Goal: Task Accomplishment & Management: Use online tool/utility

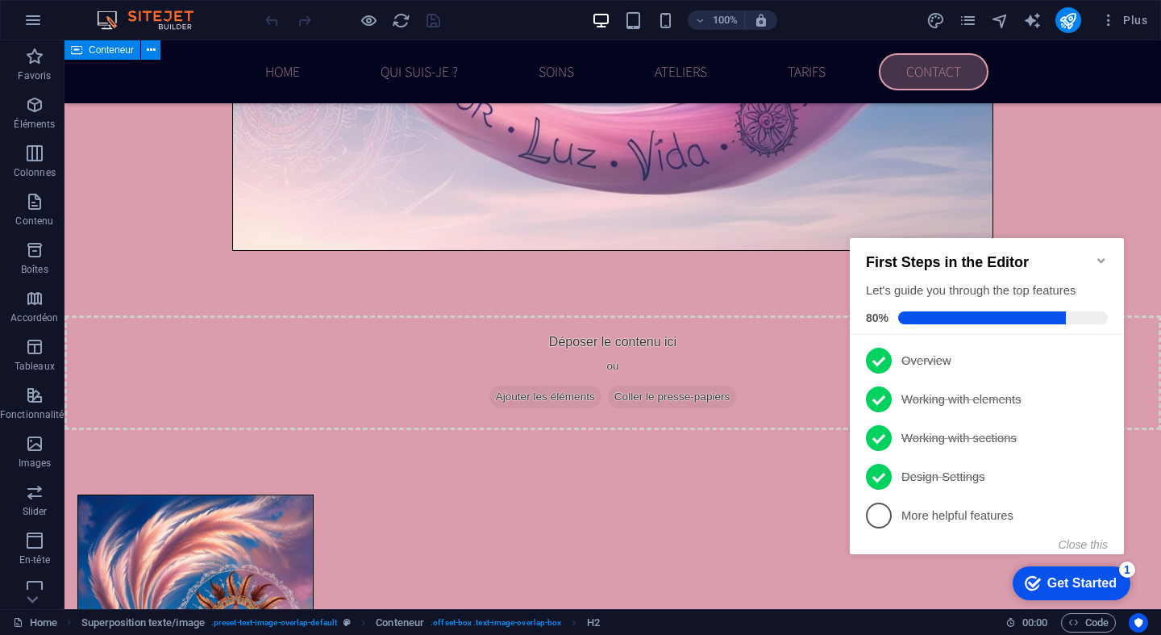
scroll to position [3754, 0]
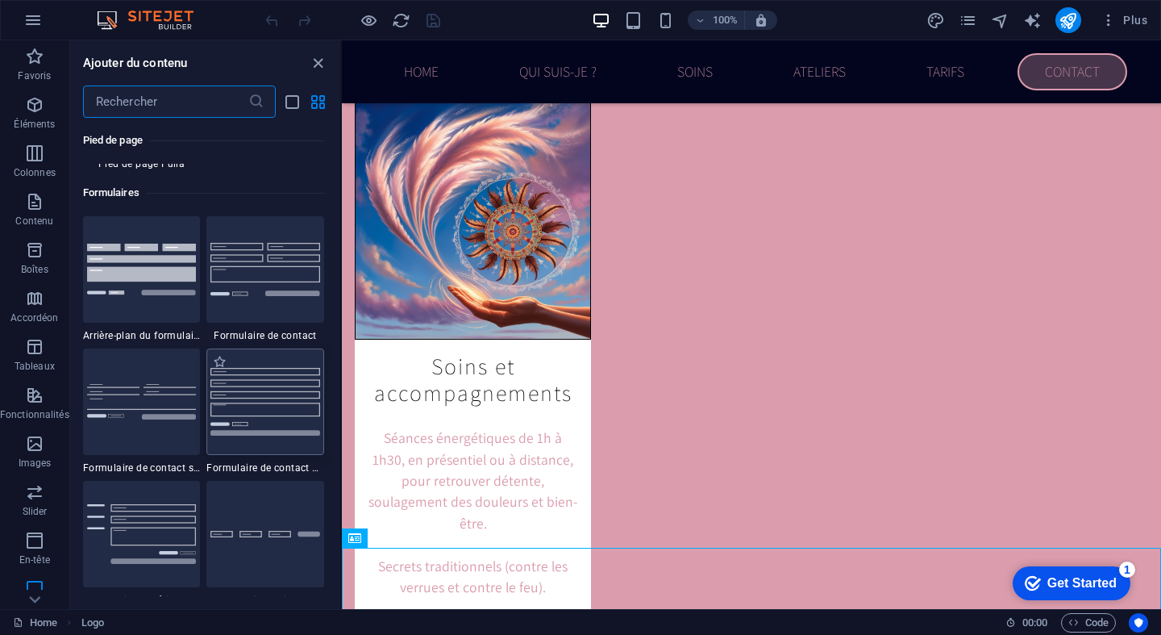
scroll to position [11725, 0]
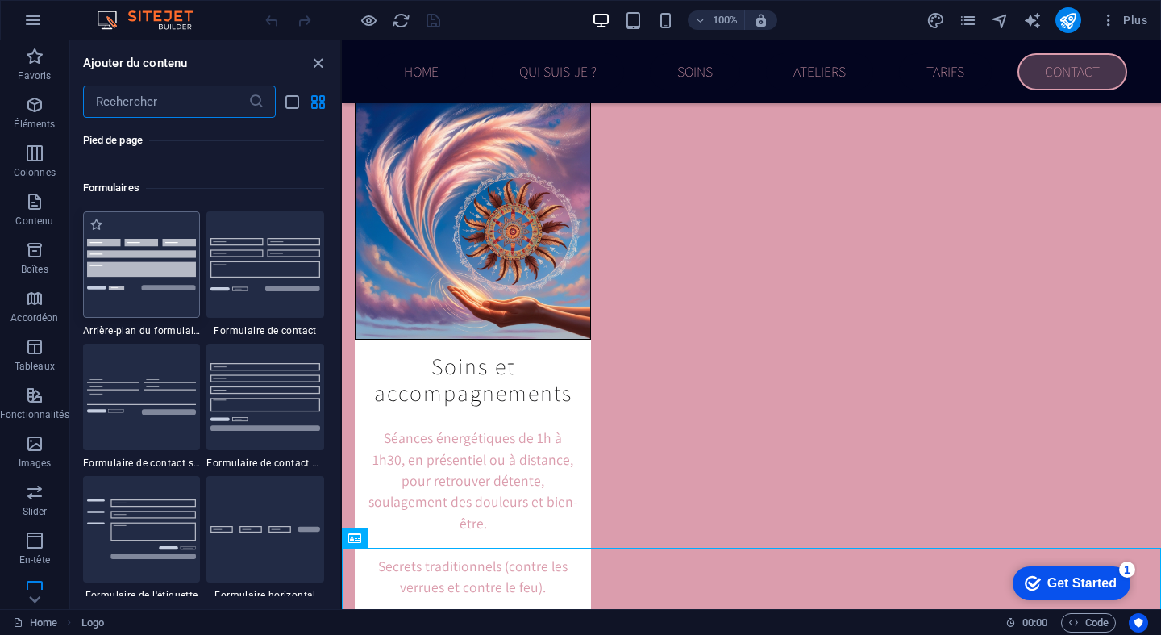
click at [170, 279] on img at bounding box center [142, 265] width 110 height 52
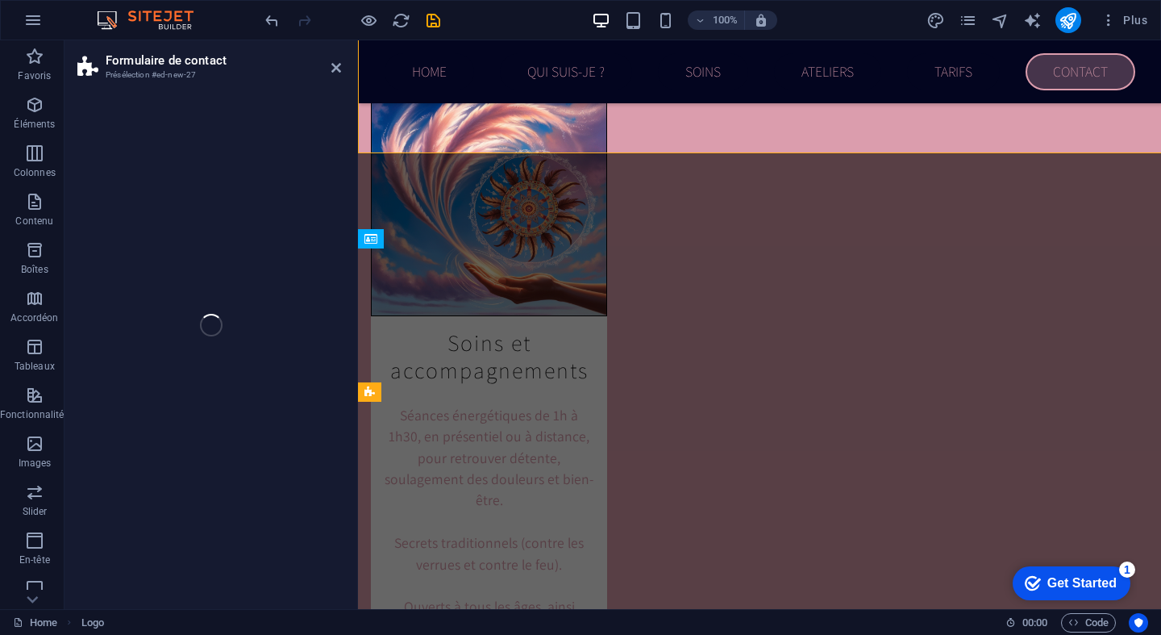
select select "rem"
select select "preset-contact-form-v3-background"
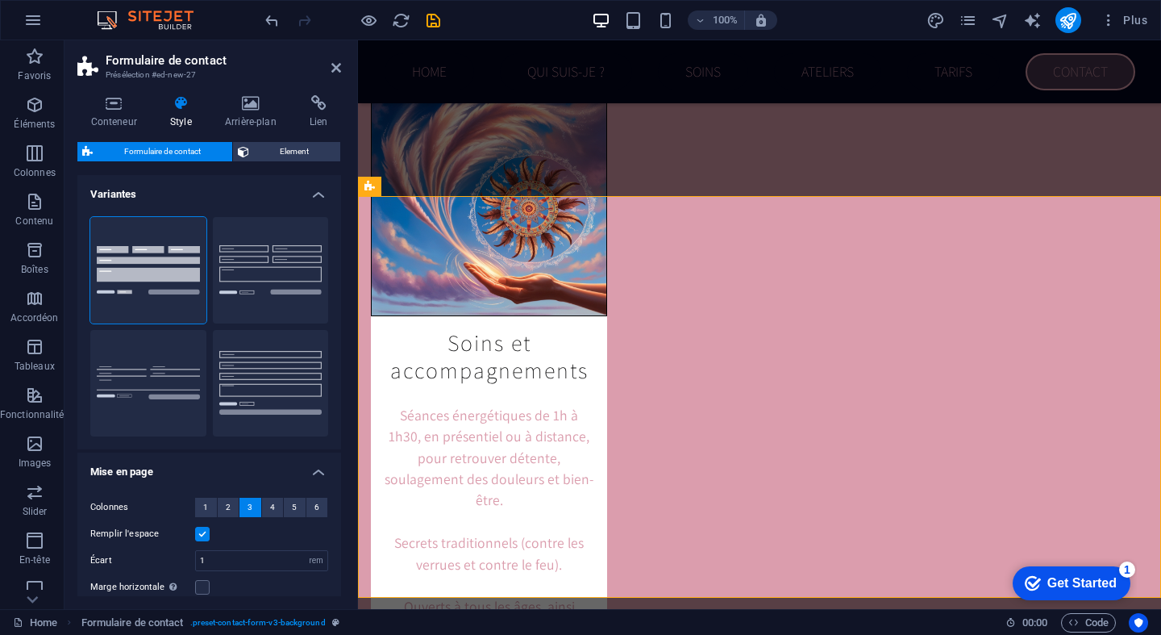
scroll to position [4280, 0]
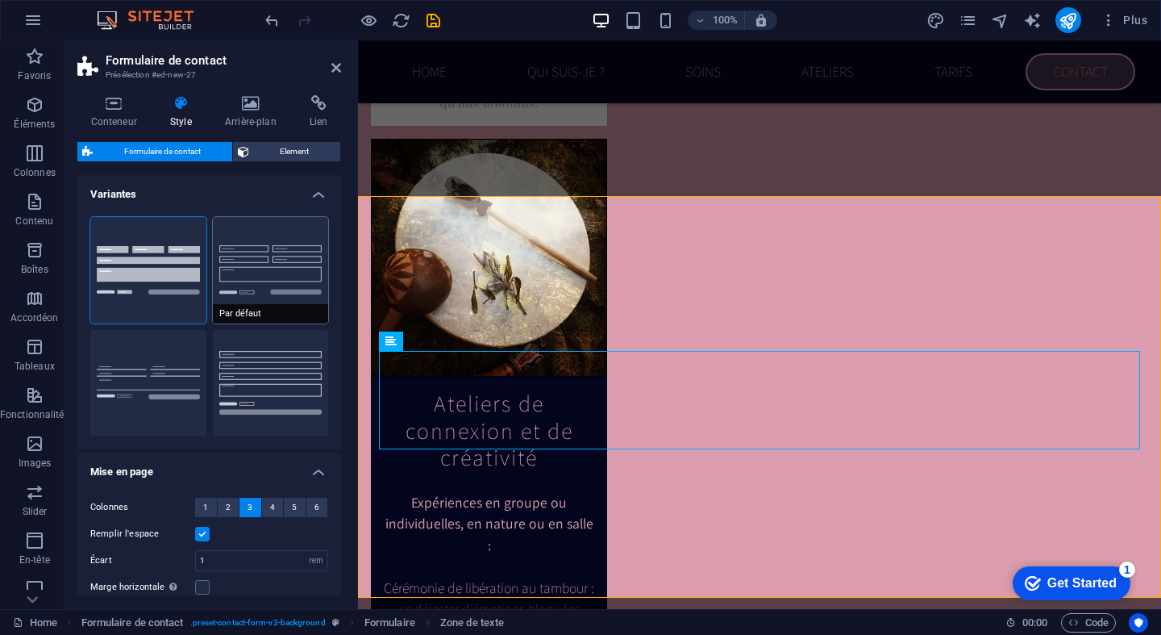
click at [285, 295] on button "Par défaut" at bounding box center [271, 270] width 116 height 106
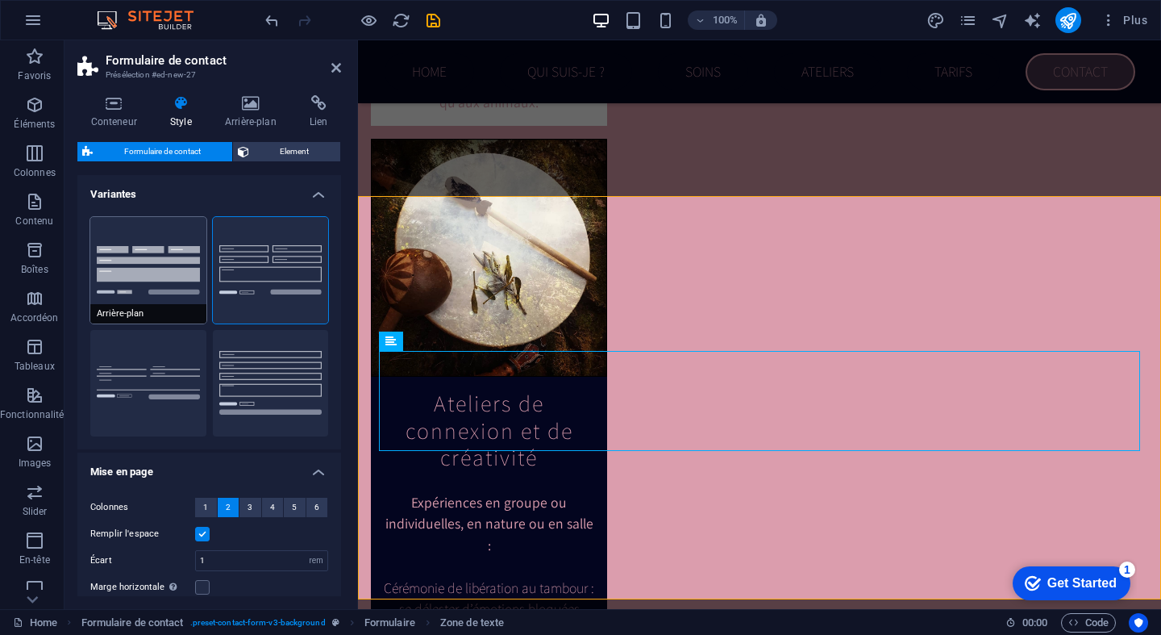
click at [142, 262] on button "Arrière-plan" at bounding box center [148, 270] width 116 height 106
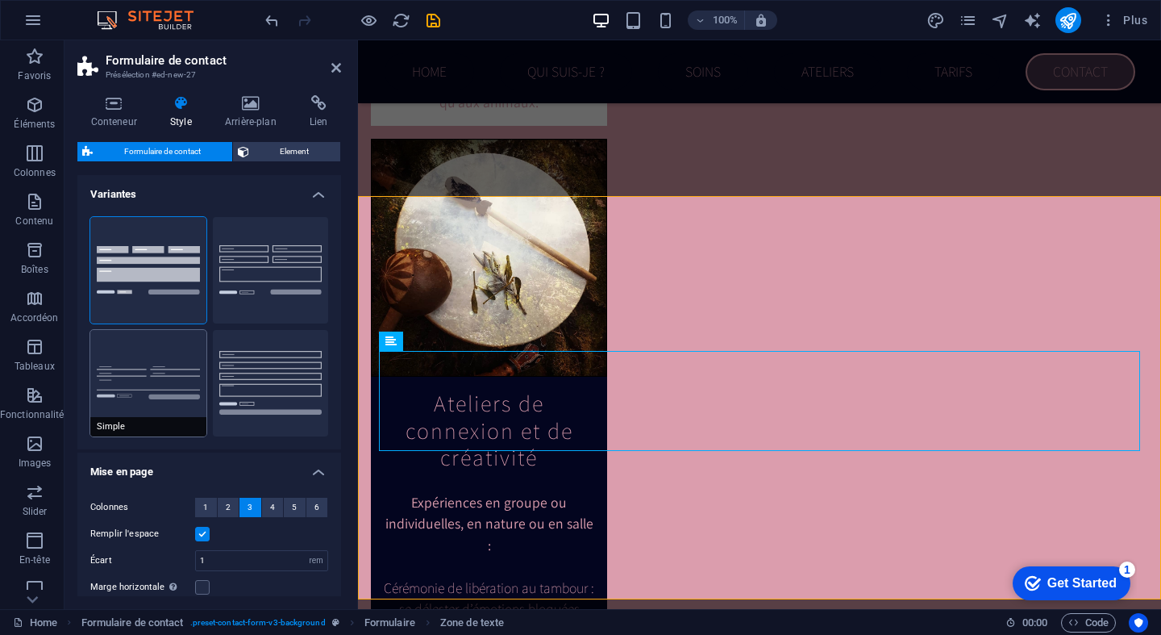
click at [150, 390] on button "Simple" at bounding box center [148, 383] width 116 height 106
click at [252, 372] on button "Ligne" at bounding box center [271, 383] width 116 height 106
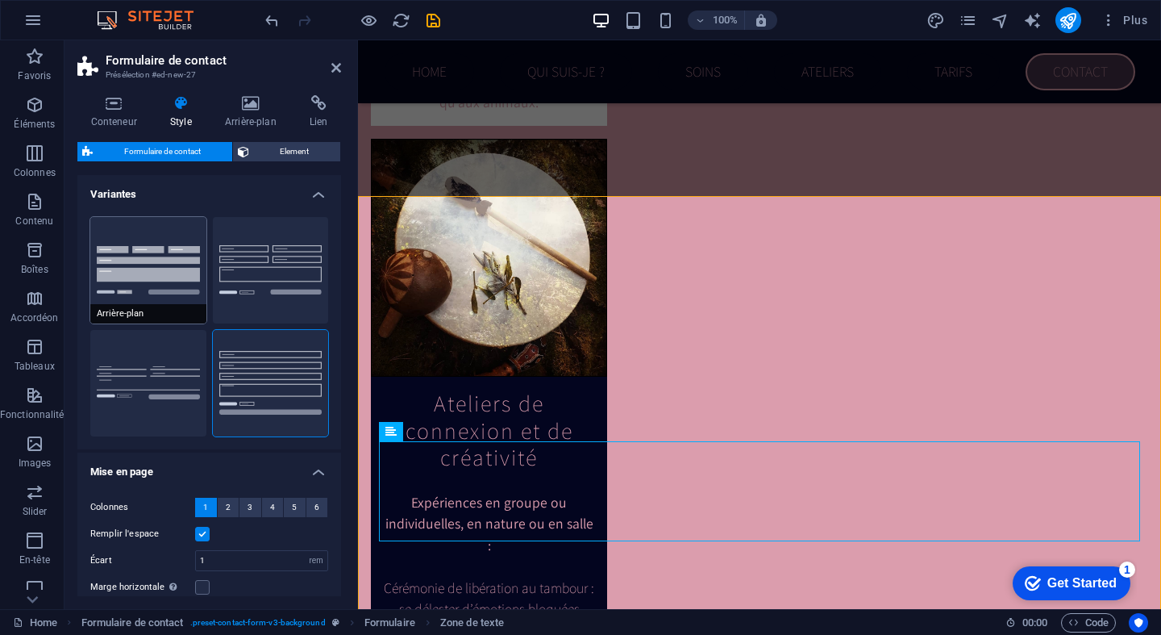
click at [161, 269] on button "Arrière-plan" at bounding box center [148, 270] width 116 height 106
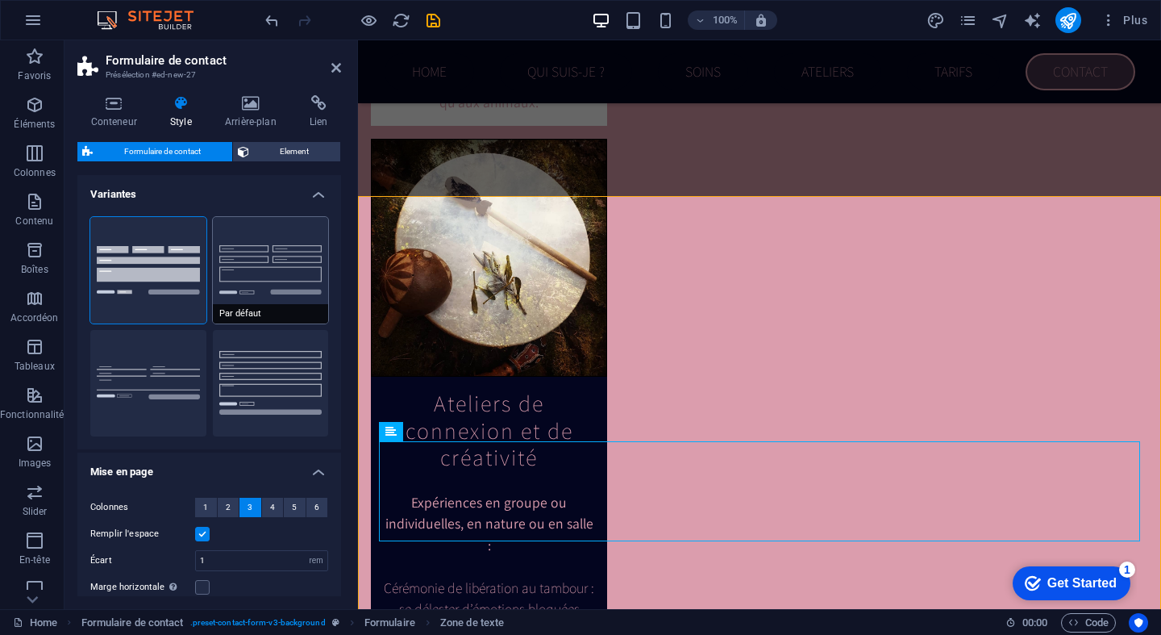
click at [252, 268] on button "Par défaut" at bounding box center [271, 270] width 116 height 106
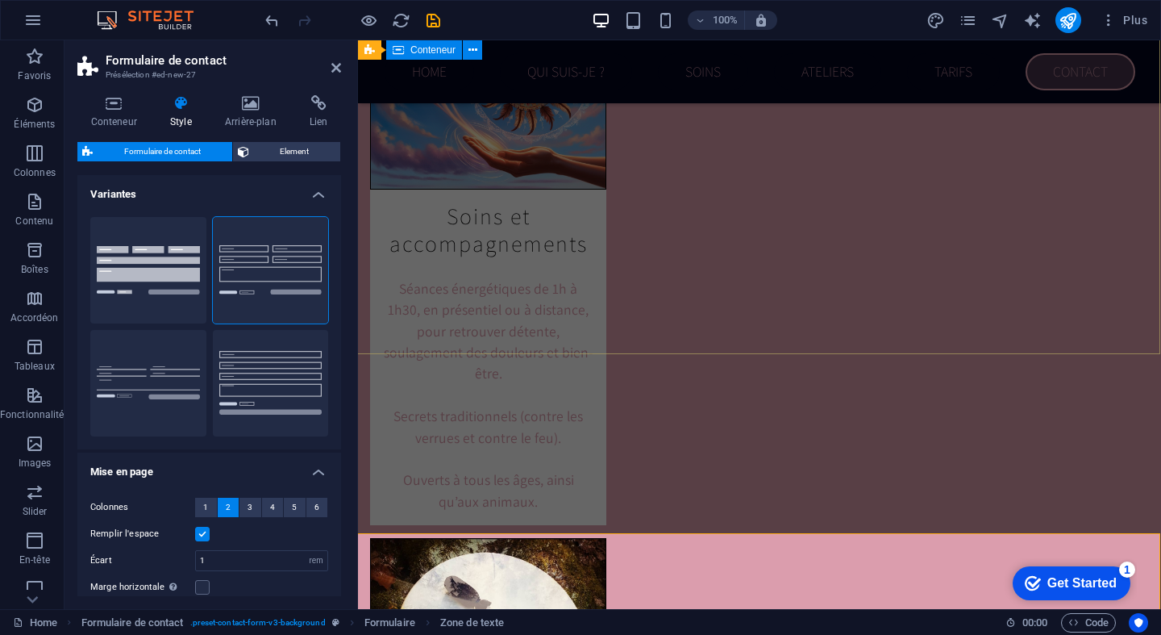
scroll to position [3943, 1]
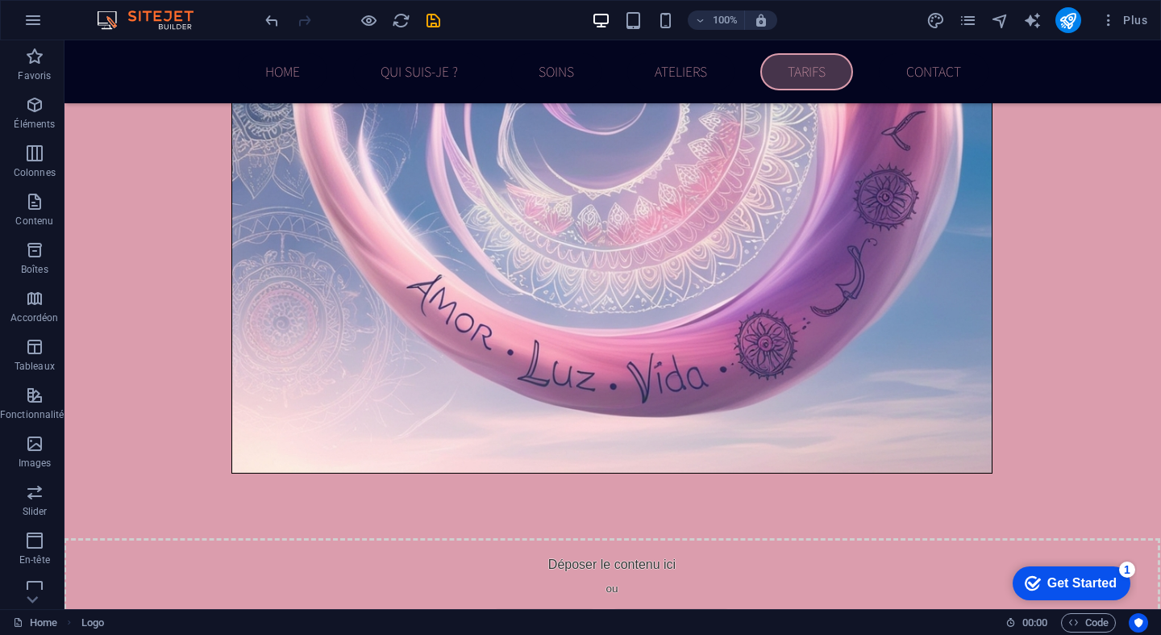
scroll to position [3529, 1]
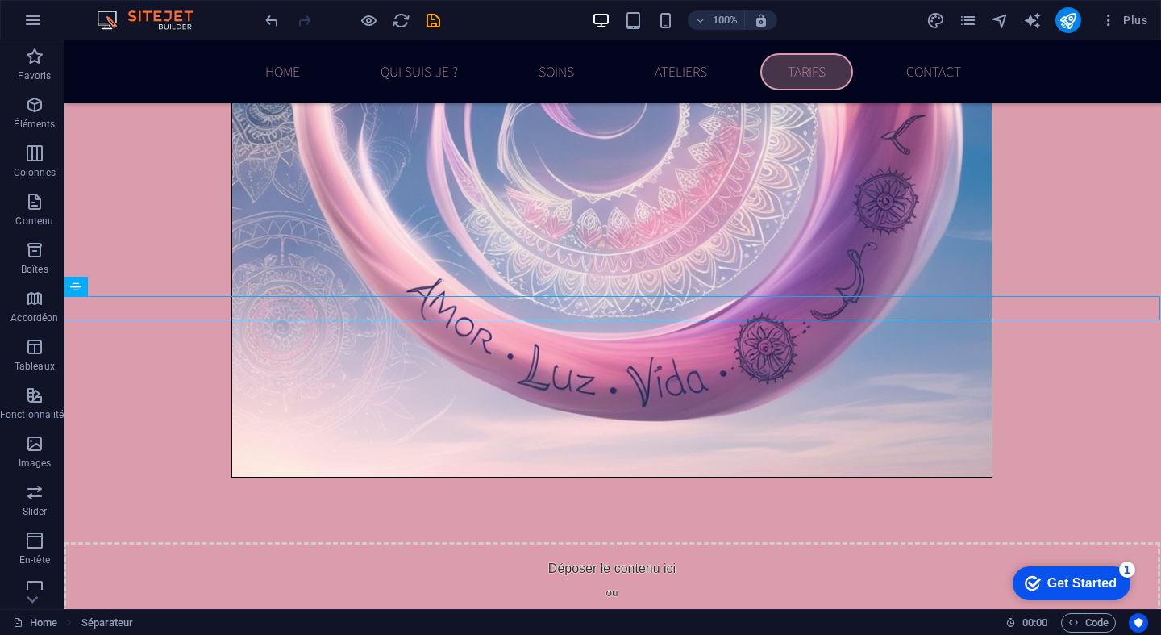
select select "%"
select select "px"
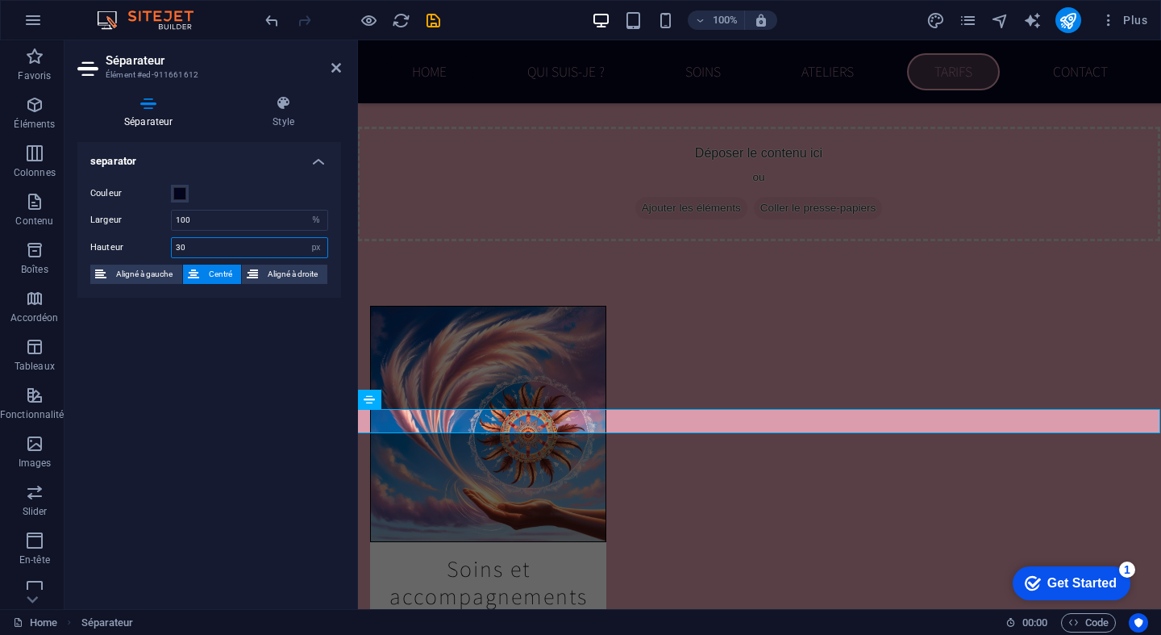
drag, startPoint x: 200, startPoint y: 248, endPoint x: 143, endPoint y: 248, distance: 57.2
click at [143, 248] on div "Hauteur 30 px rem vh vw" at bounding box center [209, 247] width 238 height 21
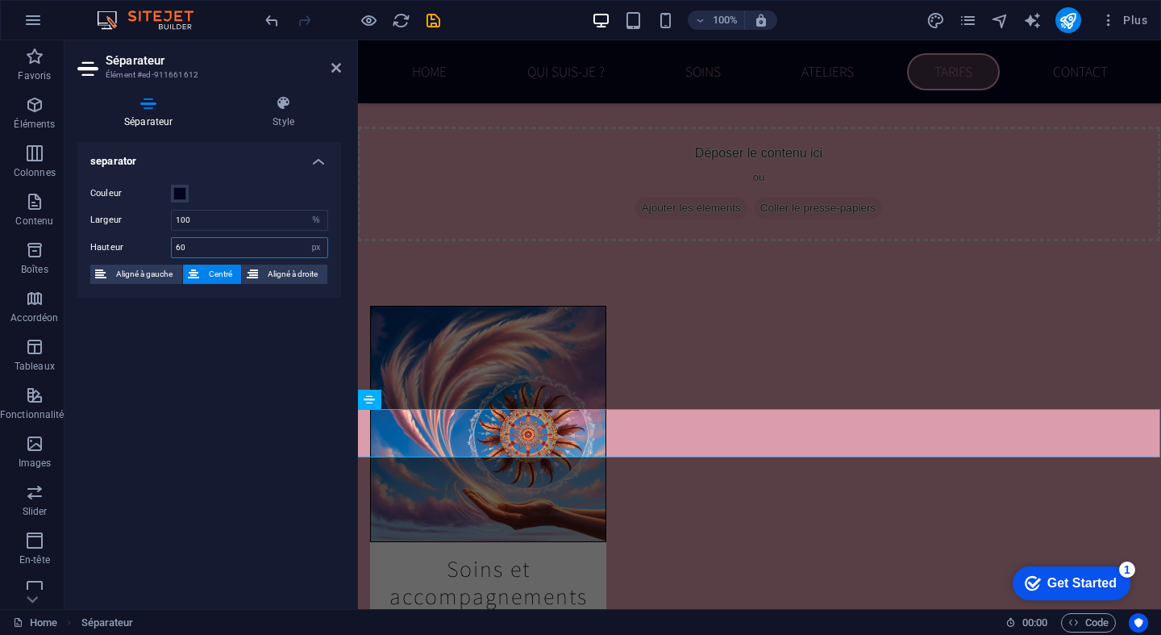
type input "6"
type input "30"
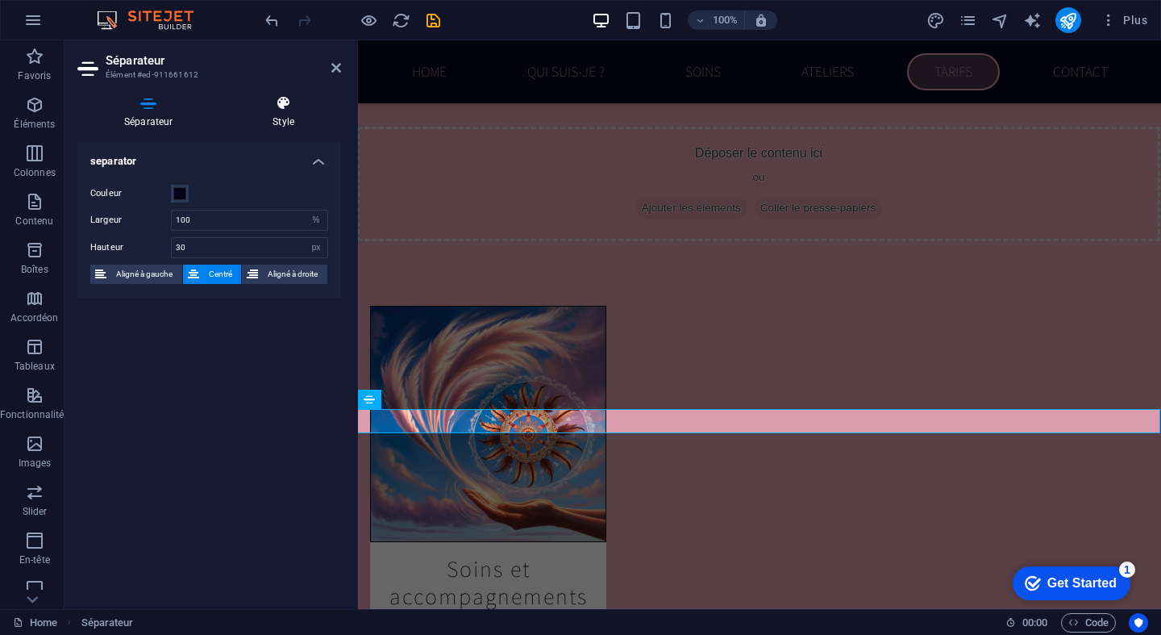
click at [288, 117] on h4 "Style" at bounding box center [283, 112] width 115 height 34
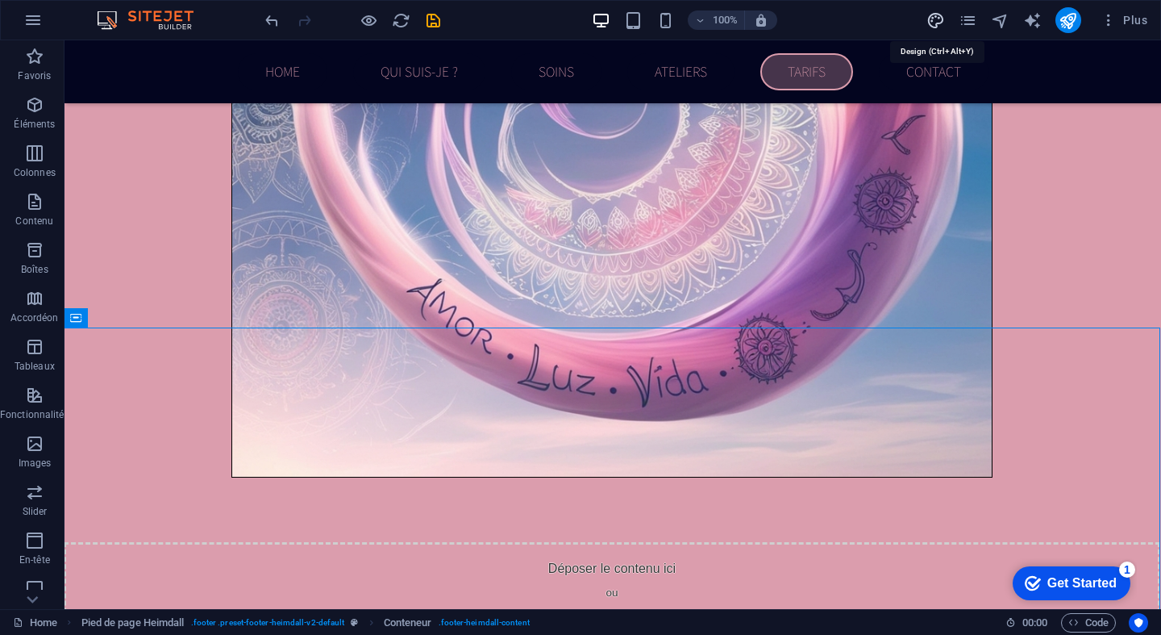
click at [0, 0] on icon "design" at bounding box center [0, 0] width 0 height 0
select select "rem"
select select "200"
select select "px"
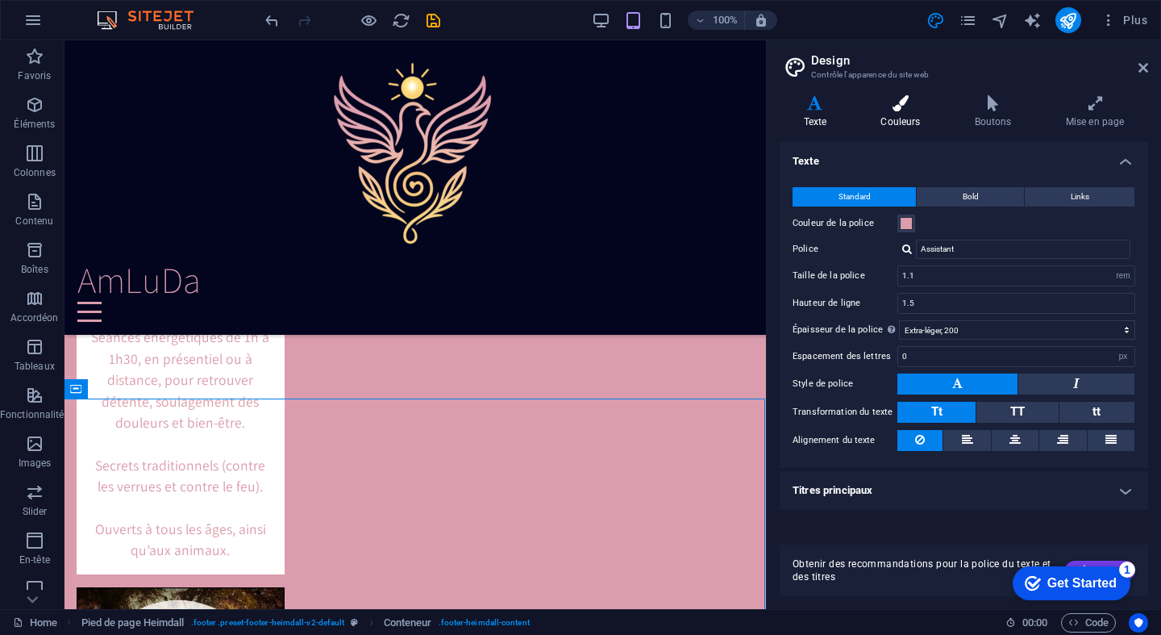
click at [894, 112] on h4 "Couleurs" at bounding box center [904, 112] width 94 height 34
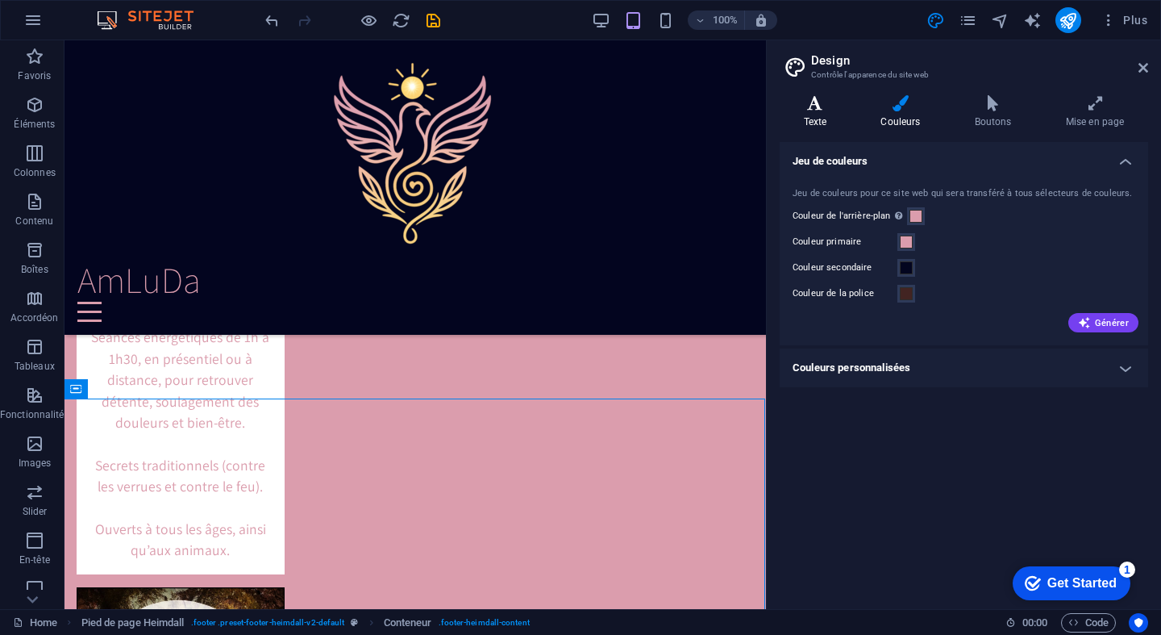
click at [812, 102] on icon at bounding box center [815, 103] width 71 height 16
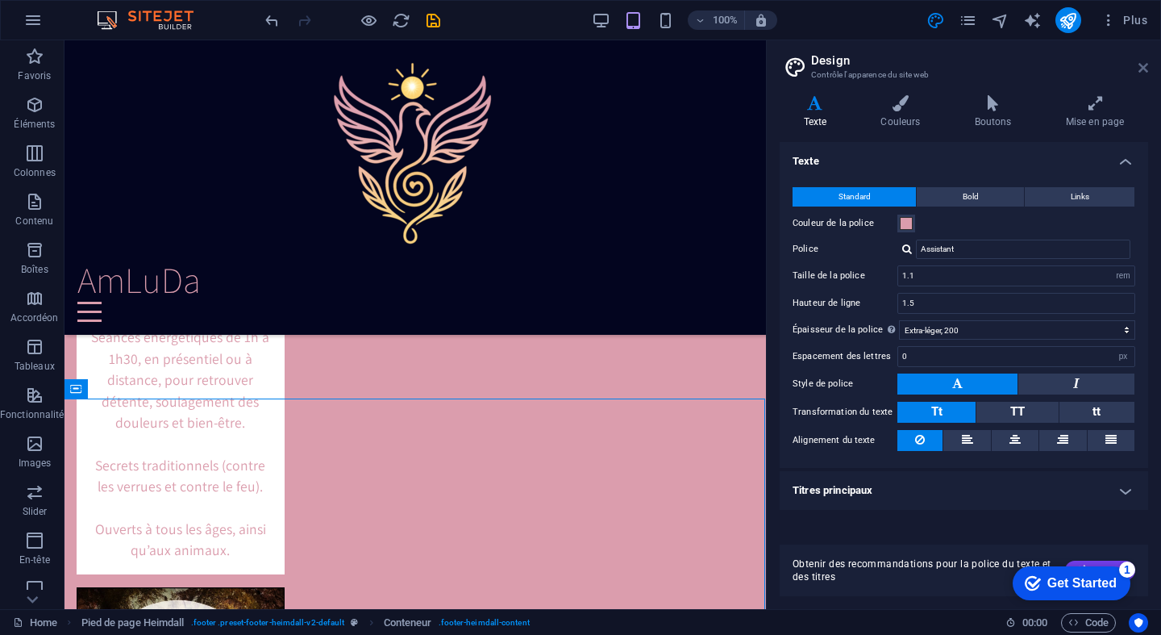
click at [1143, 67] on icon at bounding box center [1144, 67] width 10 height 13
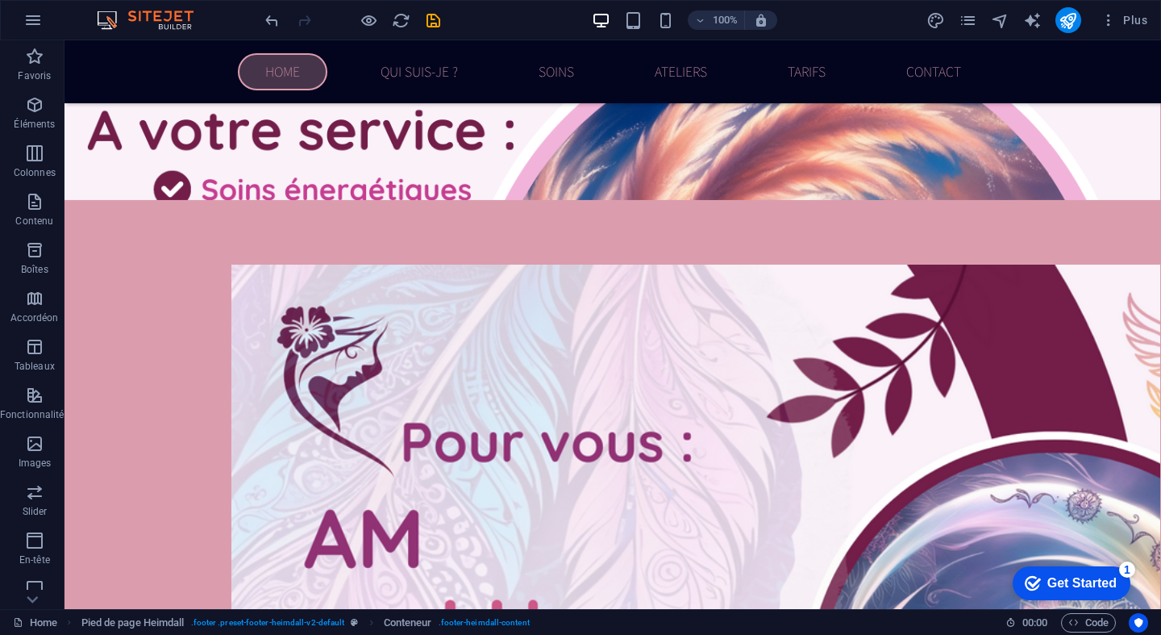
scroll to position [738, 0]
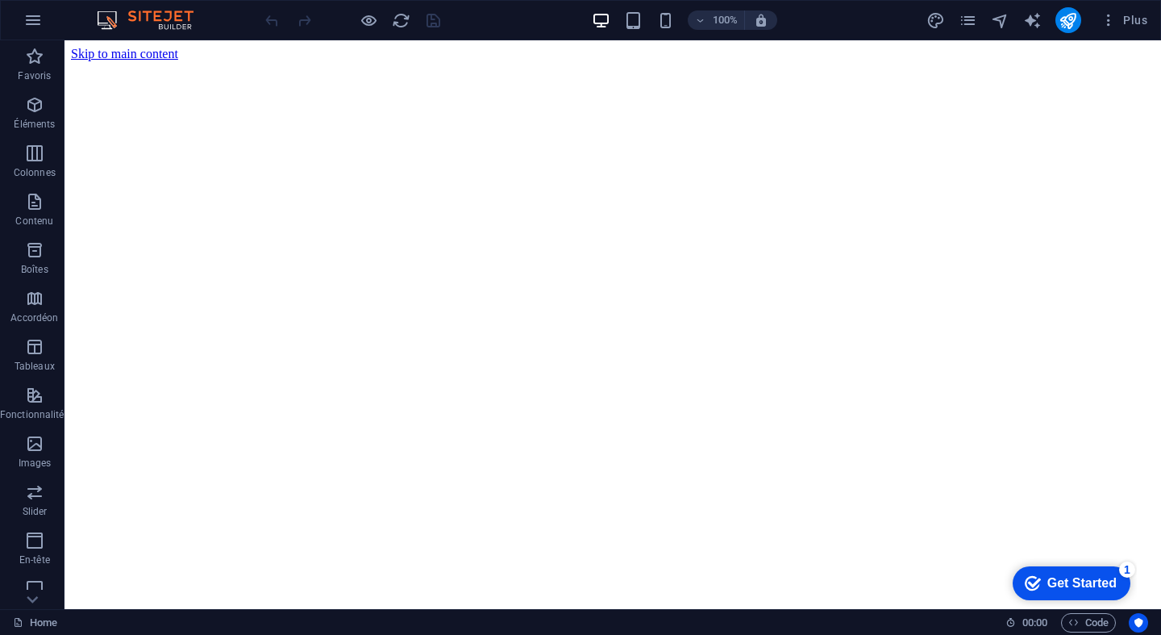
scroll to position [0, 0]
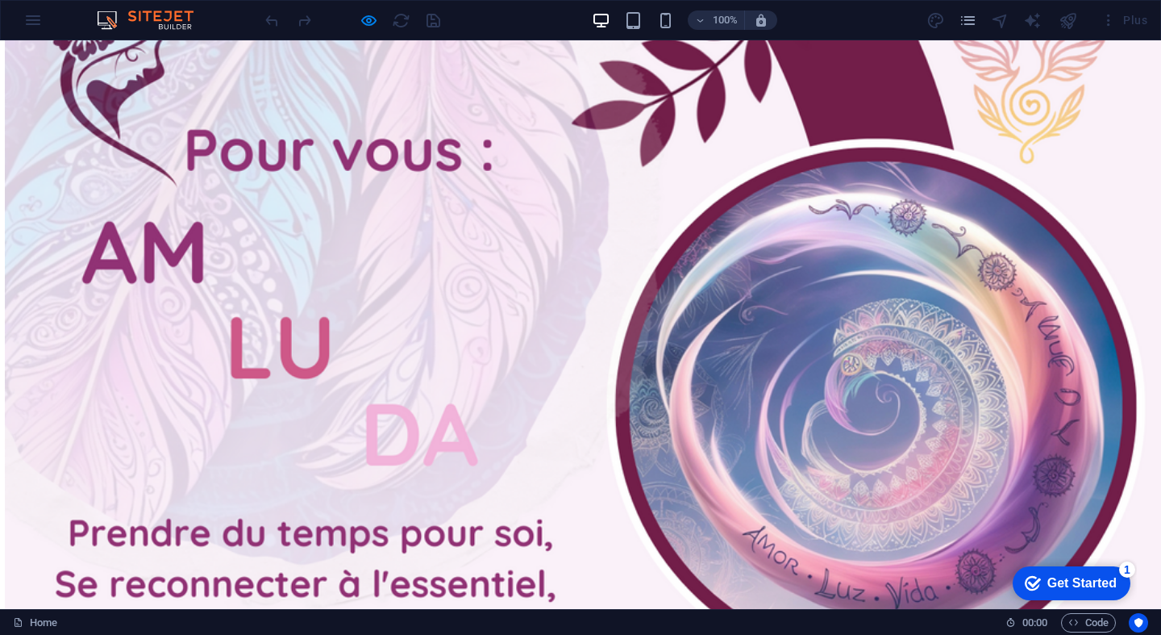
scroll to position [2287, 2]
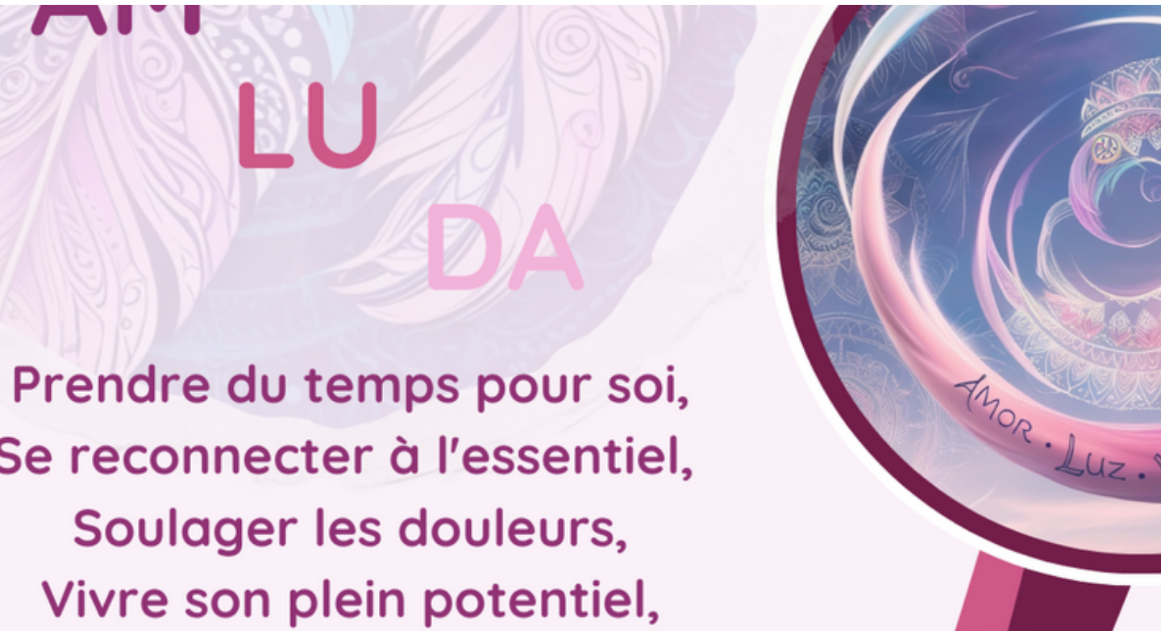
scroll to position [2330, 3]
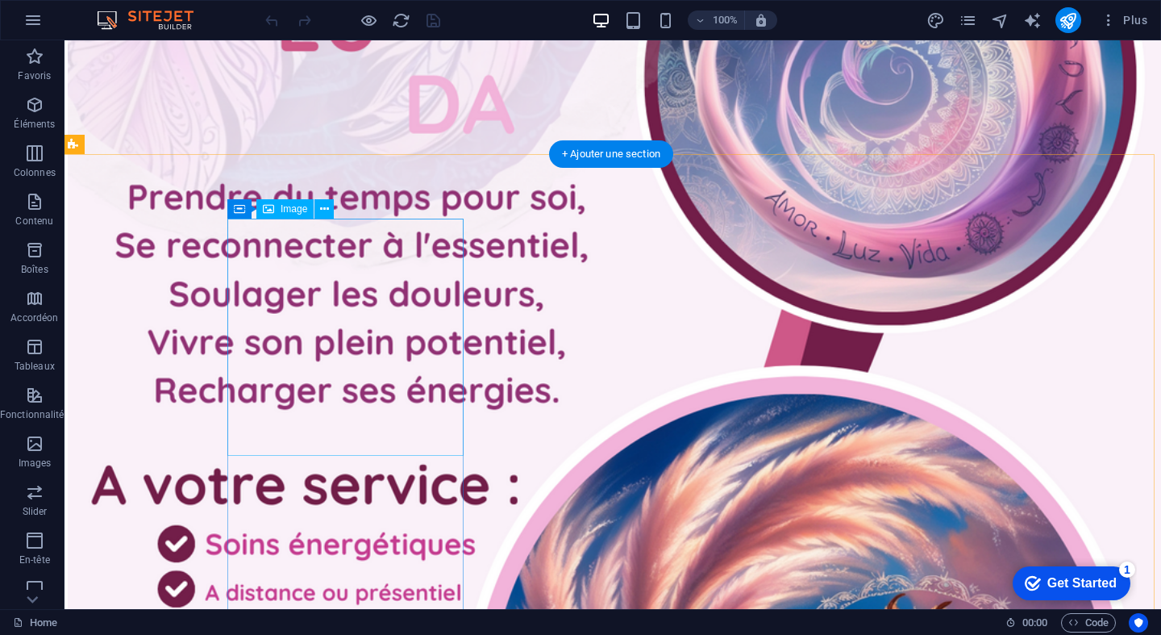
scroll to position [2612, 3]
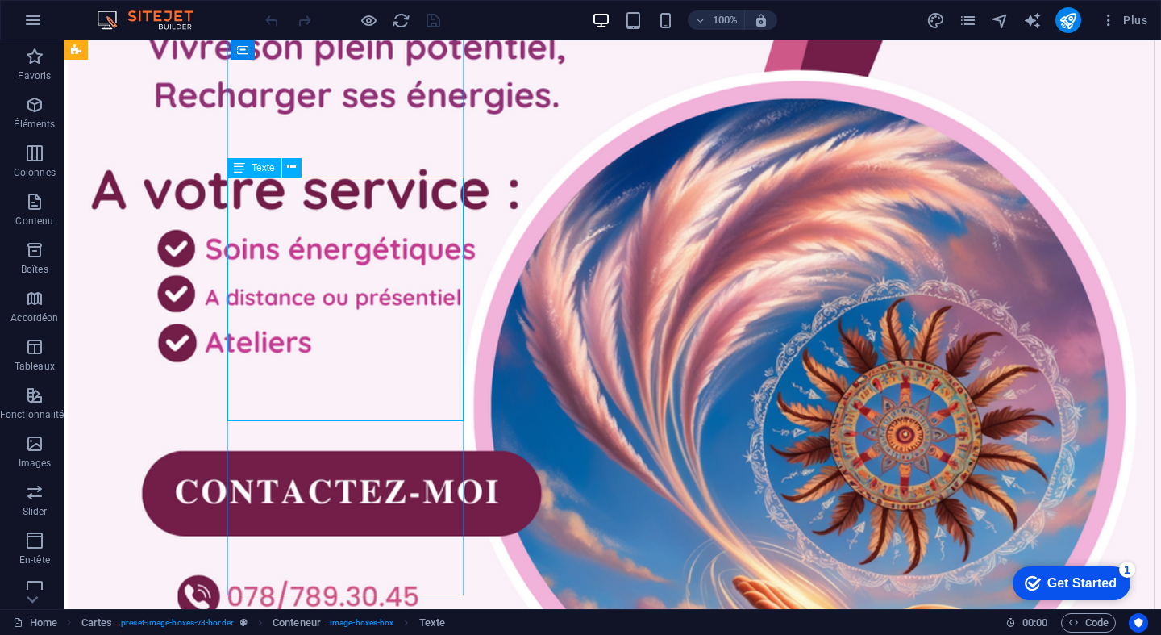
scroll to position [2804, 3]
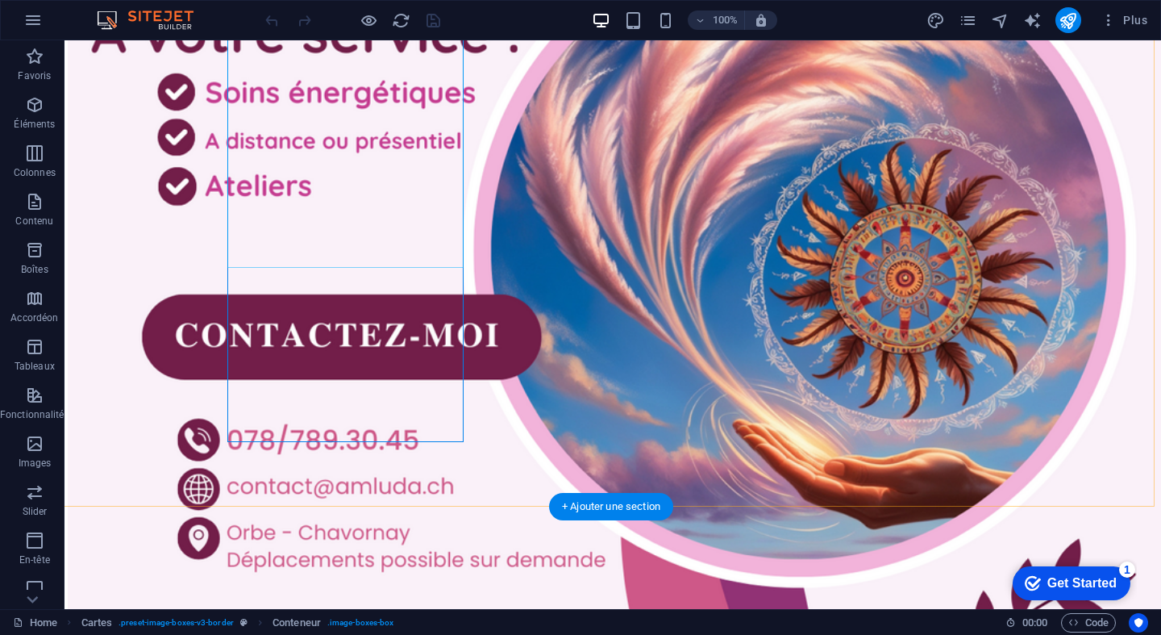
scroll to position [2982, 3]
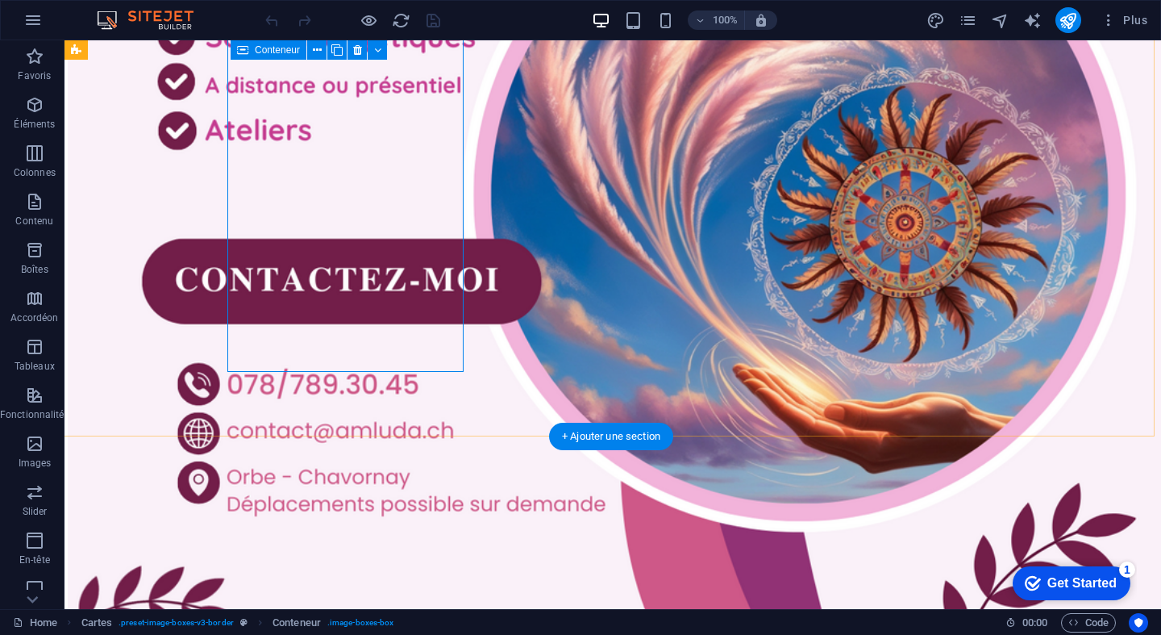
select select "px"
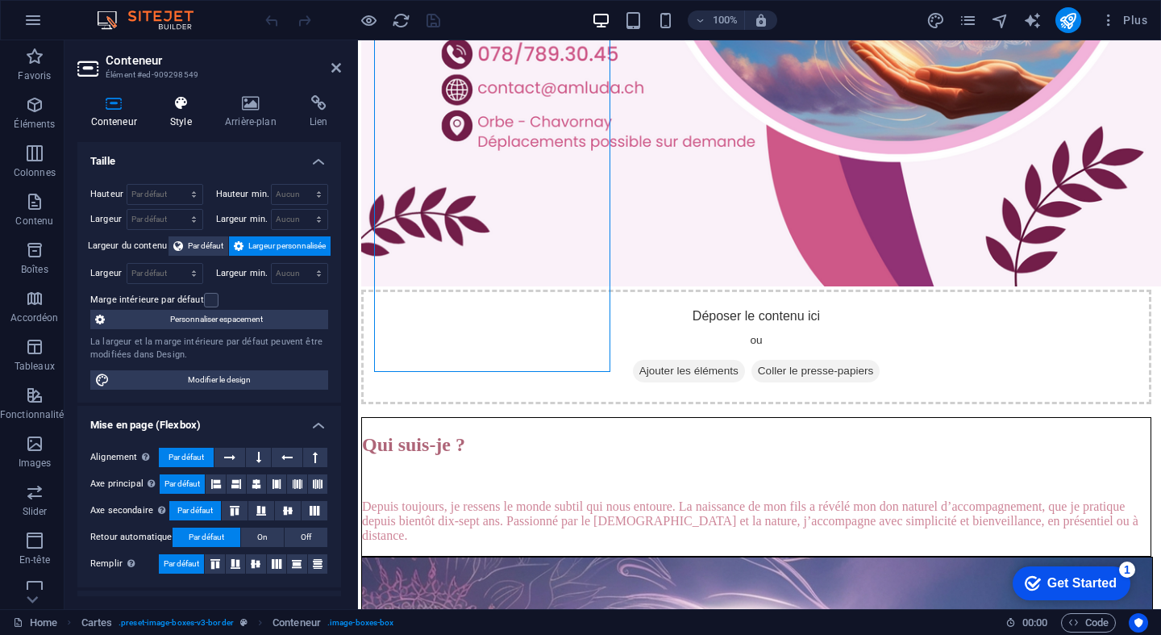
click at [178, 111] on h4 "Style" at bounding box center [183, 112] width 55 height 34
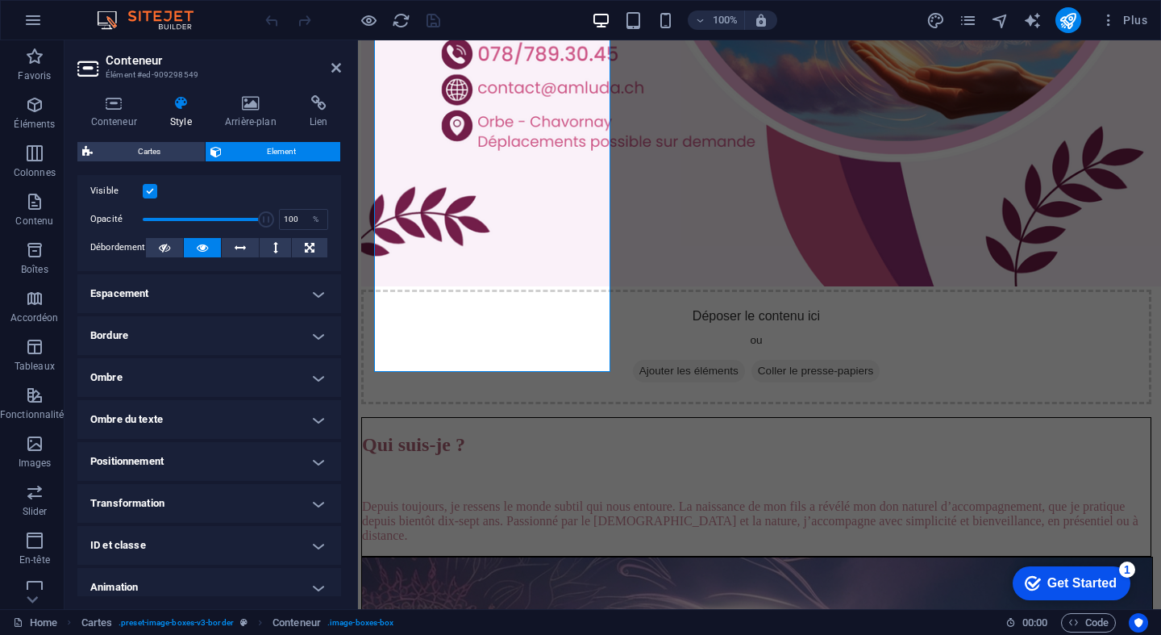
scroll to position [253, 0]
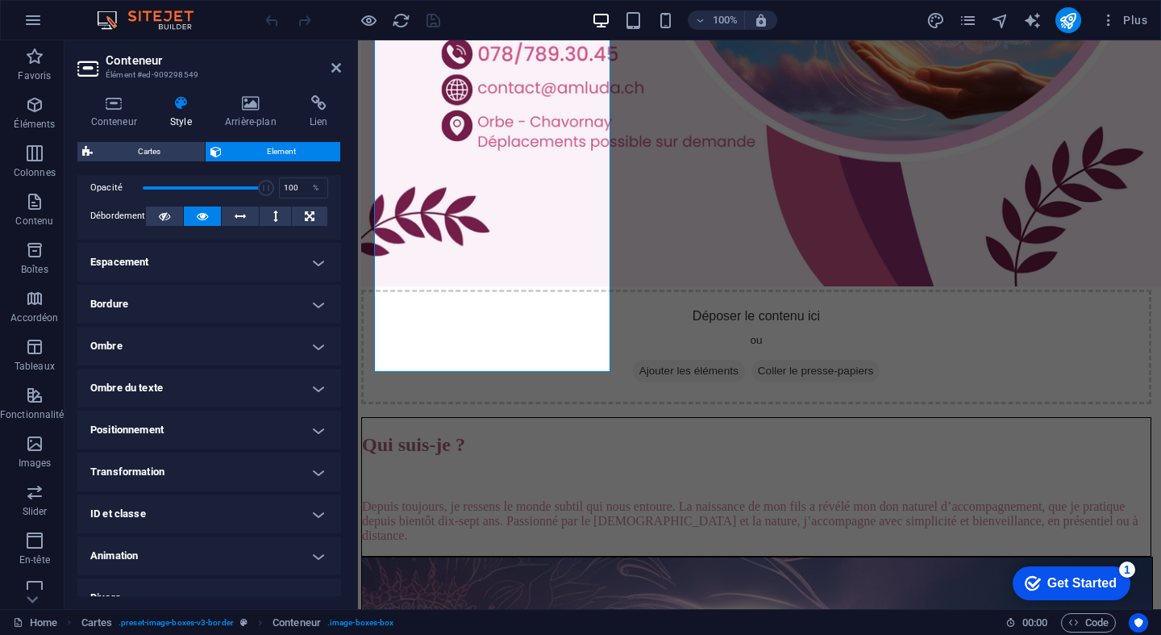
click at [181, 300] on h4 "Bordure" at bounding box center [209, 304] width 264 height 39
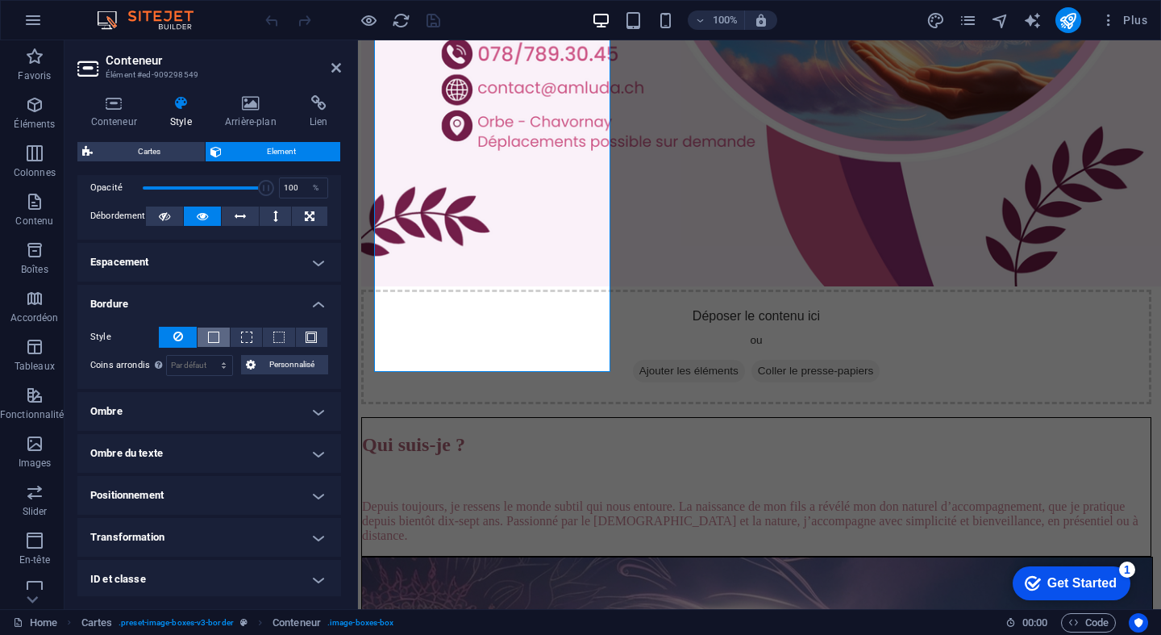
click at [214, 331] on span at bounding box center [213, 336] width 11 height 11
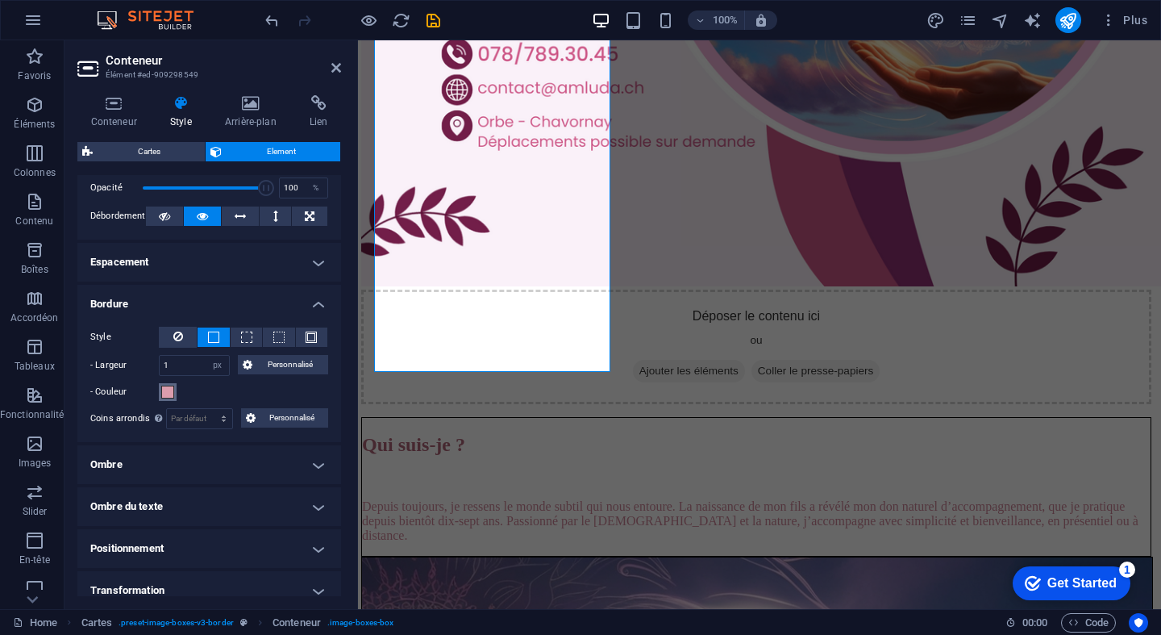
click at [167, 394] on span at bounding box center [167, 391] width 13 height 13
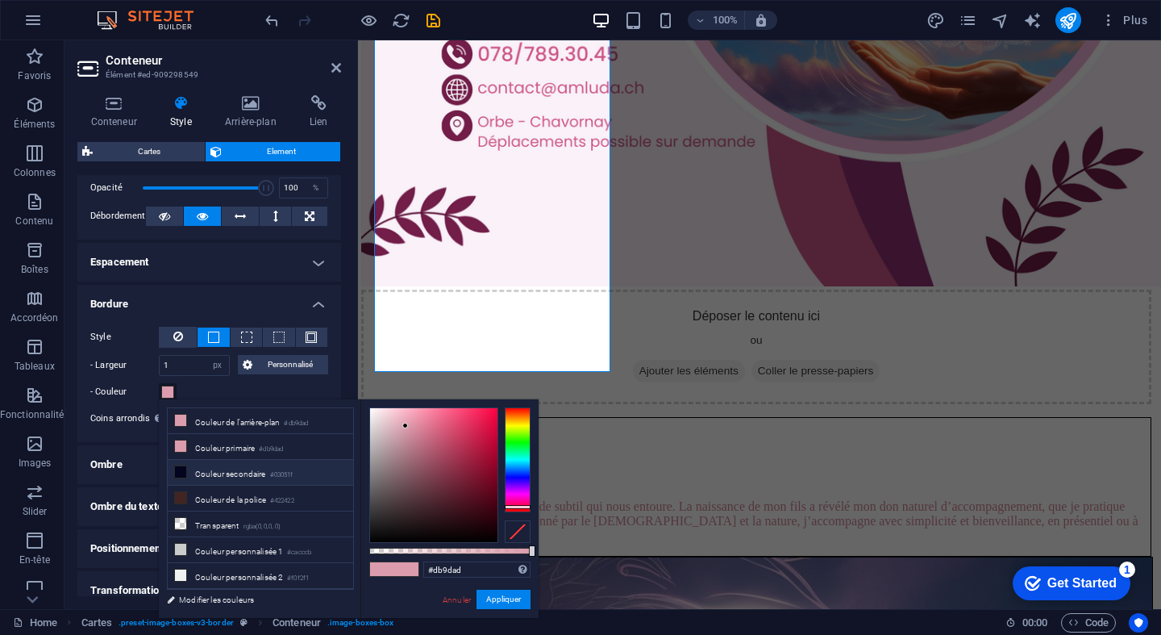
click at [210, 473] on li "Couleur secondaire #03051f" at bounding box center [260, 473] width 185 height 26
type input "#03051f"
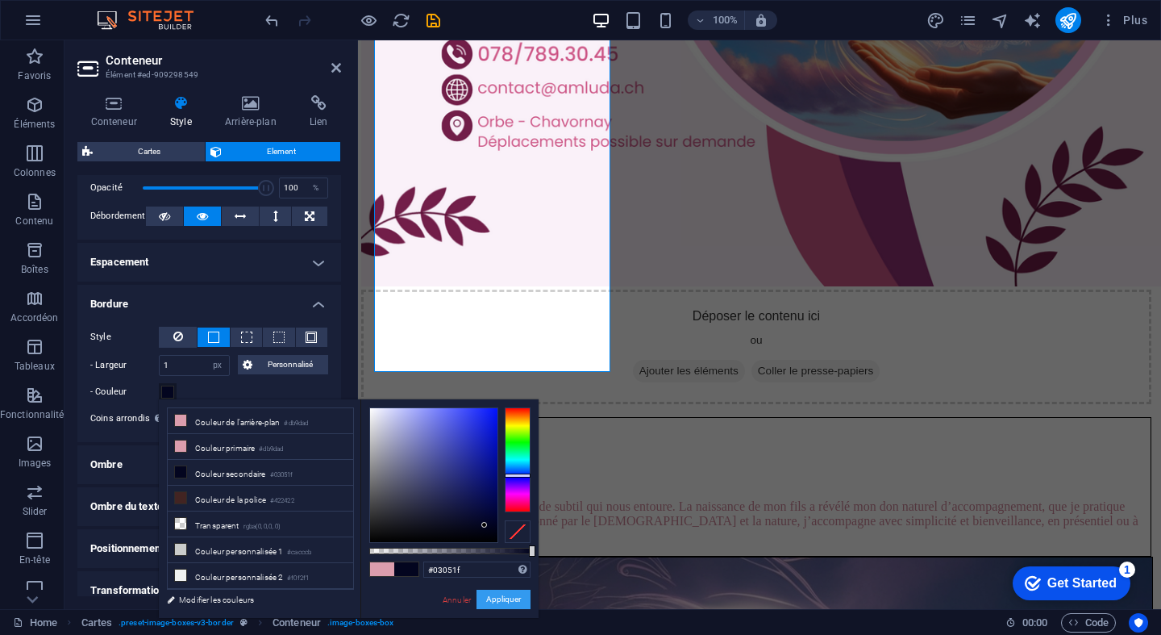
click at [508, 602] on button "Appliquer" at bounding box center [504, 598] width 54 height 19
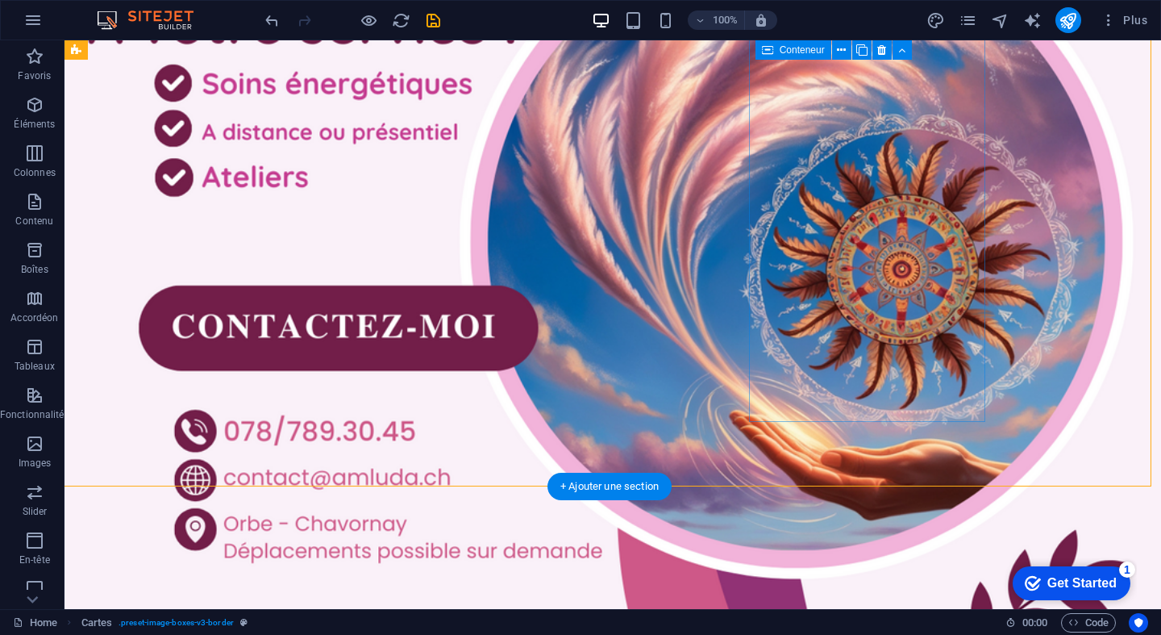
scroll to position [2932, 6]
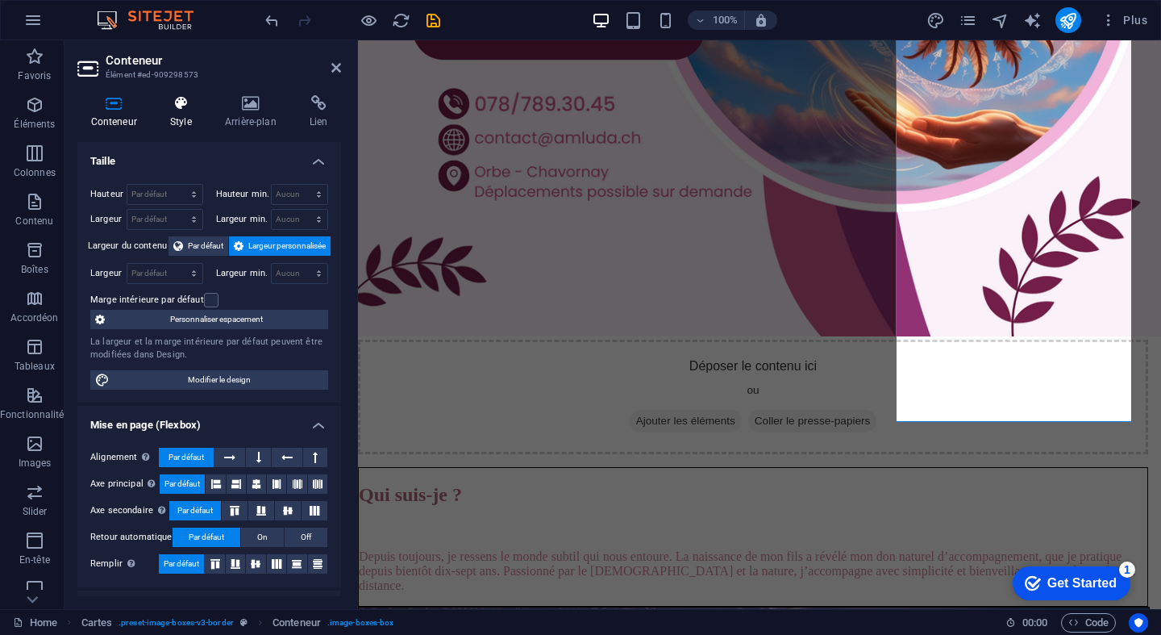
click at [183, 108] on icon at bounding box center [180, 103] width 48 height 16
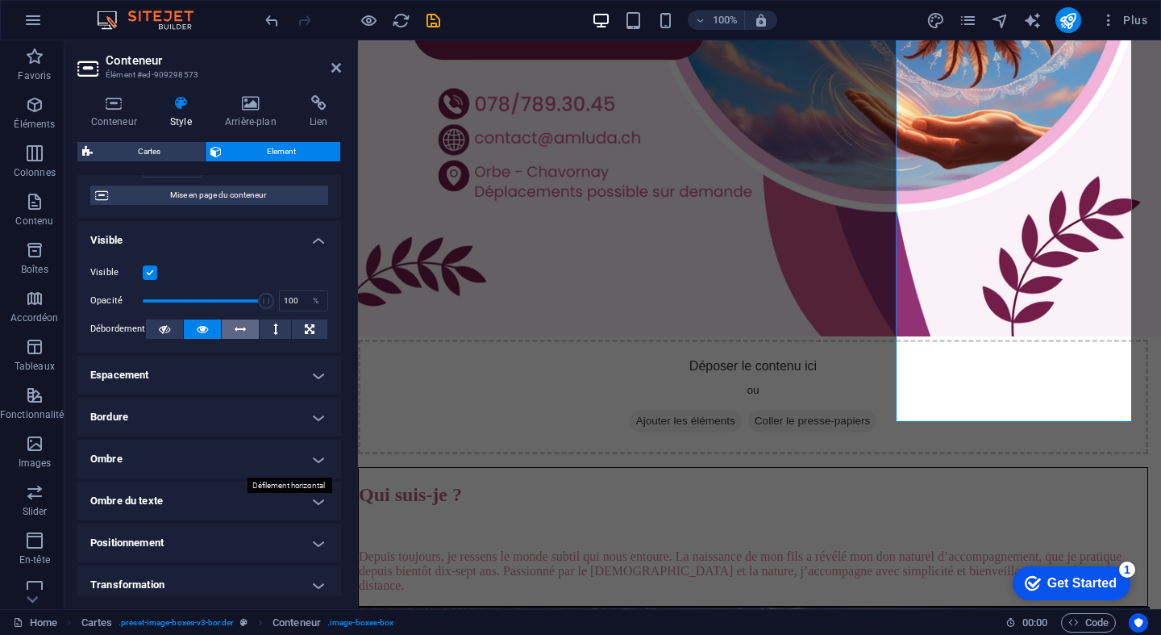
scroll to position [169, 0]
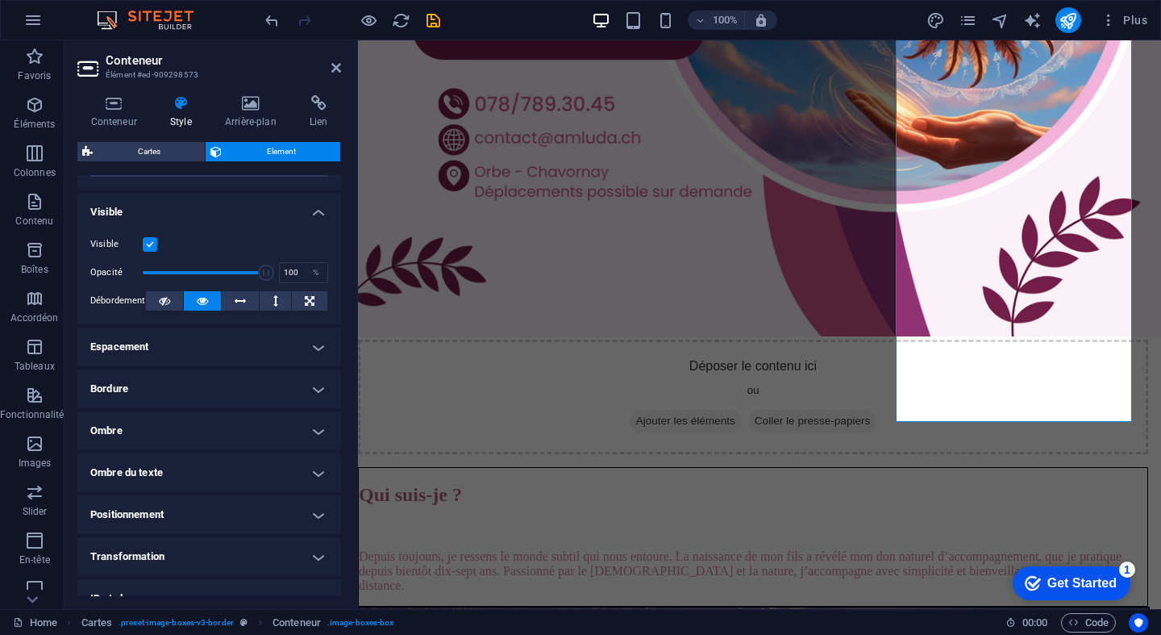
click at [181, 382] on h4 "Bordure" at bounding box center [209, 388] width 264 height 39
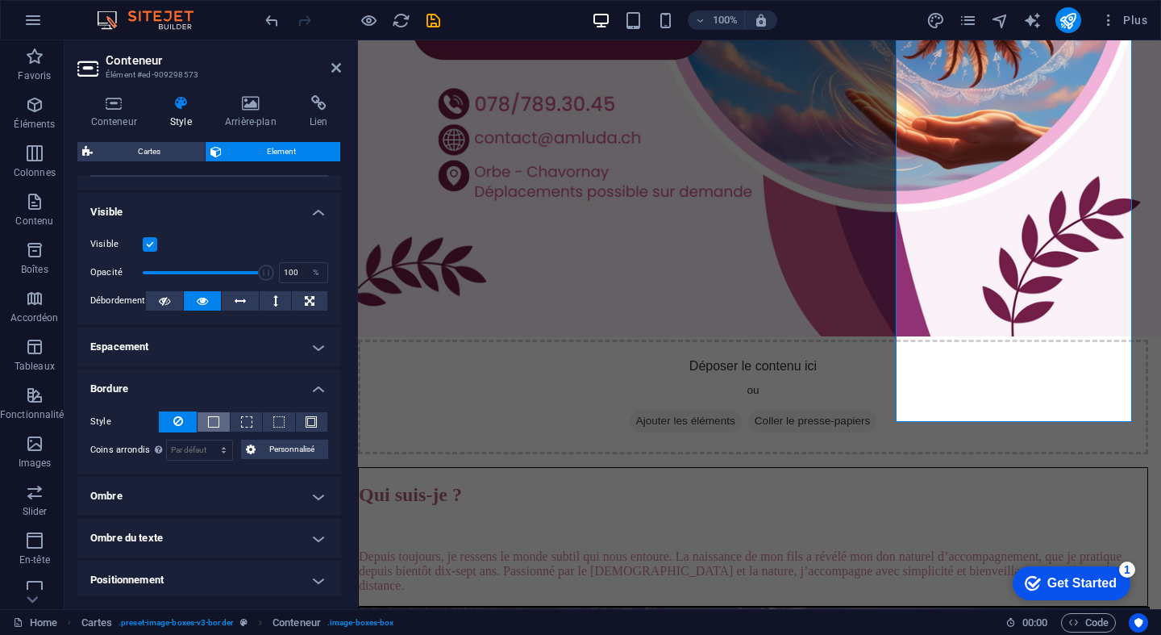
click at [219, 415] on button at bounding box center [213, 421] width 31 height 19
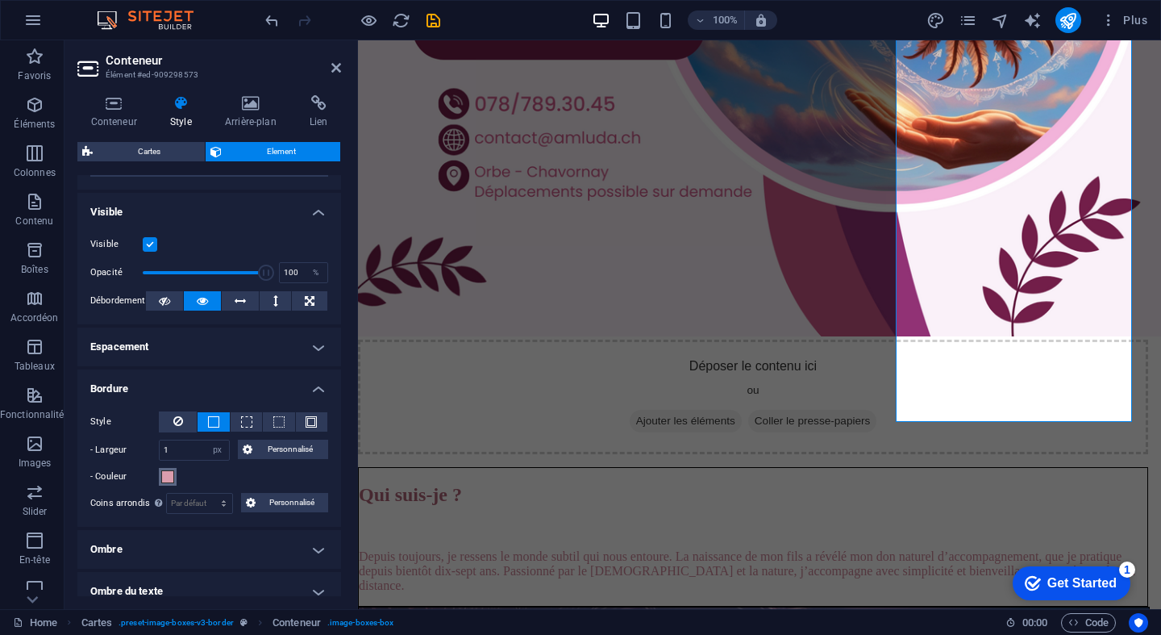
click at [164, 473] on span at bounding box center [167, 476] width 13 height 13
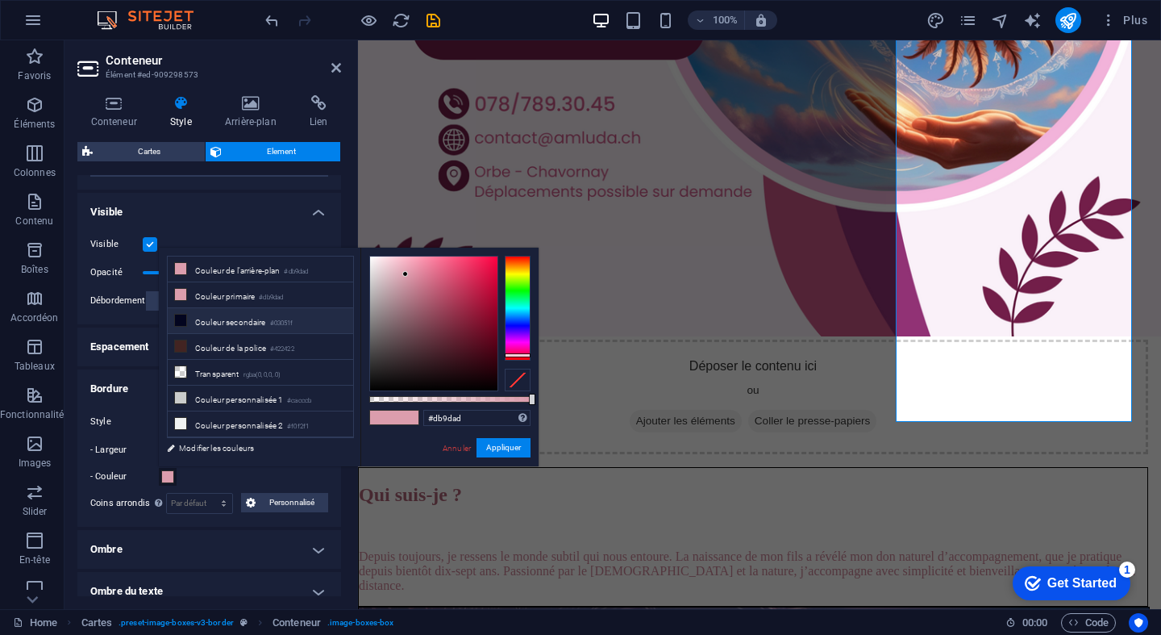
click at [198, 317] on li "Couleur secondaire #03051f" at bounding box center [260, 321] width 185 height 26
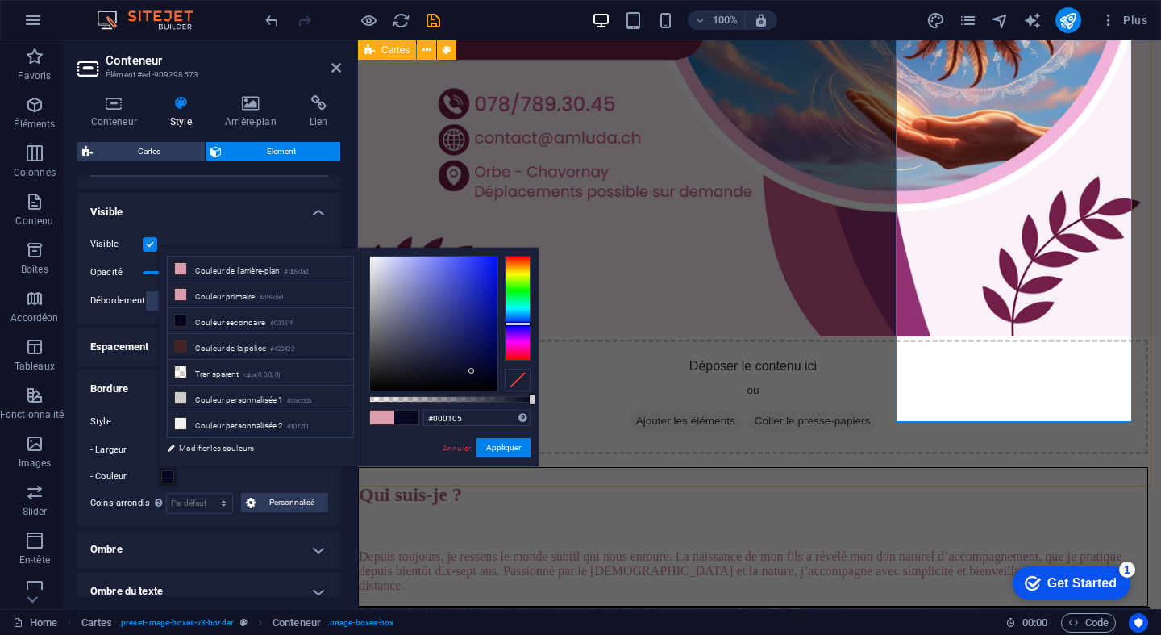
type input "#000000"
drag, startPoint x: 464, startPoint y: 356, endPoint x: 502, endPoint y: 401, distance: 59.0
click at [502, 391] on div at bounding box center [449, 323] width 161 height 135
click at [501, 456] on button "Appliquer" at bounding box center [504, 447] width 54 height 19
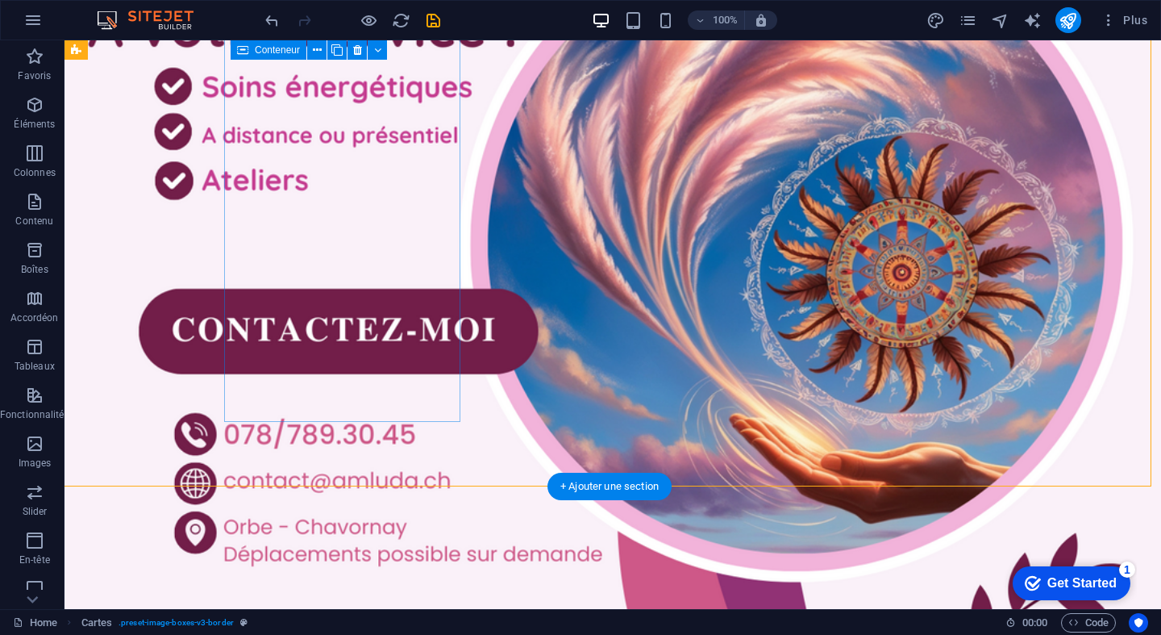
select select "px"
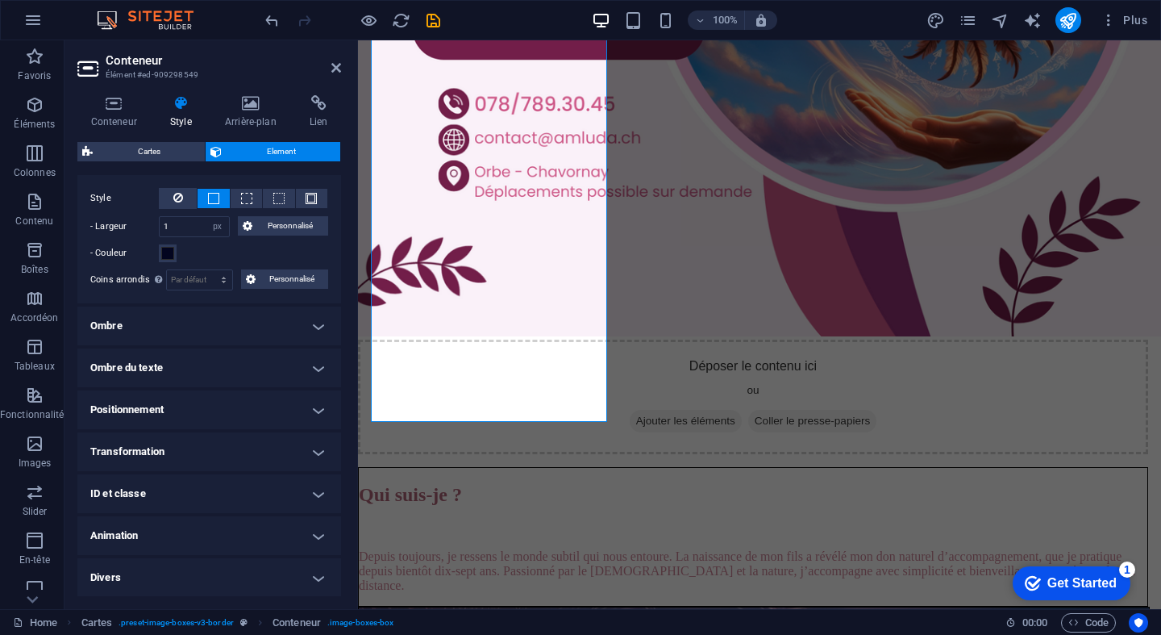
scroll to position [391, 0]
click at [165, 254] on span at bounding box center [167, 254] width 13 height 13
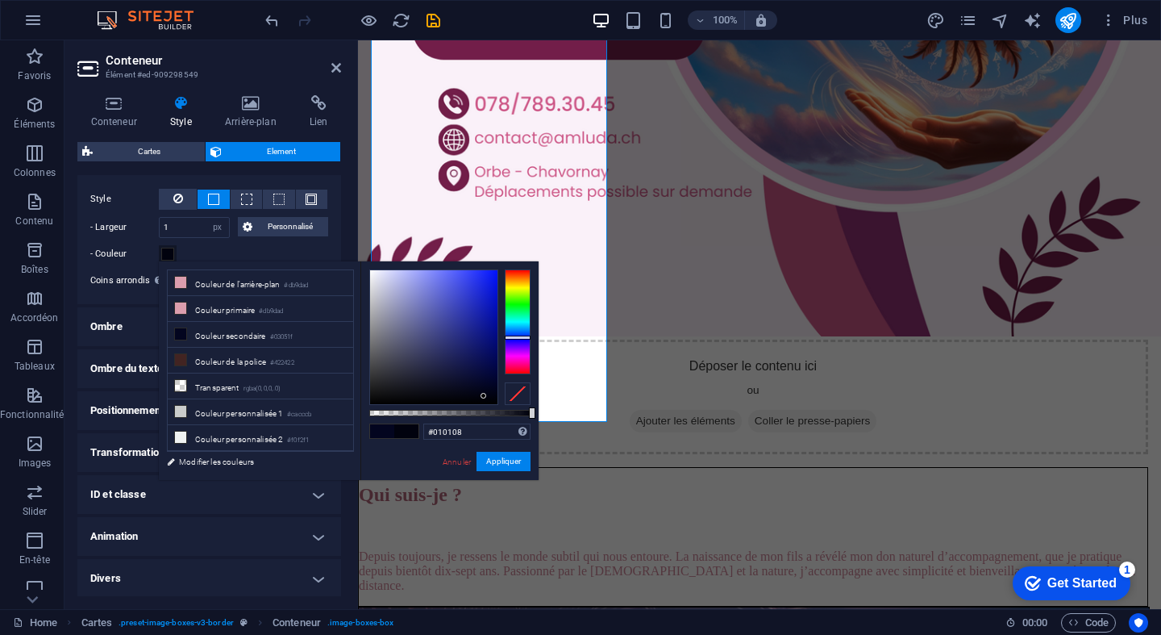
type input "#000000"
drag, startPoint x: 478, startPoint y: 385, endPoint x: 526, endPoint y: 443, distance: 75.1
click at [526, 443] on div "#000000 Formats pris en charge #0852ed rgb(8, 82, 237) rgba(8, 82, 237, 90%) hs…" at bounding box center [449, 487] width 178 height 452
click at [504, 456] on button "Appliquer" at bounding box center [504, 461] width 54 height 19
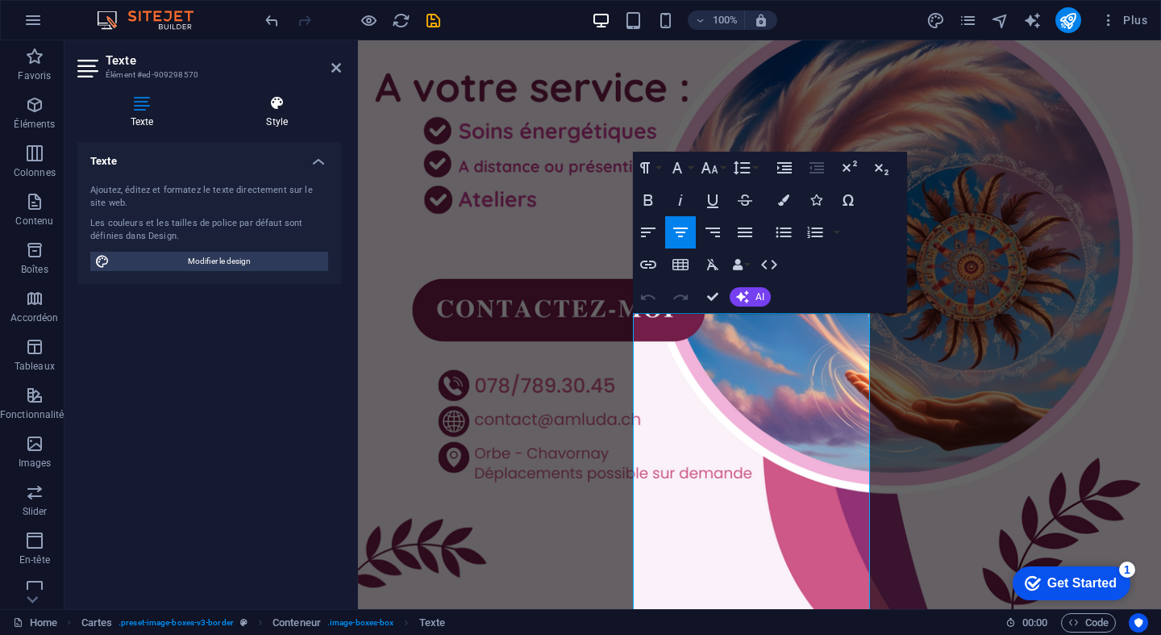
click at [276, 114] on h4 "Style" at bounding box center [278, 112] width 128 height 34
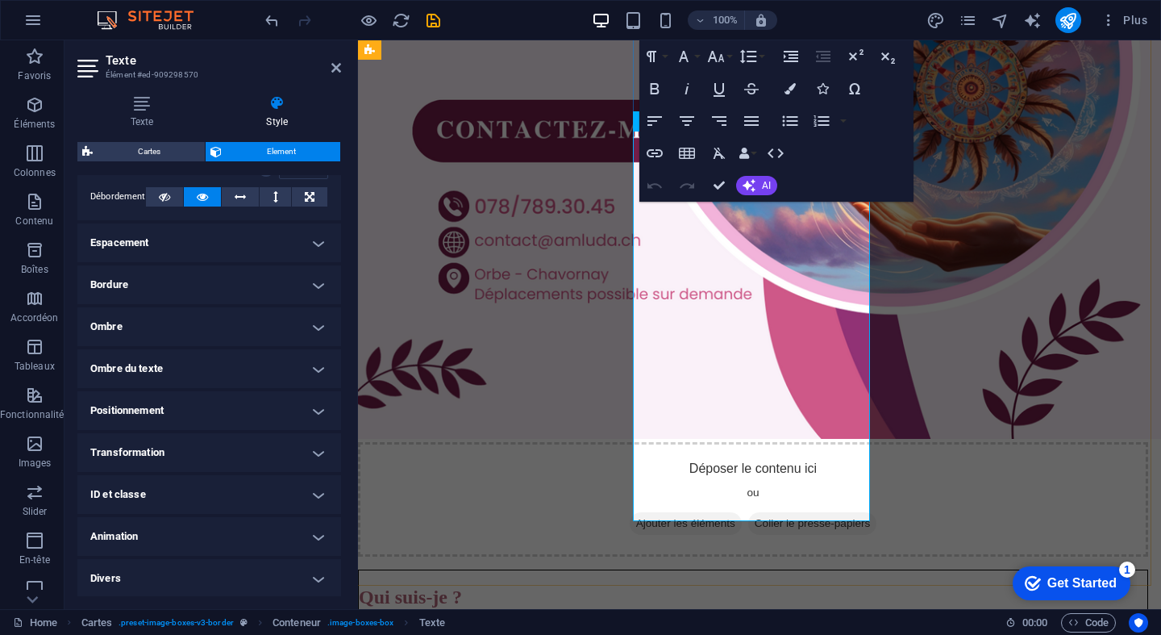
scroll to position [2836, 6]
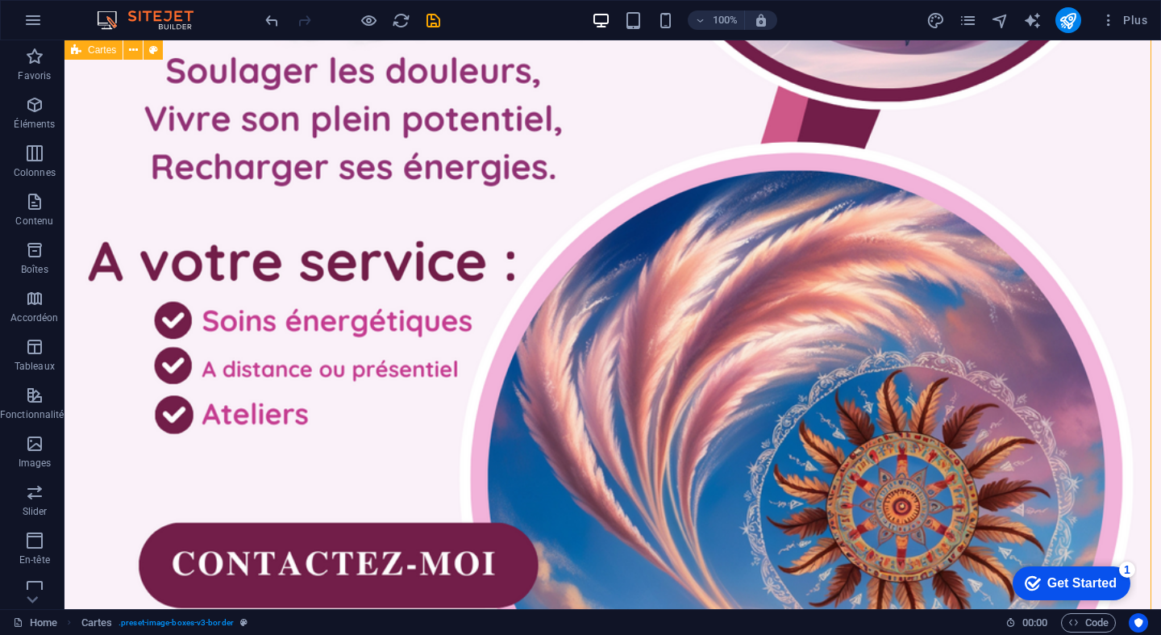
scroll to position [2612, 6]
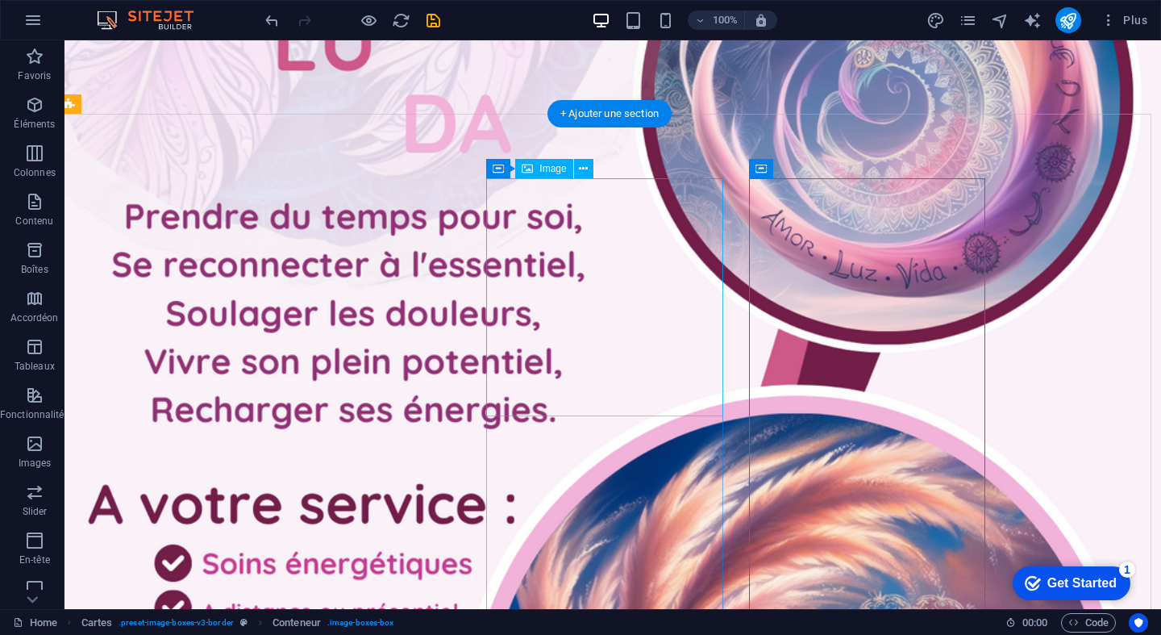
scroll to position [2454, 6]
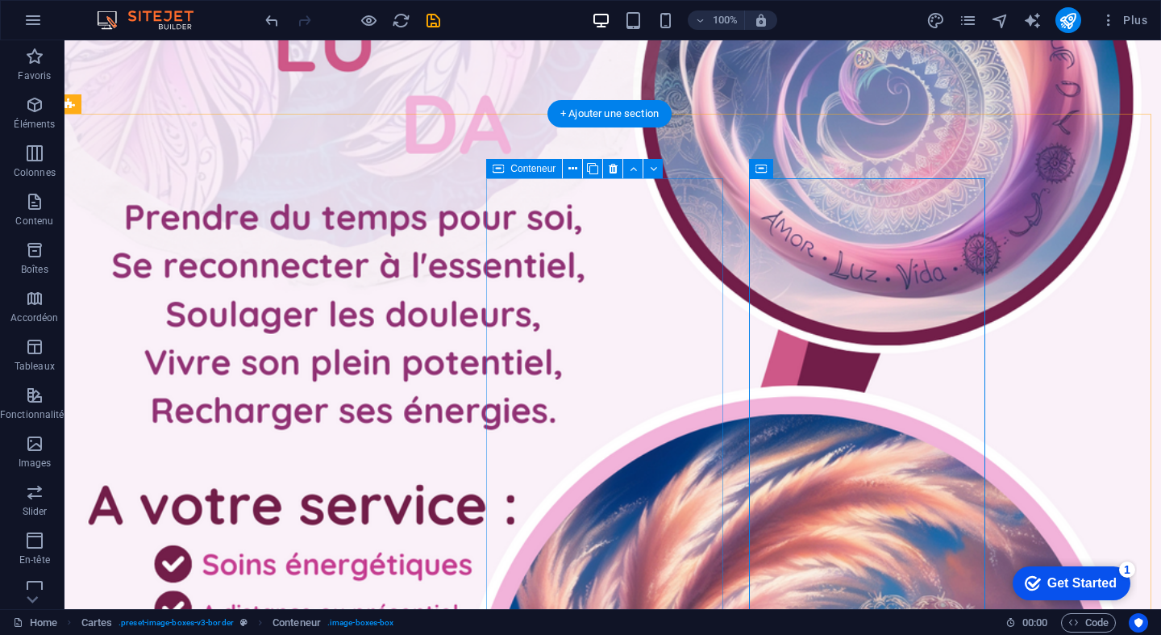
click at [511, 168] on span "Conteneur" at bounding box center [532, 169] width 45 height 10
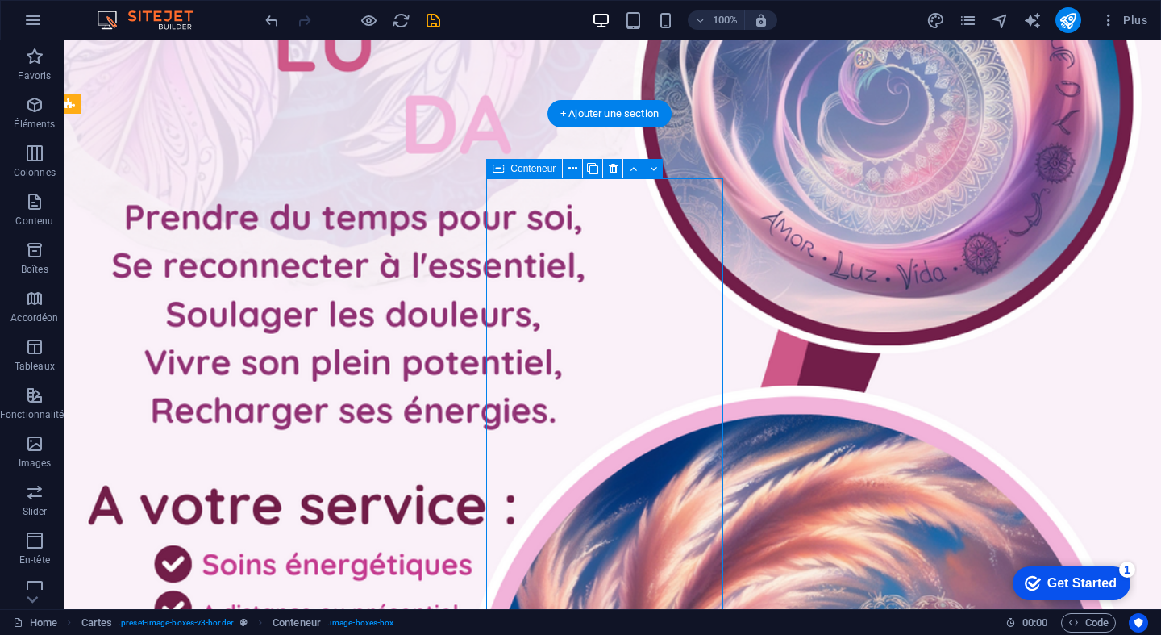
click at [511, 168] on span "Conteneur" at bounding box center [532, 169] width 45 height 10
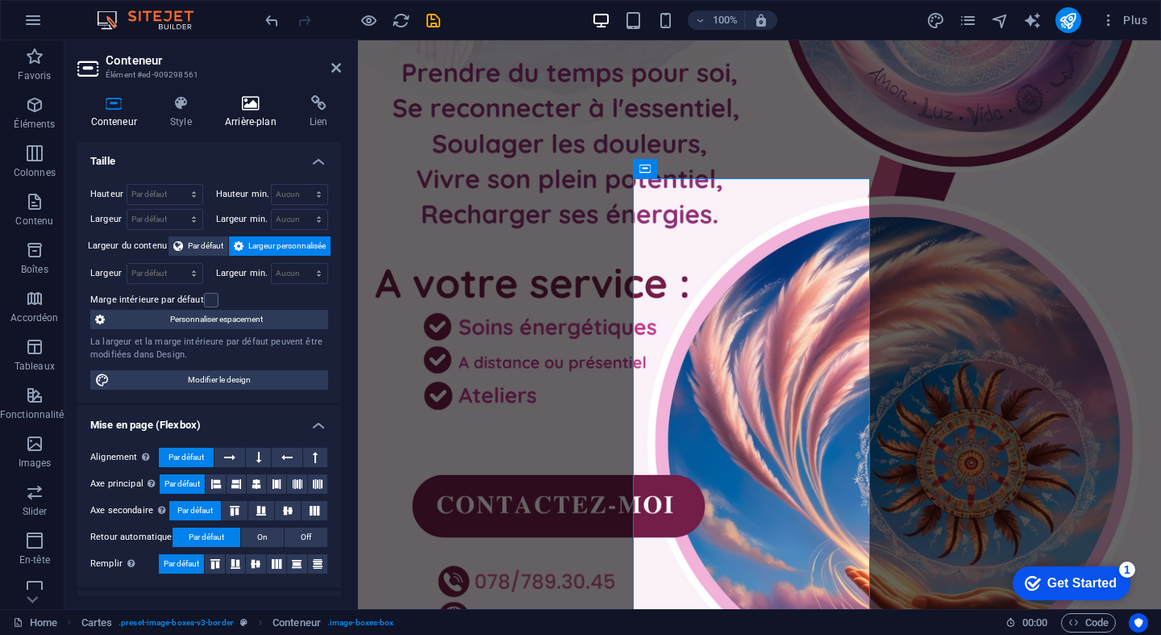
click at [260, 109] on icon at bounding box center [250, 103] width 78 height 16
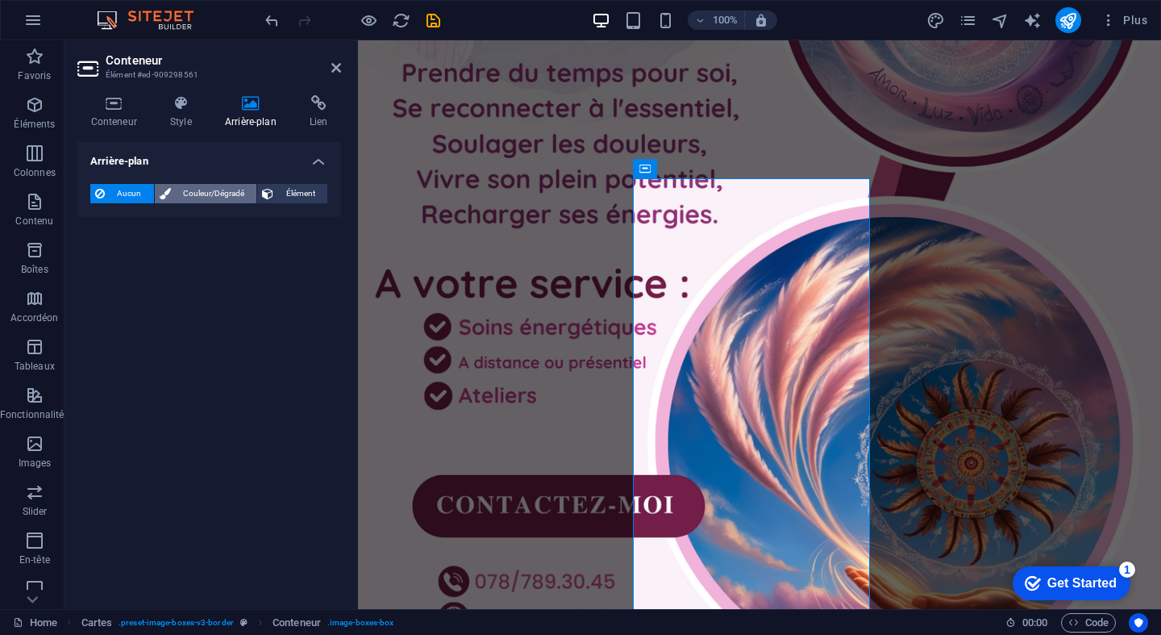
click at [203, 190] on span "Couleur/Dégradé" at bounding box center [214, 193] width 77 height 19
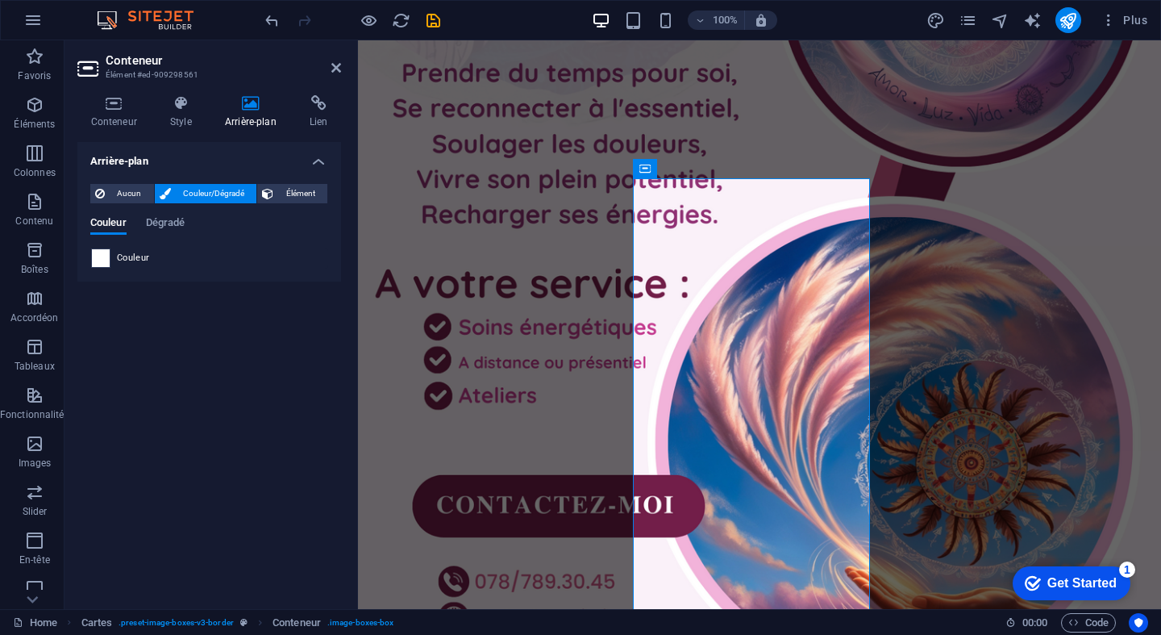
click at [98, 260] on span at bounding box center [101, 258] width 18 height 18
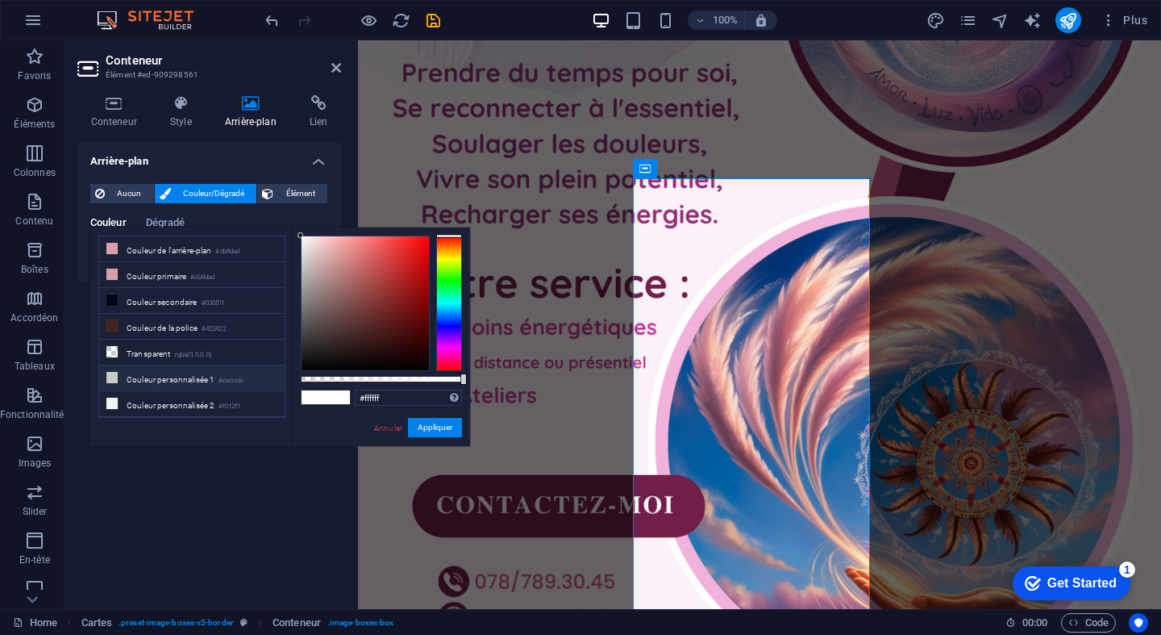
click at [185, 369] on li "Couleur personnalisée 1 #cacccb" at bounding box center [191, 378] width 185 height 26
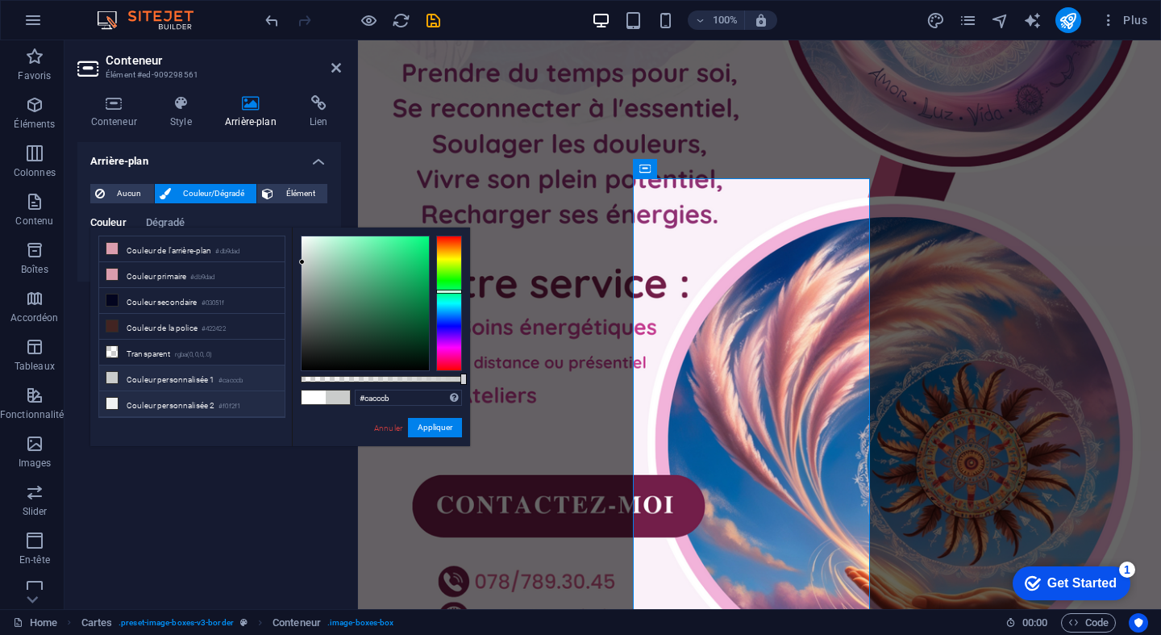
click at [194, 413] on li "Couleur personnalisée 2 #f0f2f1" at bounding box center [191, 404] width 185 height 26
type input "#f0f2f1"
click at [431, 429] on button "Appliquer" at bounding box center [435, 427] width 54 height 19
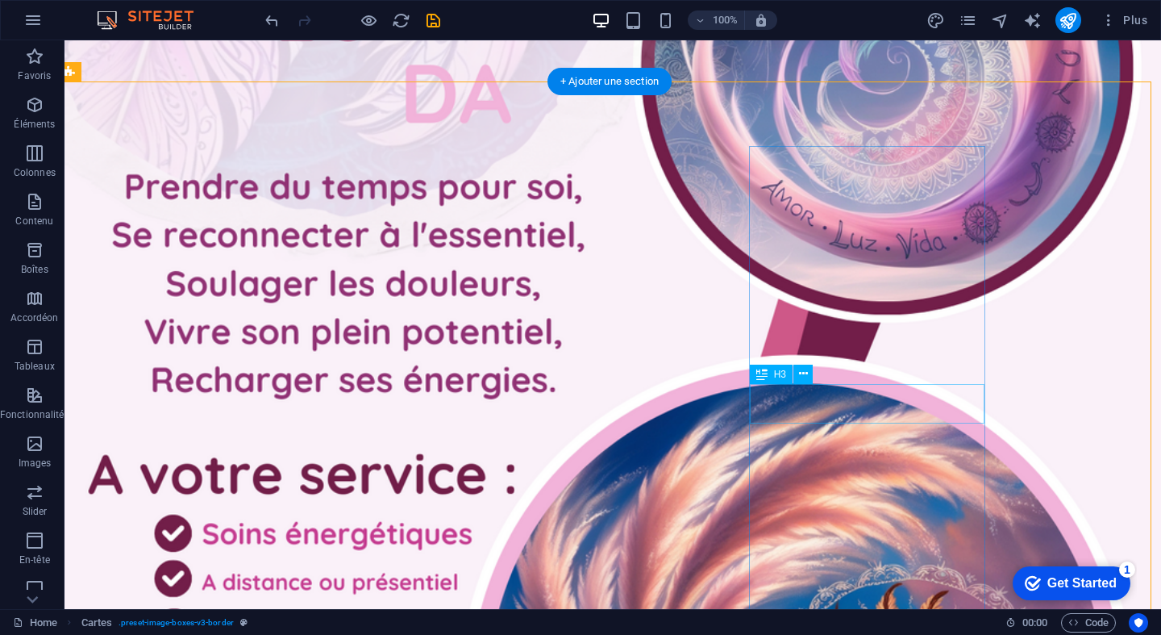
scroll to position [2487, 6]
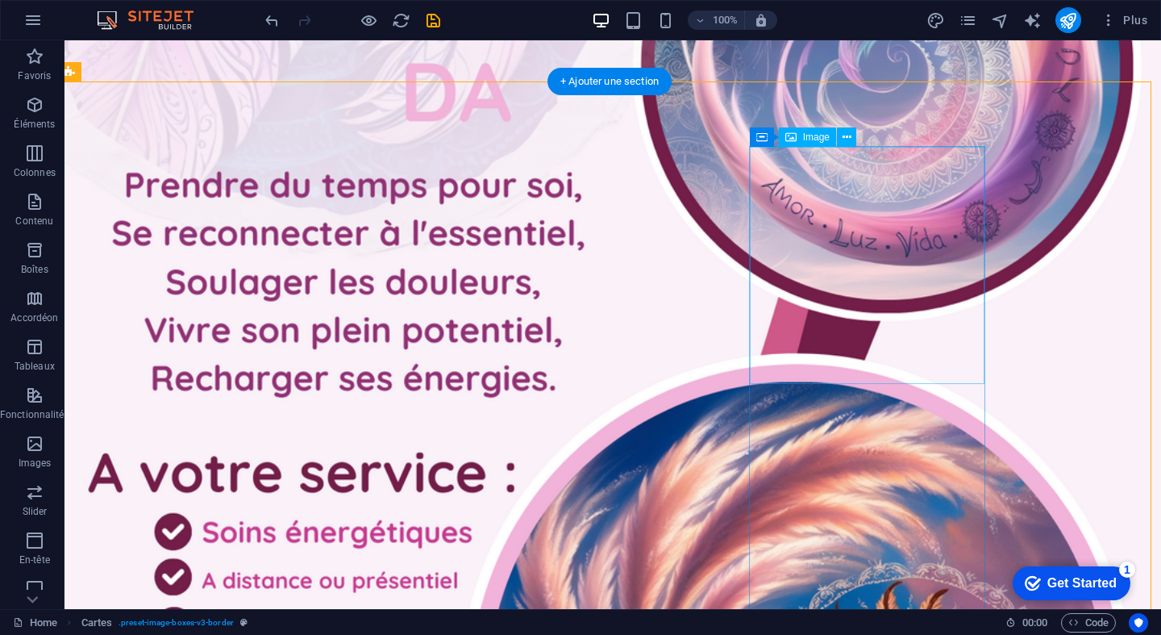
click at [801, 134] on div "Image" at bounding box center [807, 136] width 57 height 19
click at [764, 139] on icon at bounding box center [761, 136] width 11 height 19
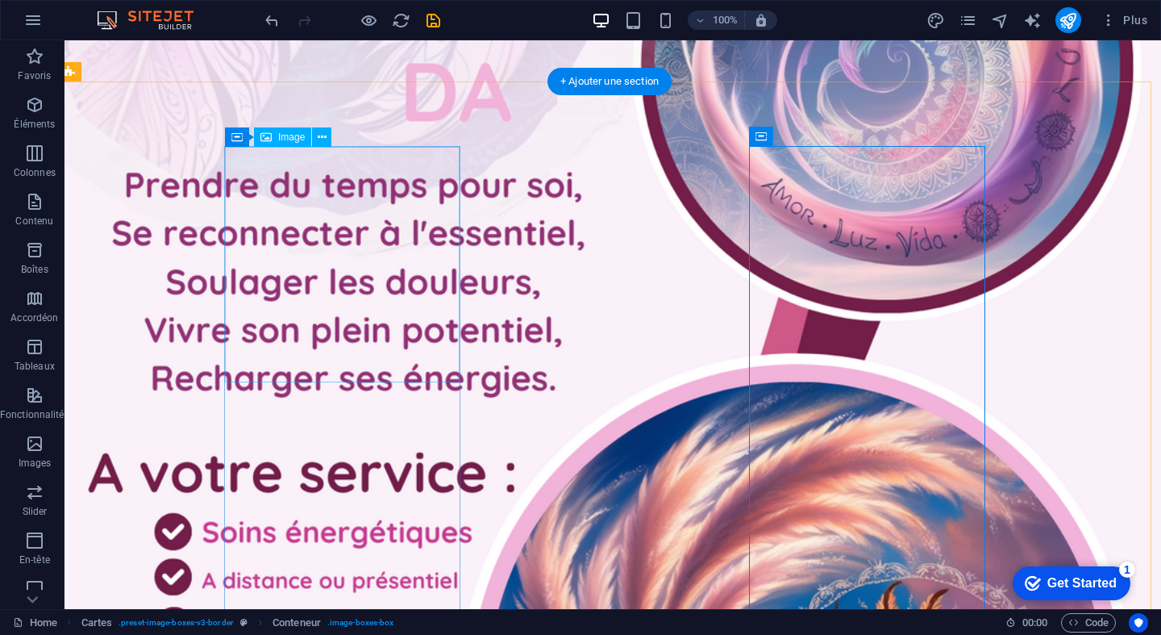
select select "%"
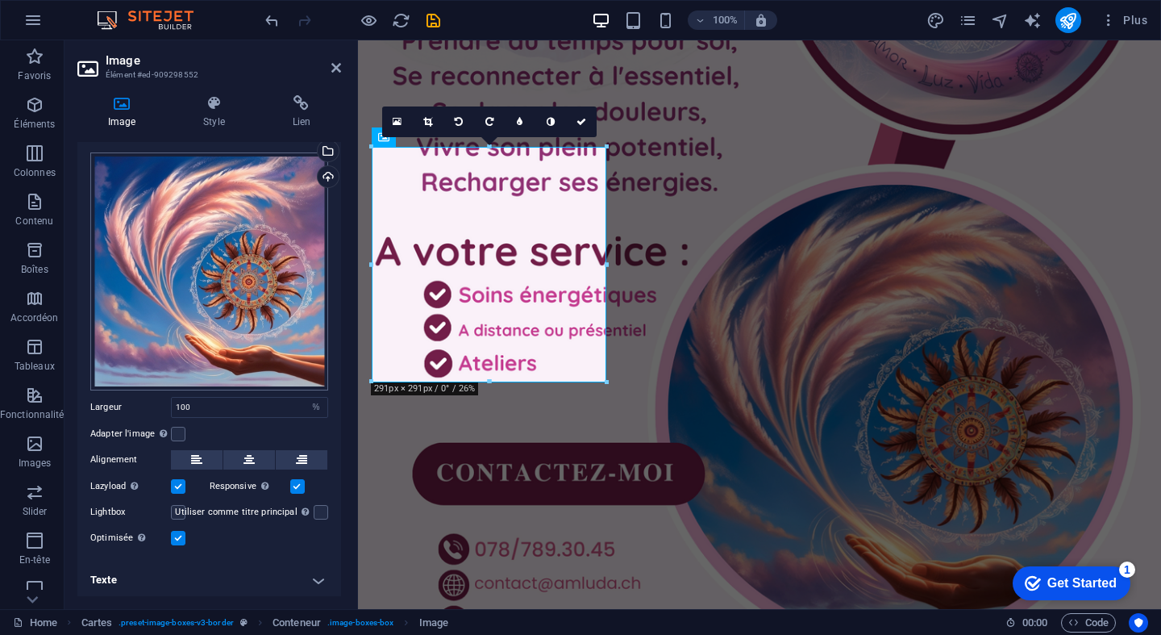
scroll to position [31, 0]
click at [224, 113] on h4 "Style" at bounding box center [217, 112] width 89 height 34
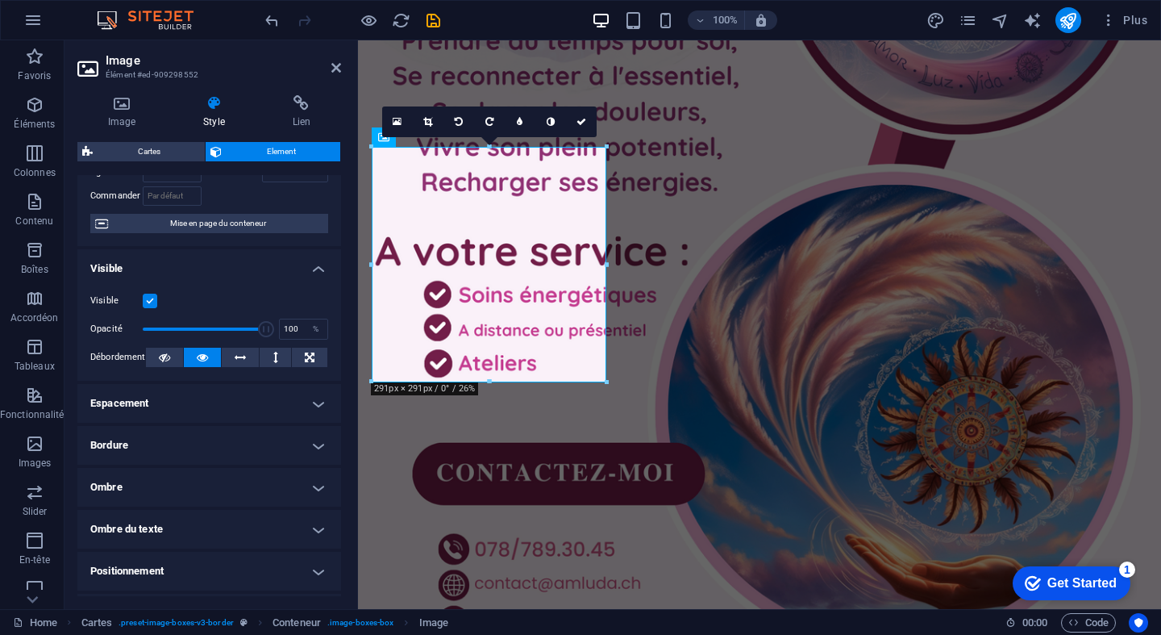
scroll to position [115, 0]
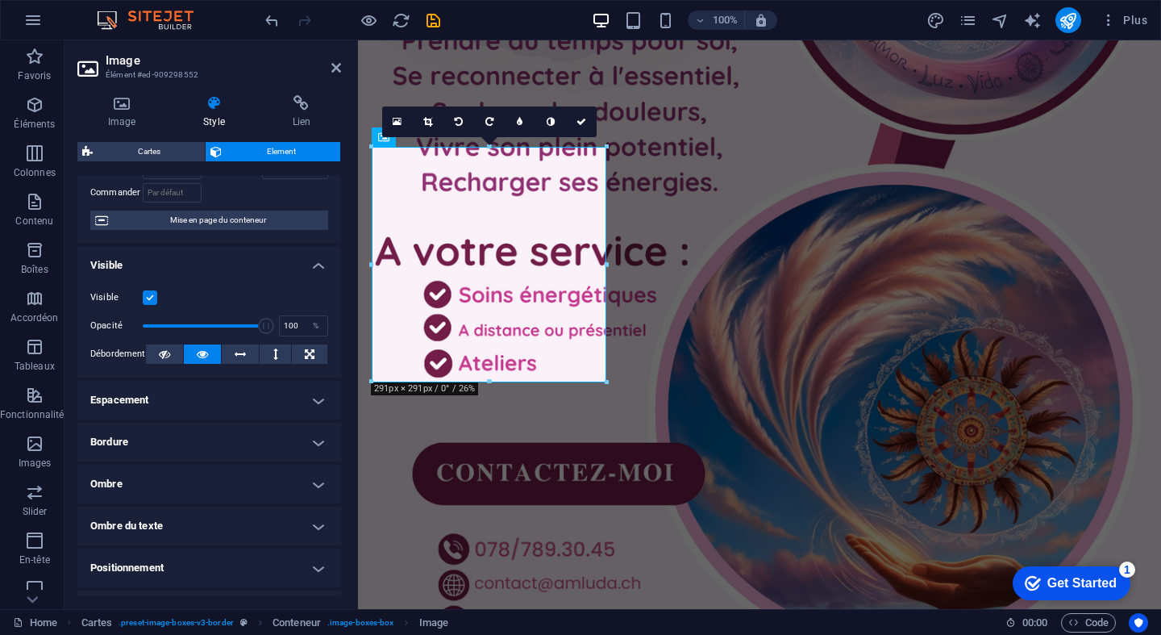
click at [241, 447] on h4 "Bordure" at bounding box center [209, 442] width 264 height 39
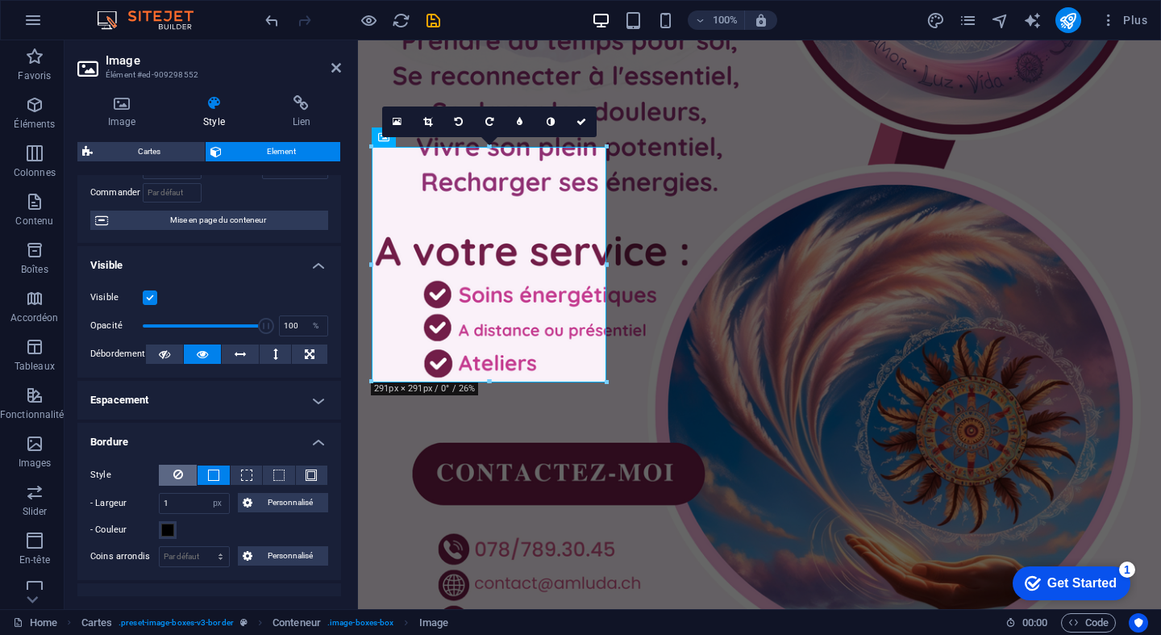
click at [185, 470] on button at bounding box center [178, 474] width 38 height 21
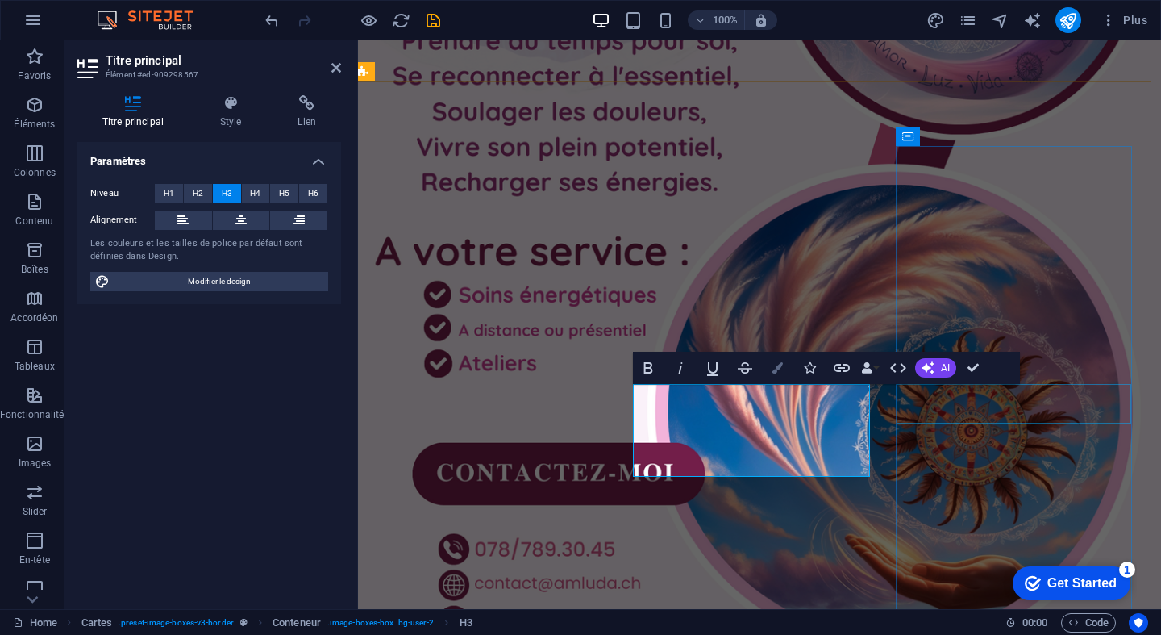
click at [775, 365] on icon "button" at bounding box center [777, 367] width 11 height 11
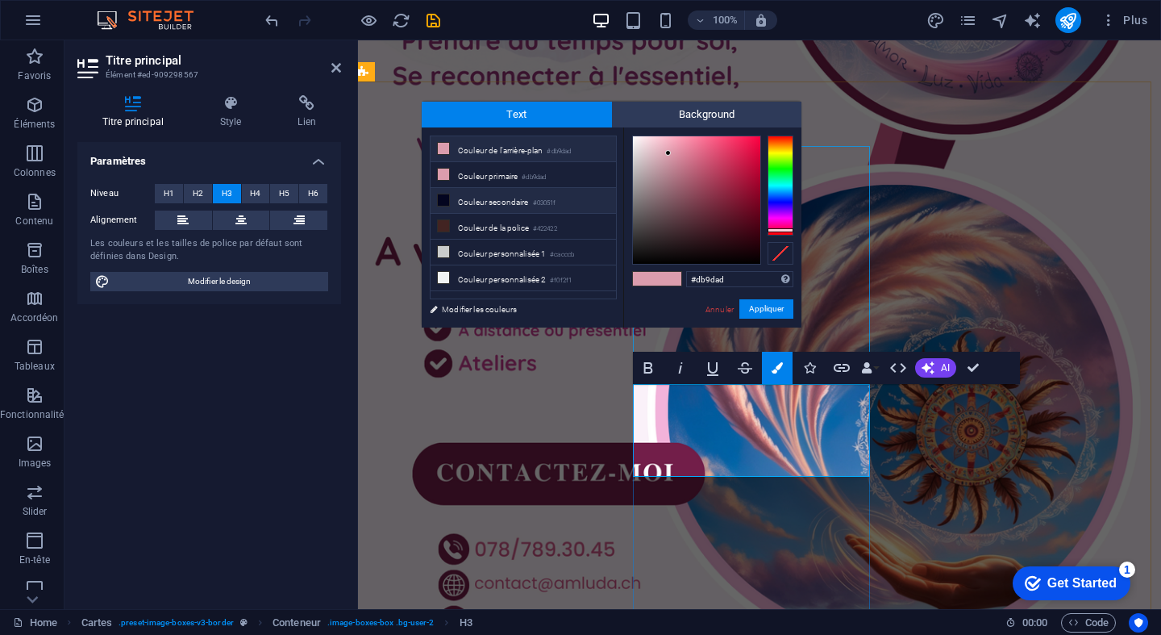
click at [505, 204] on li "Couleur secondaire #03051f" at bounding box center [523, 201] width 185 height 26
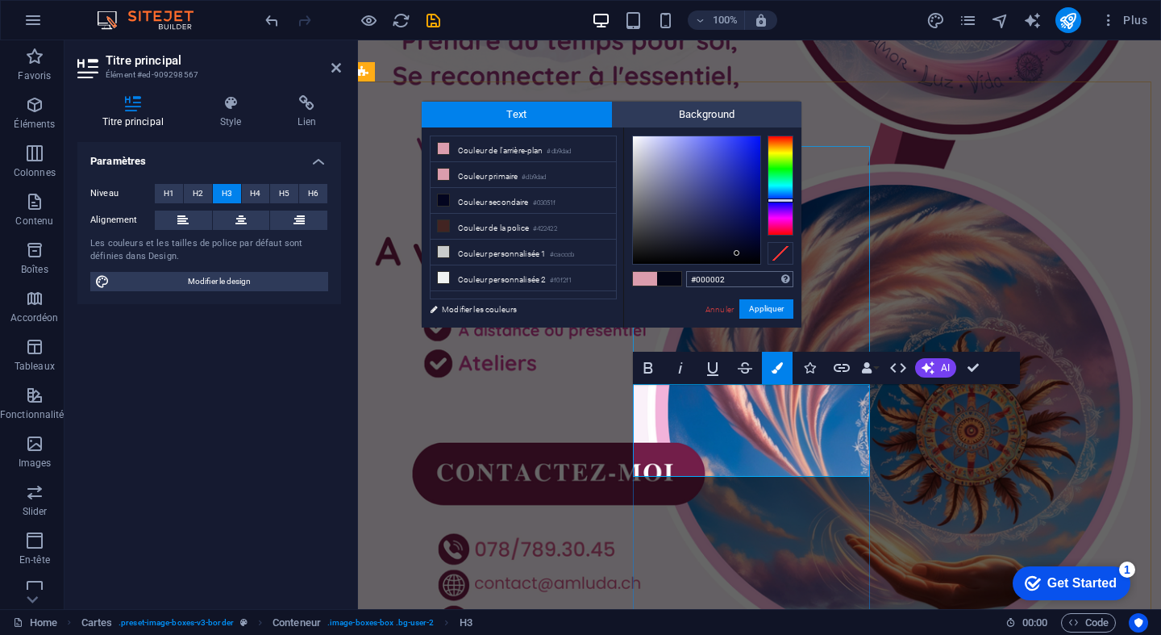
type input "#000000"
drag, startPoint x: 731, startPoint y: 251, endPoint x: 759, endPoint y: 273, distance: 35.5
click at [759, 273] on div "#000000 Formats pris en charge #0852ed rgb(8, 82, 237) rgba(8, 82, 237, 90%) hs…" at bounding box center [712, 344] width 178 height 434
click at [764, 311] on button "Appliquer" at bounding box center [766, 308] width 54 height 19
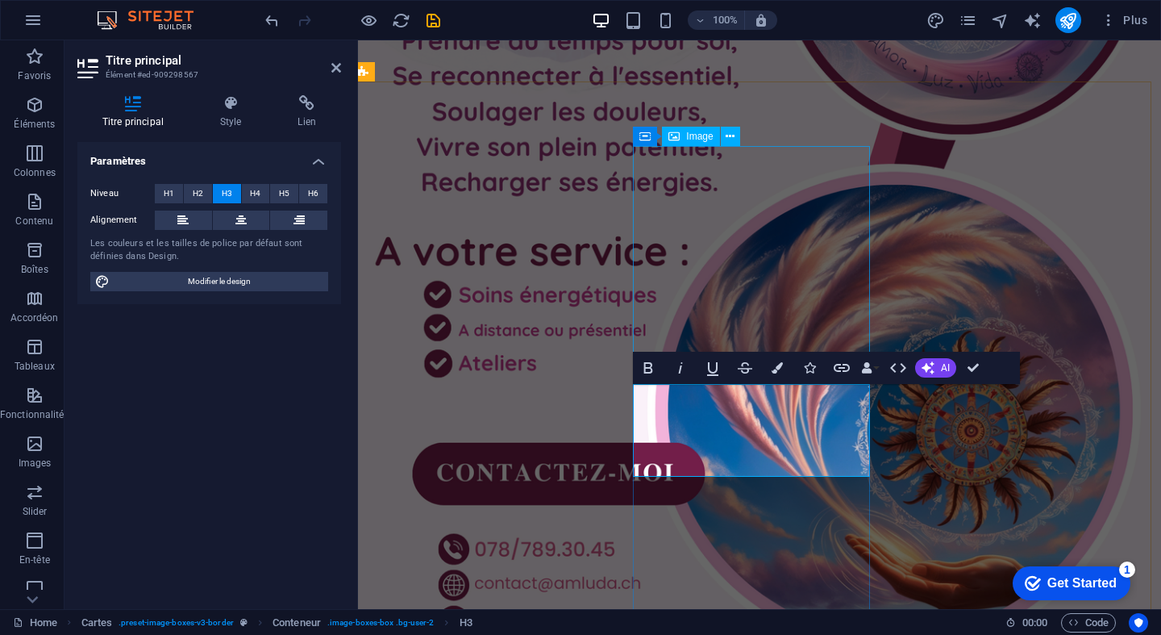
click at [1019, 493] on div "Barre de menus Image Bannière Bannière Barre de menus Logo Image Image with Con…" at bounding box center [759, 324] width 803 height 568
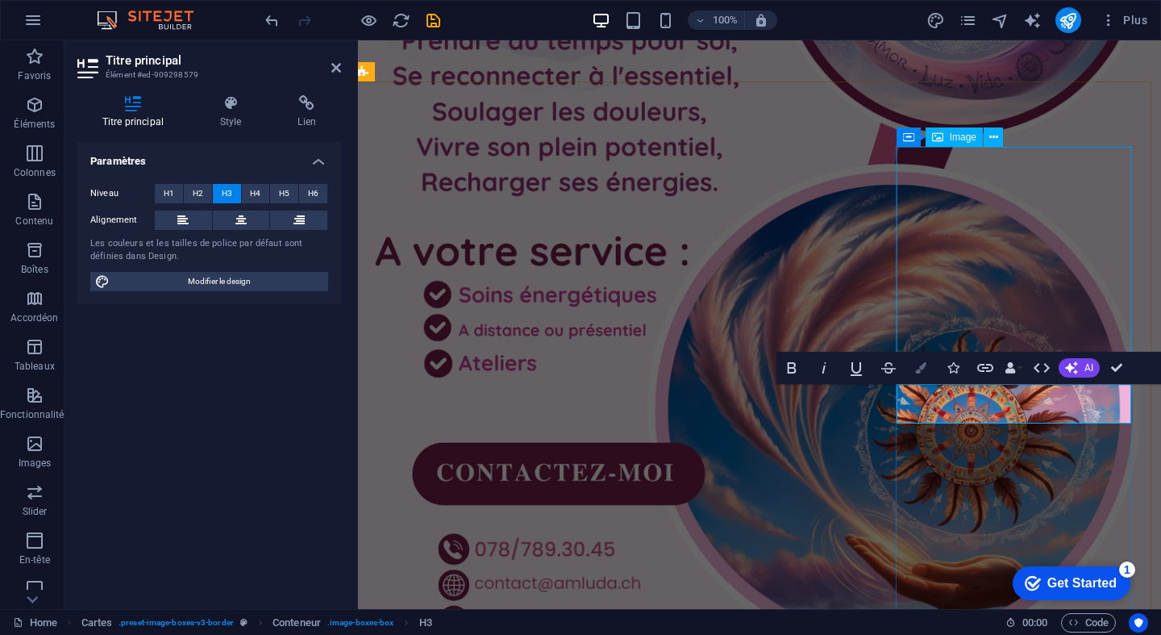
click at [918, 359] on button "Colors" at bounding box center [921, 368] width 31 height 32
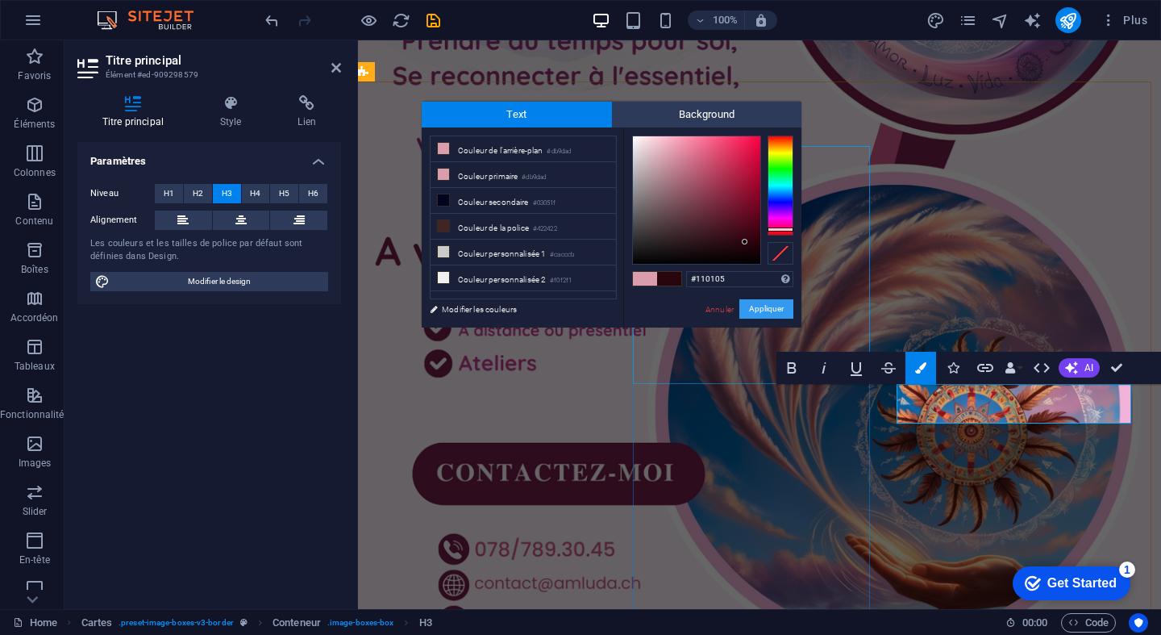
type input "#000000"
drag, startPoint x: 702, startPoint y: 241, endPoint x: 782, endPoint y: 318, distance: 111.2
click at [782, 318] on div "#000000 Formats pris en charge #0852ed rgb(8, 82, 237) rgba(8, 82, 237, 90%) hs…" at bounding box center [712, 344] width 178 height 434
click at [773, 301] on button "Appliquer" at bounding box center [766, 308] width 54 height 19
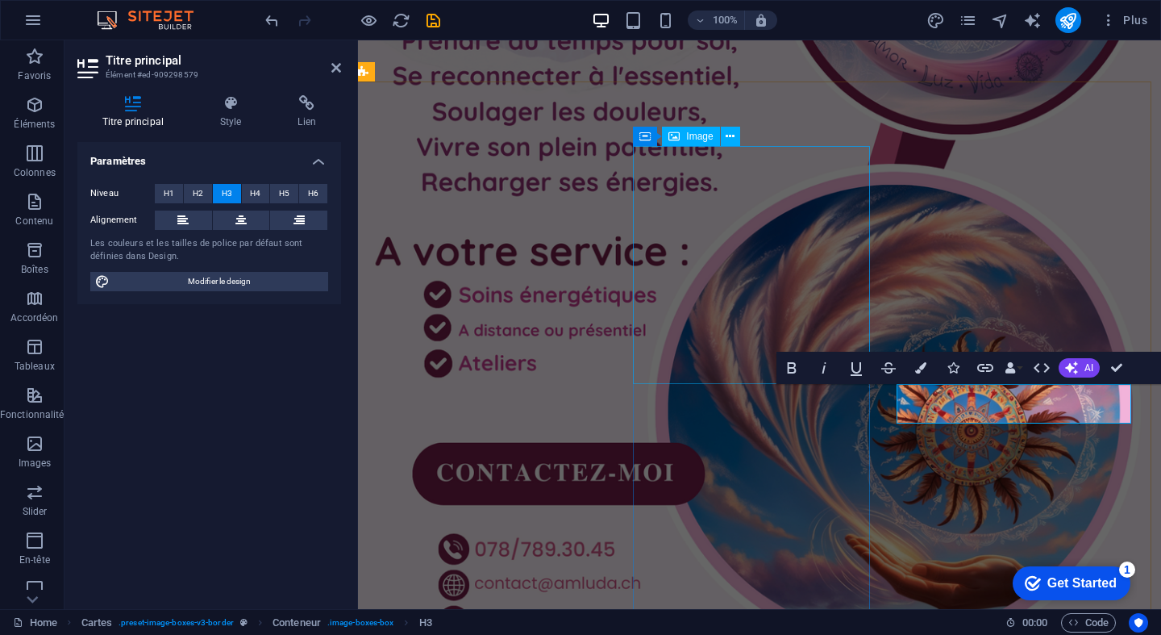
click at [872, 127] on div "Barre de menus Image Bannière Bannière Barre de menus Logo Image Image with Con…" at bounding box center [759, 324] width 803 height 568
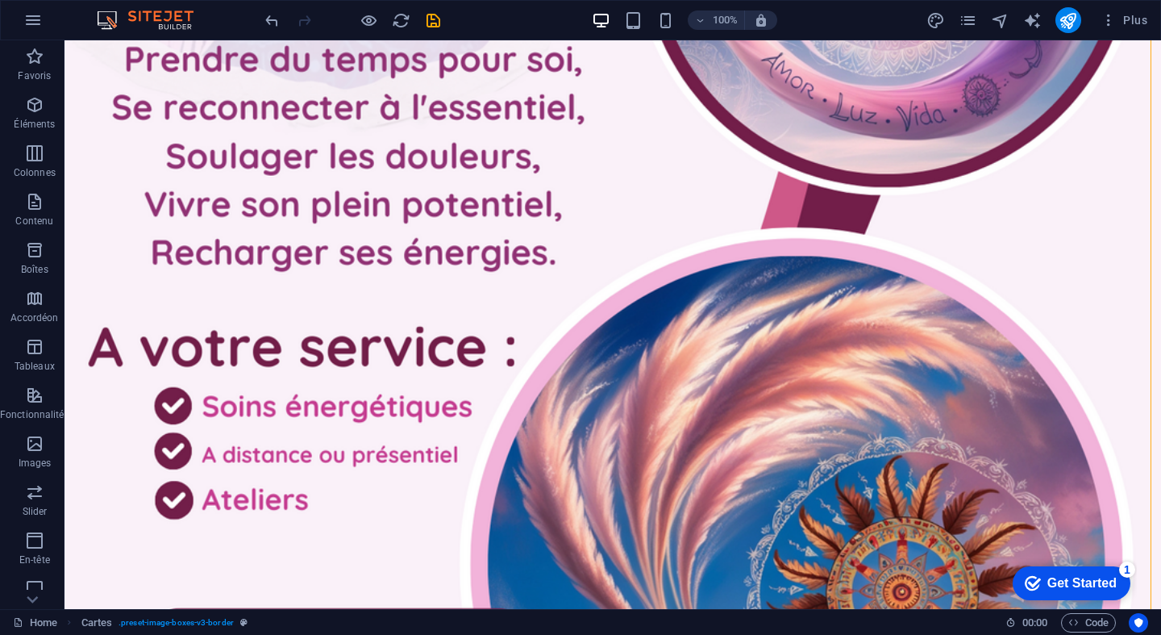
scroll to position [2613, 6]
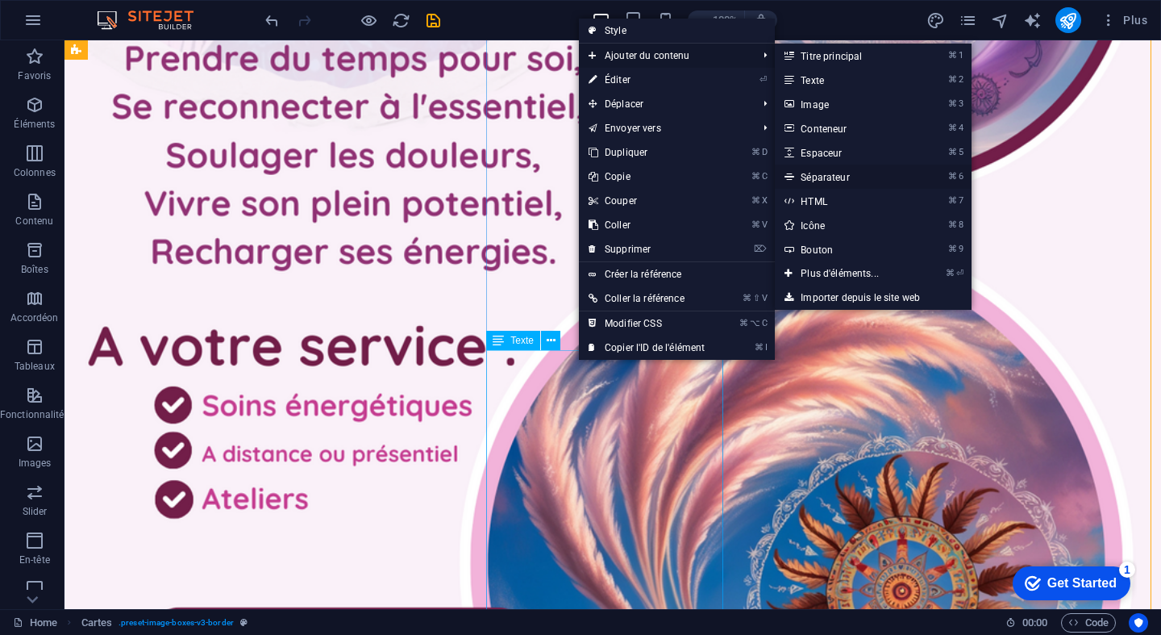
click at [845, 175] on link "⌘ 6 Séparateur" at bounding box center [843, 176] width 136 height 24
select select "%"
select select "px"
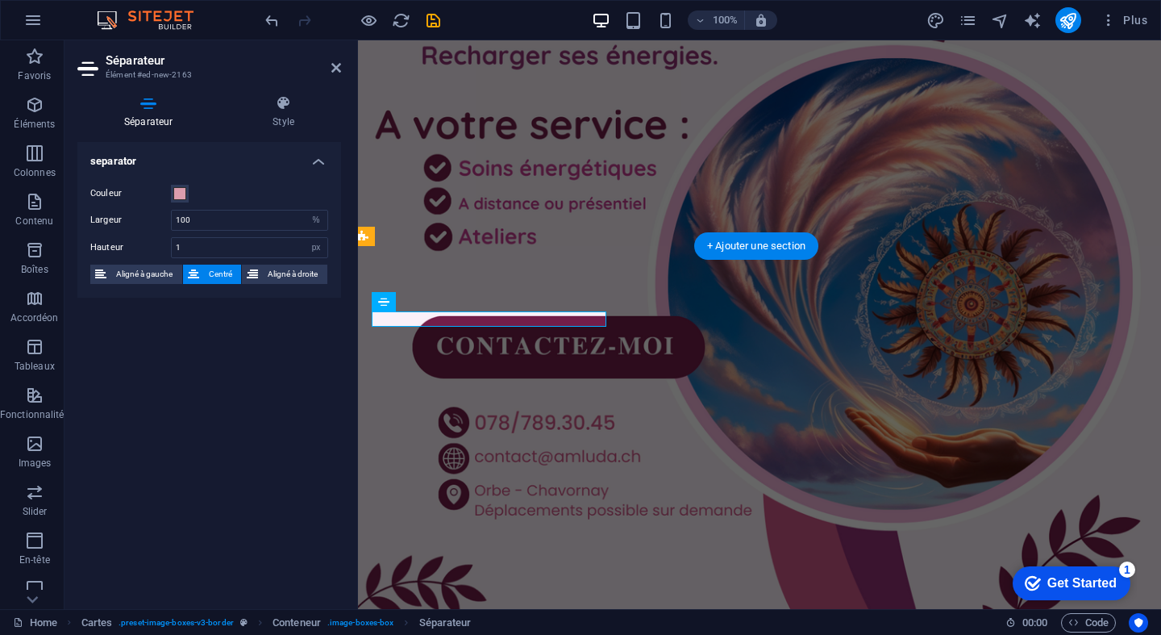
scroll to position [2322, 6]
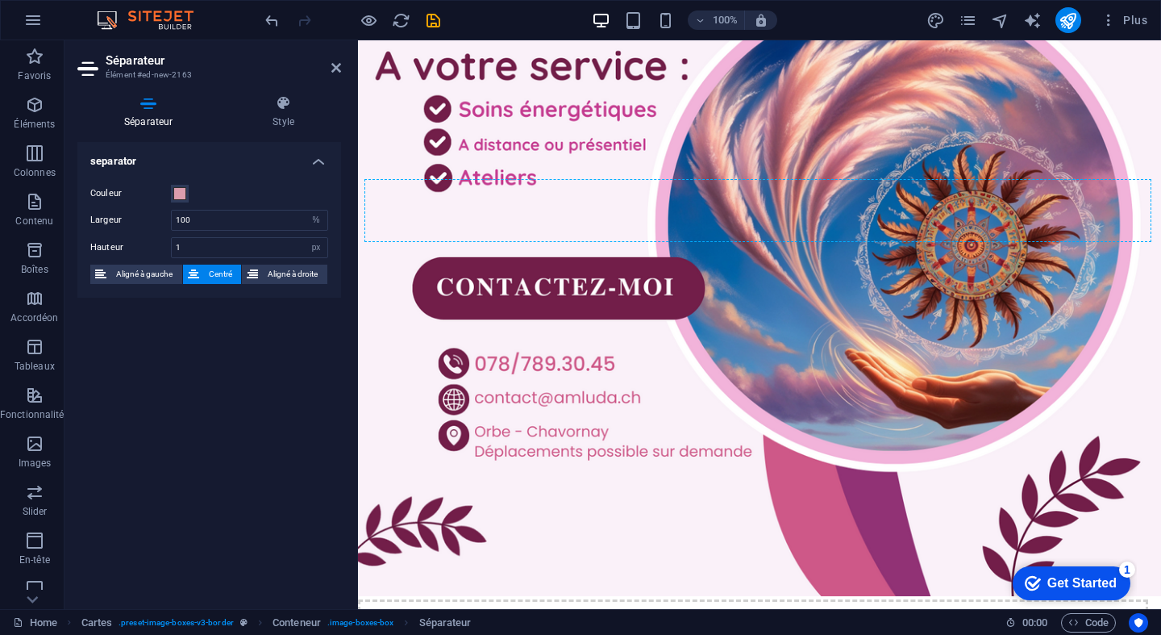
scroll to position [2666, 6]
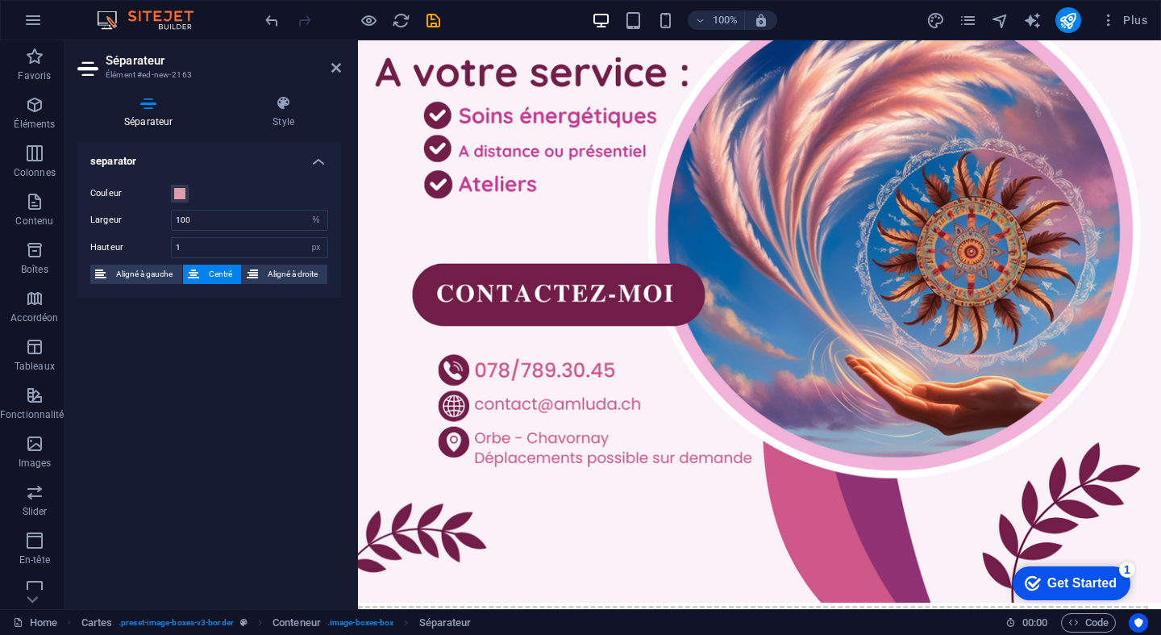
drag, startPoint x: 786, startPoint y: 339, endPoint x: 503, endPoint y: 281, distance: 288.9
click at [462, 262] on icon at bounding box center [460, 259] width 9 height 17
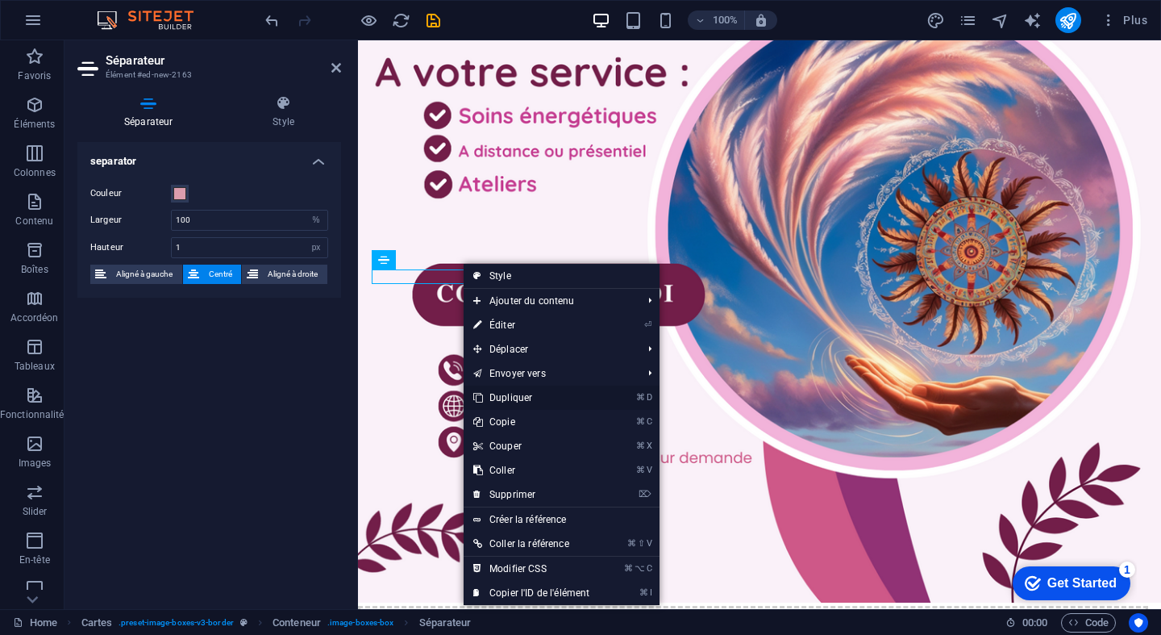
click at [510, 392] on link "⌘ D Dupliquer" at bounding box center [531, 397] width 135 height 24
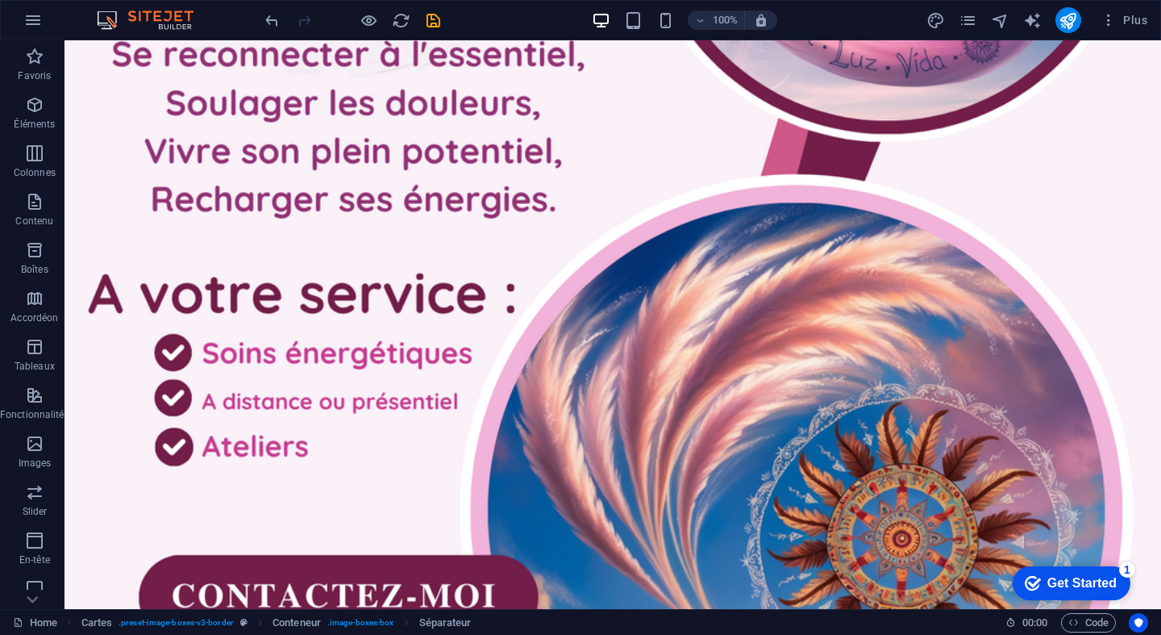
drag, startPoint x: 301, startPoint y: 313, endPoint x: 236, endPoint y: 238, distance: 98.9
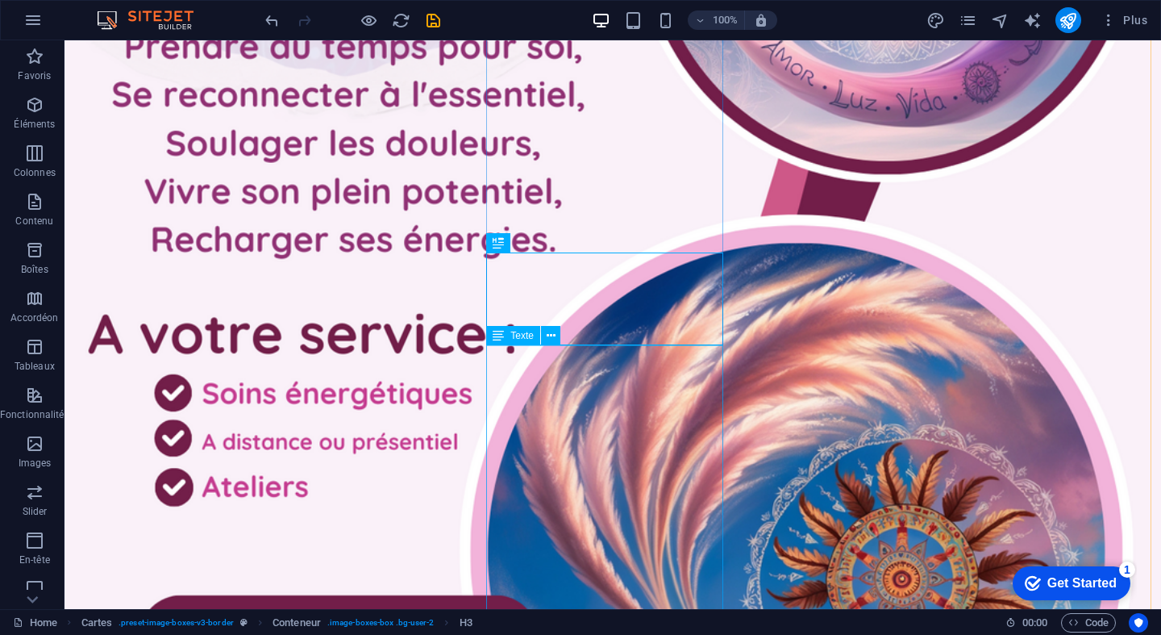
scroll to position [2636, 6]
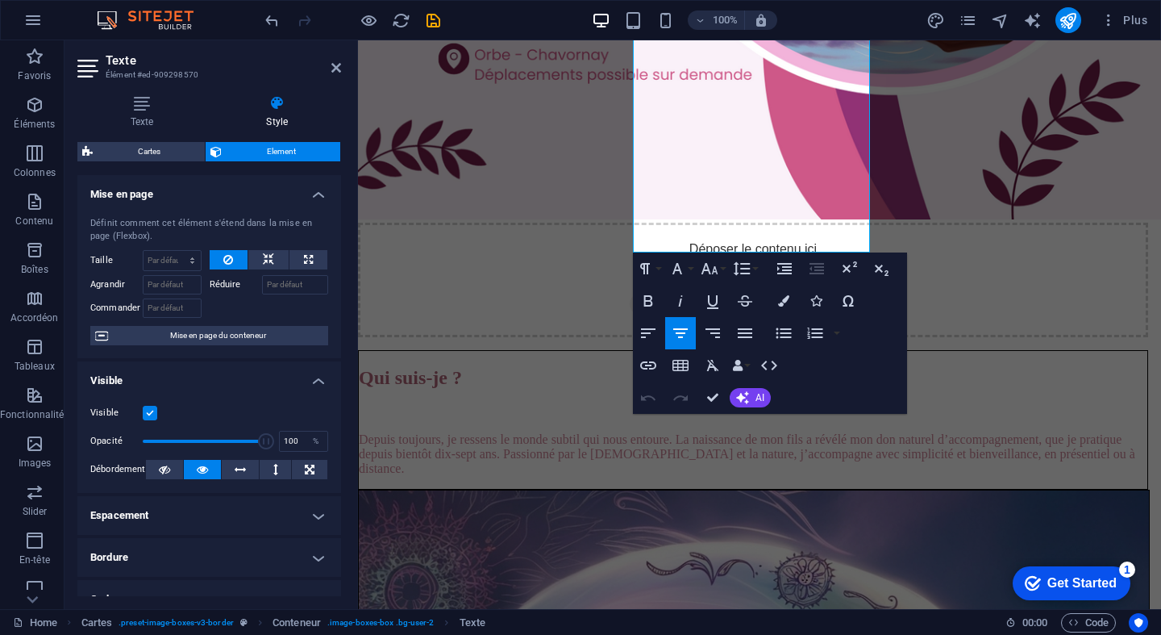
scroll to position [3138, 6]
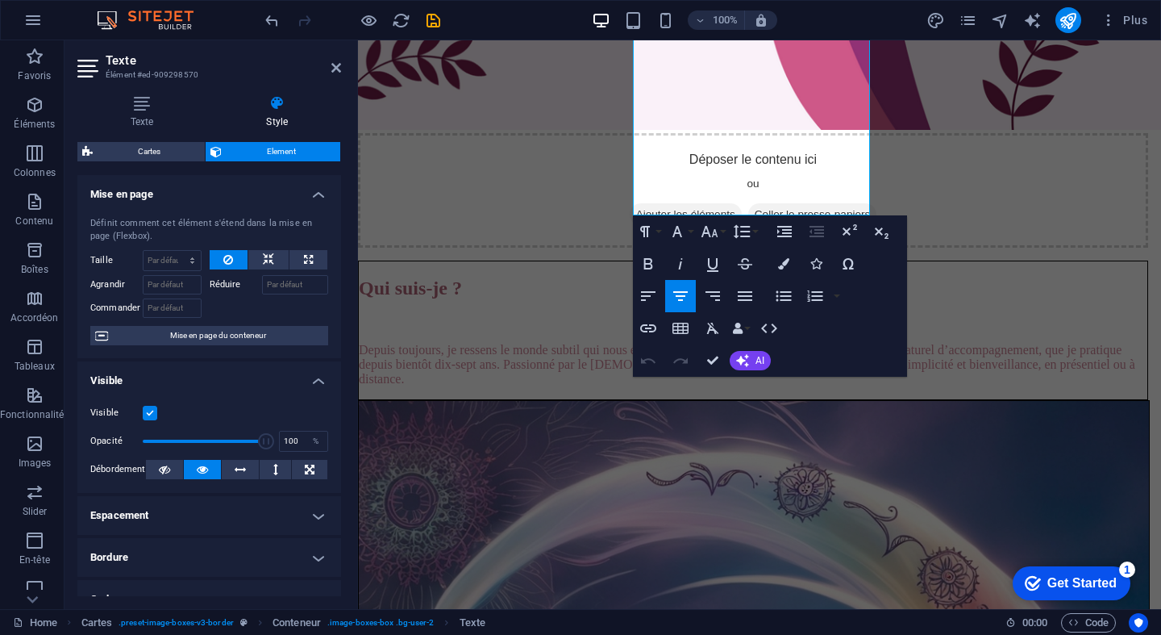
drag, startPoint x: 675, startPoint y: 359, endPoint x: 758, endPoint y: 480, distance: 146.7
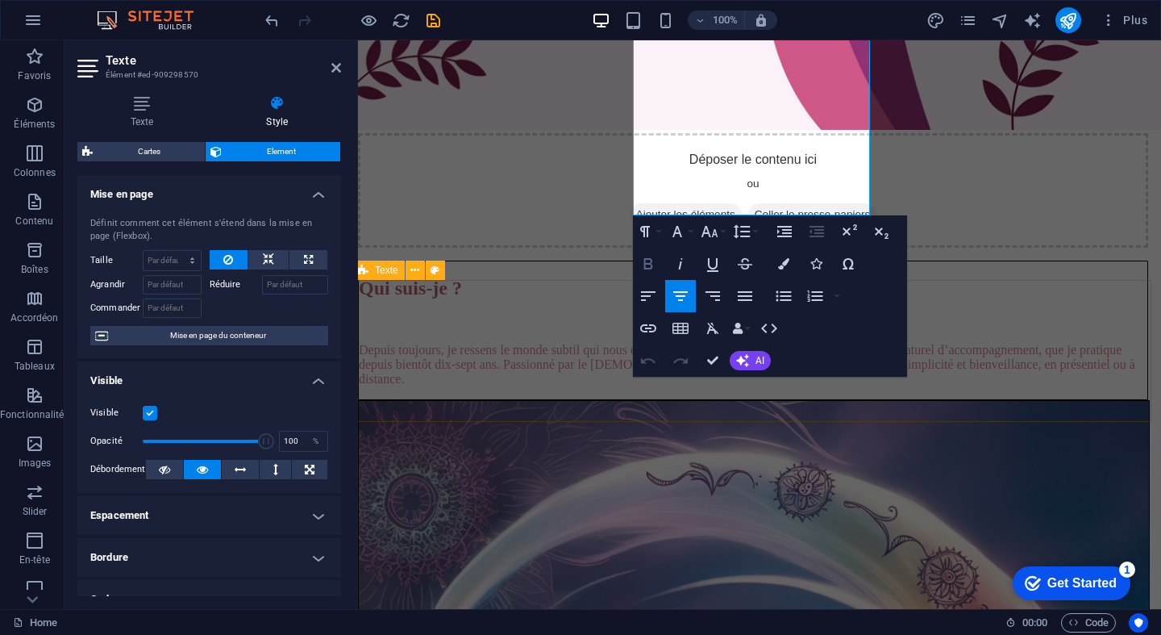
click at [648, 260] on icon "button" at bounding box center [648, 263] width 19 height 19
click at [649, 256] on icon "button" at bounding box center [648, 263] width 19 height 19
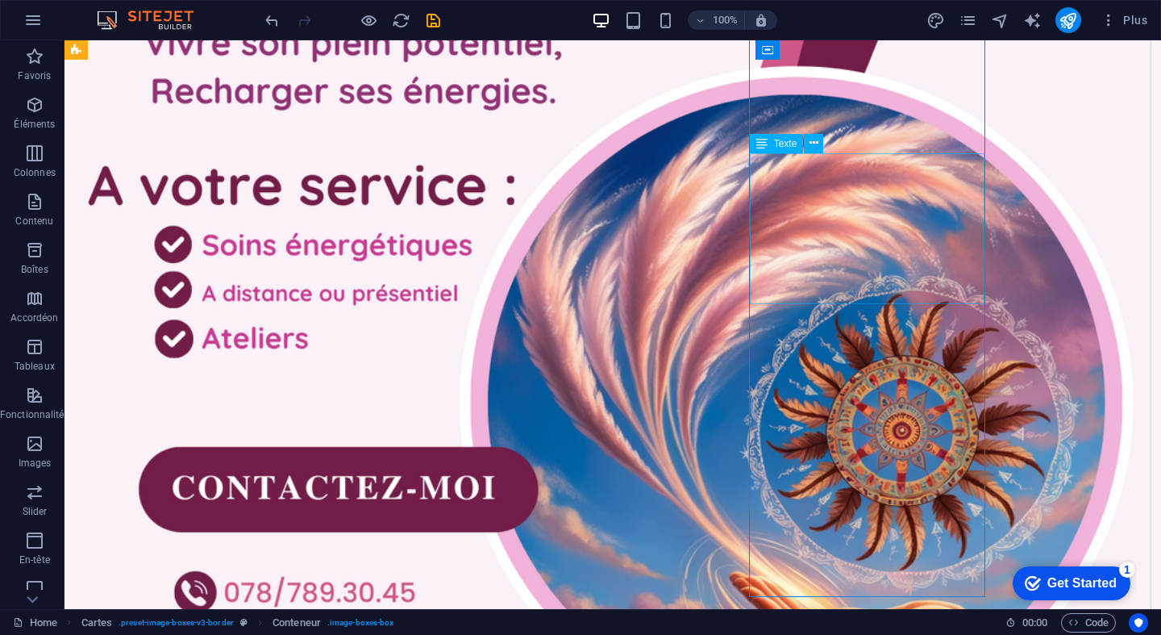
scroll to position [2781, 6]
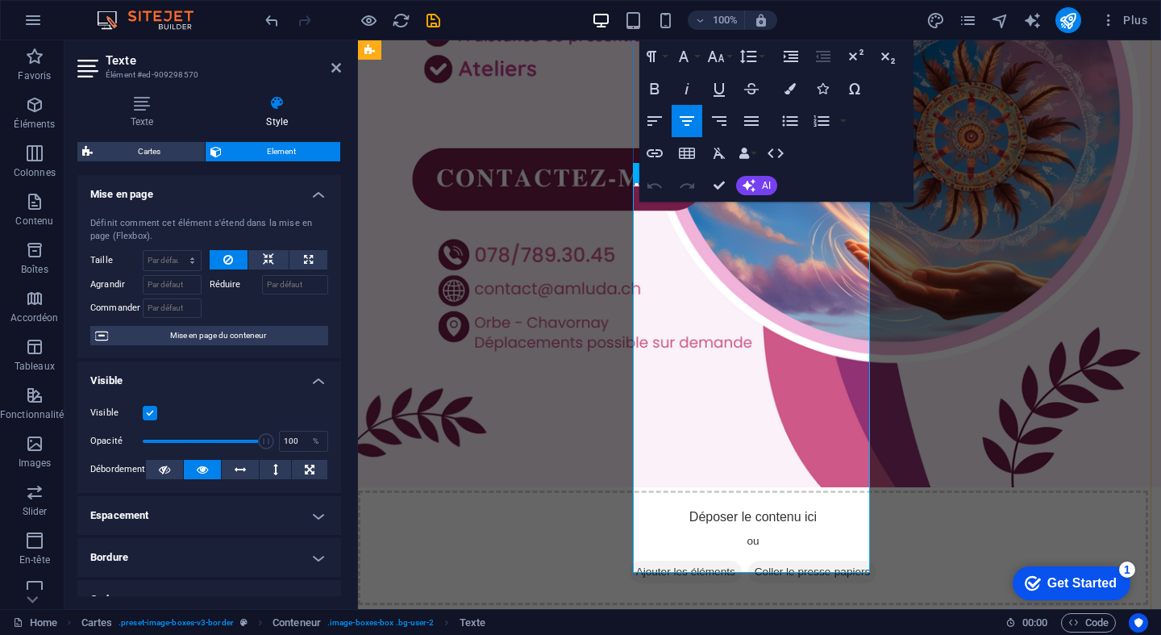
drag, startPoint x: 670, startPoint y: 207, endPoint x: 826, endPoint y: 552, distance: 378.9
click at [794, 81] on button "Colors" at bounding box center [790, 89] width 31 height 32
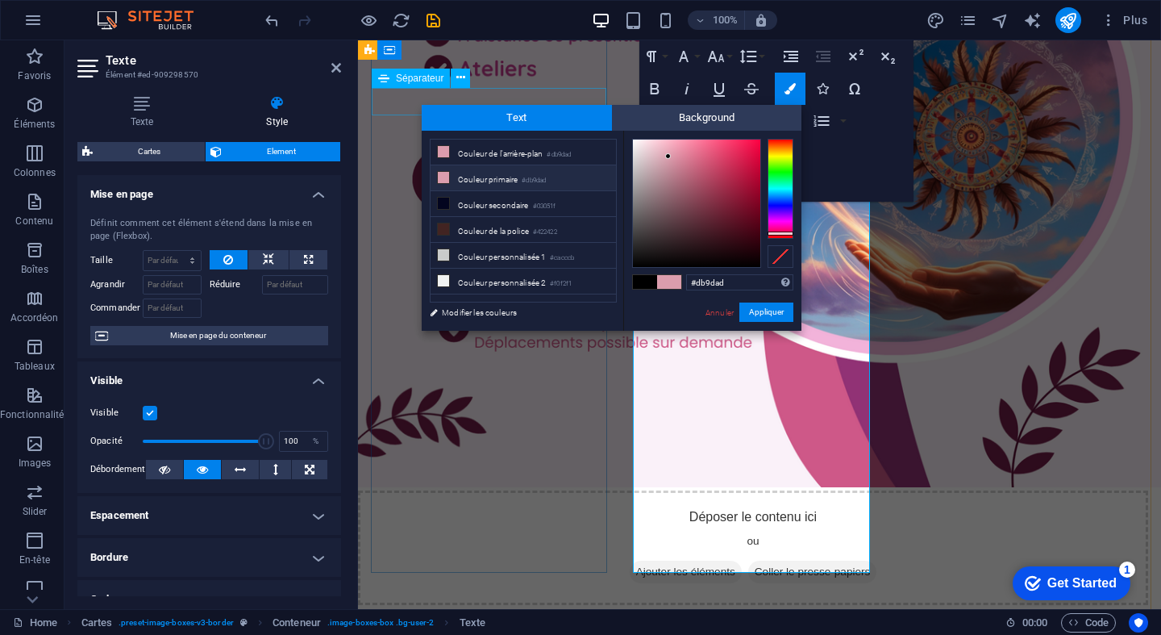
click at [492, 168] on li "Couleur primaire #db9dad" at bounding box center [523, 178] width 185 height 26
click at [499, 152] on li "Couleur de l'arrière-plan #db9dad" at bounding box center [523, 152] width 185 height 26
click at [760, 315] on button "Appliquer" at bounding box center [766, 311] width 54 height 19
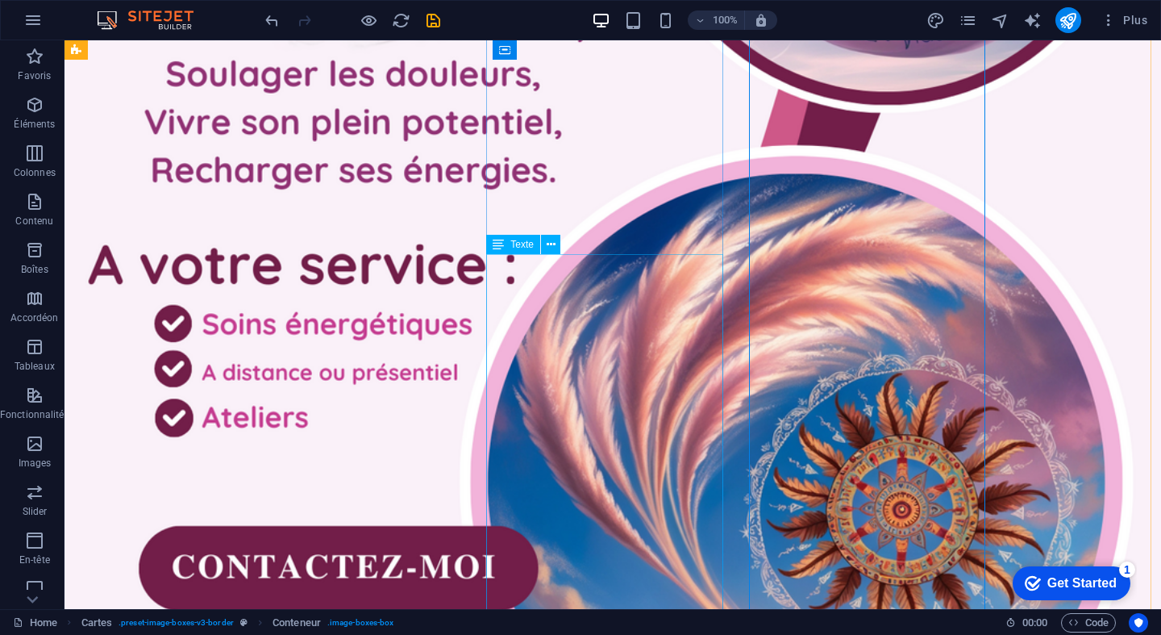
scroll to position [2684, 6]
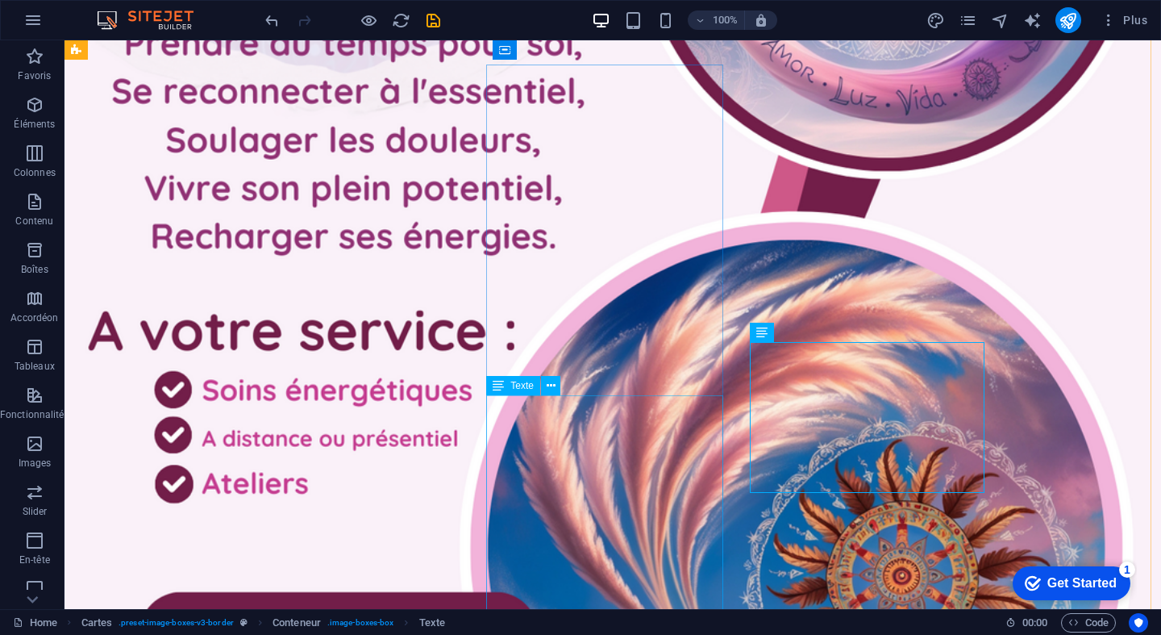
scroll to position [2458, 6]
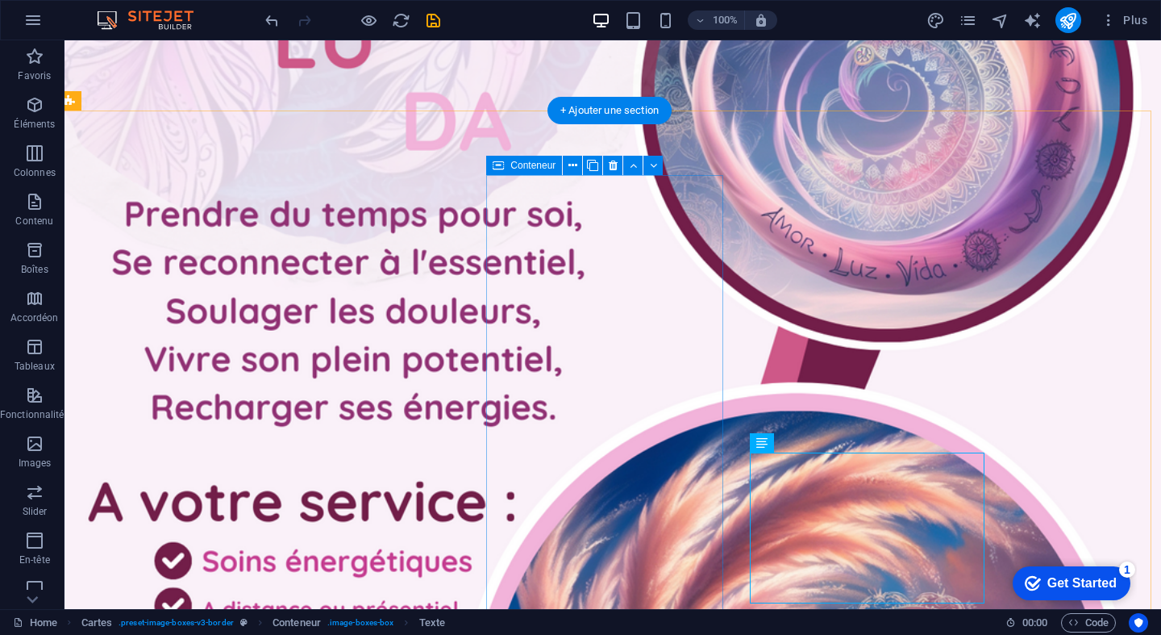
click at [502, 167] on icon at bounding box center [498, 165] width 11 height 19
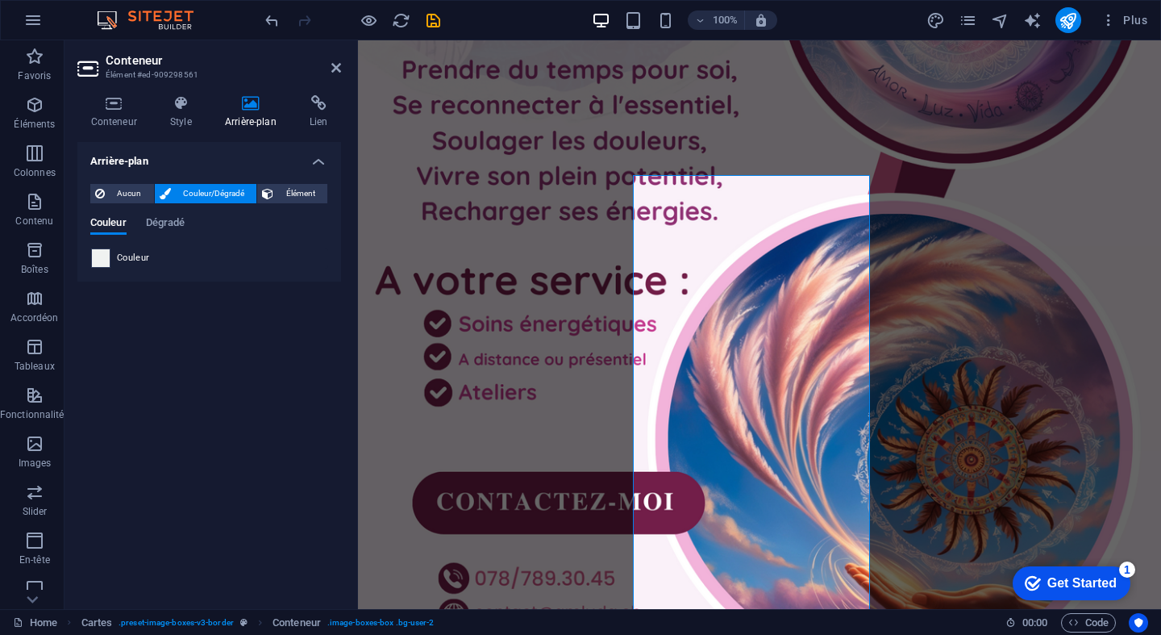
click at [106, 261] on span at bounding box center [101, 258] width 18 height 18
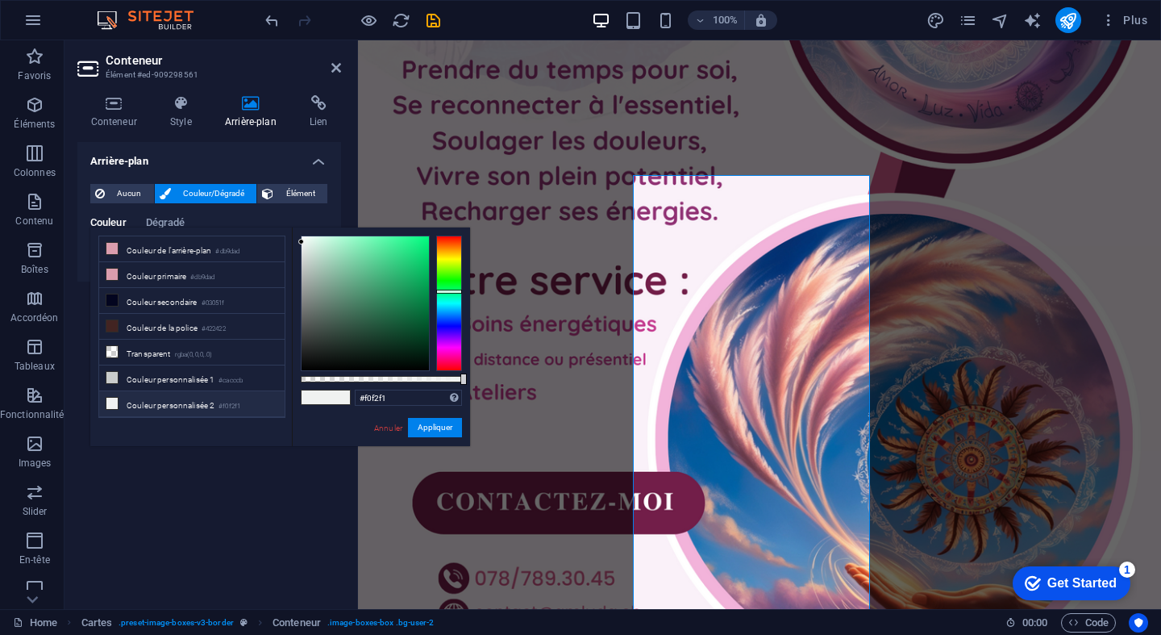
click at [148, 406] on li "Couleur personnalisée 2 #f0f2f1" at bounding box center [191, 404] width 185 height 26
click at [439, 428] on button "Appliquer" at bounding box center [435, 427] width 54 height 19
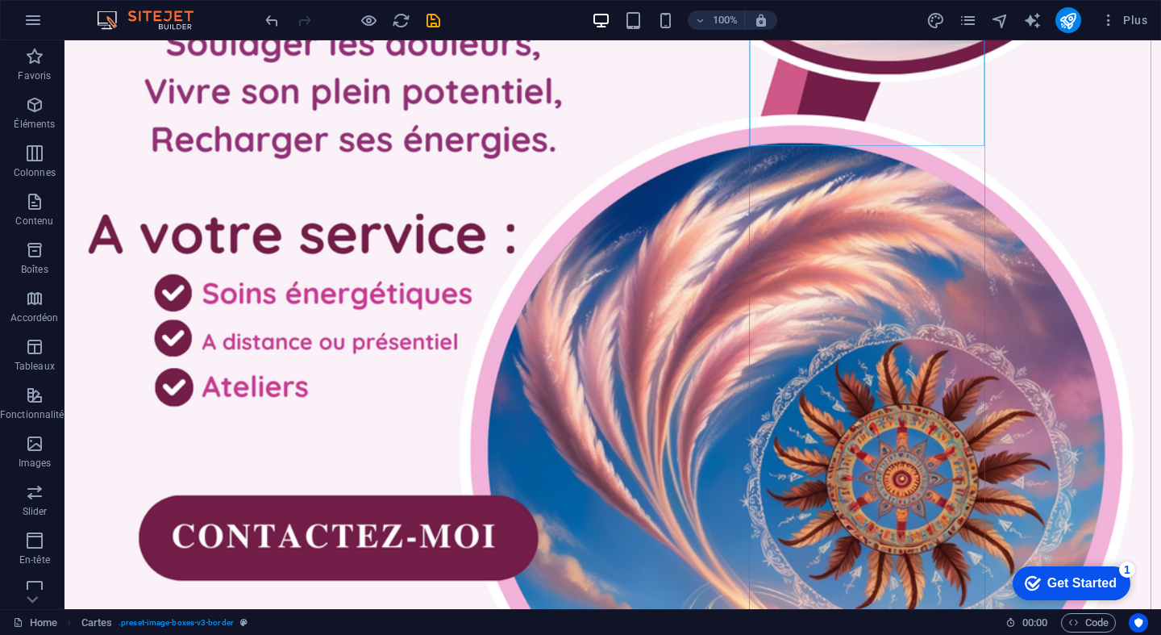
scroll to position [2727, 6]
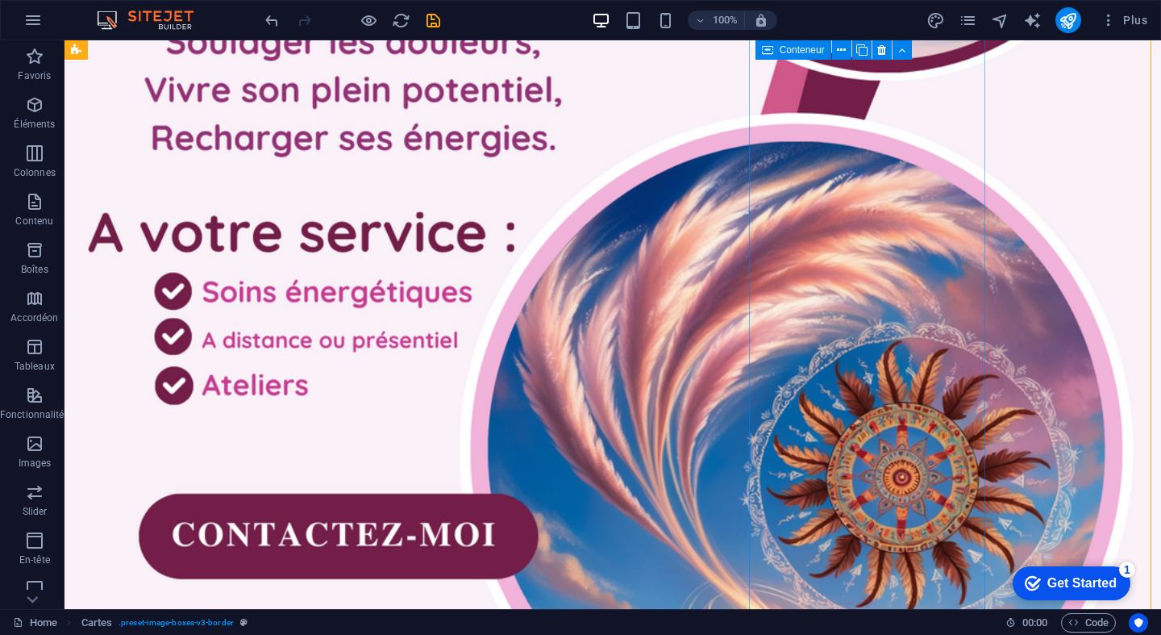
select select "px"
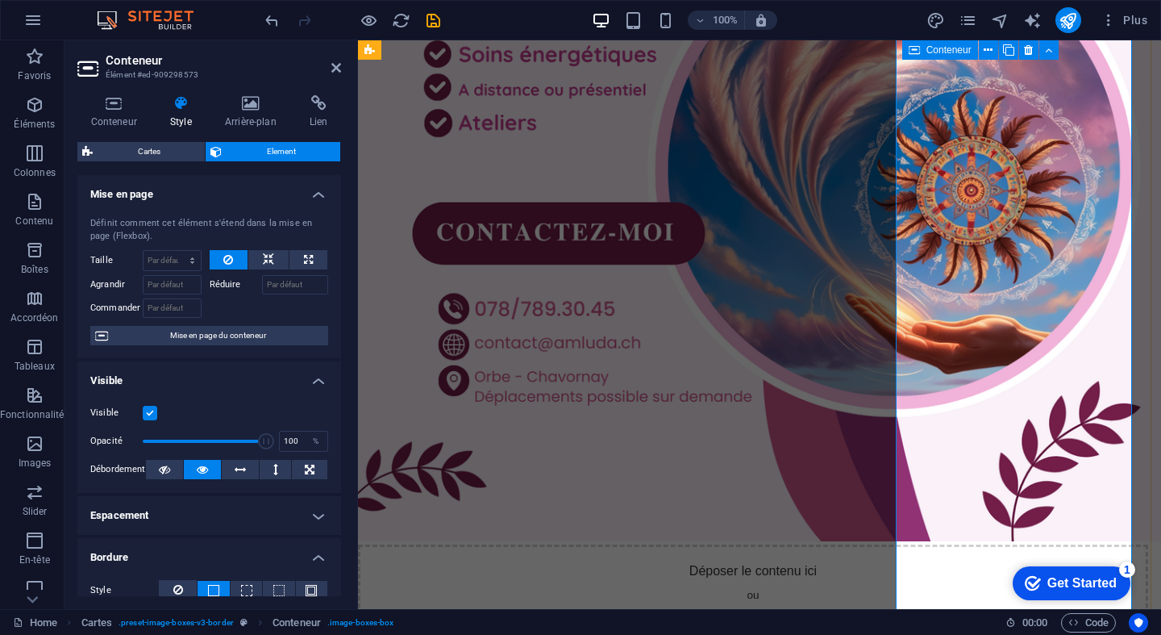
click at [256, 114] on h4 "Arrière-plan" at bounding box center [253, 112] width 85 height 34
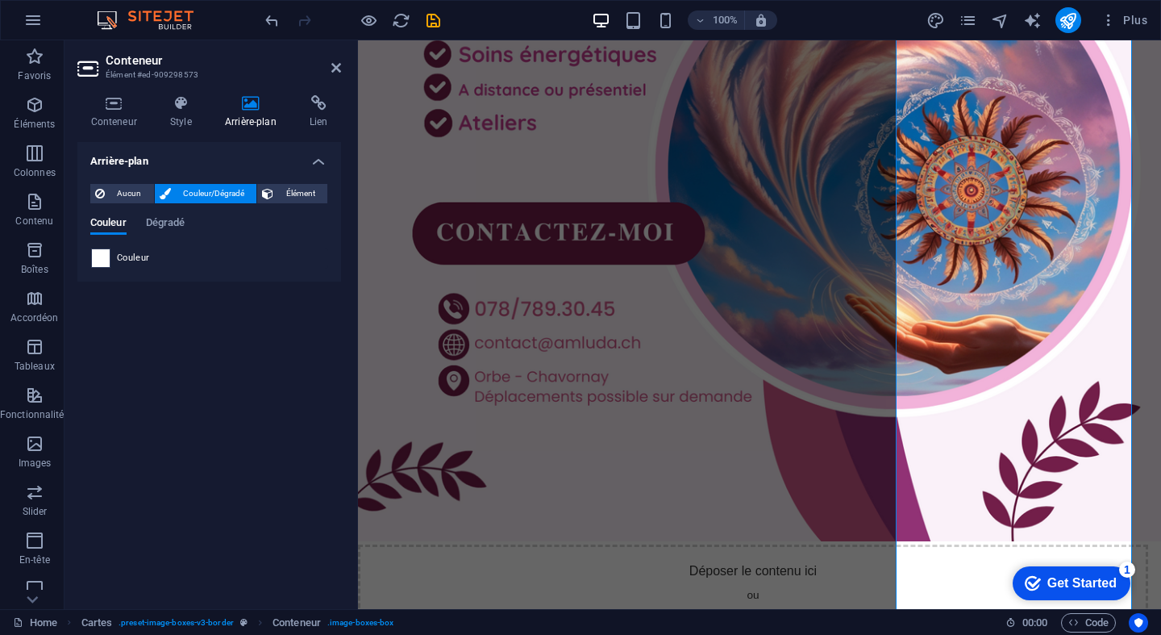
click at [106, 262] on span at bounding box center [101, 258] width 18 height 18
type input "#ffffff"
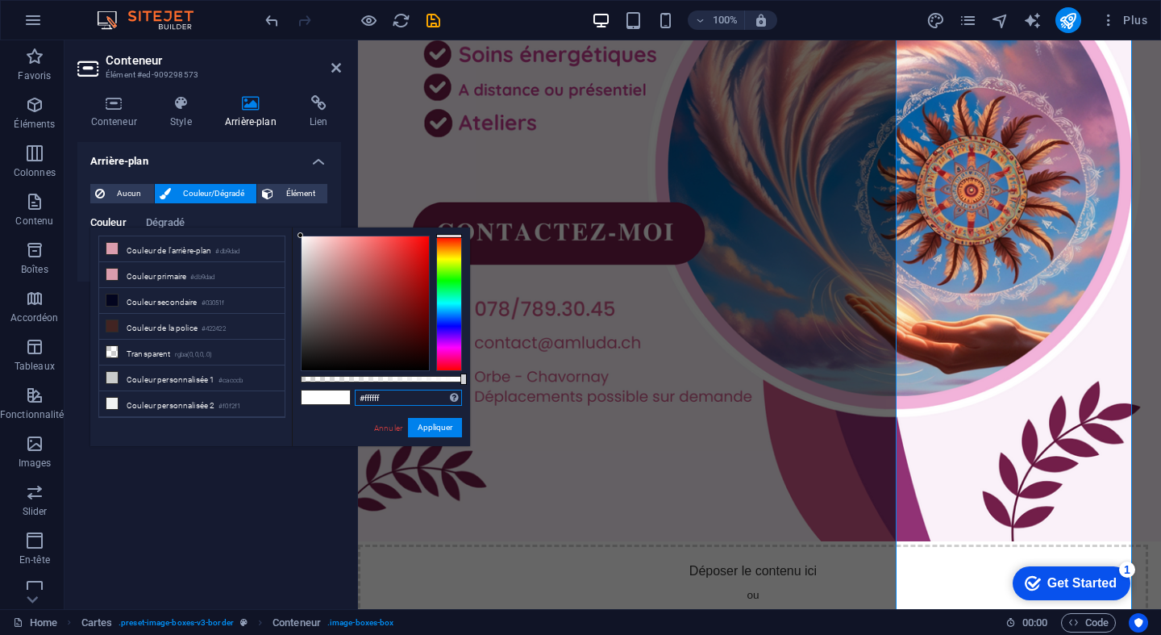
drag, startPoint x: 389, startPoint y: 394, endPoint x: 323, endPoint y: 394, distance: 66.1
click at [323, 394] on div "#ffffff Formats pris en charge #0852ed rgb(8, 82, 237) rgba(8, 82, 237, 90%) hs…" at bounding box center [381, 453] width 178 height 452
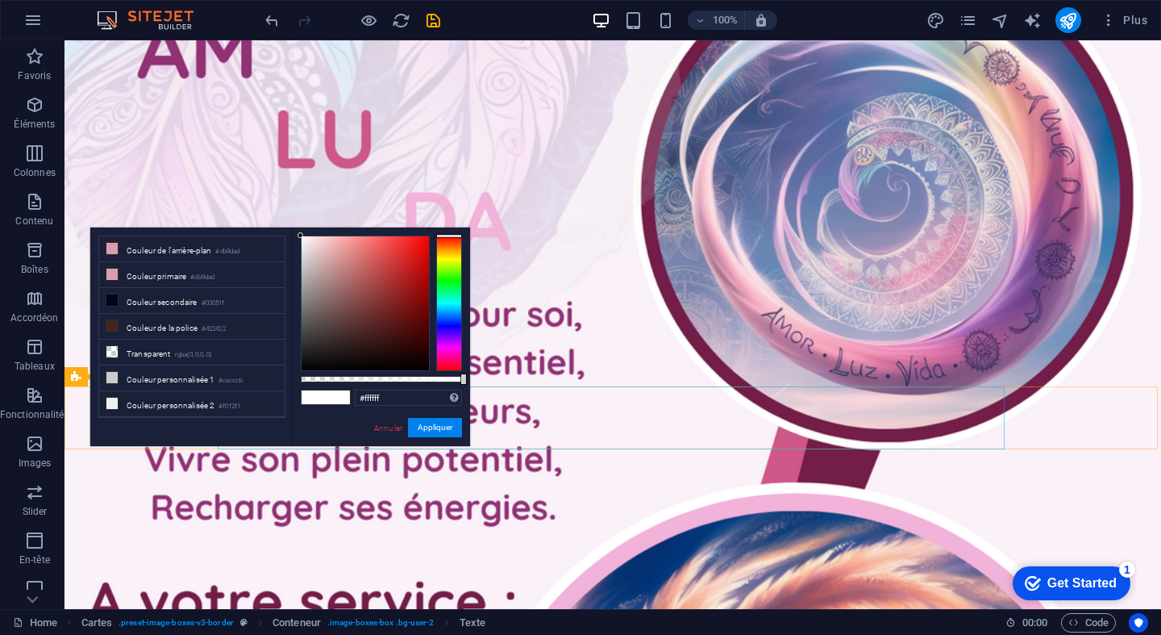
scroll to position [2209, 6]
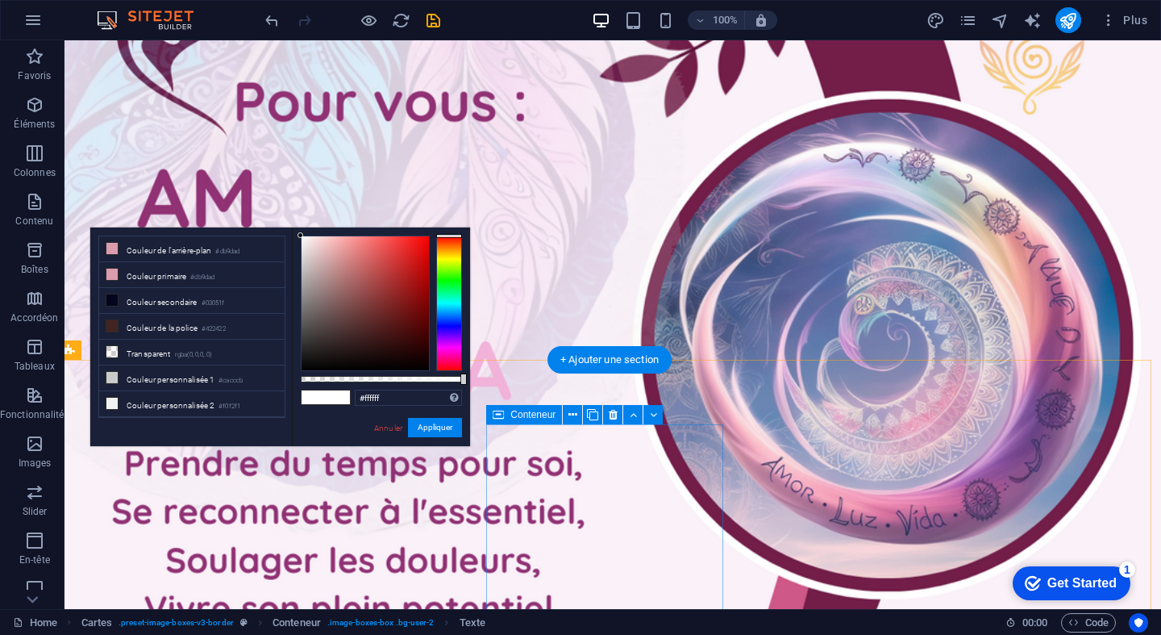
click at [502, 415] on icon at bounding box center [498, 414] width 11 height 19
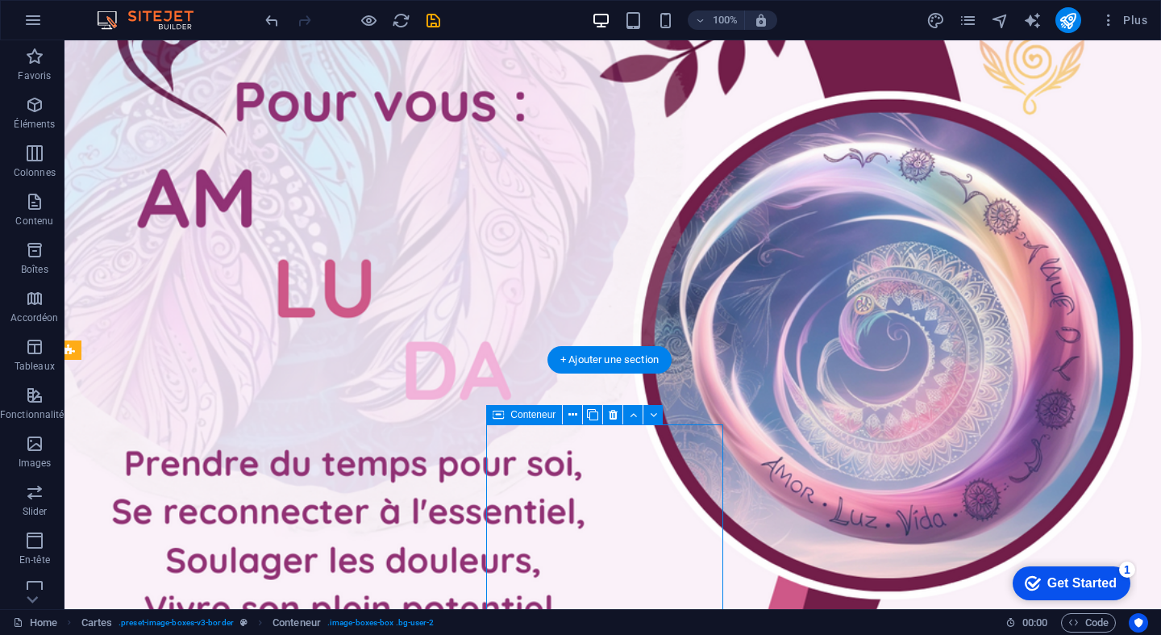
click at [502, 415] on icon at bounding box center [498, 414] width 11 height 19
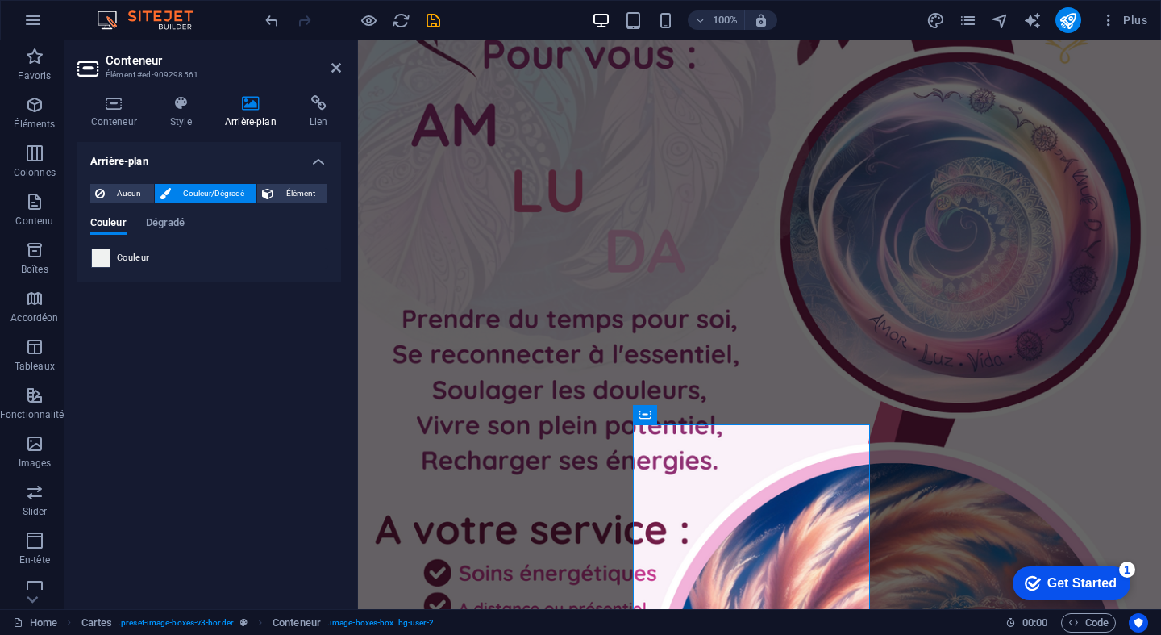
click at [104, 259] on span at bounding box center [101, 258] width 18 height 18
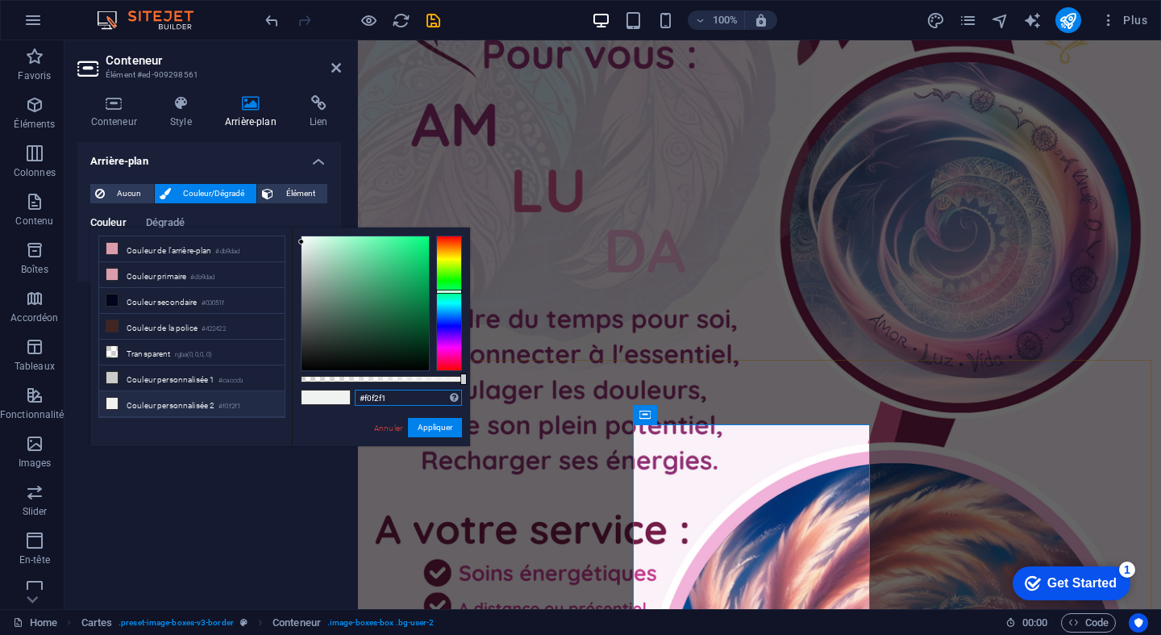
drag, startPoint x: 424, startPoint y: 395, endPoint x: 296, endPoint y: 381, distance: 128.9
click at [296, 381] on div "#f0f2f1 Formats pris en charge #0852ed rgb(8, 82, 237) rgba(8, 82, 237, 90%) hs…" at bounding box center [381, 453] width 178 height 452
paste input "fffff"
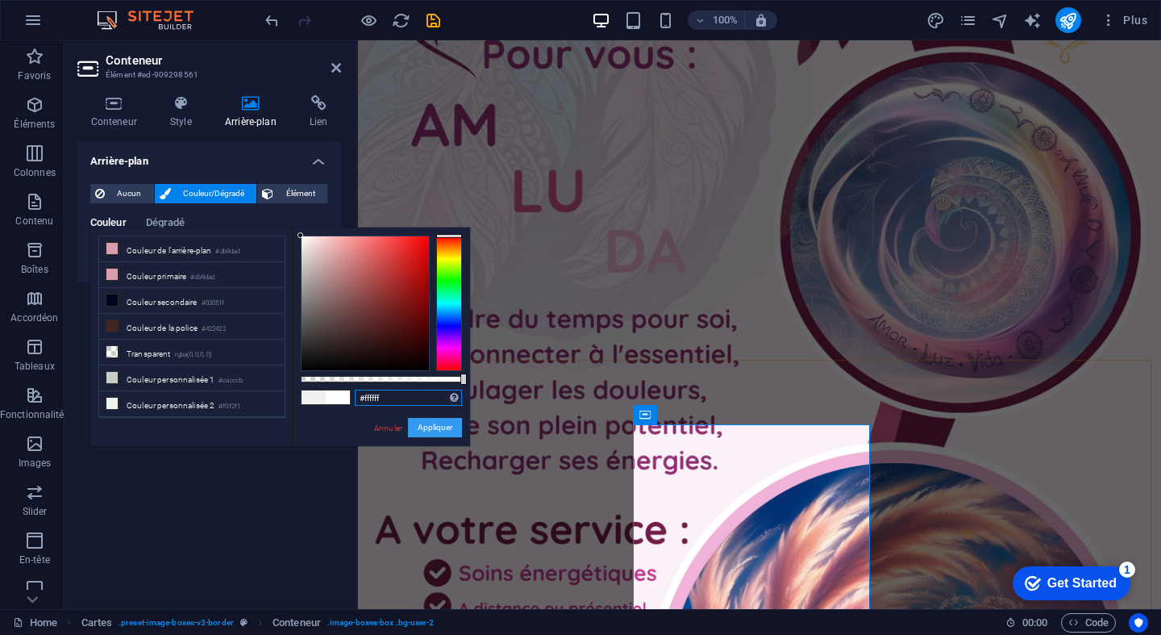
type input "#ffffff"
click at [449, 426] on button "Appliquer" at bounding box center [435, 427] width 54 height 19
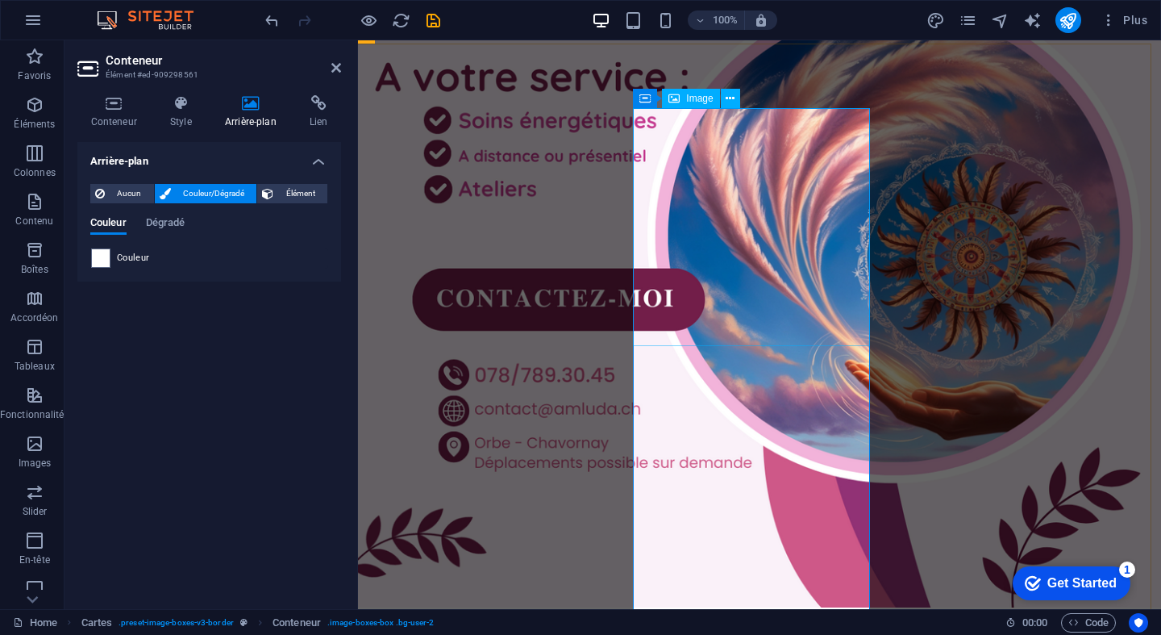
scroll to position [2672, 6]
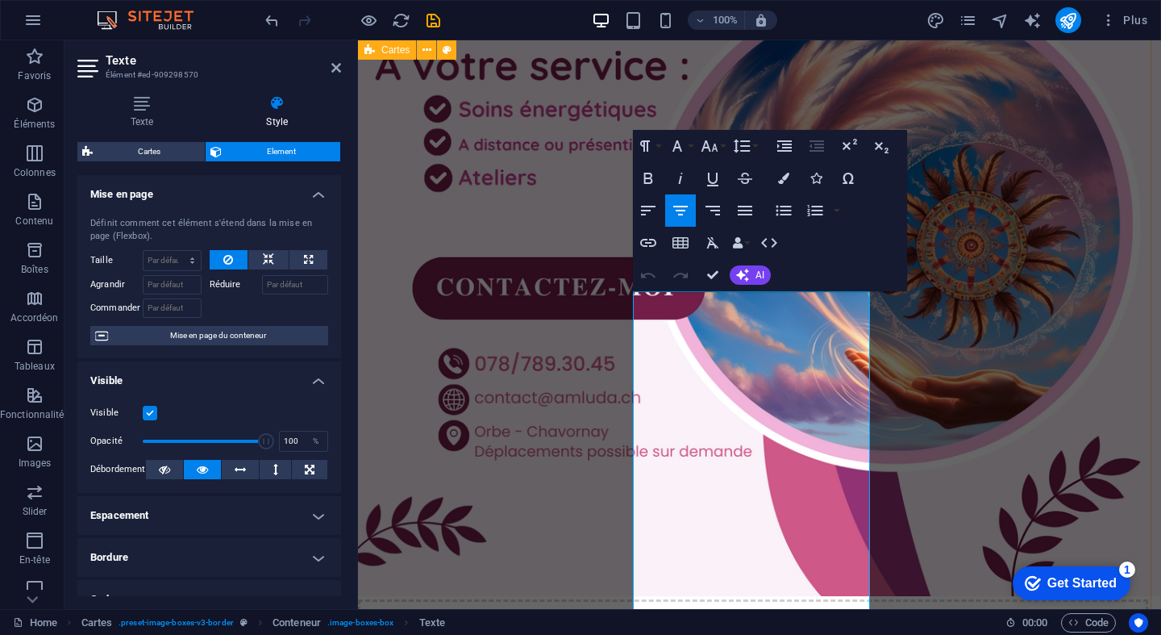
drag, startPoint x: 676, startPoint y: 325, endPoint x: 882, endPoint y: 356, distance: 208.7
click at [282, 108] on icon at bounding box center [278, 103] width 128 height 16
click at [149, 98] on icon at bounding box center [142, 103] width 130 height 16
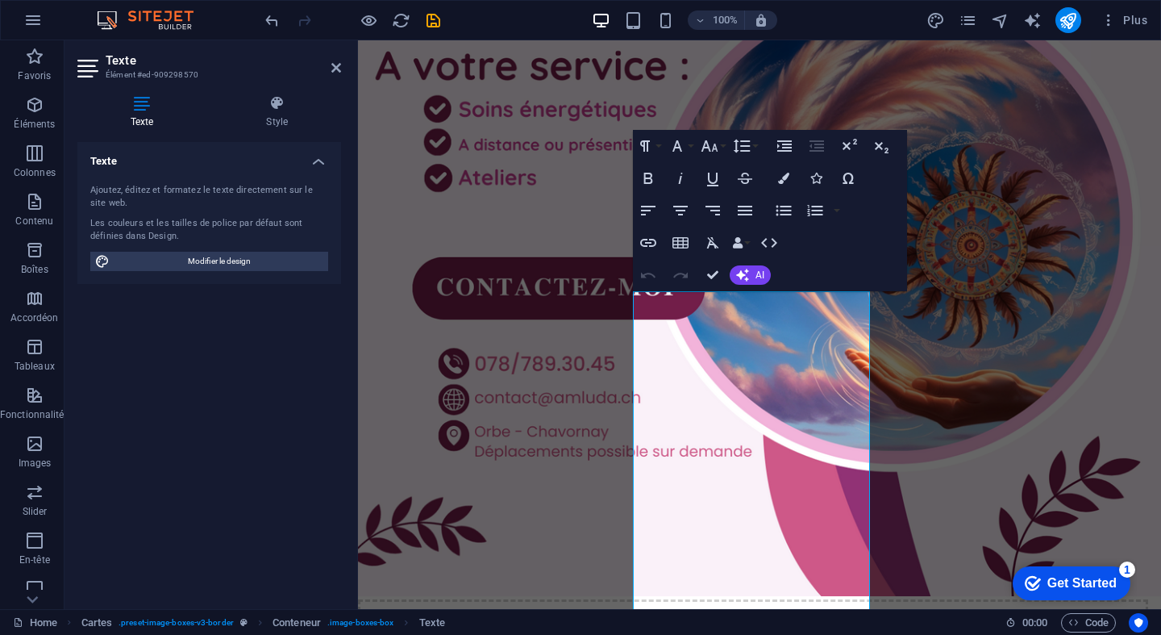
drag, startPoint x: 656, startPoint y: 384, endPoint x: 803, endPoint y: 397, distance: 148.1
click at [652, 177] on icon "button" at bounding box center [648, 178] width 9 height 11
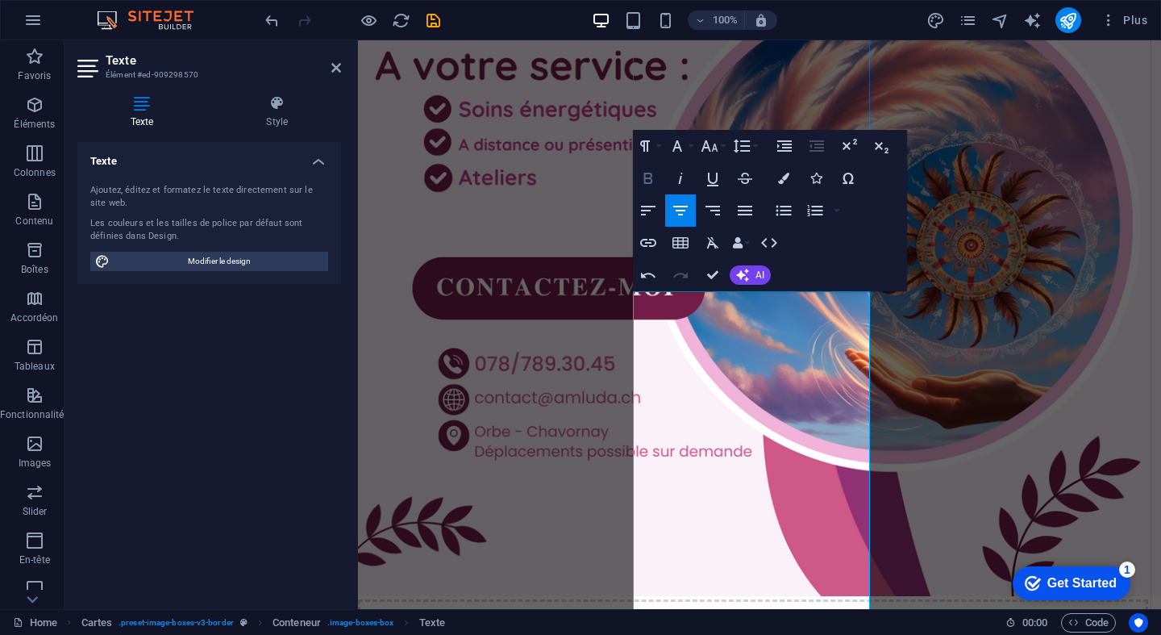
click at [652, 177] on icon "button" at bounding box center [648, 178] width 9 height 11
drag, startPoint x: 789, startPoint y: 428, endPoint x: 683, endPoint y: 300, distance: 166.1
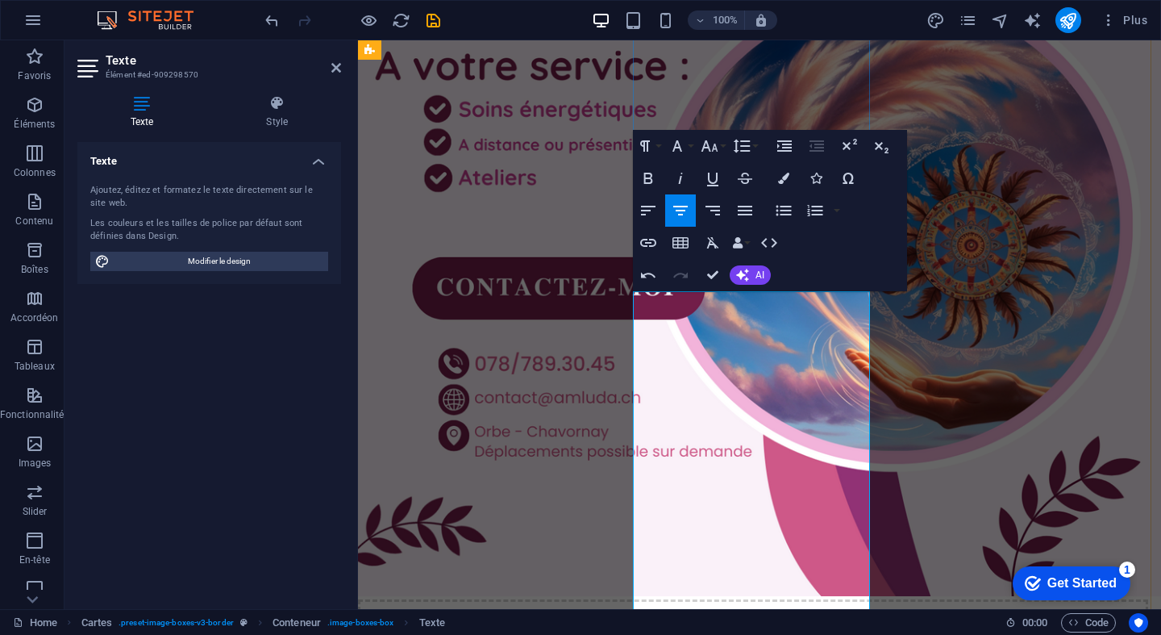
click at [686, 140] on icon "button" at bounding box center [677, 145] width 19 height 19
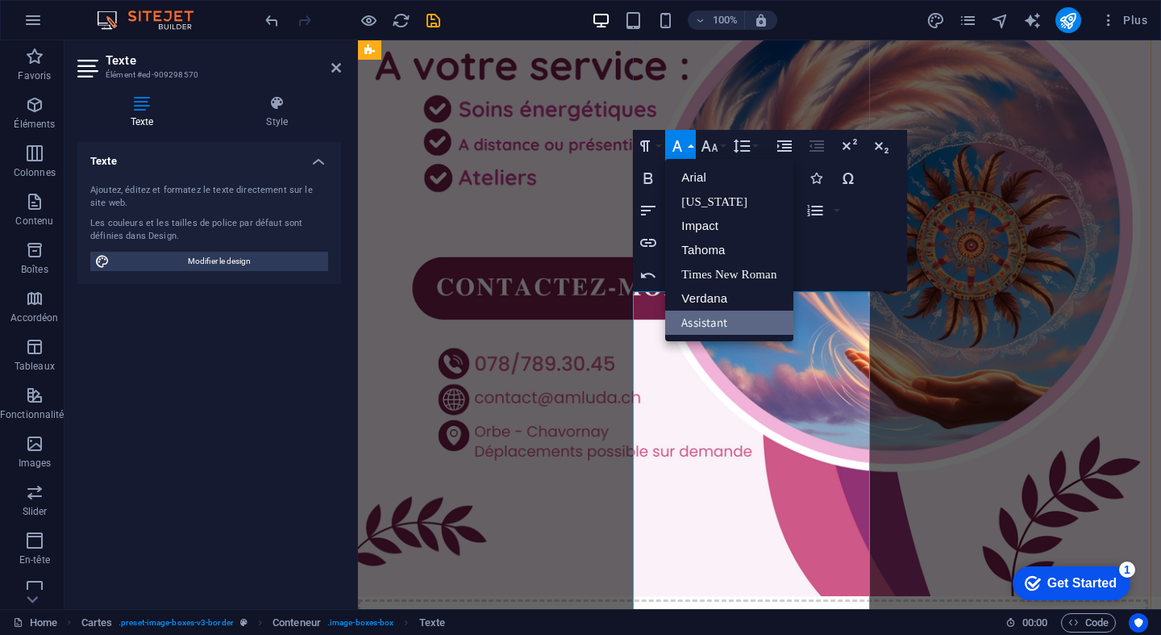
click at [706, 329] on link "Assistant" at bounding box center [728, 322] width 127 height 24
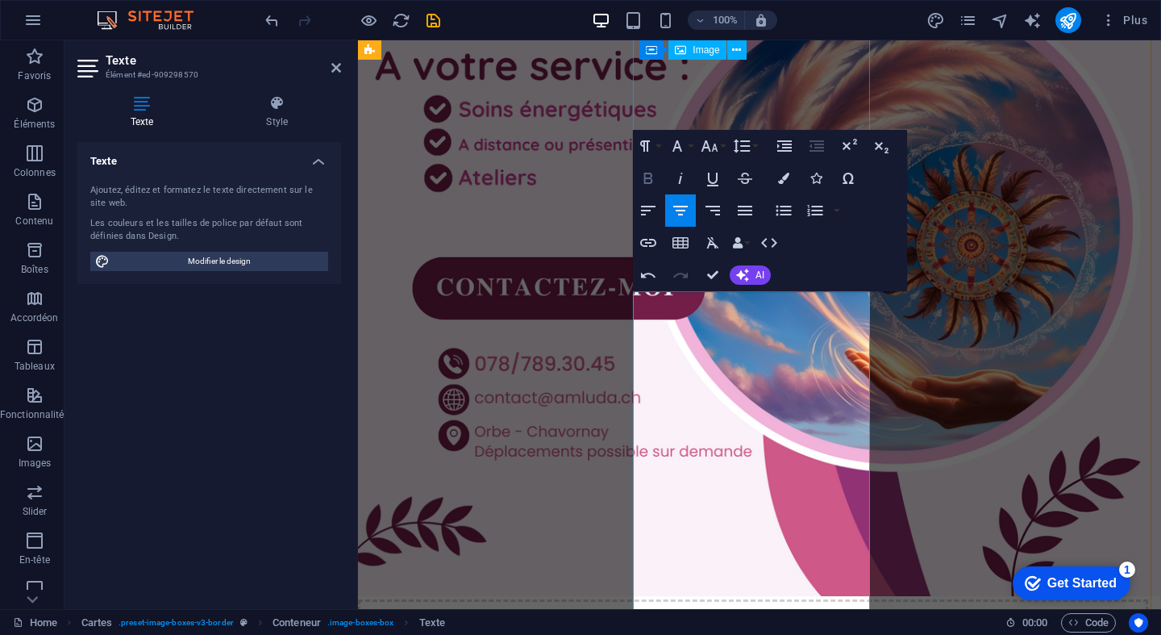
click at [649, 176] on icon "button" at bounding box center [648, 178] width 19 height 19
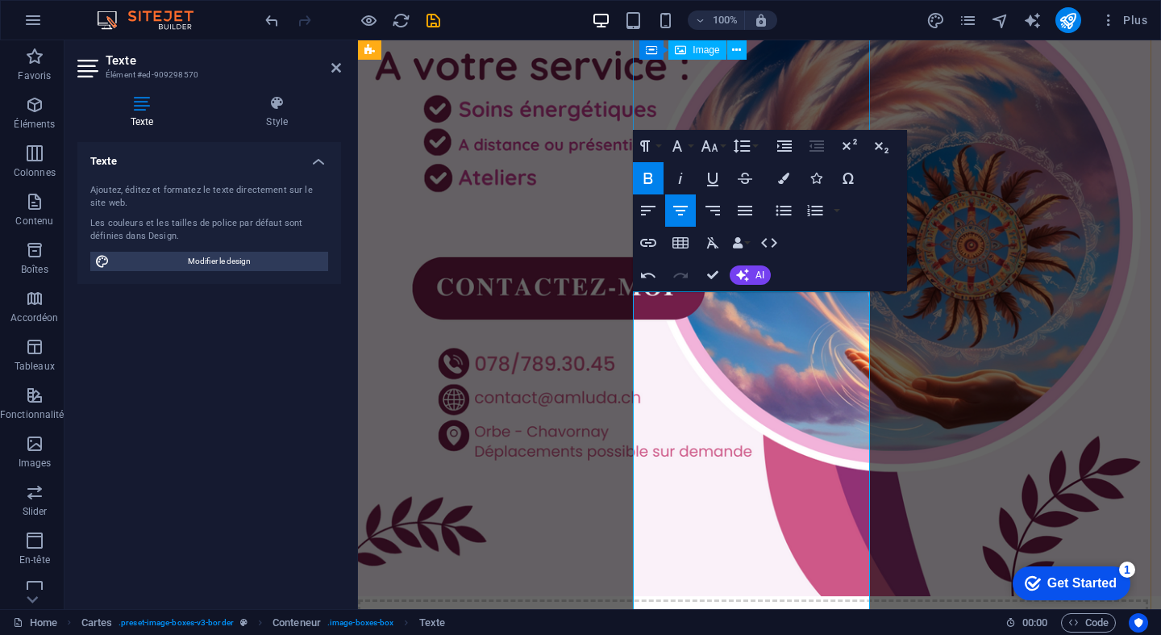
click at [649, 176] on icon "button" at bounding box center [648, 178] width 19 height 19
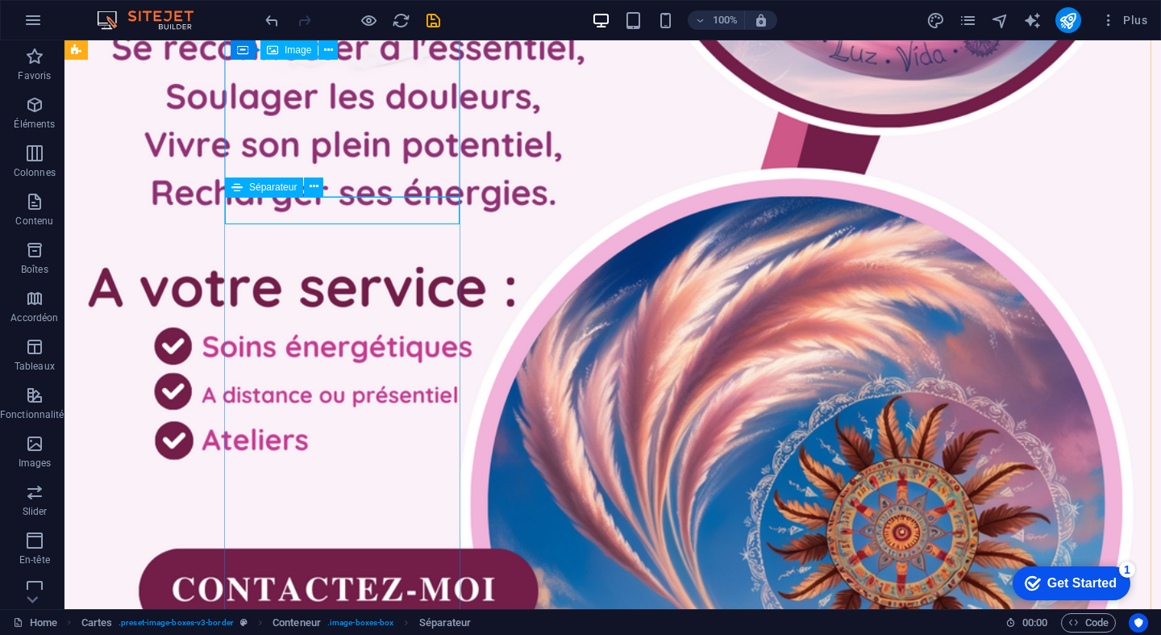
click at [240, 189] on icon at bounding box center [236, 186] width 11 height 19
click at [314, 190] on icon at bounding box center [314, 186] width 9 height 17
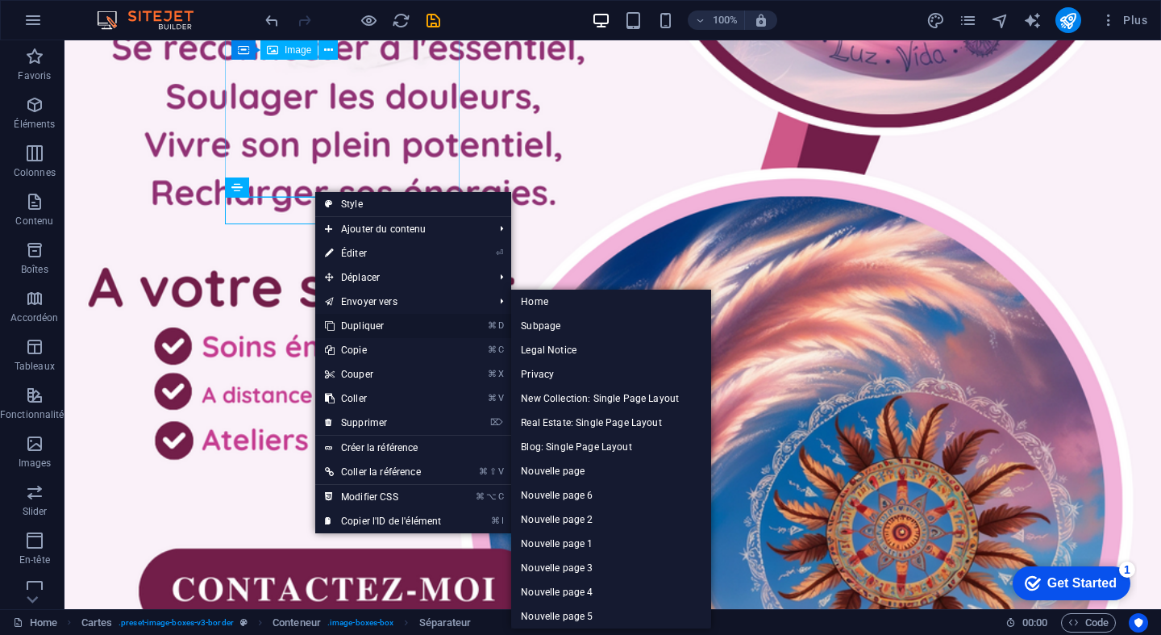
click at [382, 324] on link "⌘ D Dupliquer" at bounding box center [382, 326] width 135 height 24
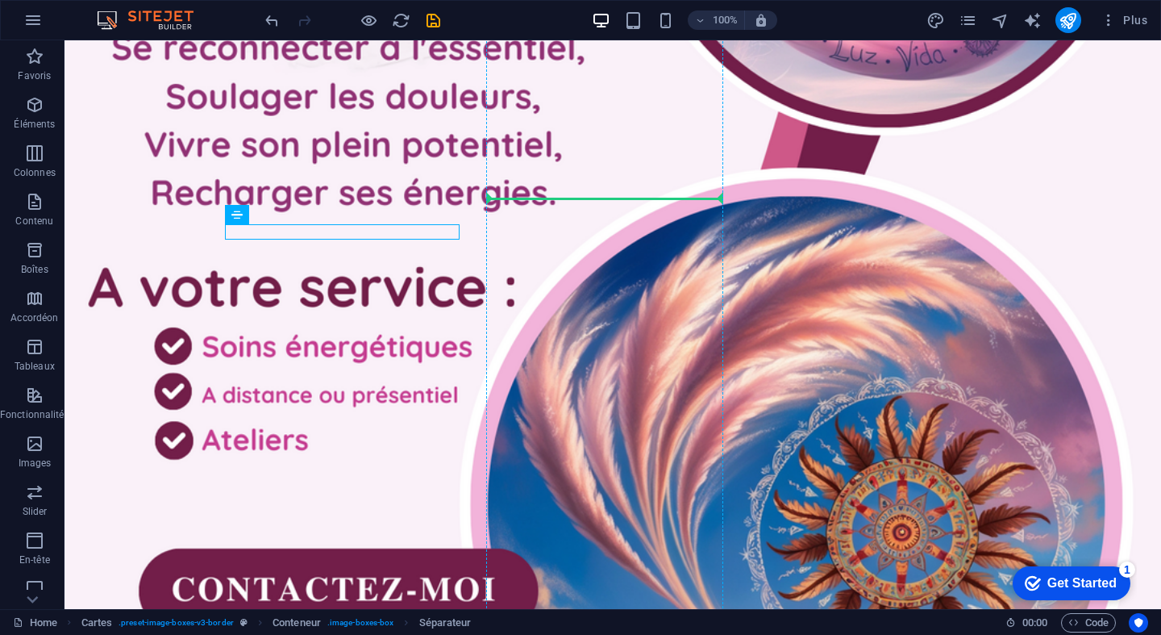
drag, startPoint x: 305, startPoint y: 260, endPoint x: 610, endPoint y: 216, distance: 307.9
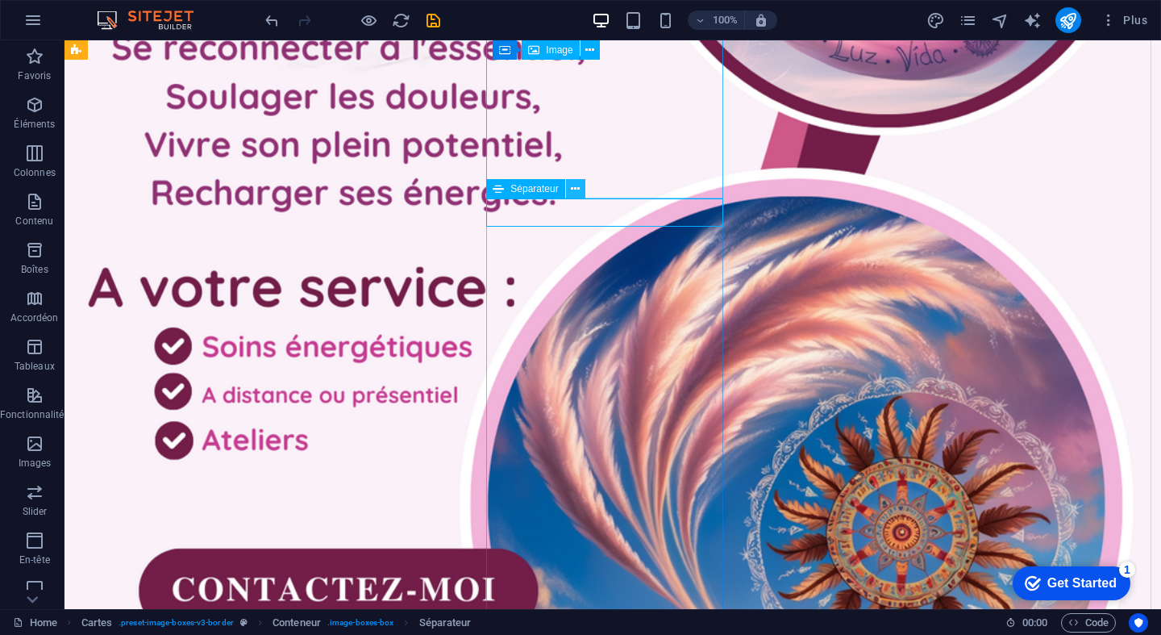
click at [573, 192] on icon at bounding box center [575, 189] width 9 height 17
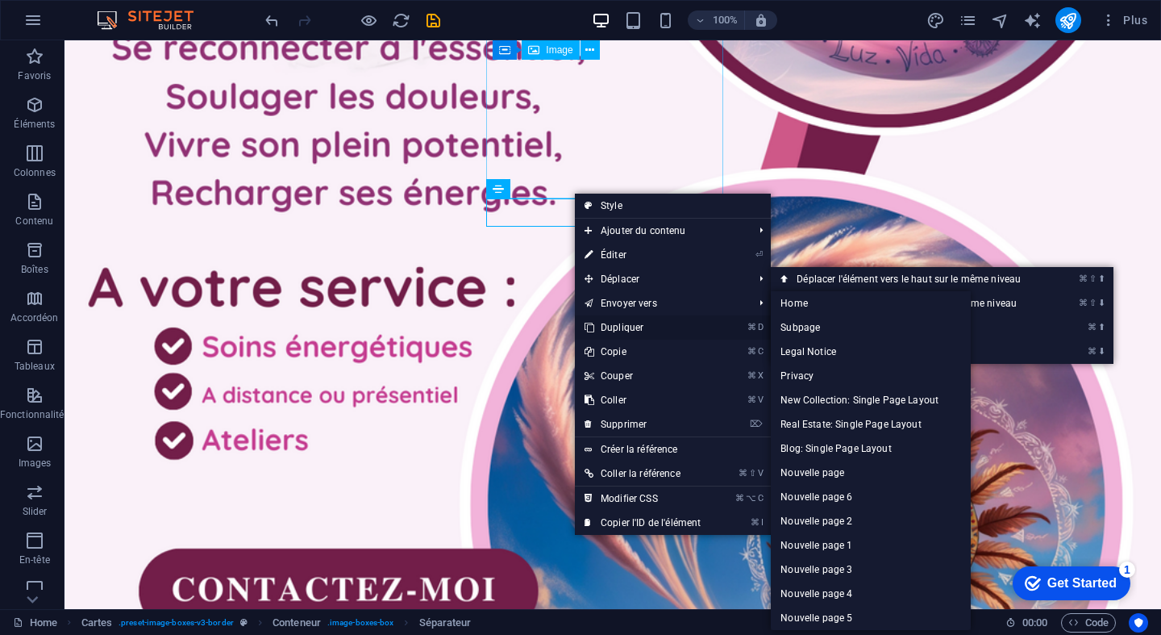
click at [619, 327] on link "⌘ D Dupliquer" at bounding box center [642, 327] width 135 height 24
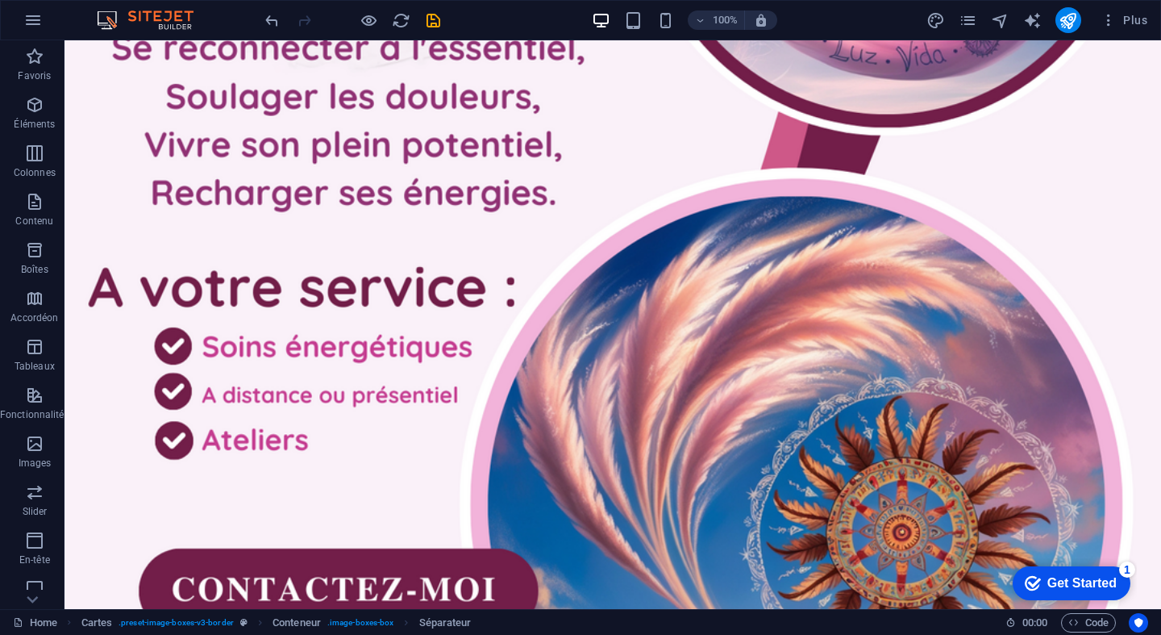
drag, startPoint x: 568, startPoint y: 261, endPoint x: 523, endPoint y: 315, distance: 70.9
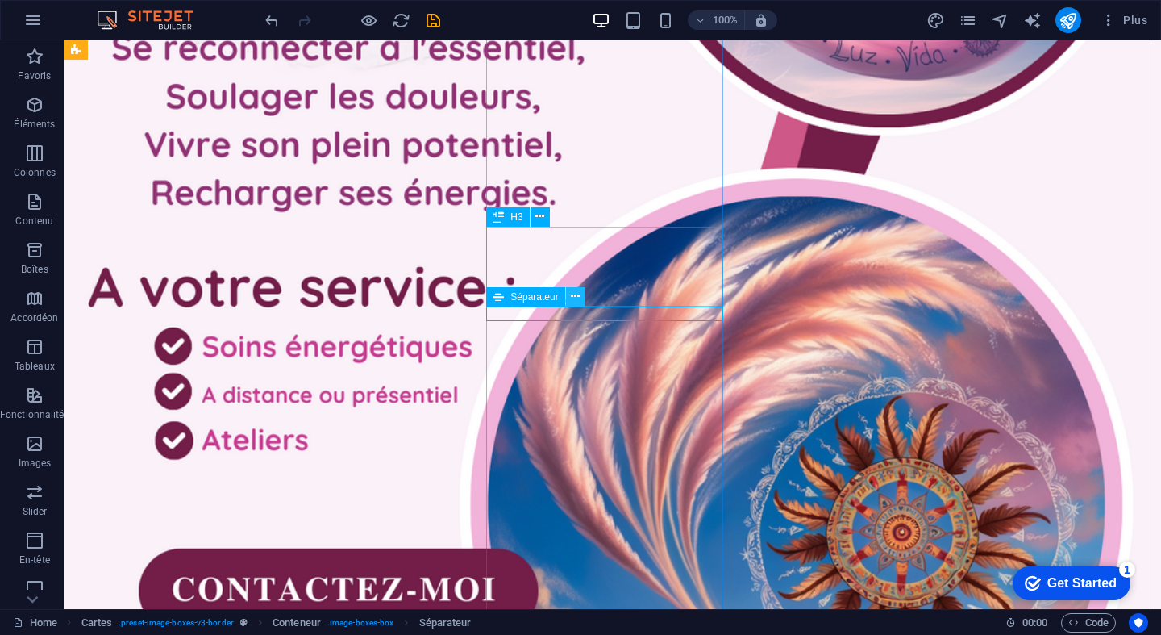
click at [572, 297] on icon at bounding box center [575, 296] width 9 height 17
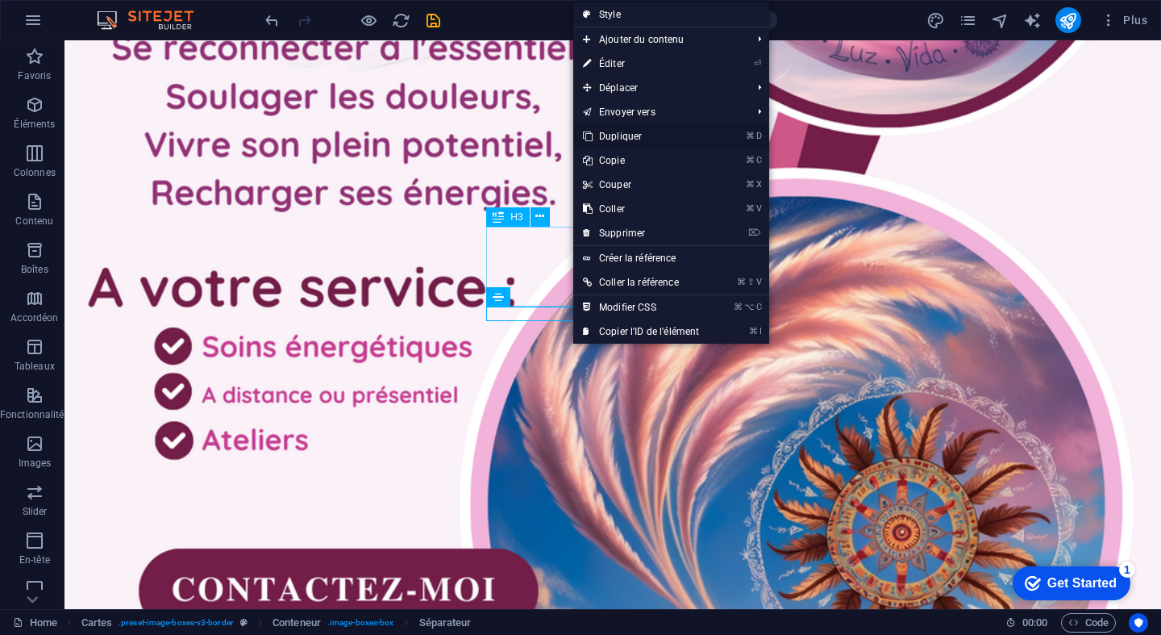
click at [628, 136] on link "⌘ D Dupliquer" at bounding box center [640, 136] width 135 height 24
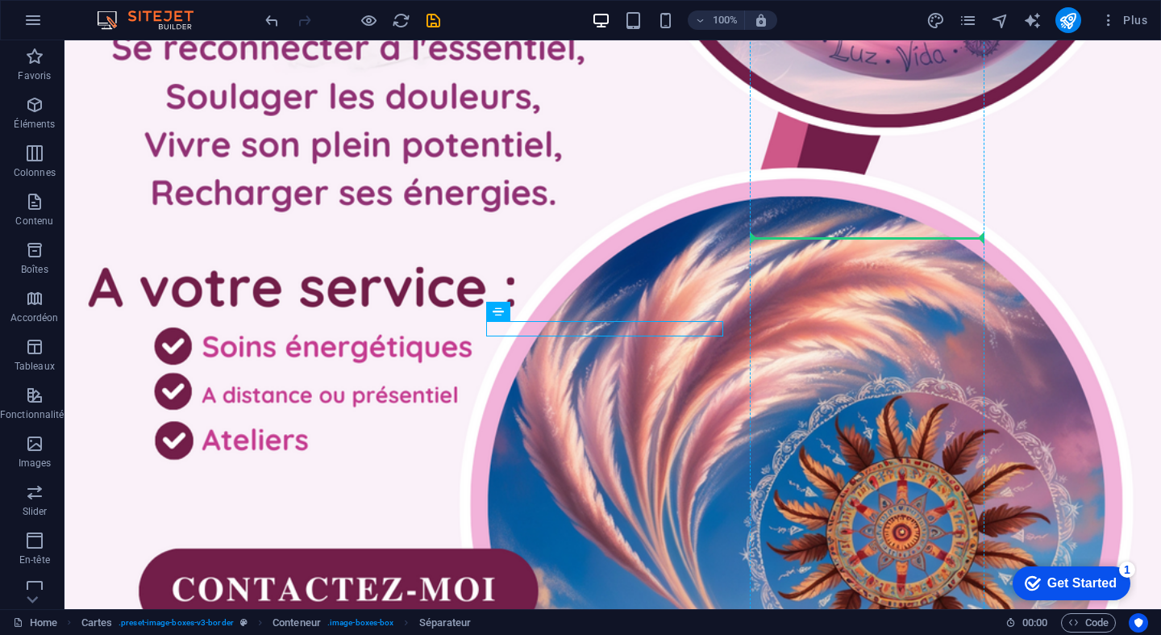
drag, startPoint x: 566, startPoint y: 352, endPoint x: 846, endPoint y: 239, distance: 302.0
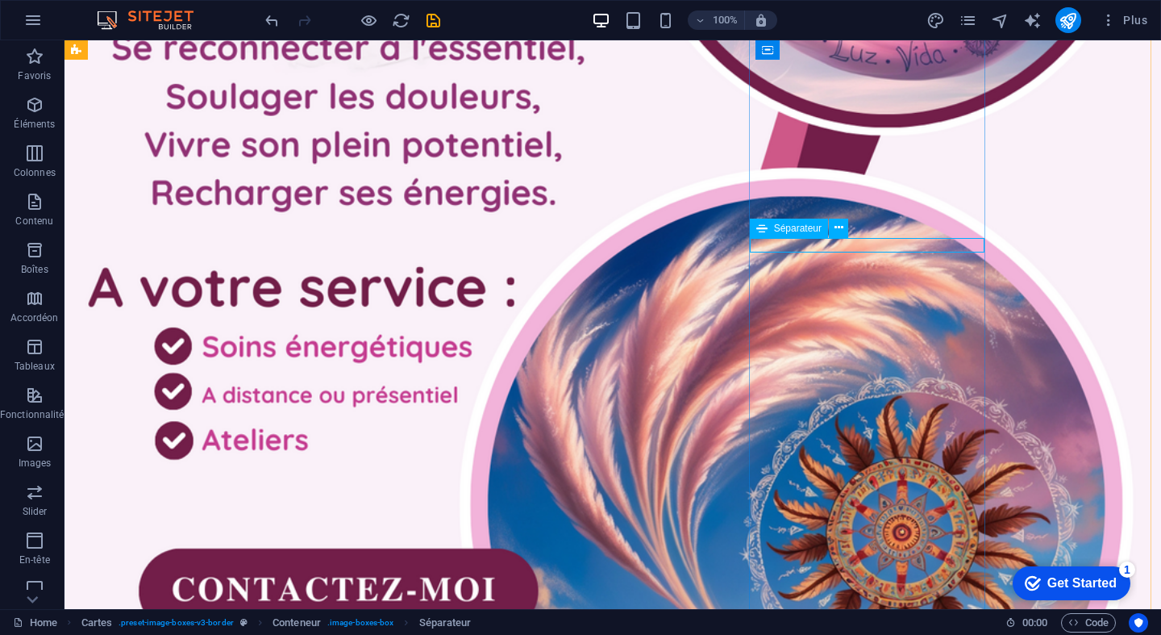
click at [772, 232] on div "Séparateur" at bounding box center [789, 228] width 78 height 19
click at [839, 223] on icon at bounding box center [839, 227] width 9 height 17
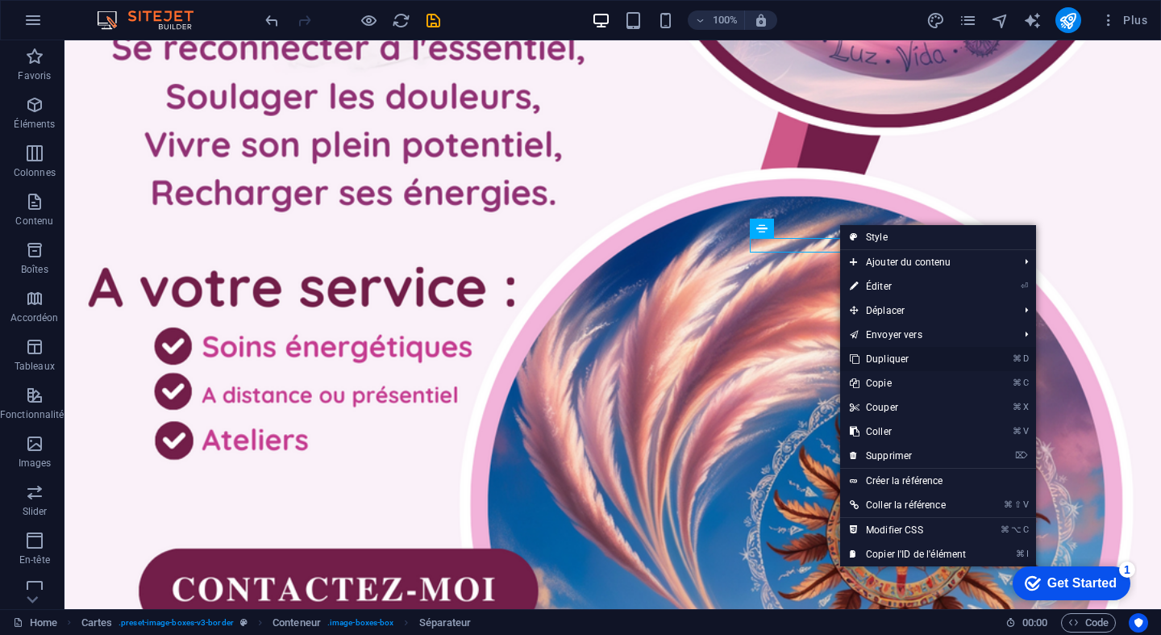
click at [881, 360] on link "⌘ D Dupliquer" at bounding box center [907, 359] width 135 height 24
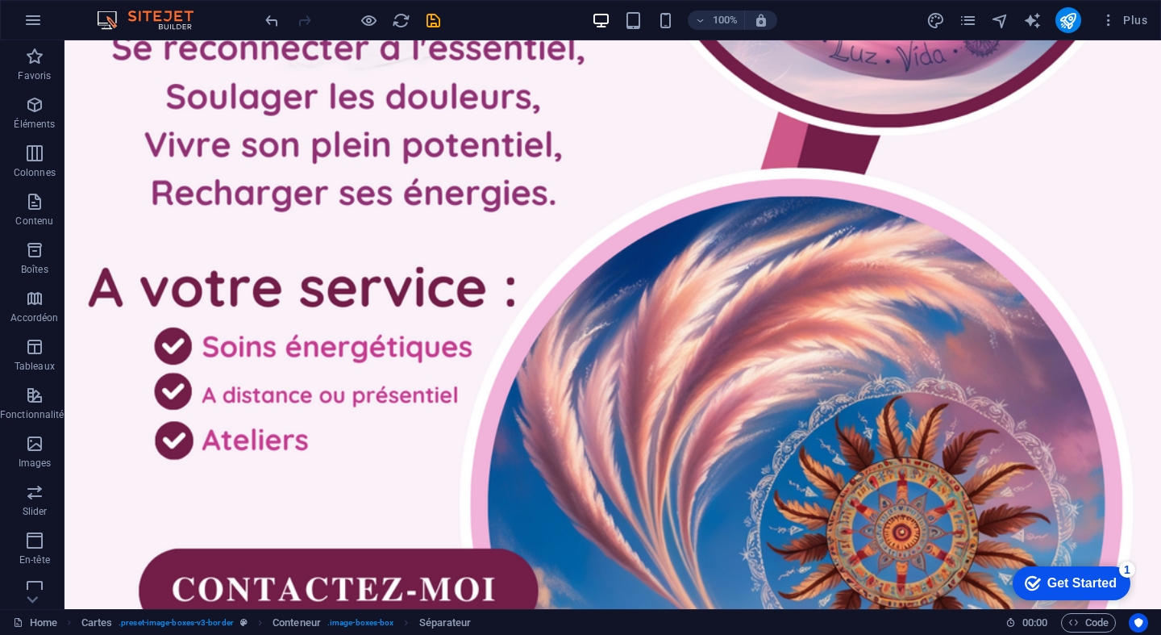
drag, startPoint x: 826, startPoint y: 285, endPoint x: 762, endPoint y: 227, distance: 86.2
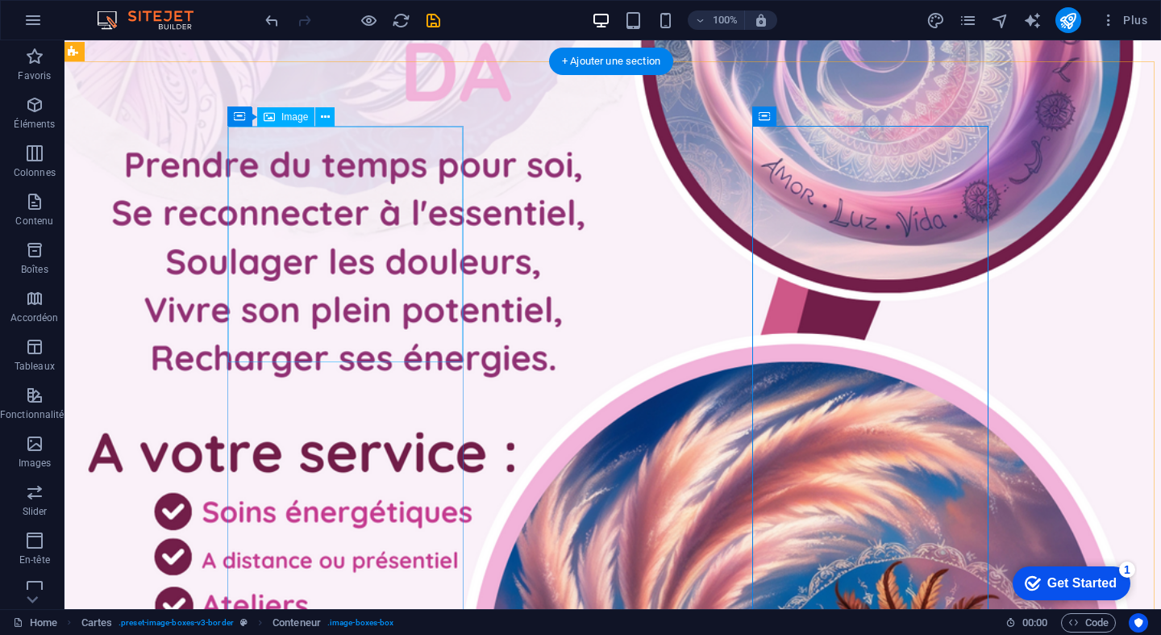
scroll to position [2507, 3]
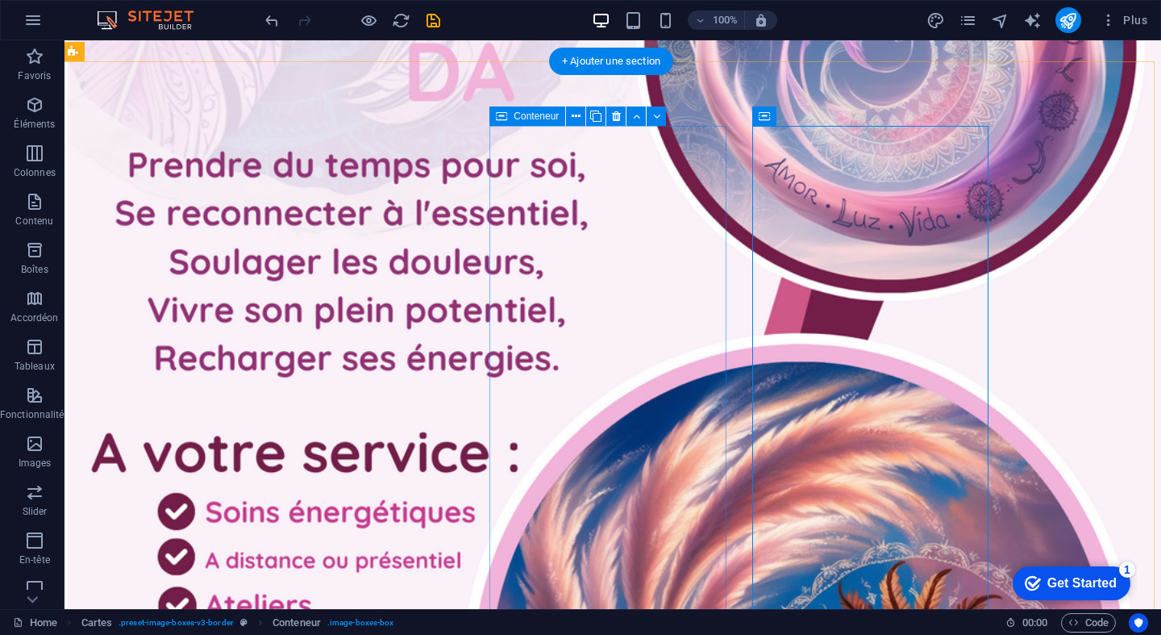
click at [528, 115] on span "Conteneur" at bounding box center [536, 116] width 45 height 10
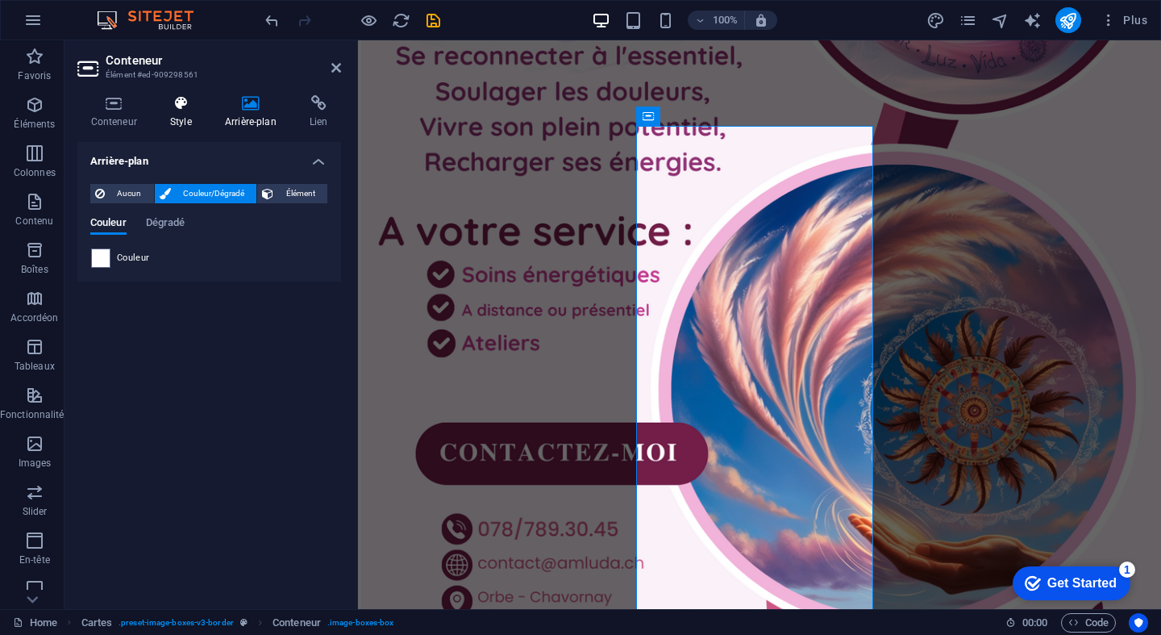
click at [175, 110] on icon at bounding box center [180, 103] width 48 height 16
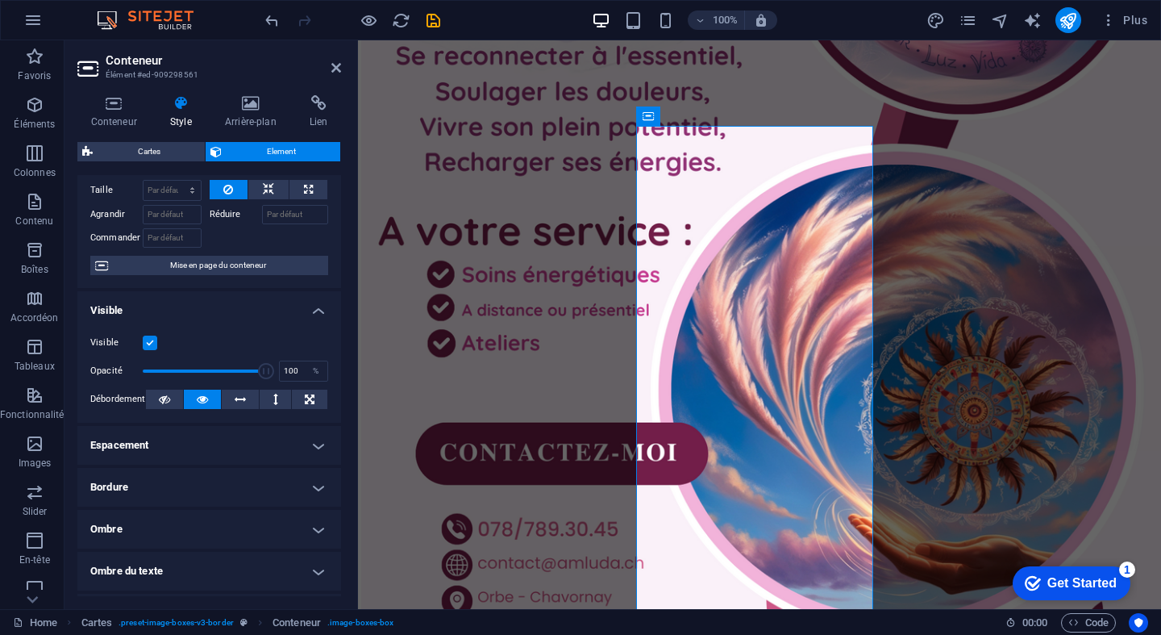
scroll to position [78, 0]
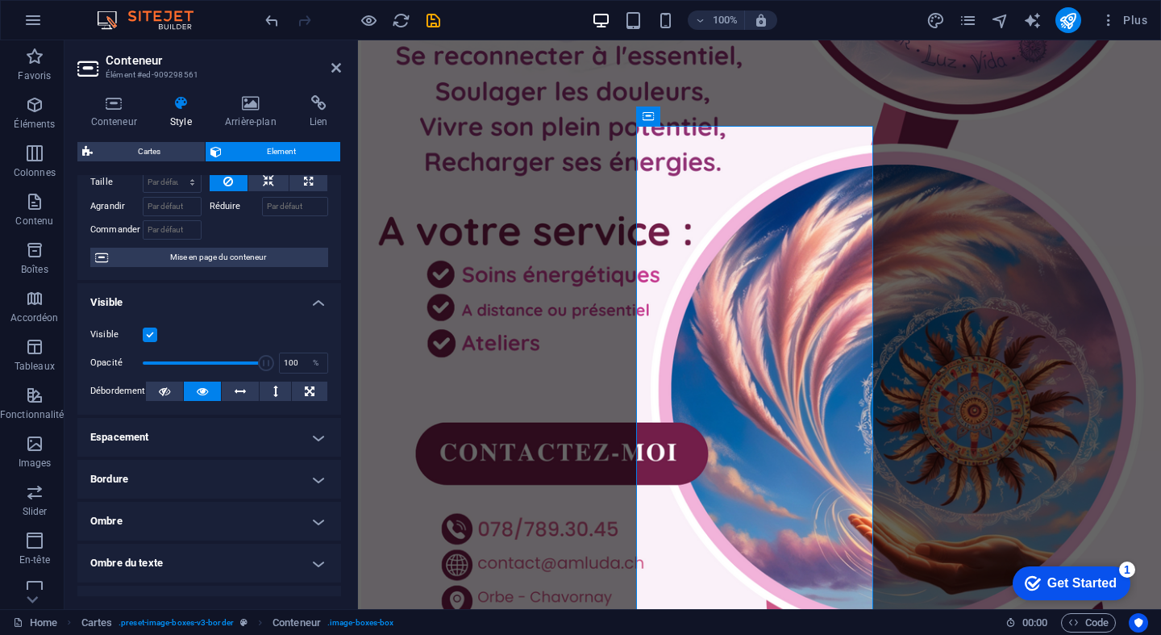
click at [133, 471] on h4 "Bordure" at bounding box center [209, 479] width 264 height 39
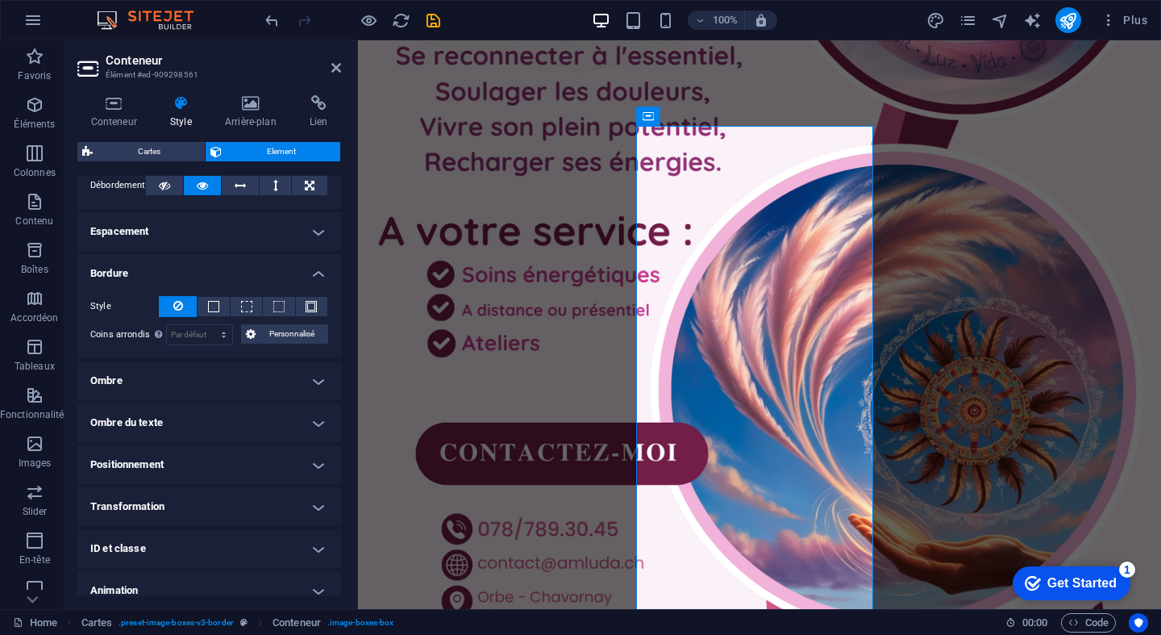
scroll to position [302, 0]
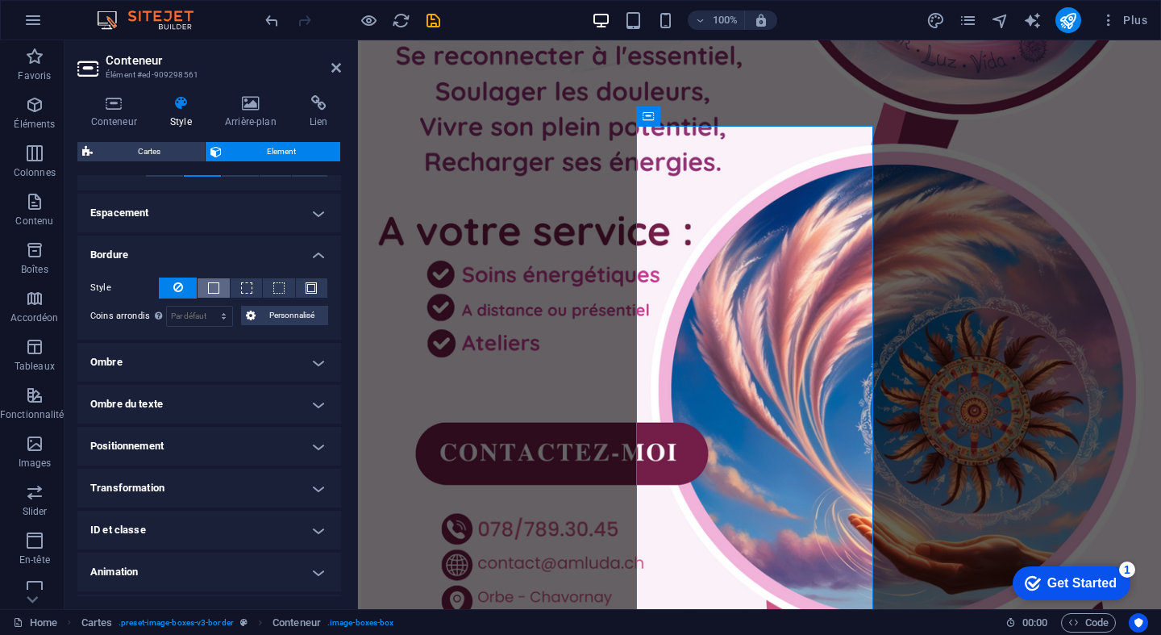
click at [214, 288] on span at bounding box center [213, 287] width 11 height 11
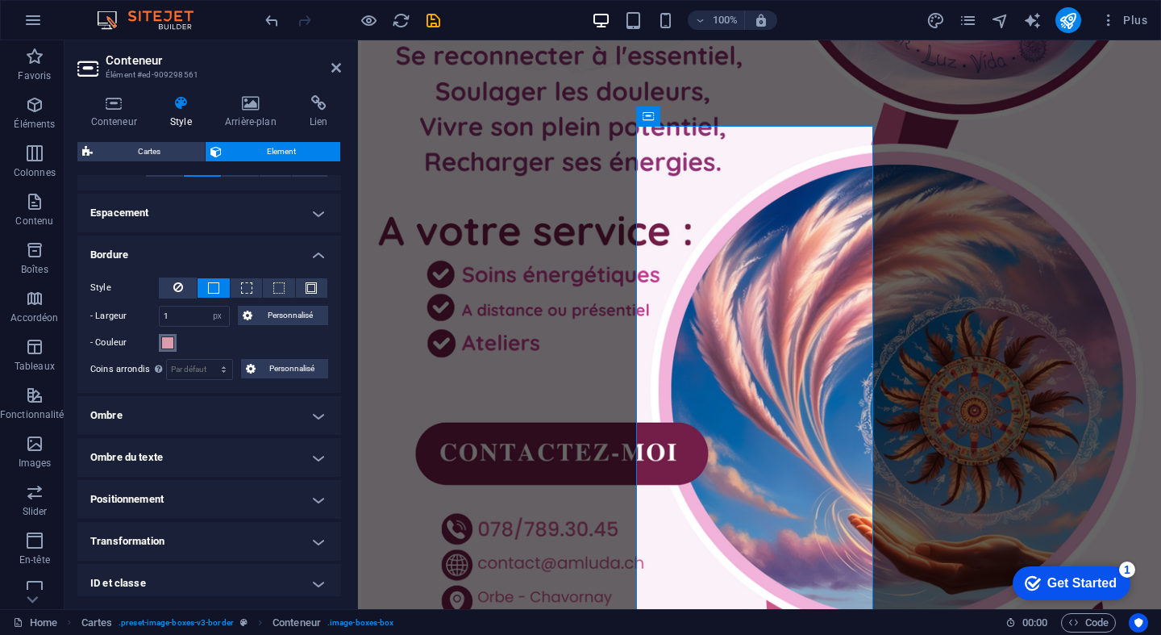
click at [170, 342] on span at bounding box center [167, 342] width 13 height 13
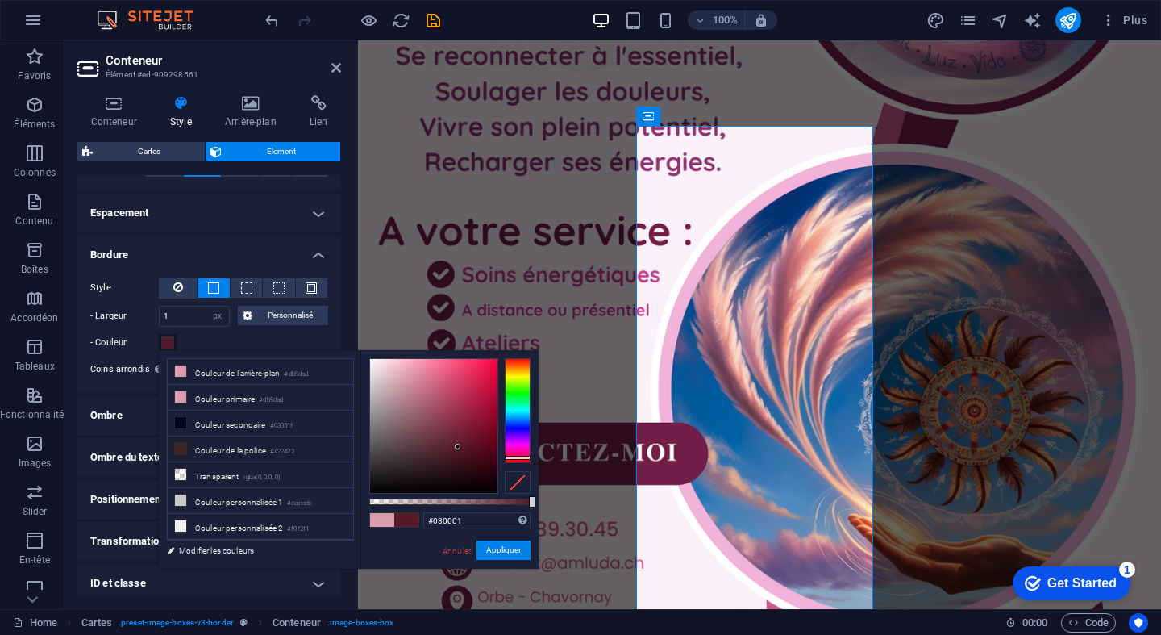
type input "#000000"
drag, startPoint x: 451, startPoint y: 441, endPoint x: 506, endPoint y: 502, distance: 82.8
click at [508, 493] on div at bounding box center [449, 425] width 161 height 135
click at [513, 547] on button "Appliquer" at bounding box center [504, 549] width 54 height 19
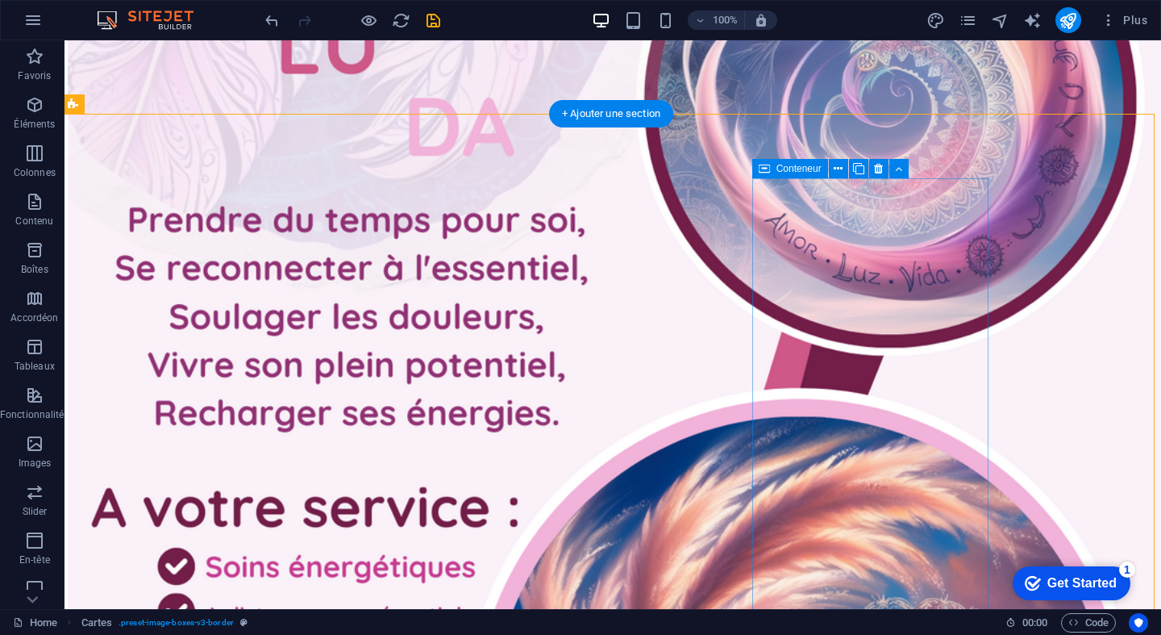
scroll to position [2474, 3]
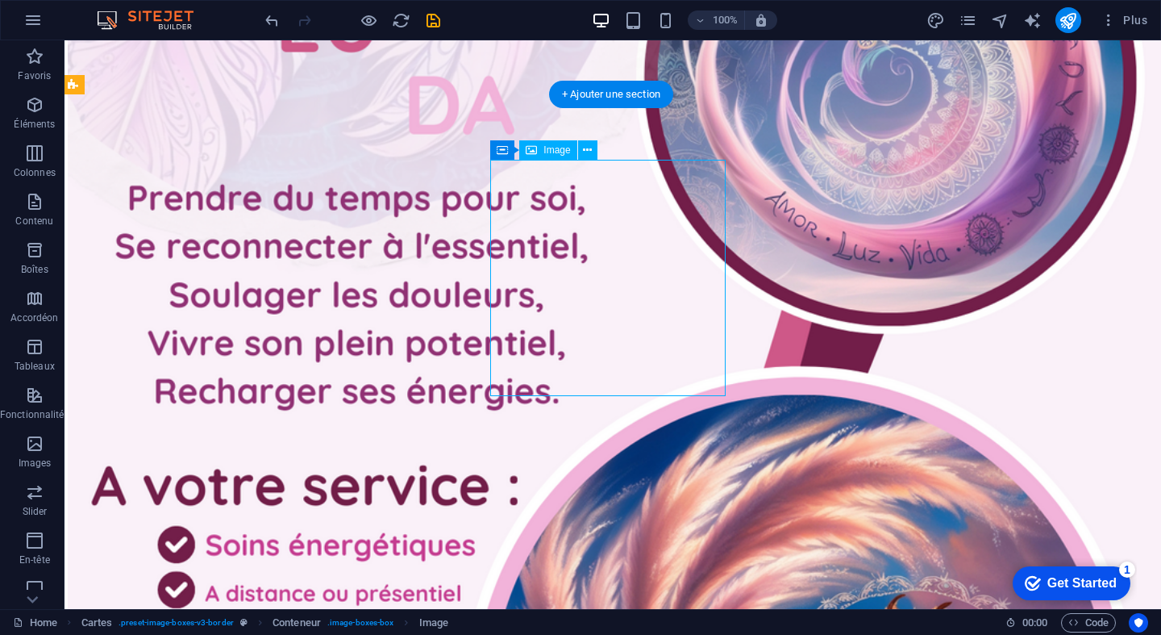
select select "%"
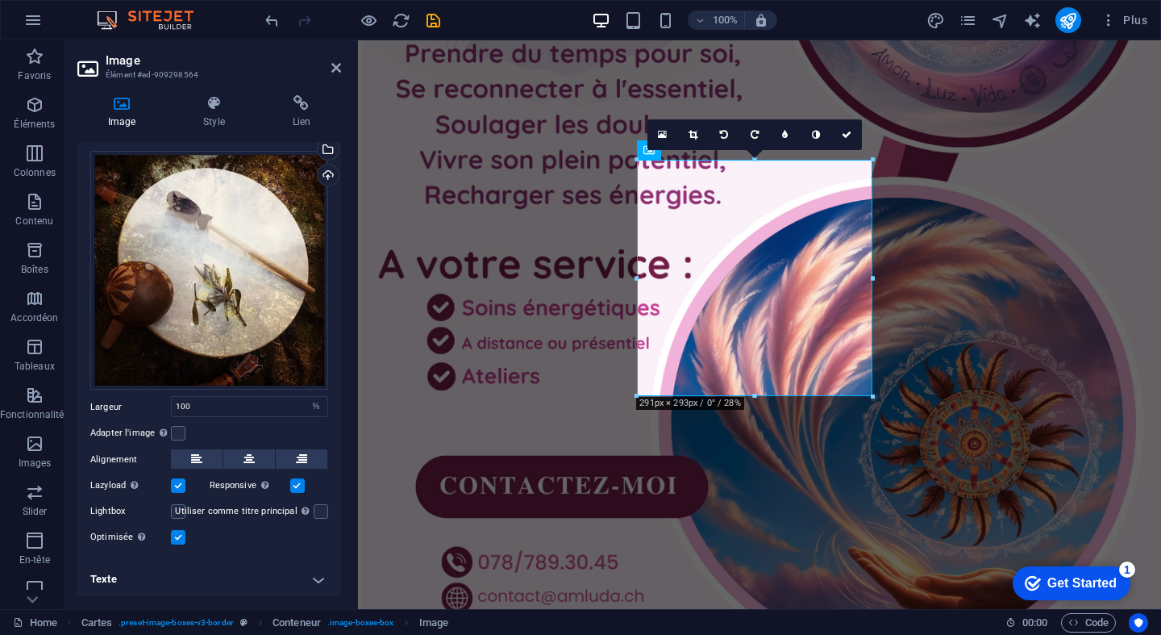
scroll to position [31, 0]
click at [202, 107] on icon at bounding box center [214, 103] width 82 height 16
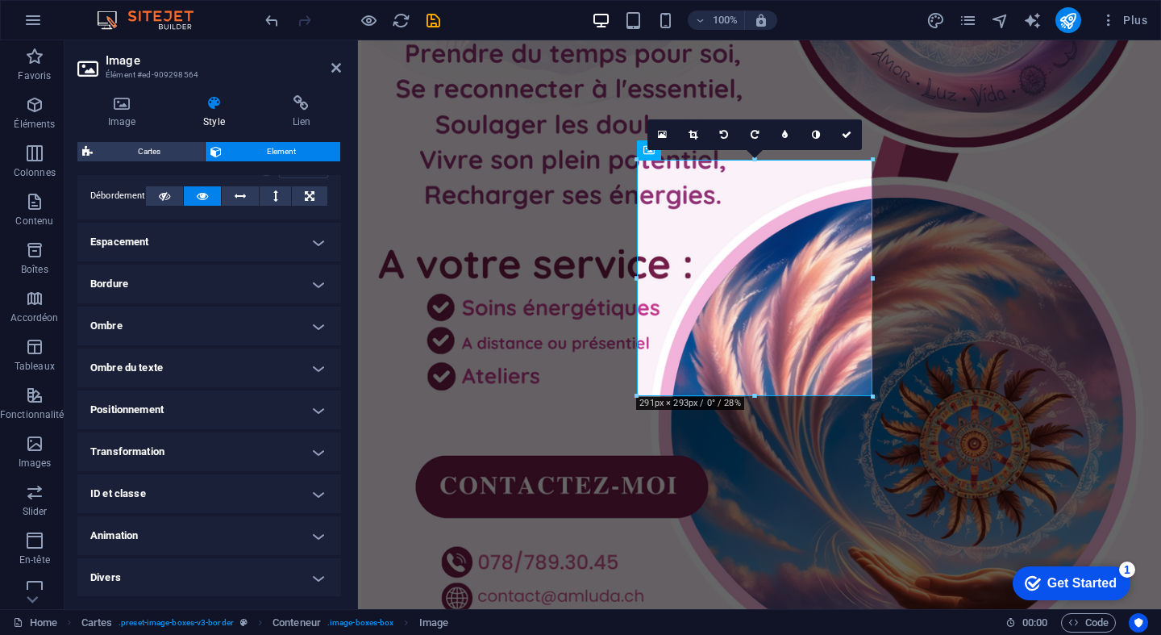
scroll to position [273, 0]
click at [240, 519] on h4 "Animation" at bounding box center [209, 536] width 264 height 39
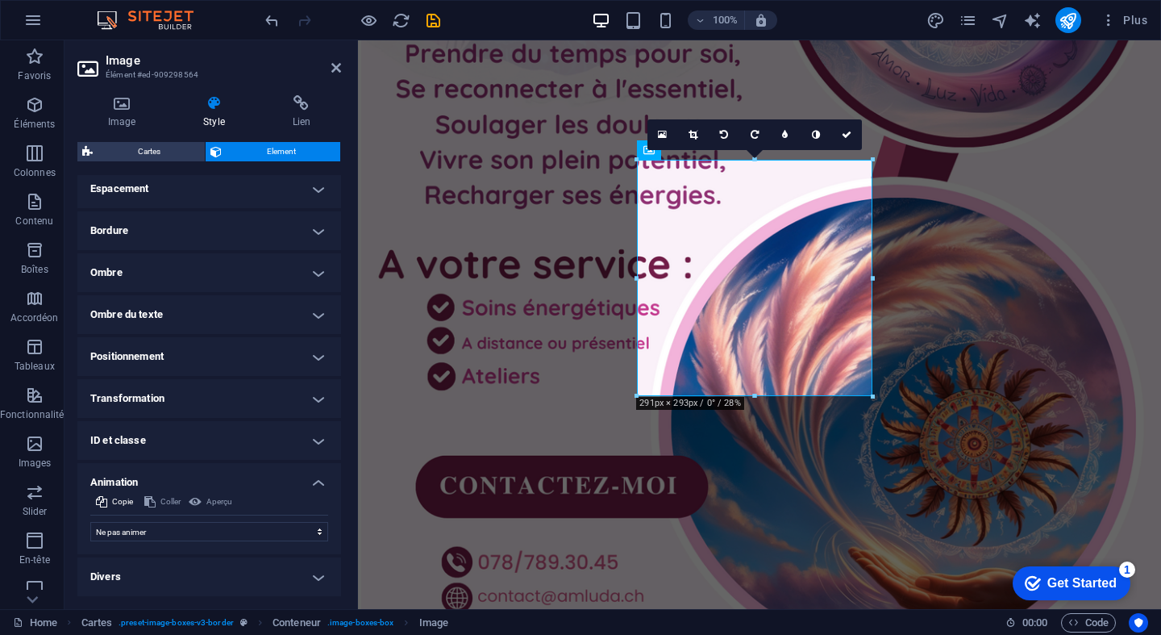
scroll to position [325, 0]
select select "shrink"
select select "scroll"
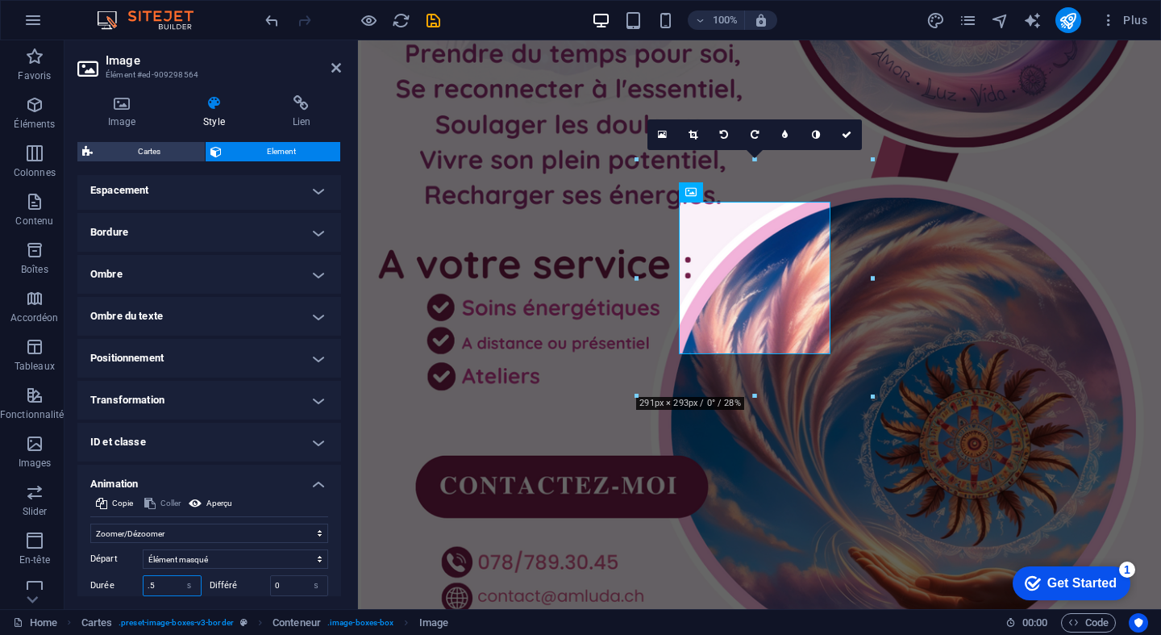
click at [167, 585] on input ".5" at bounding box center [172, 585] width 57 height 19
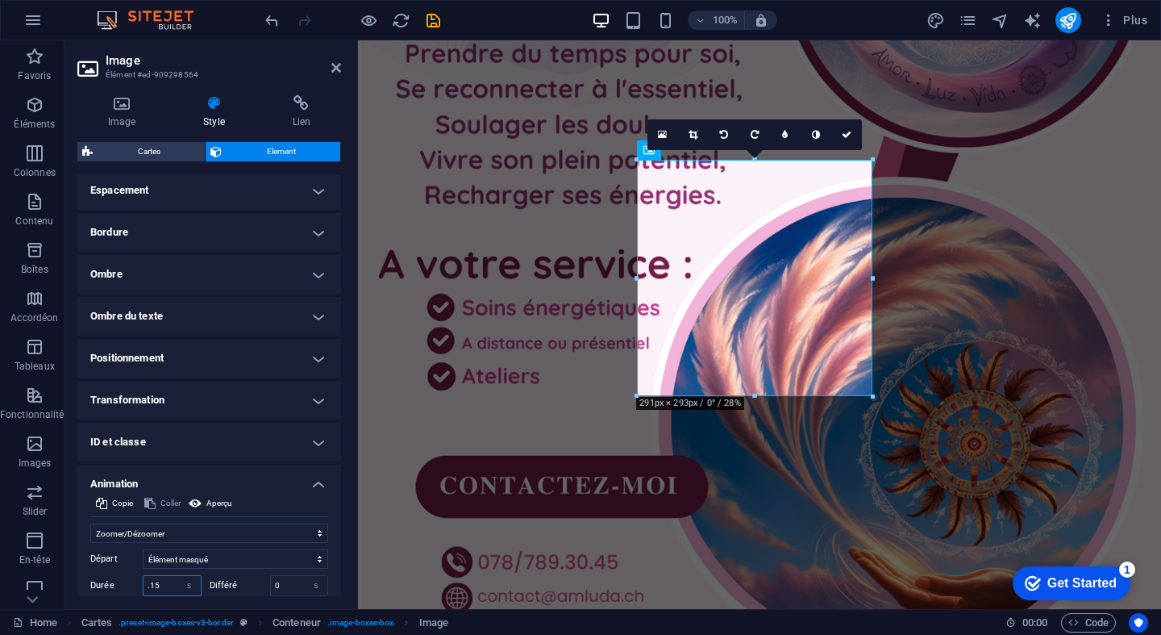
drag, startPoint x: 169, startPoint y: 583, endPoint x: 129, endPoint y: 582, distance: 40.3
click at [129, 582] on div "Durée .15 s ms" at bounding box center [145, 585] width 111 height 21
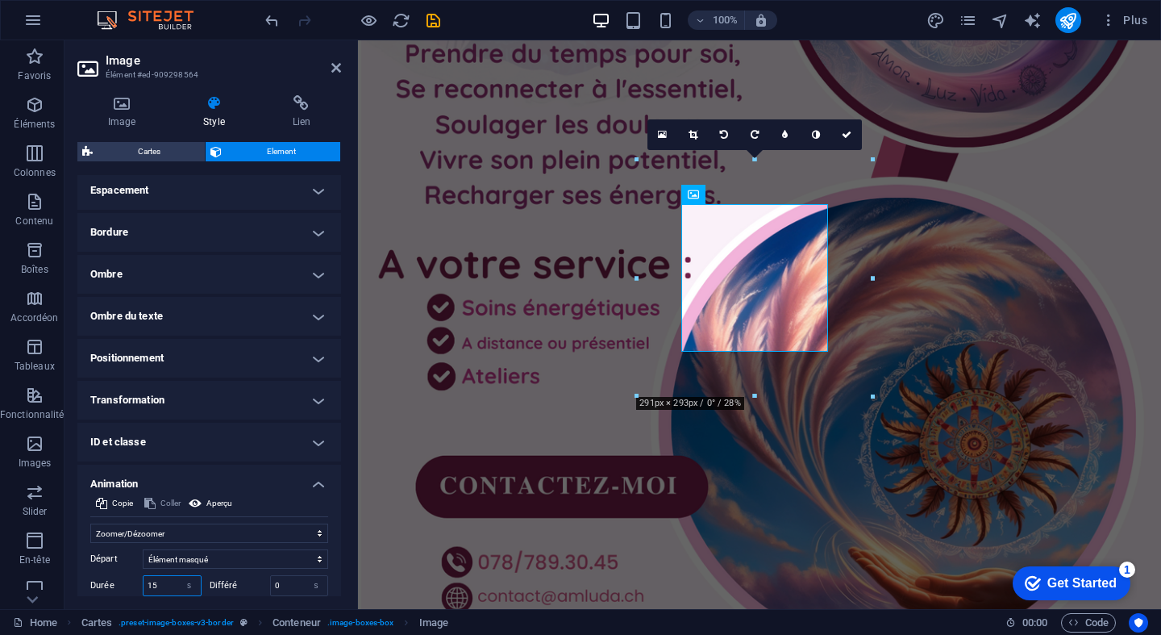
drag, startPoint x: 173, startPoint y: 584, endPoint x: 133, endPoint y: 584, distance: 40.3
click at [133, 584] on div "Durée 15 s ms" at bounding box center [145, 585] width 111 height 21
type input "1"
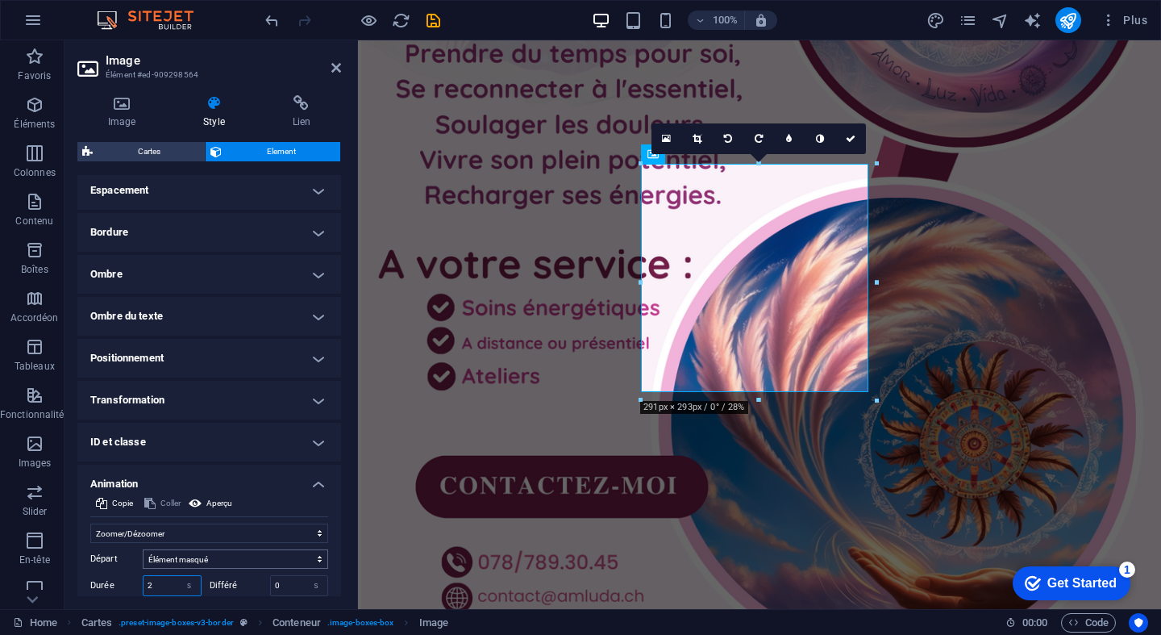
type input "2"
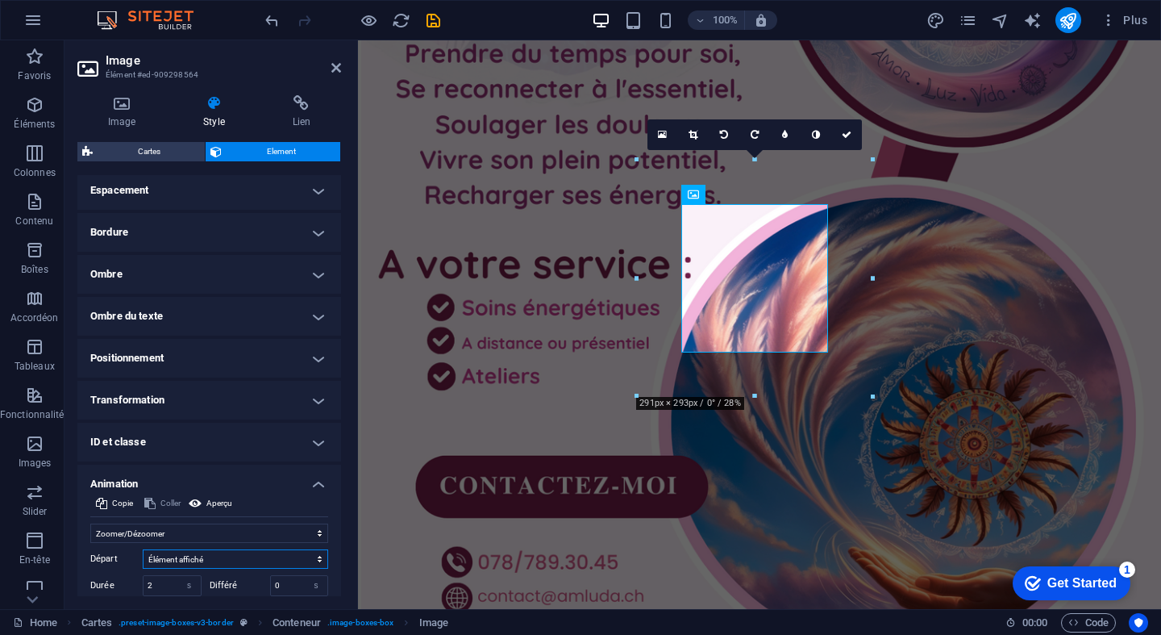
select select "hide"
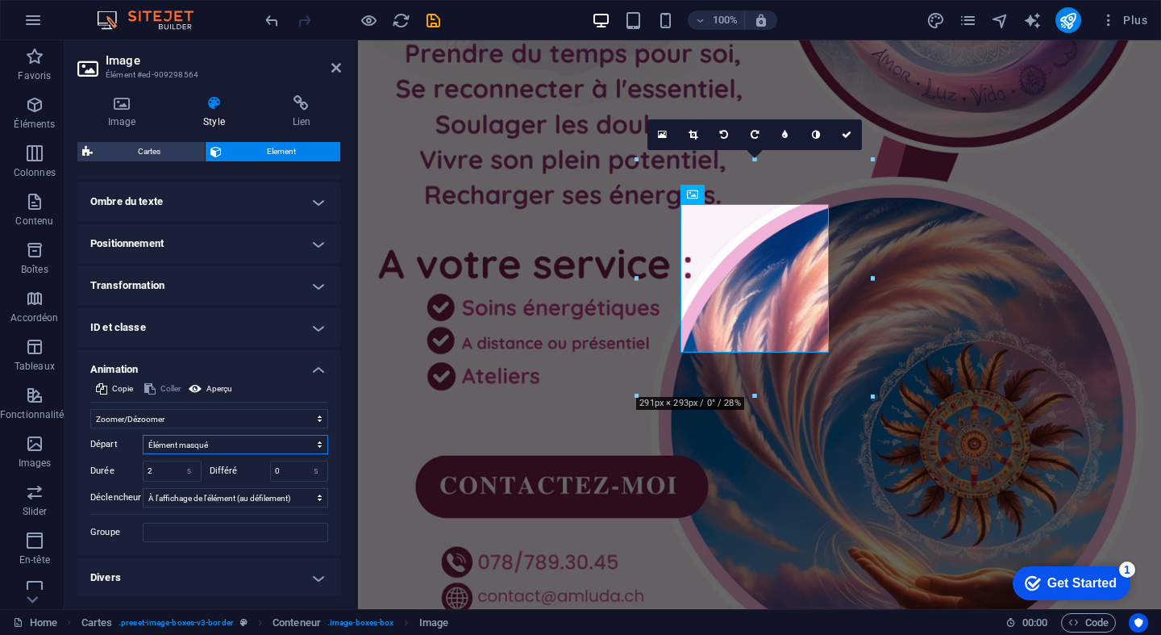
scroll to position [439, 0]
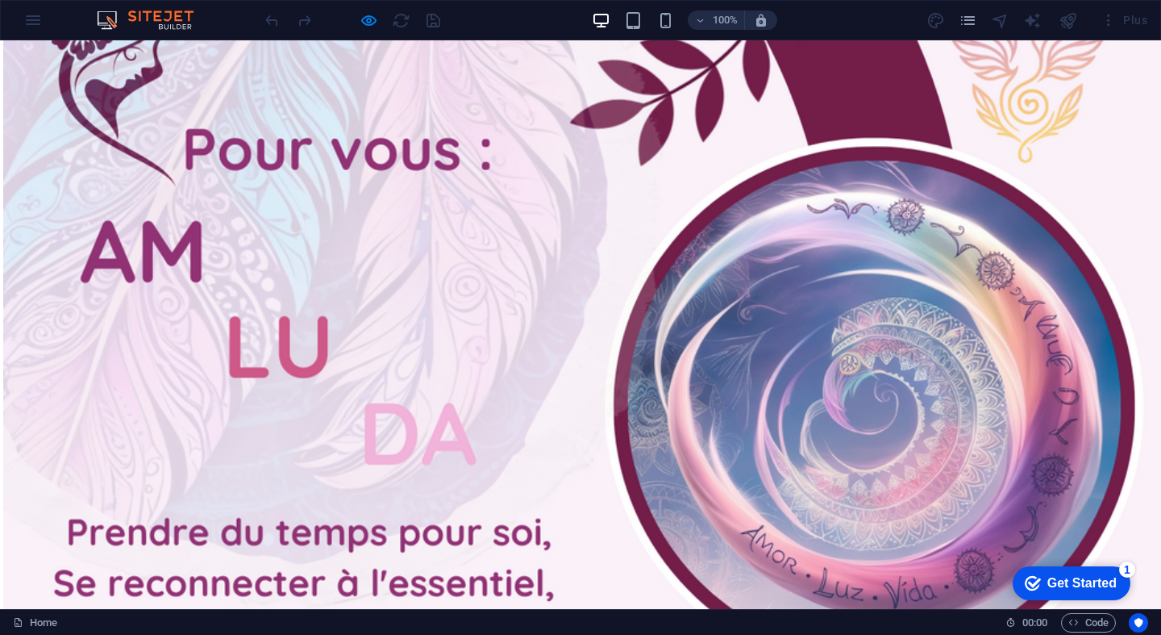
scroll to position [2160, 3]
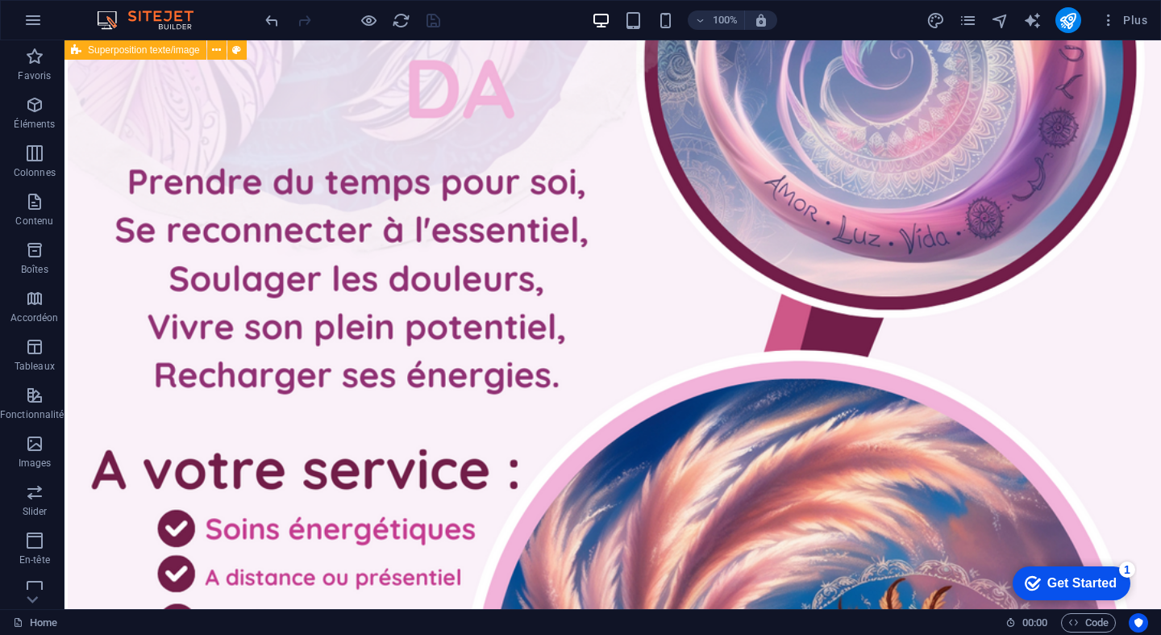
scroll to position [2489, 3]
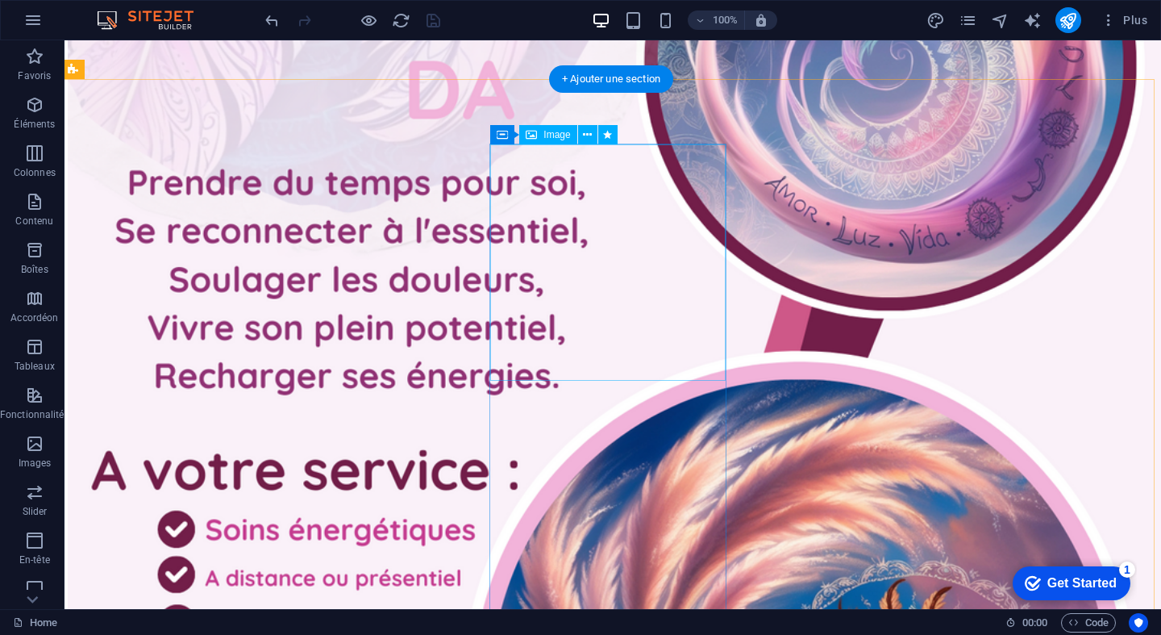
select select "shrink"
select select "s"
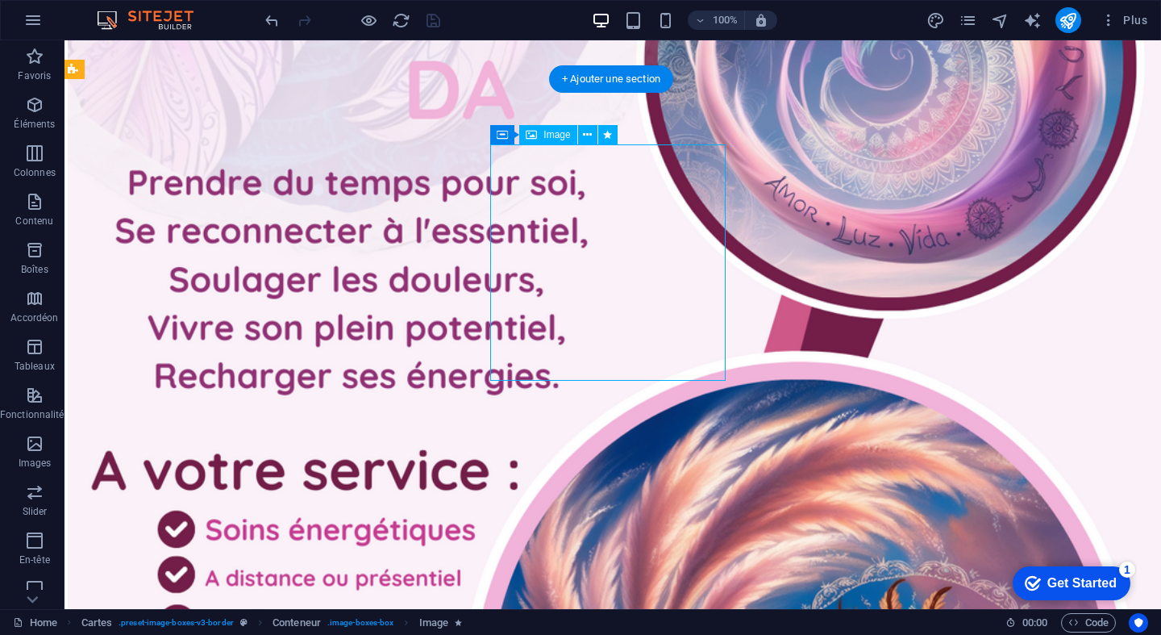
select select "scroll"
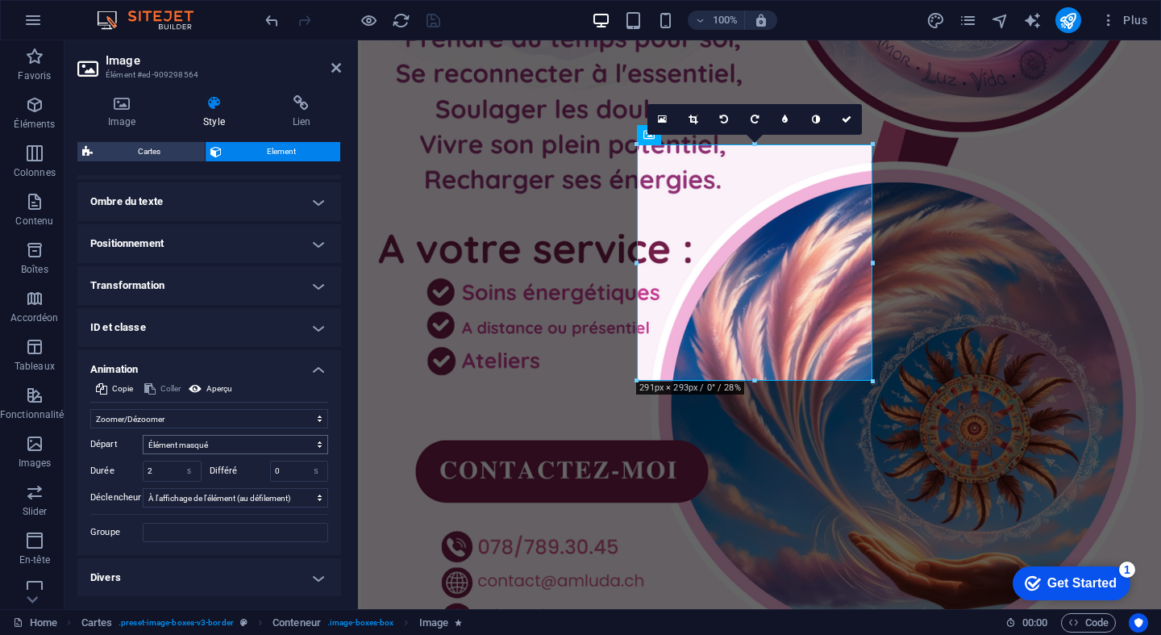
scroll to position [439, 0]
select select "none"
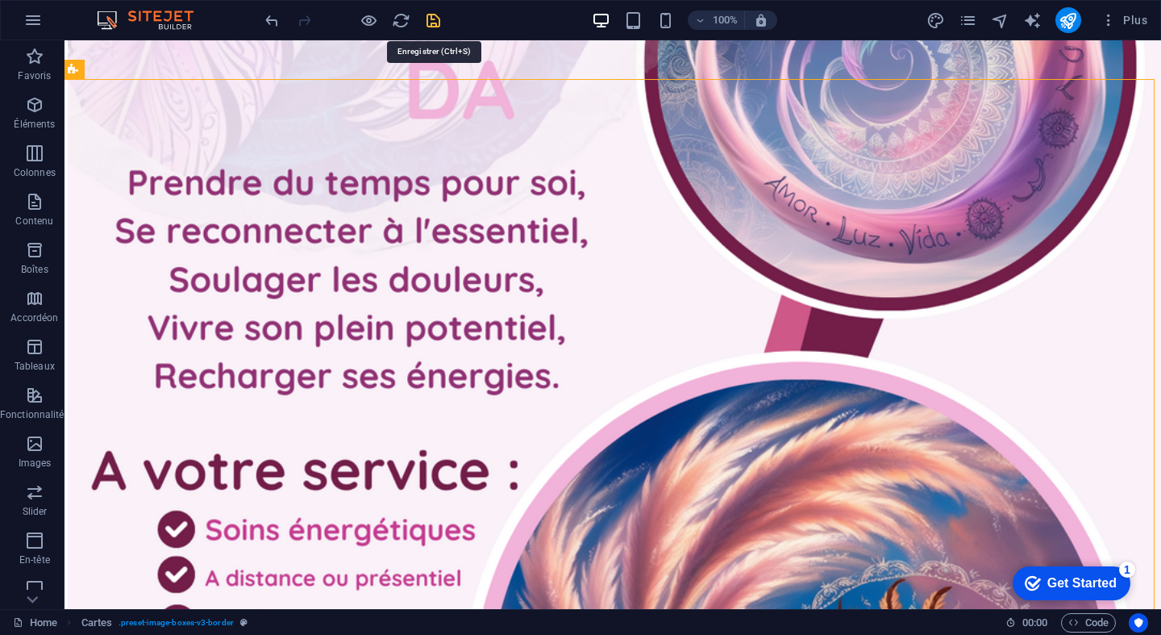
click at [428, 15] on icon "save" at bounding box center [433, 20] width 19 height 19
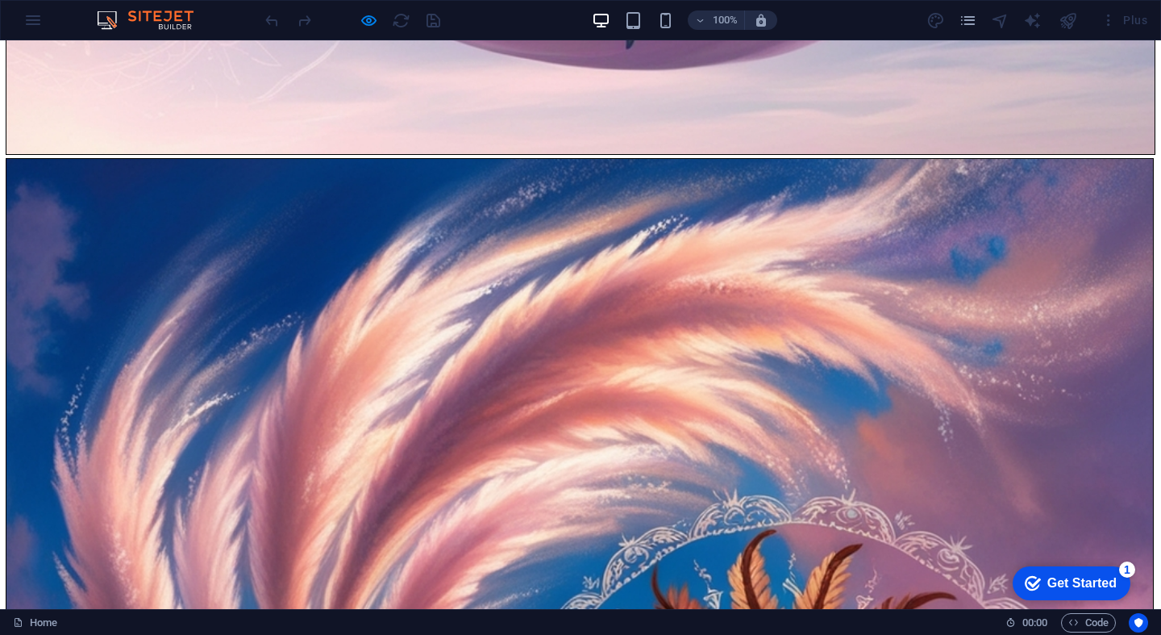
scroll to position [4910, 1]
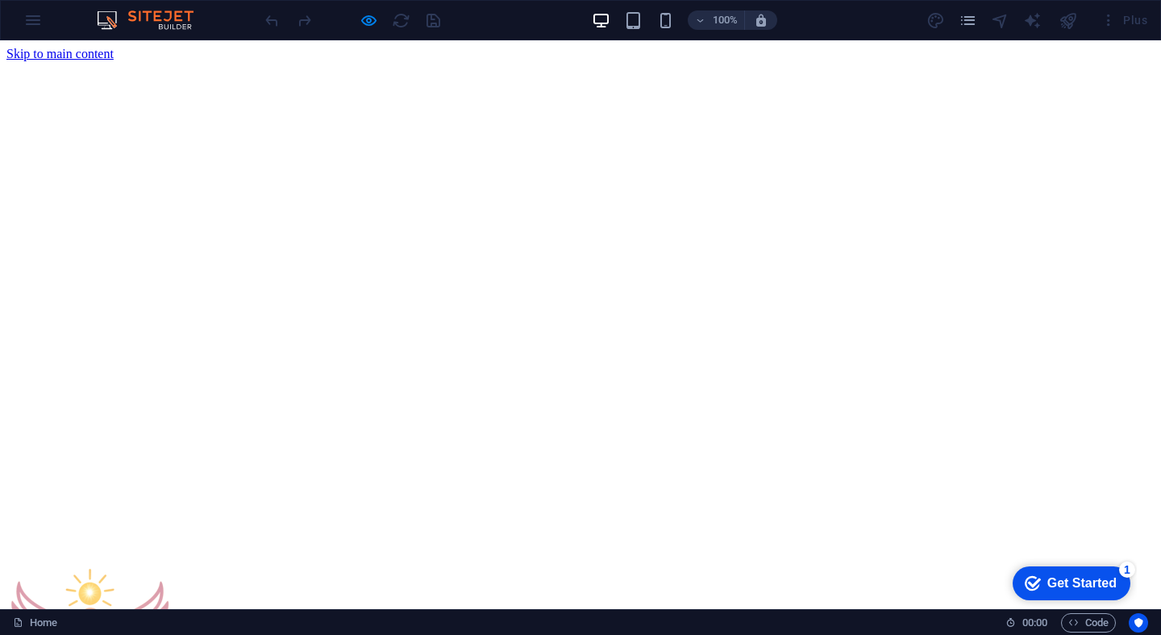
scroll to position [0, 0]
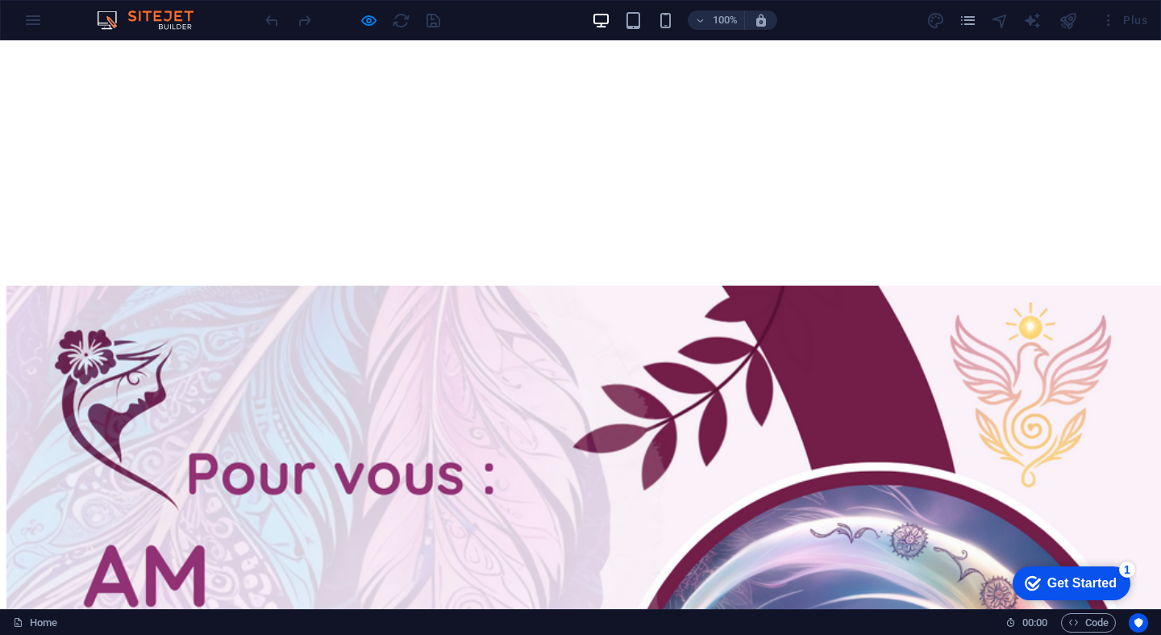
scroll to position [1726, 0]
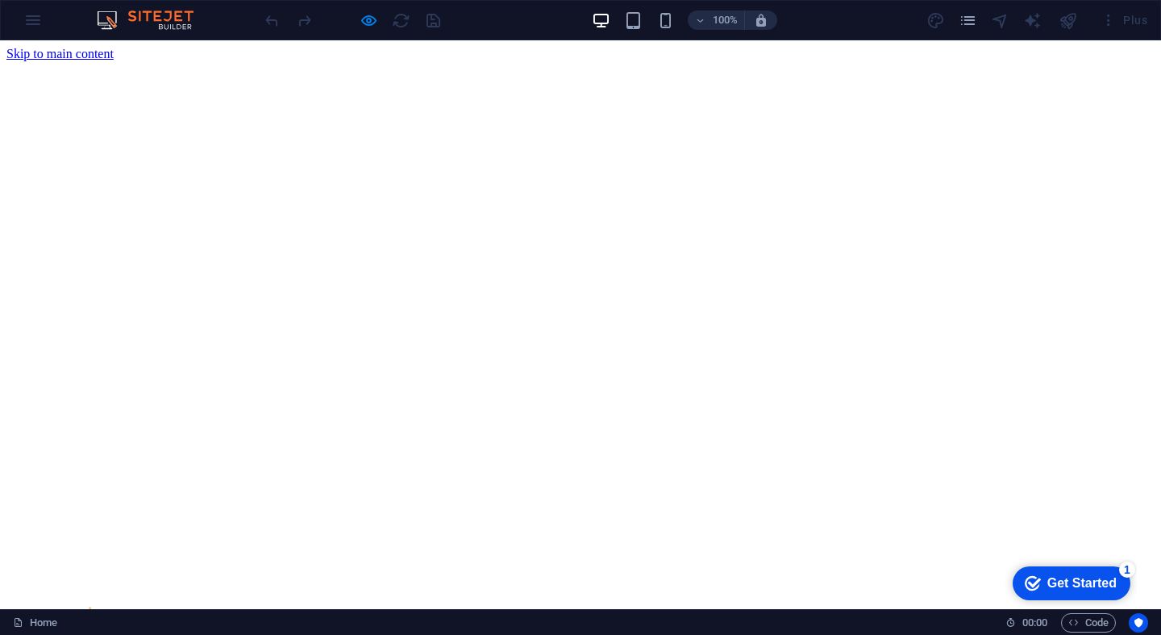
scroll to position [0, 0]
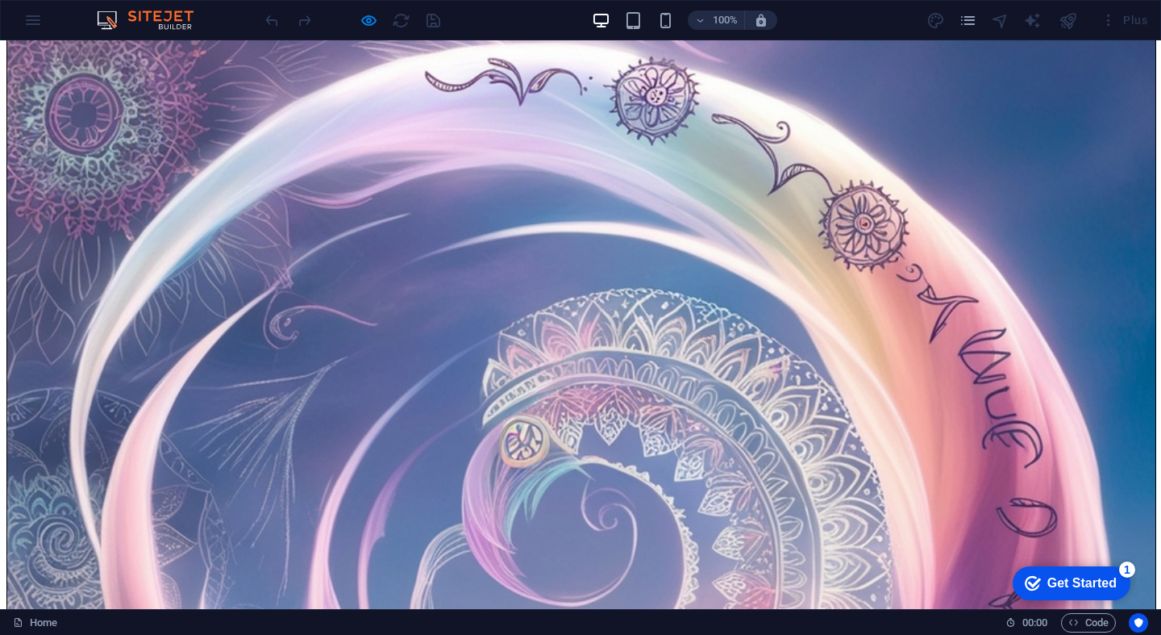
scroll to position [3943, 0]
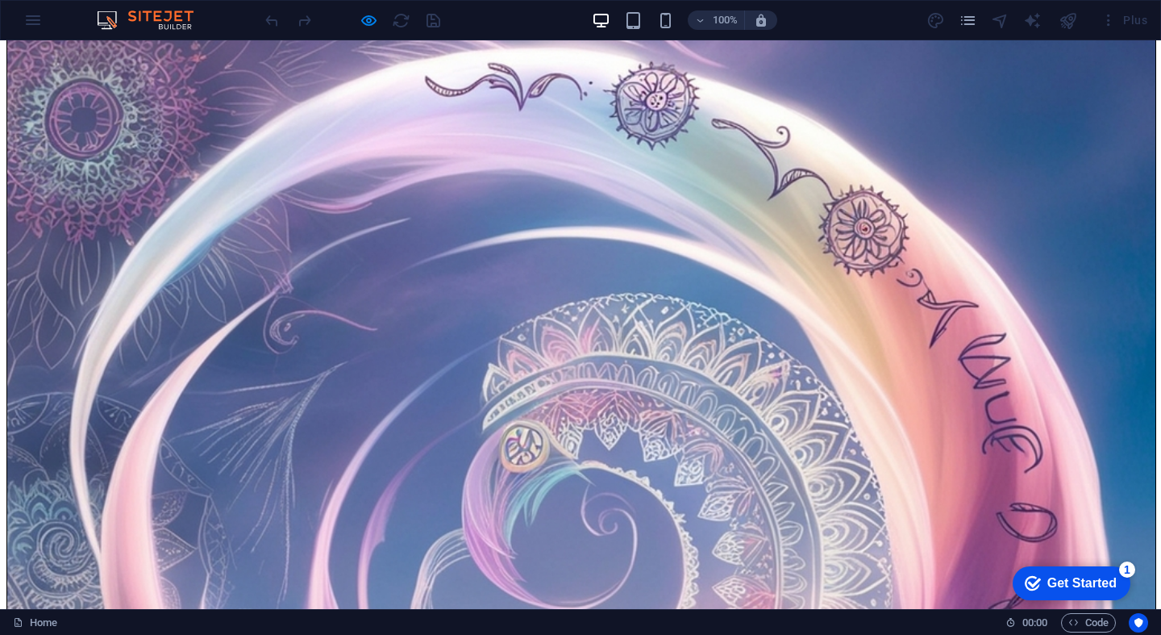
drag, startPoint x: 715, startPoint y: 292, endPoint x: 442, endPoint y: 283, distance: 273.5
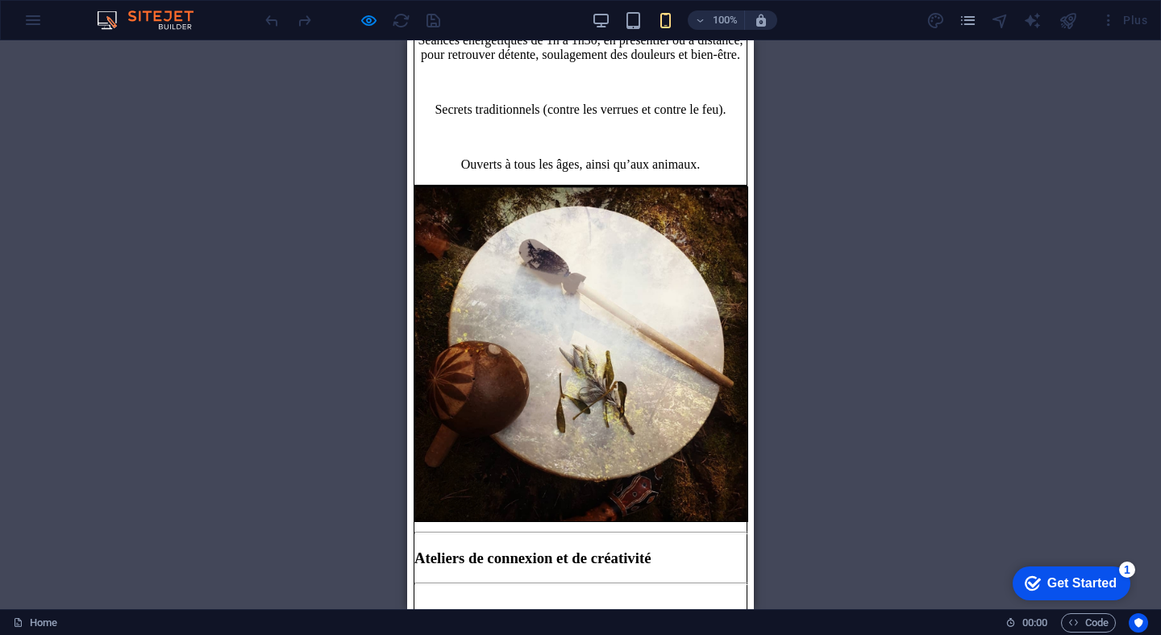
scroll to position [2941, 0]
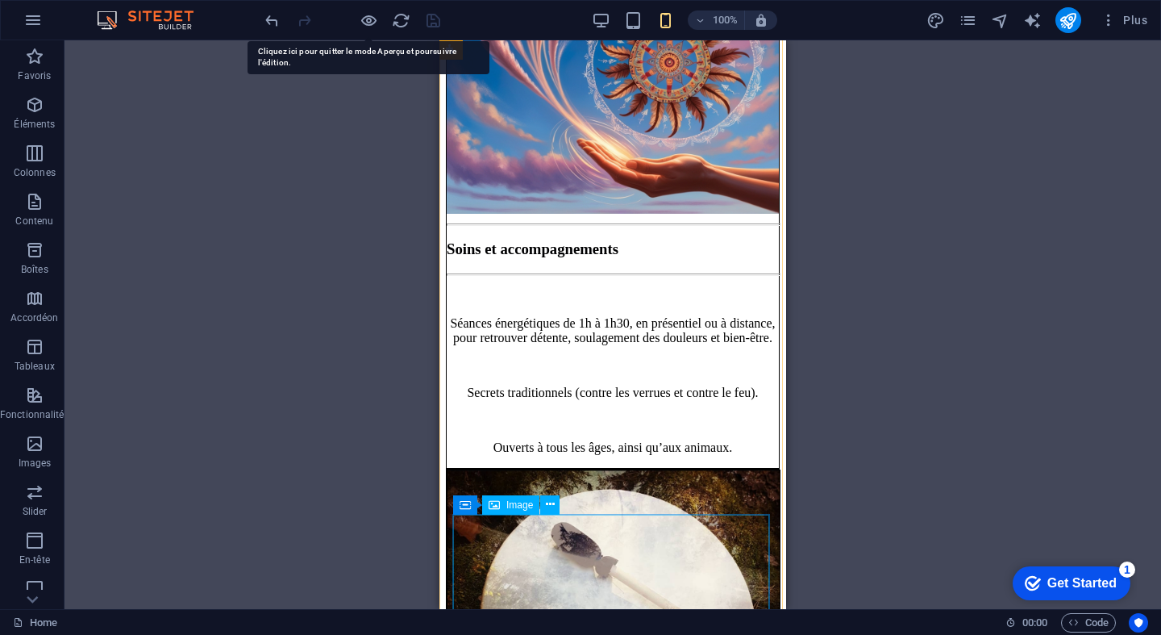
select select "px"
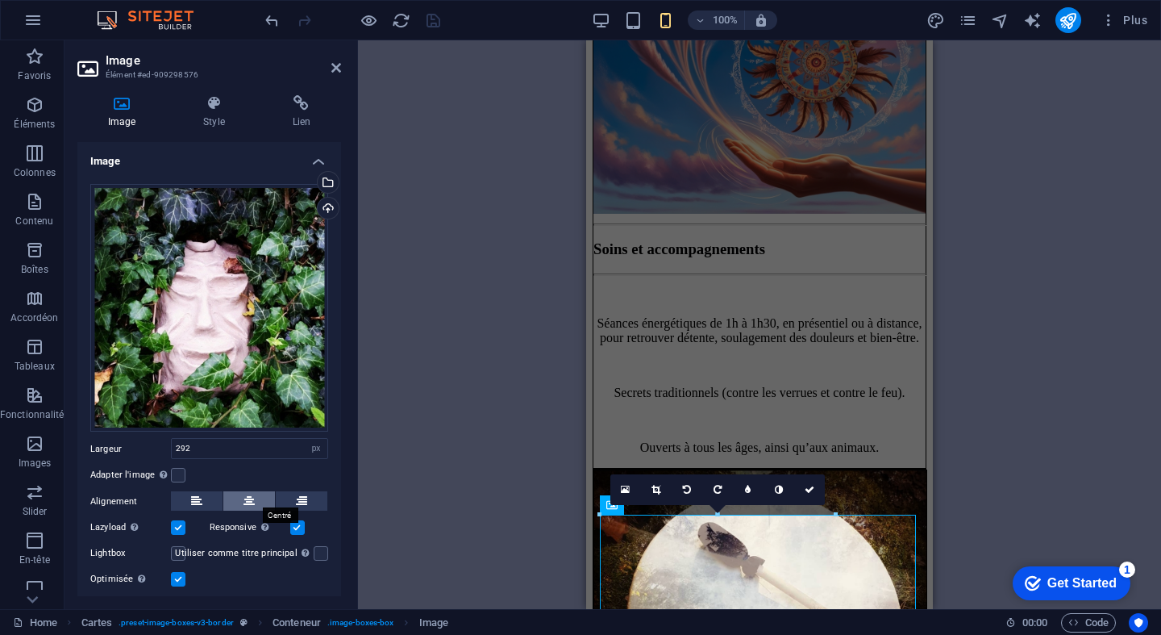
click at [247, 494] on icon at bounding box center [249, 500] width 11 height 19
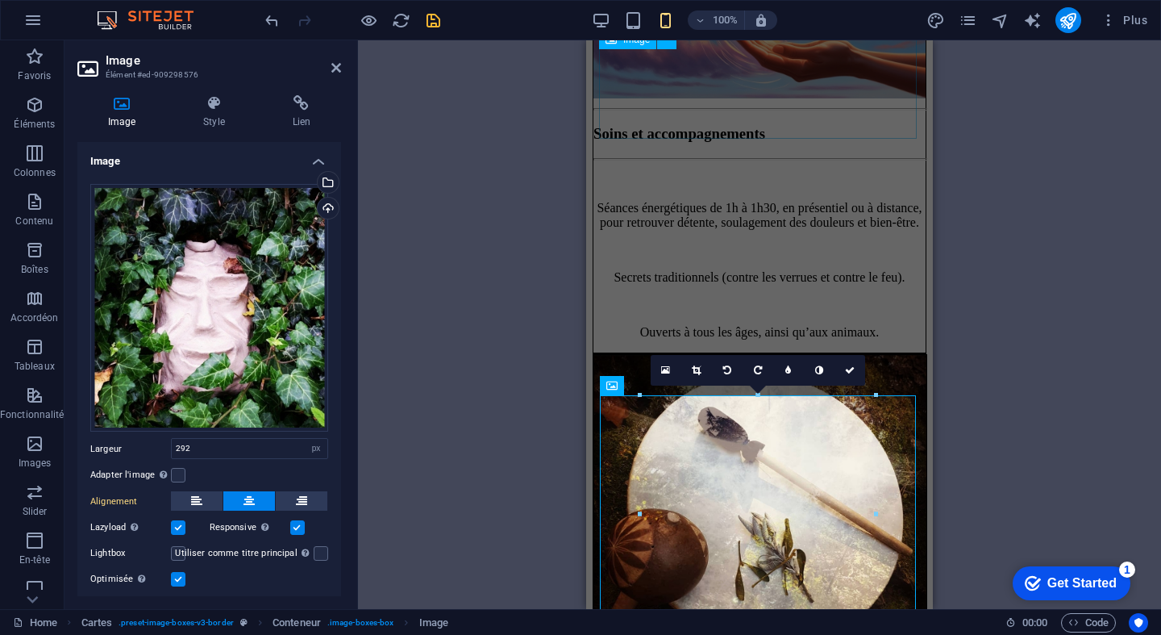
scroll to position [3088, 0]
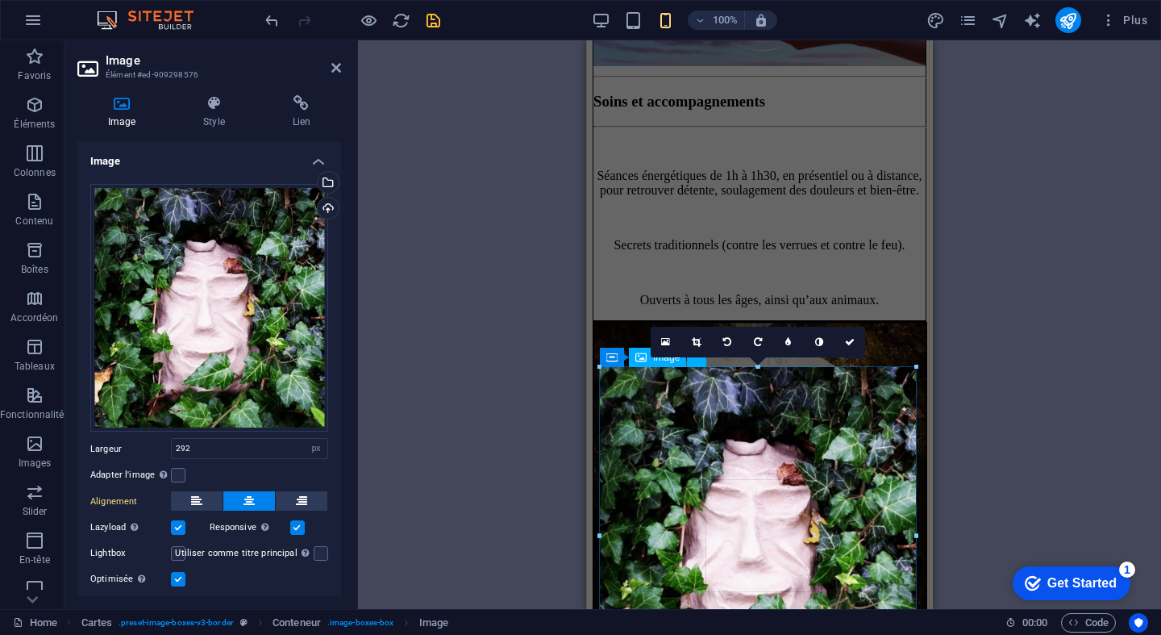
drag, startPoint x: 641, startPoint y: 374, endPoint x: 553, endPoint y: 395, distance: 90.4
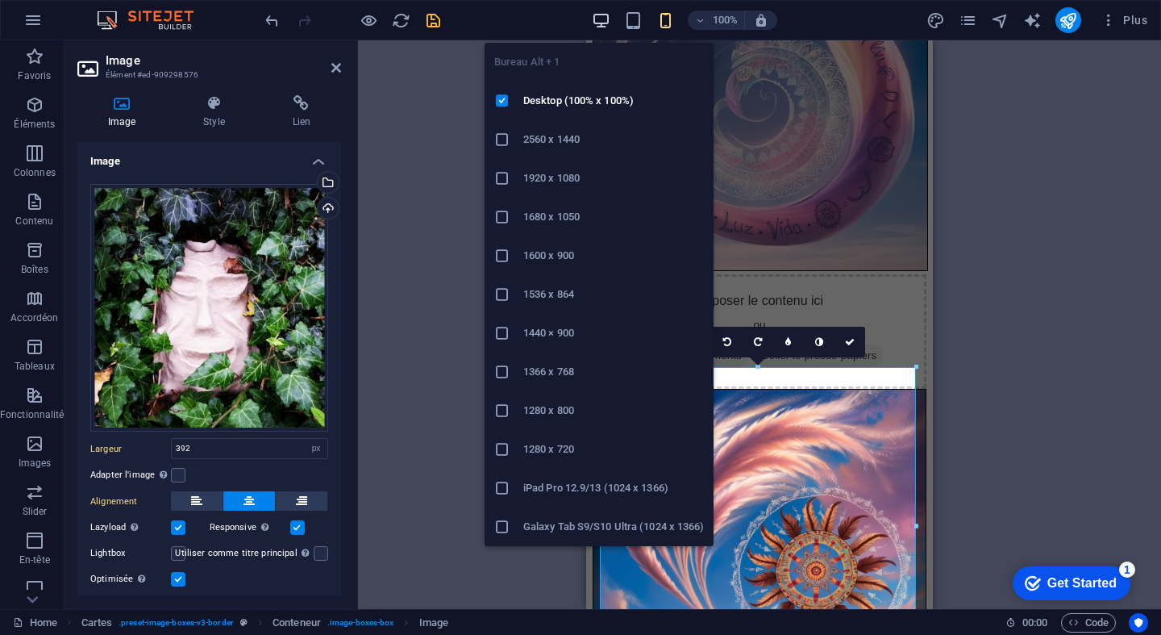
type input "292"
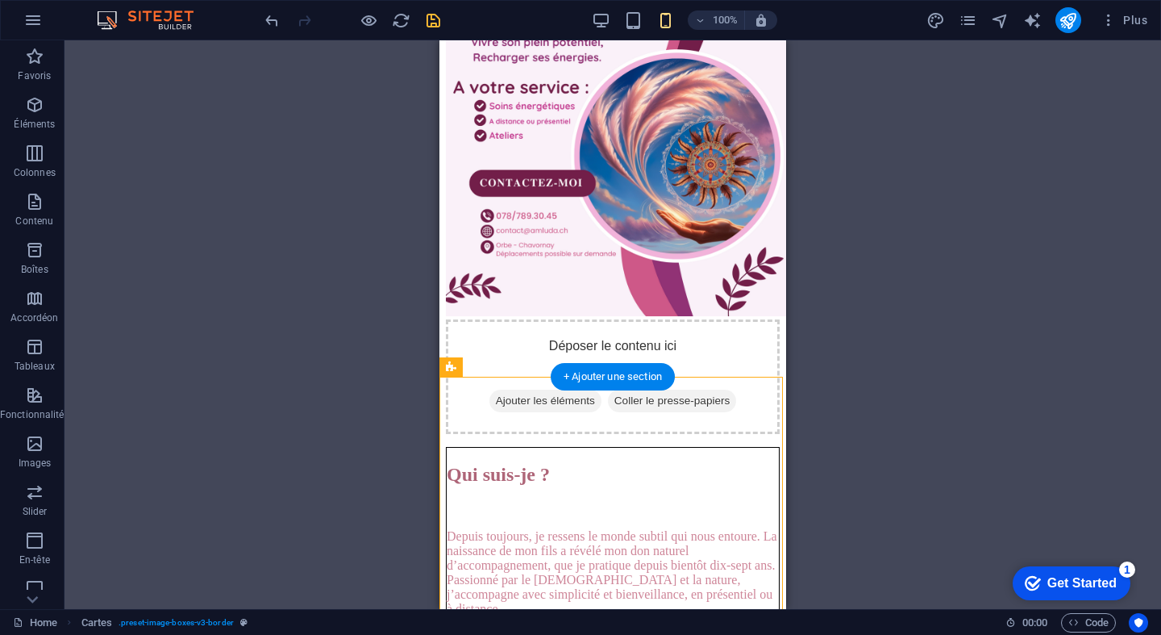
scroll to position [1686, 0]
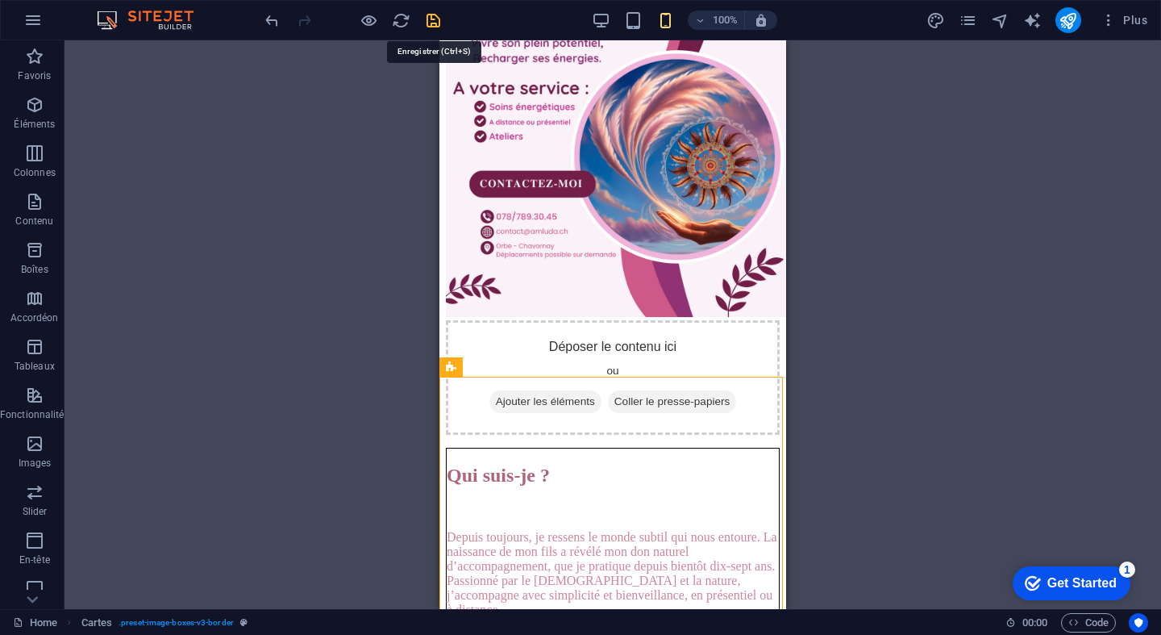
click at [434, 17] on icon "save" at bounding box center [433, 20] width 19 height 19
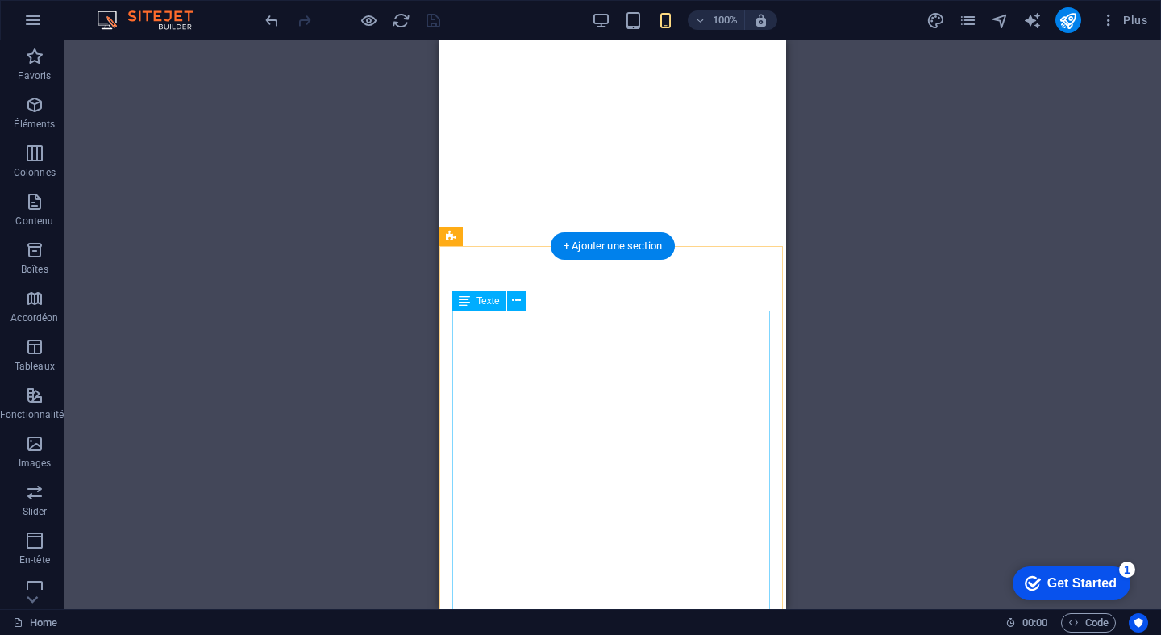
scroll to position [4659, 1]
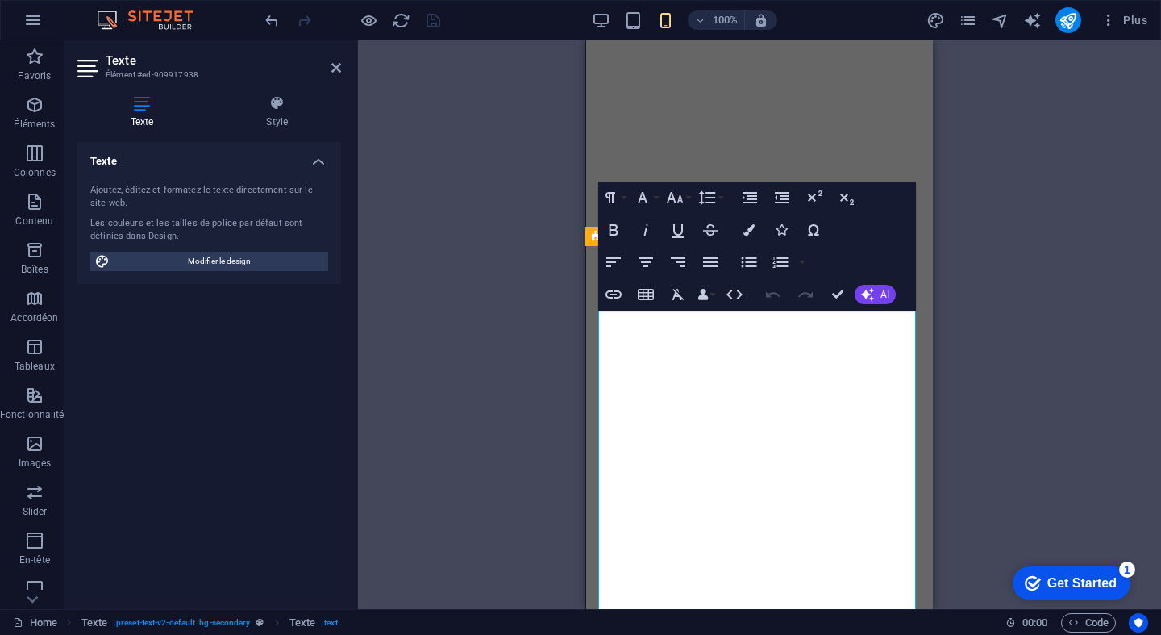
click at [656, 197] on button "Font Family" at bounding box center [646, 197] width 31 height 32
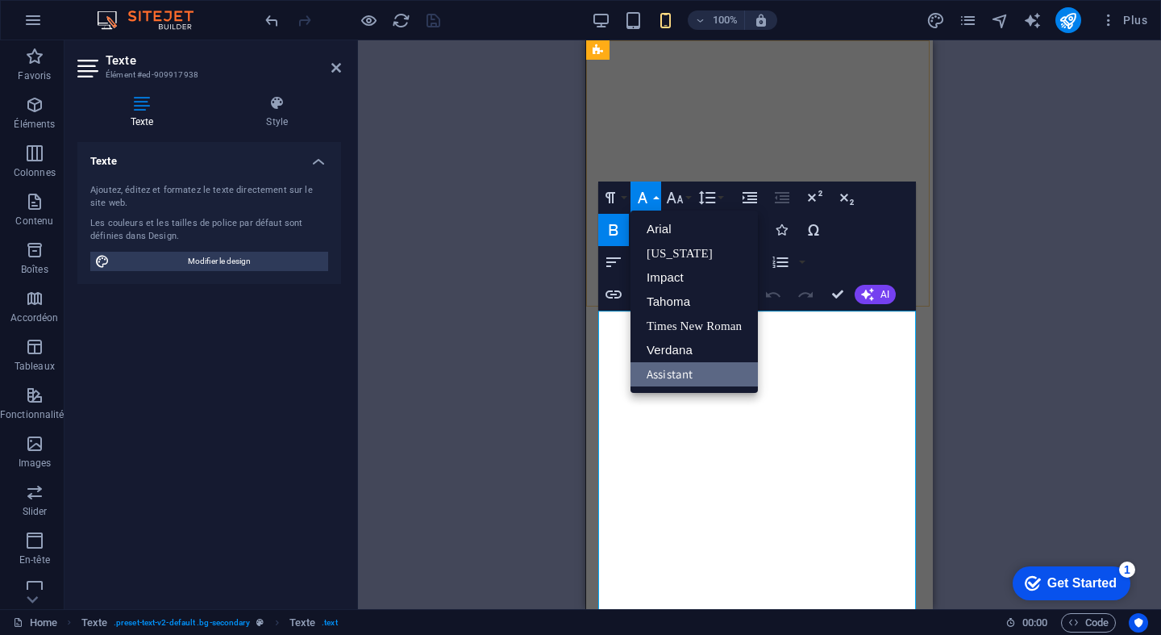
scroll to position [0, 0]
click at [655, 193] on button "Font Family" at bounding box center [646, 197] width 31 height 32
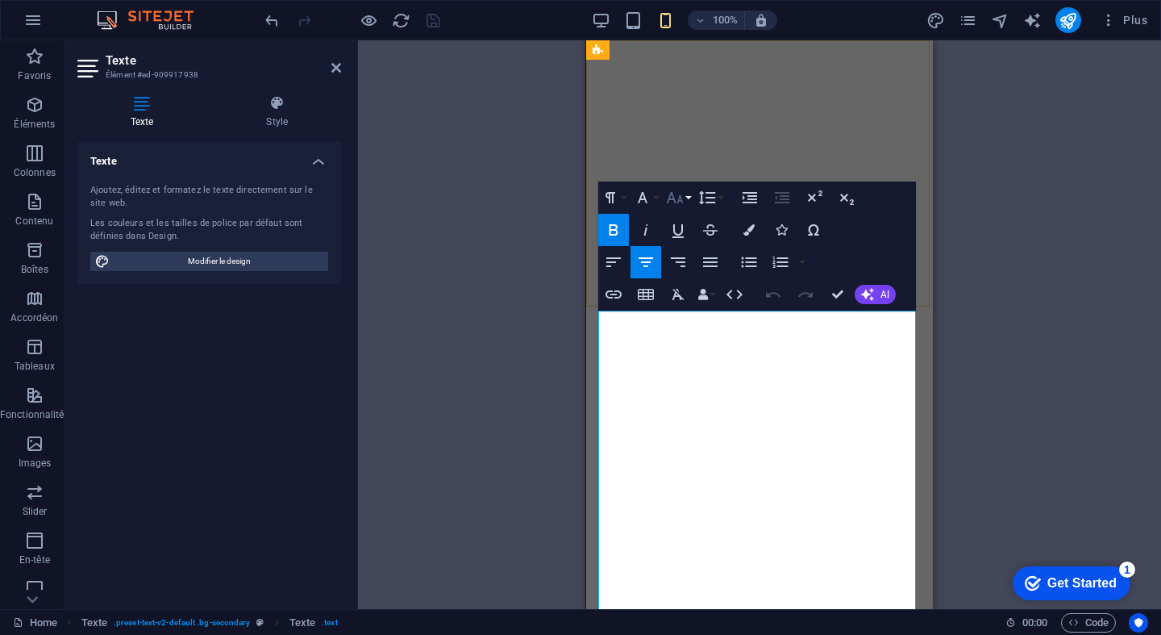
click at [685, 198] on button "Font Size" at bounding box center [678, 197] width 31 height 32
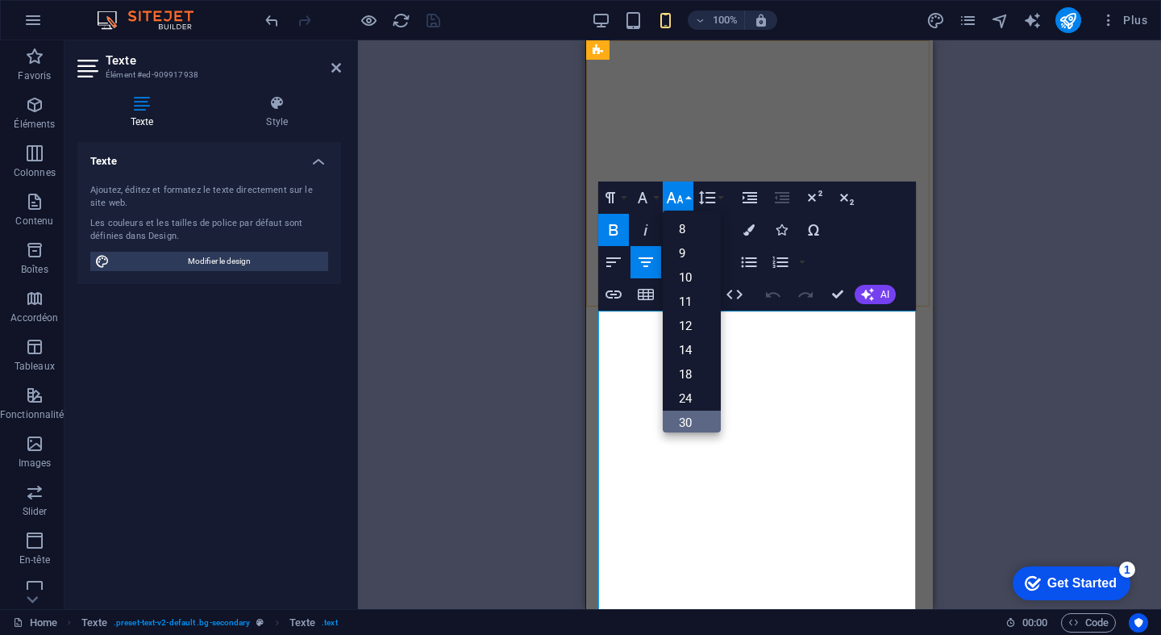
click at [694, 417] on link "30" at bounding box center [692, 422] width 58 height 24
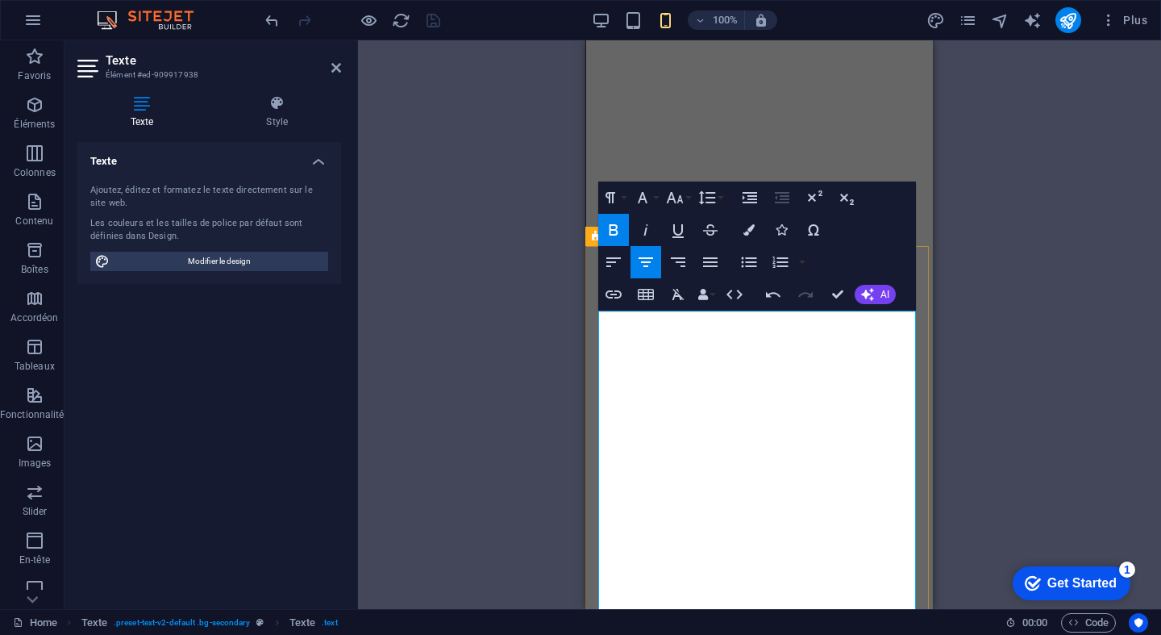
drag, startPoint x: 642, startPoint y: 369, endPoint x: 912, endPoint y: 363, distance: 270.2
click at [656, 198] on button "Font Family" at bounding box center [646, 197] width 31 height 32
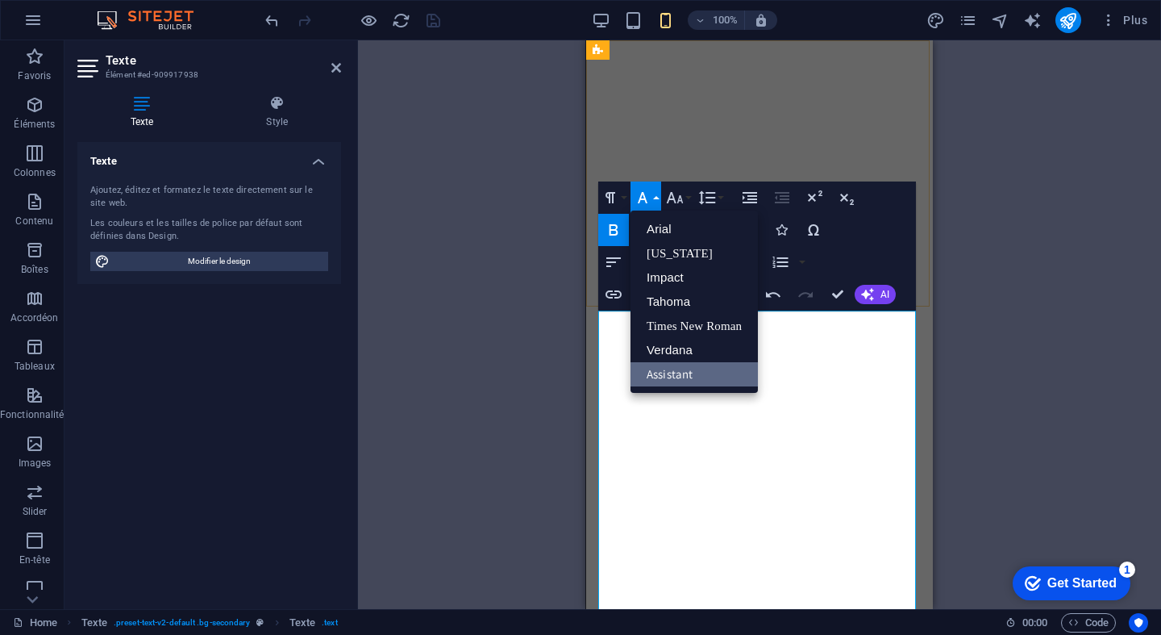
click at [656, 198] on button "Font Family" at bounding box center [646, 197] width 31 height 32
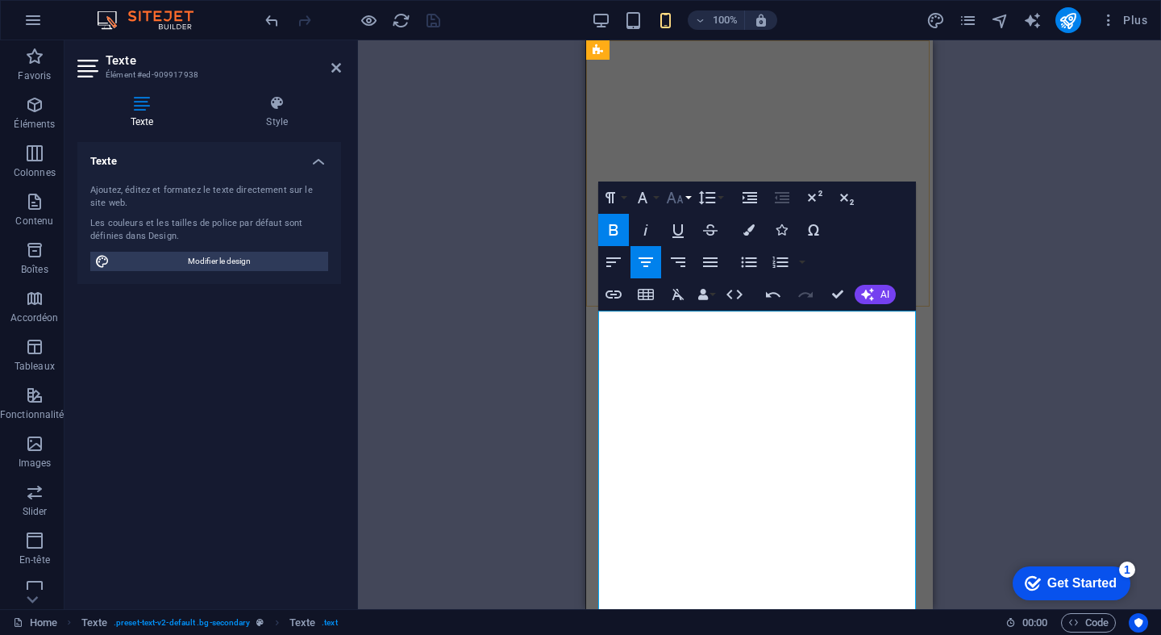
click at [688, 198] on button "Font Size" at bounding box center [678, 197] width 31 height 32
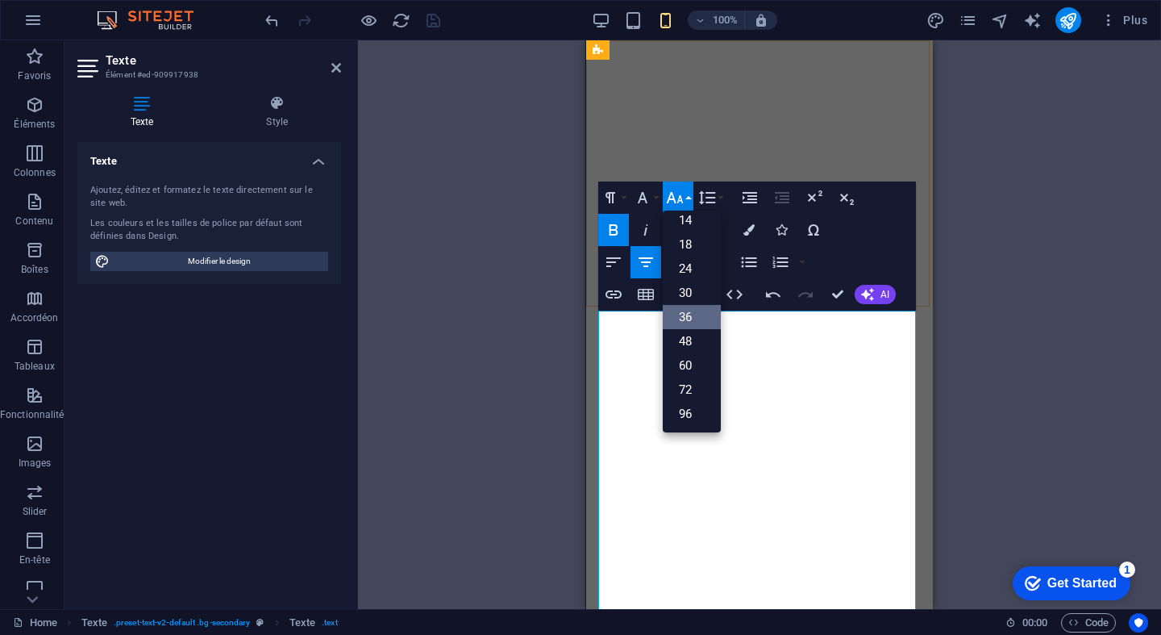
scroll to position [130, 0]
click at [695, 295] on link "30" at bounding box center [692, 293] width 58 height 24
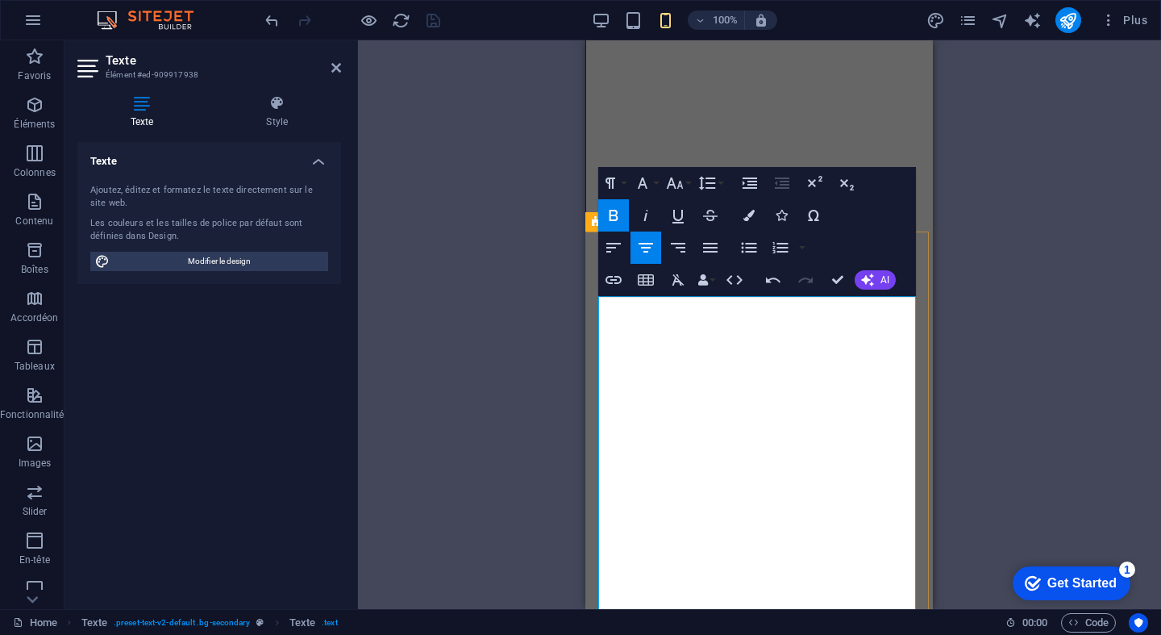
scroll to position [4686, 1]
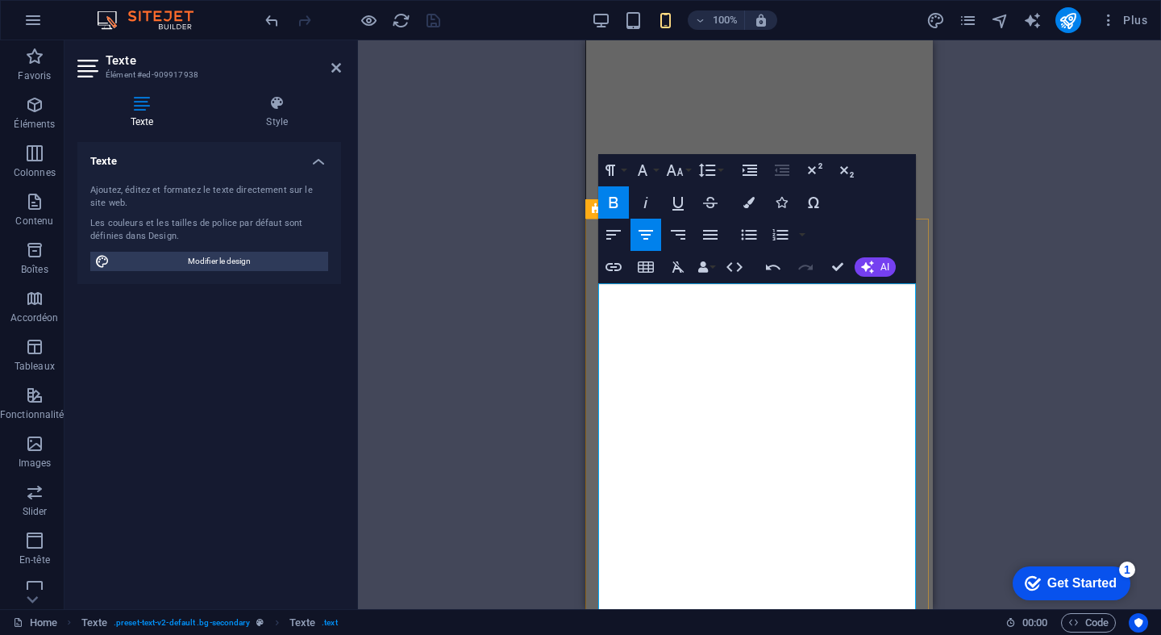
click at [655, 172] on button "Font Family" at bounding box center [646, 170] width 31 height 32
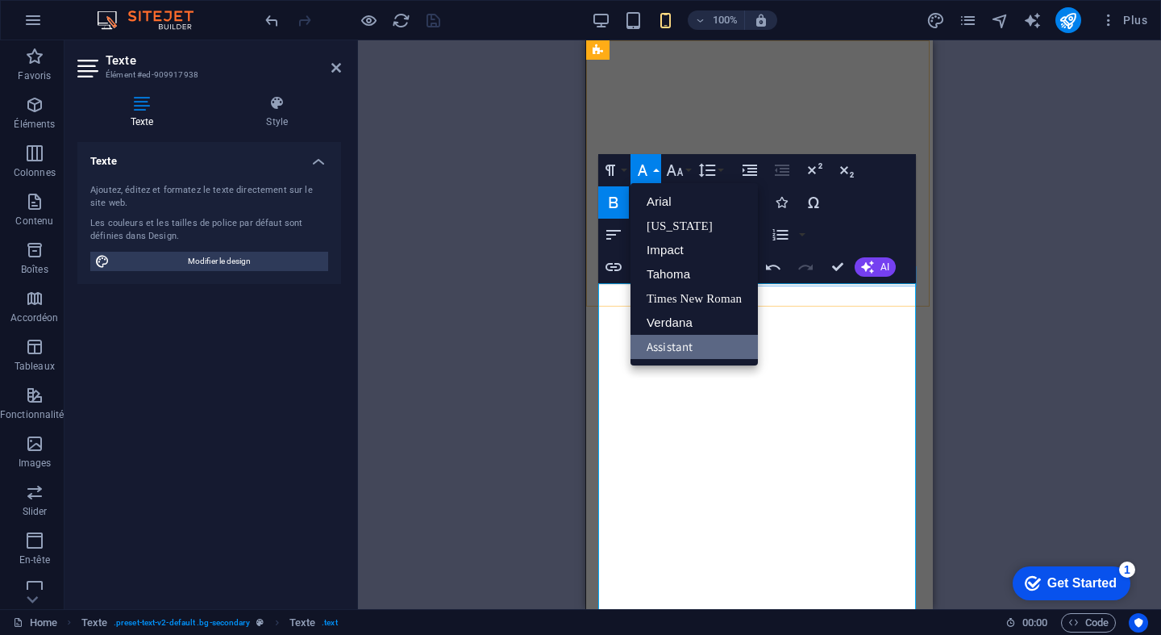
scroll to position [0, 0]
click at [684, 169] on icon "button" at bounding box center [674, 169] width 19 height 19
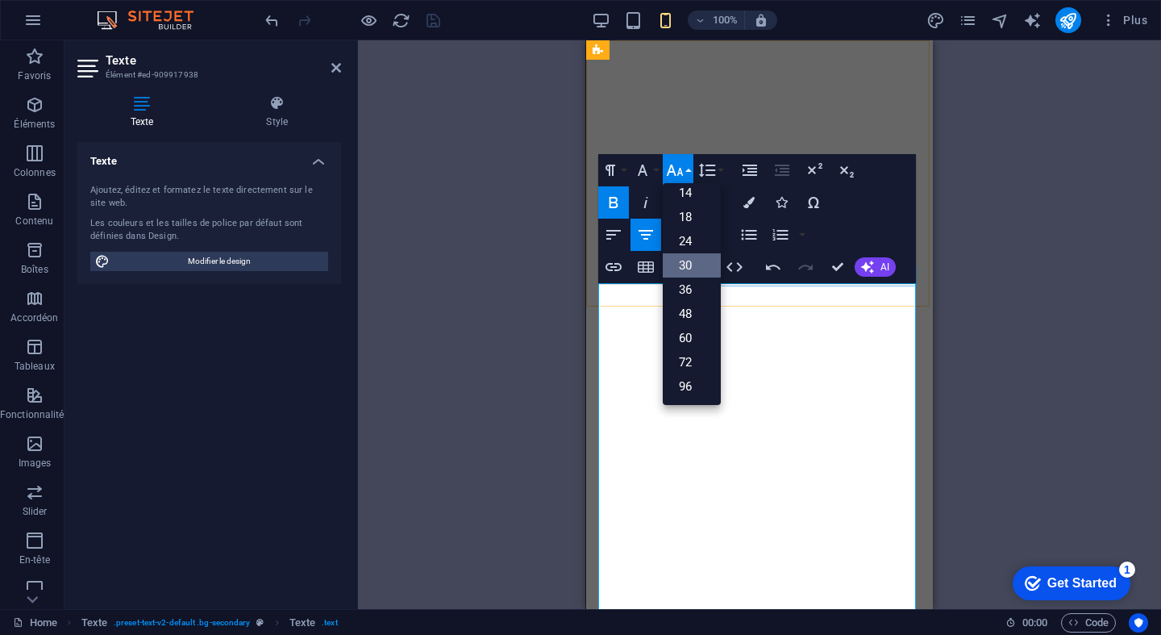
click at [683, 275] on link "30" at bounding box center [692, 265] width 58 height 24
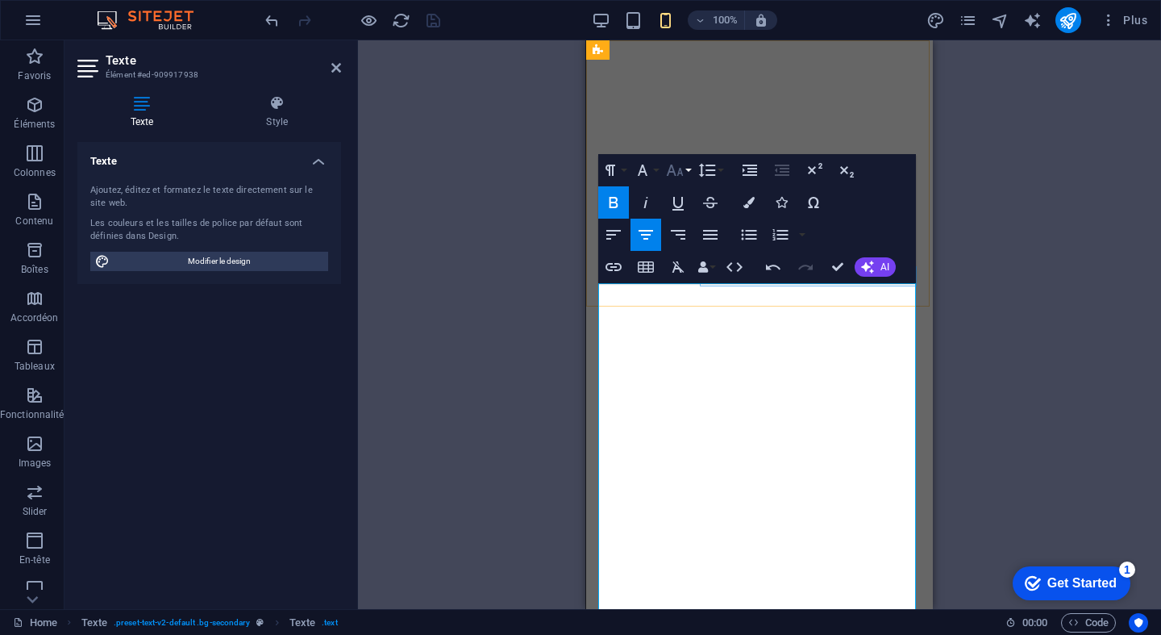
click at [685, 168] on button "Font Size" at bounding box center [678, 170] width 31 height 32
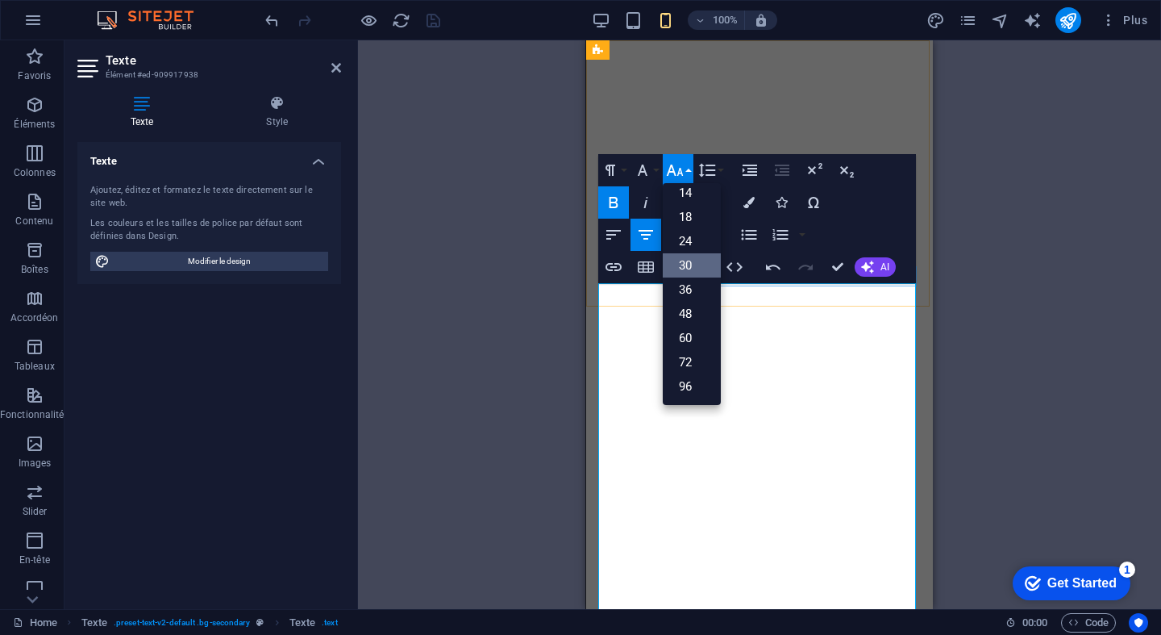
click at [693, 263] on link "30" at bounding box center [692, 265] width 58 height 24
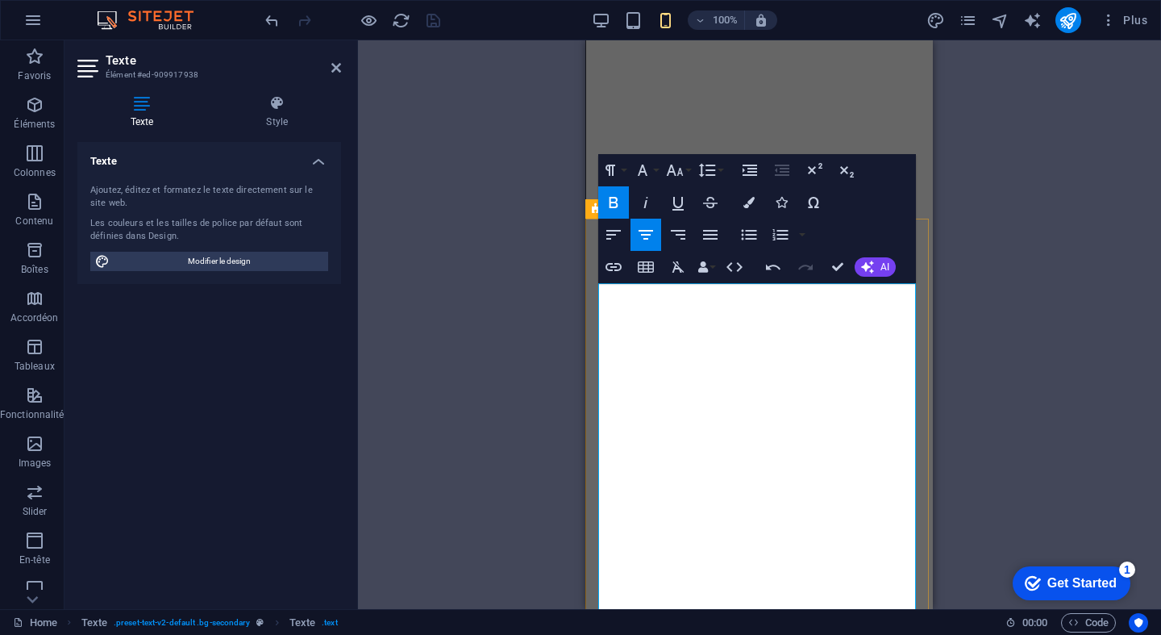
click at [610, 194] on icon "button" at bounding box center [613, 202] width 19 height 19
click at [610, 197] on icon "button" at bounding box center [614, 202] width 9 height 11
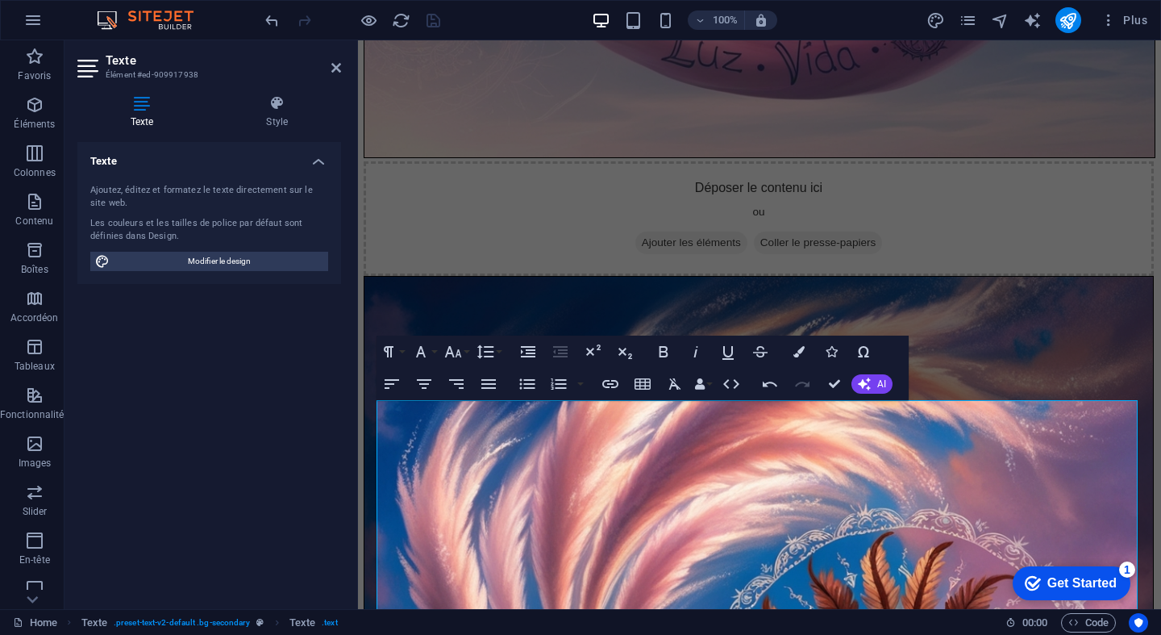
scroll to position [4216, 1]
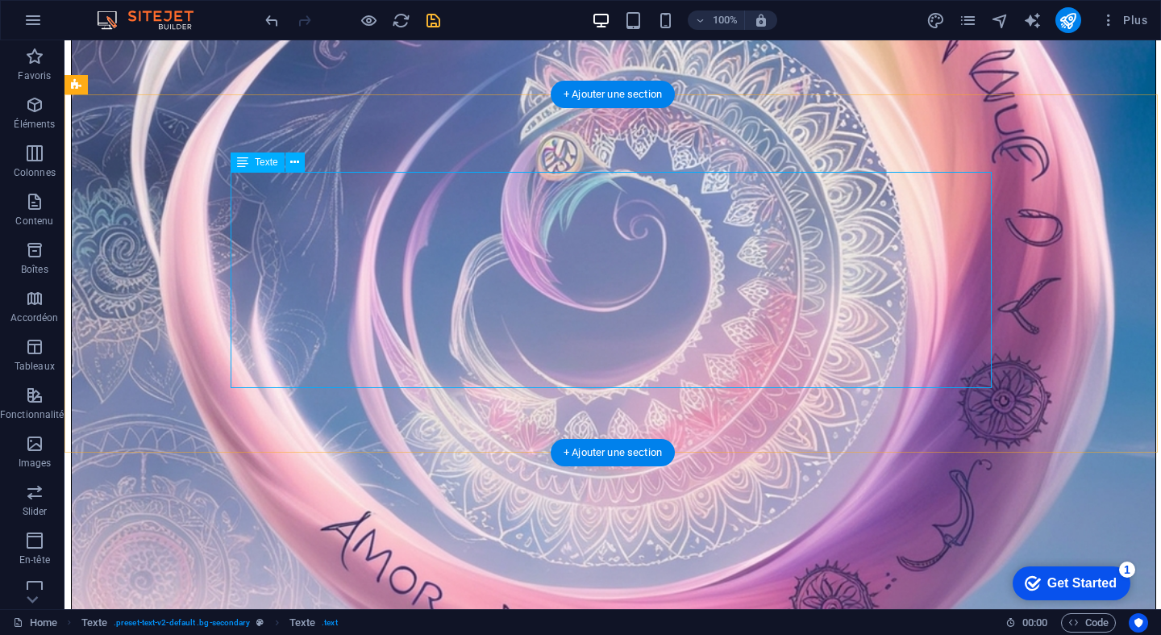
scroll to position [4229, 0]
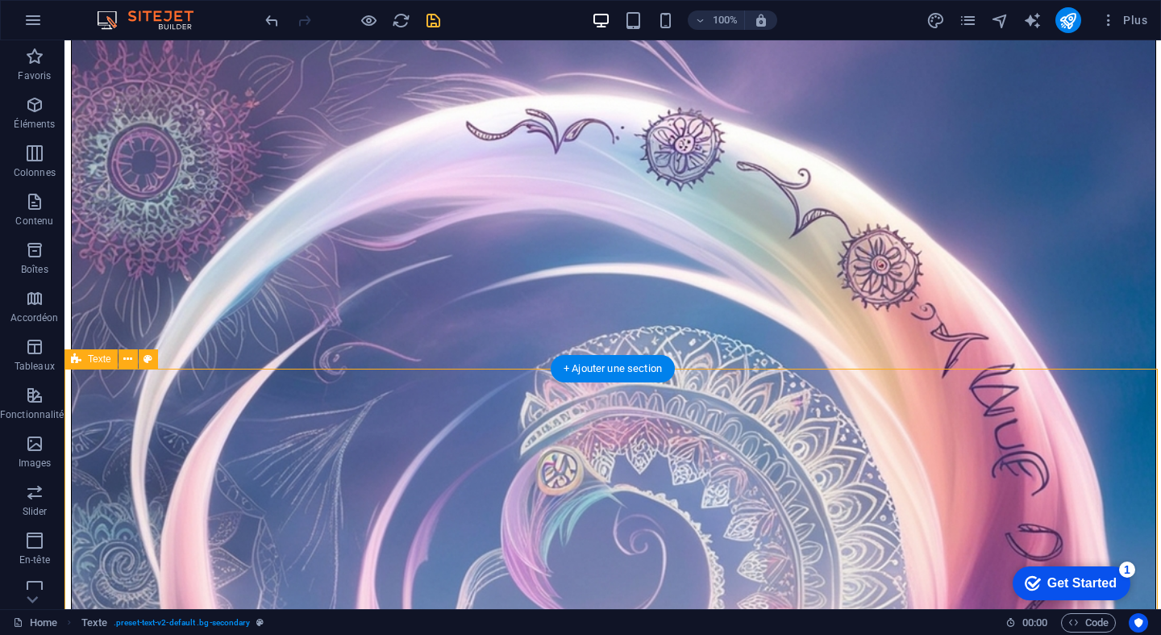
scroll to position [3974, 2]
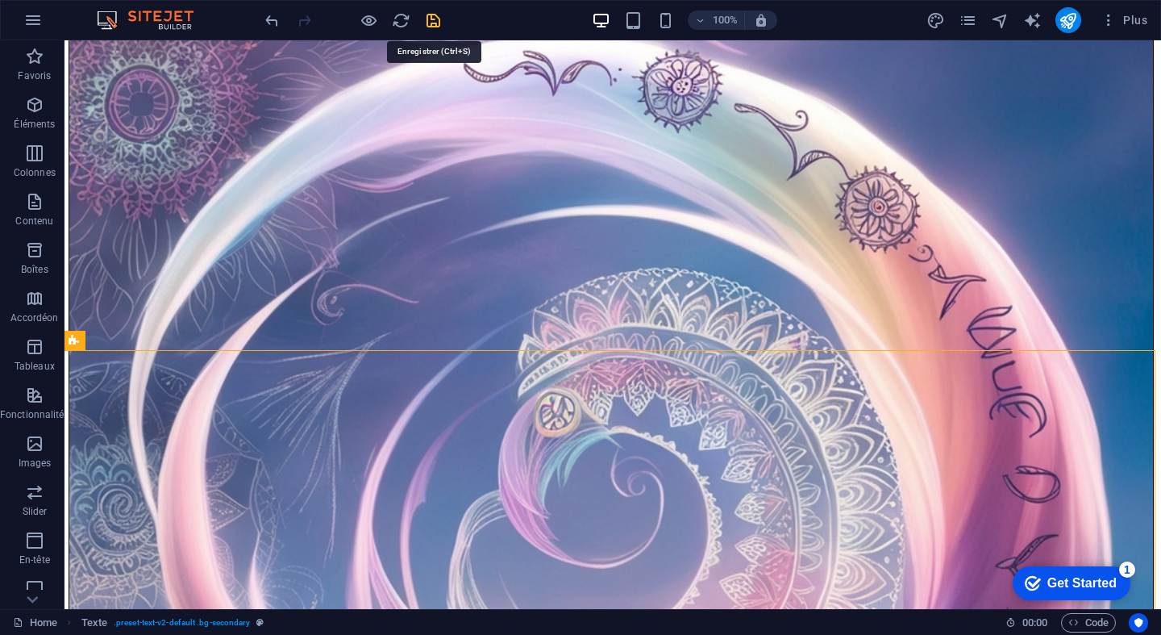
click at [435, 17] on icon "save" at bounding box center [433, 20] width 19 height 19
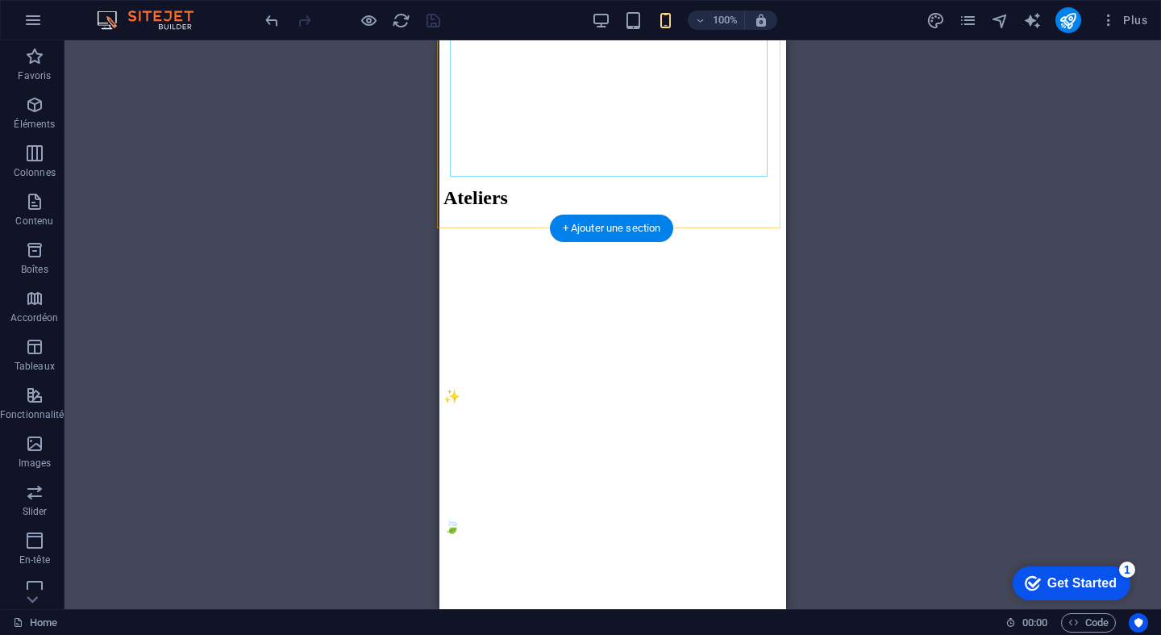
scroll to position [5139, 2]
click at [969, 254] on div "Barre de menus Image Bannière Barre de menus Logo Image Image with Content Bloc…" at bounding box center [613, 324] width 1097 height 568
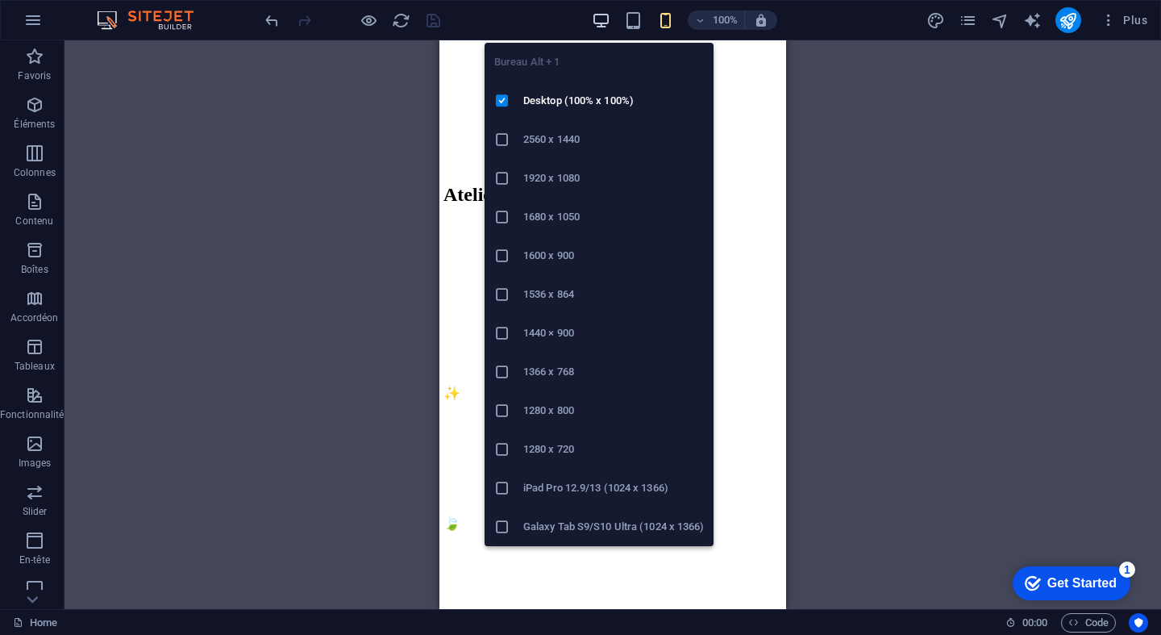
click at [4, 545] on icon "button" at bounding box center [4, 553] width 0 height 17
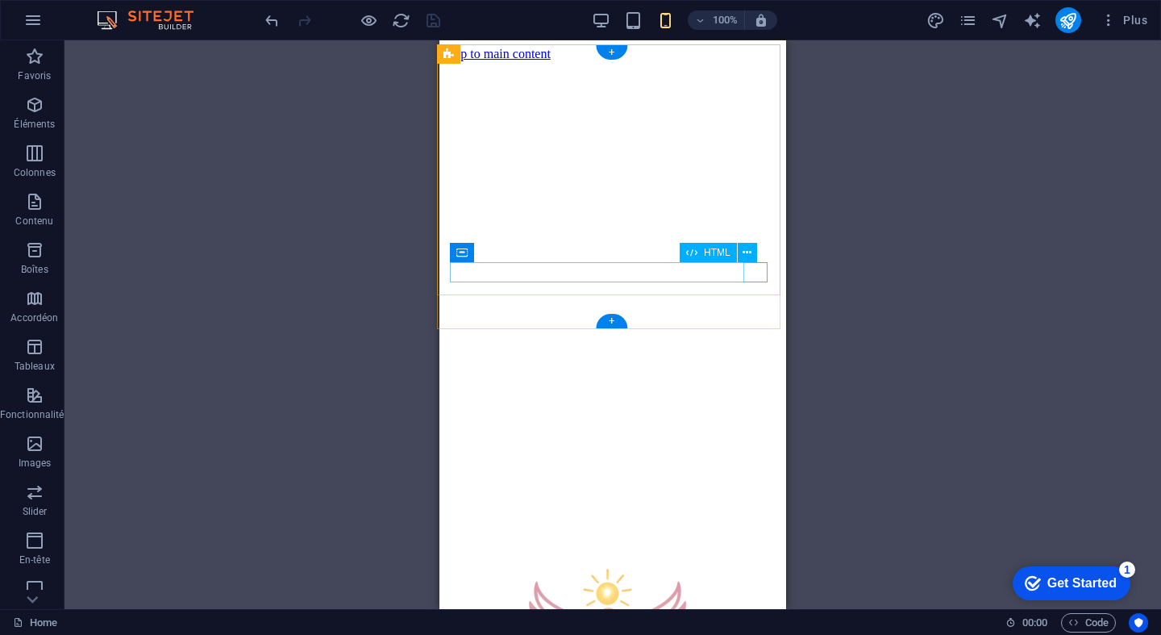
scroll to position [0, 2]
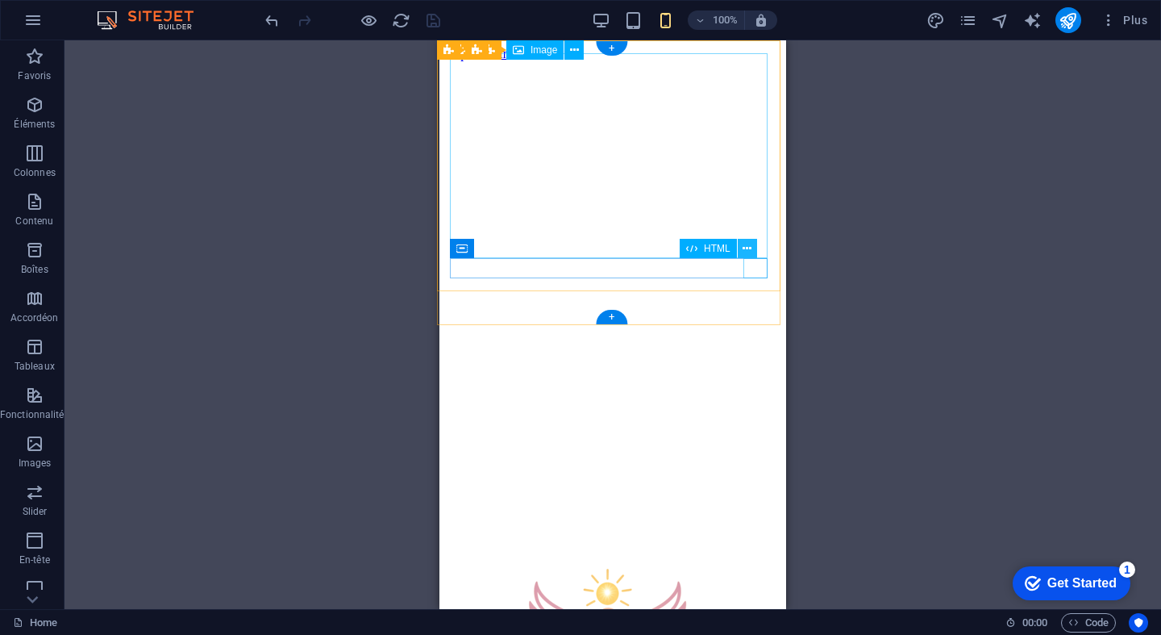
click at [748, 246] on icon at bounding box center [747, 248] width 9 height 17
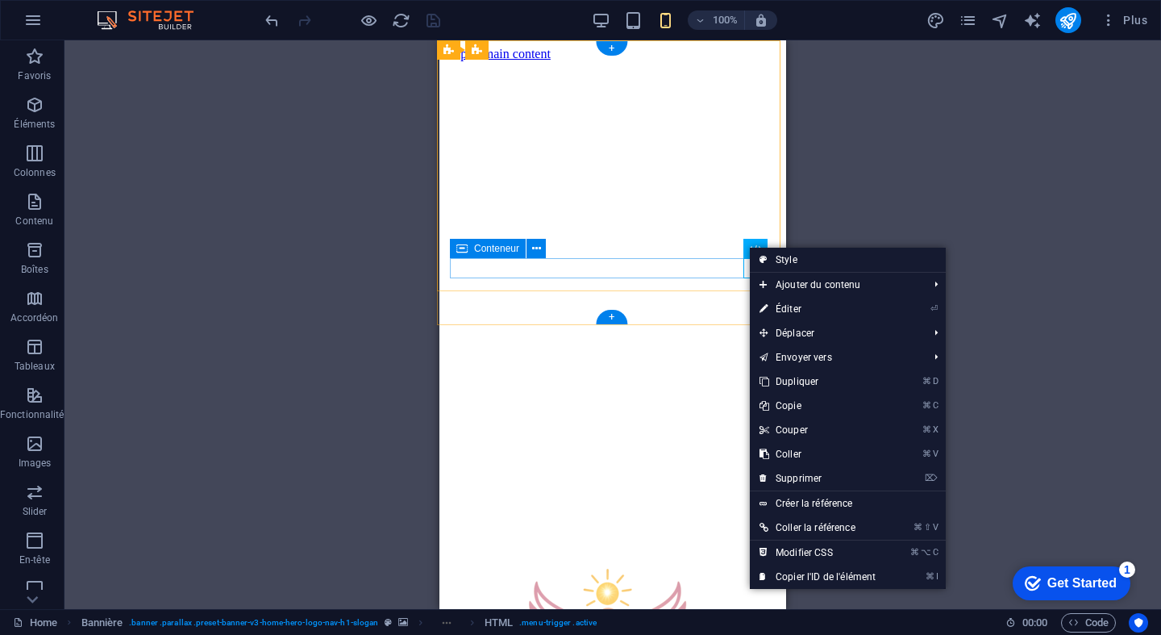
click at [482, 248] on span "Conteneur" at bounding box center [496, 249] width 45 height 10
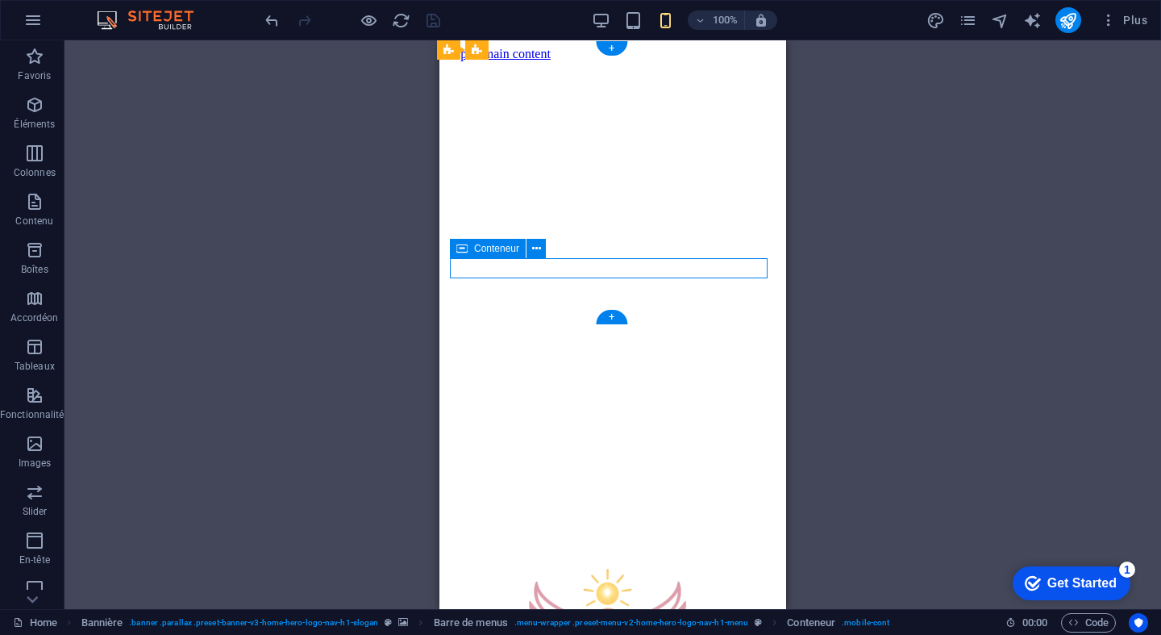
click at [482, 248] on span "Conteneur" at bounding box center [496, 249] width 45 height 10
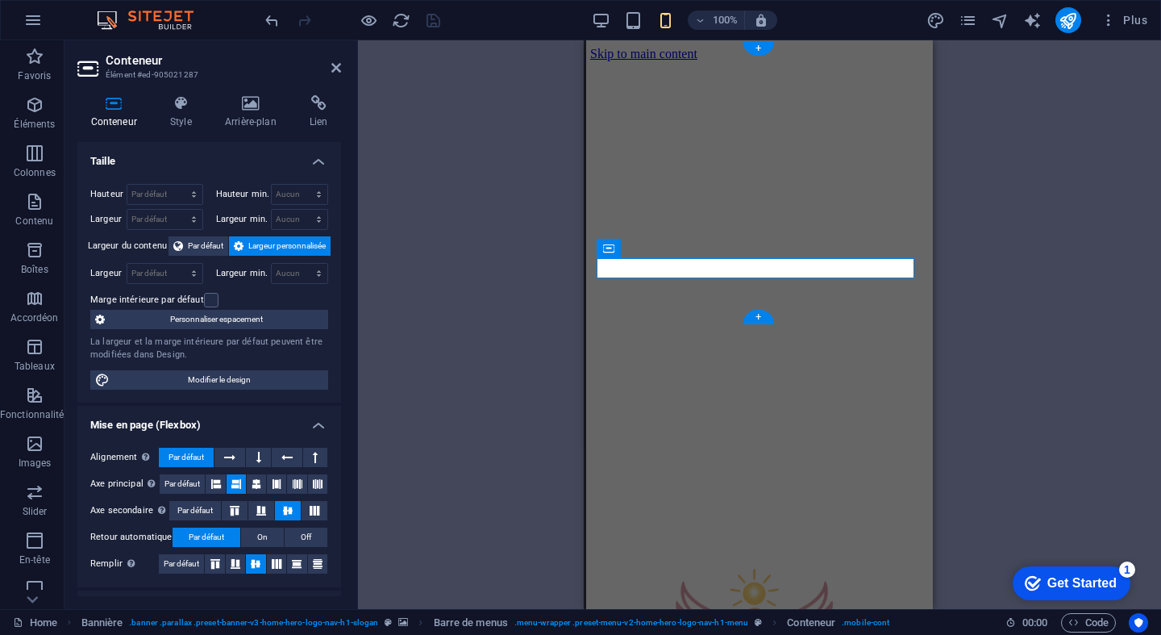
scroll to position [0, 0]
click at [183, 112] on h4 "Style" at bounding box center [183, 112] width 55 height 34
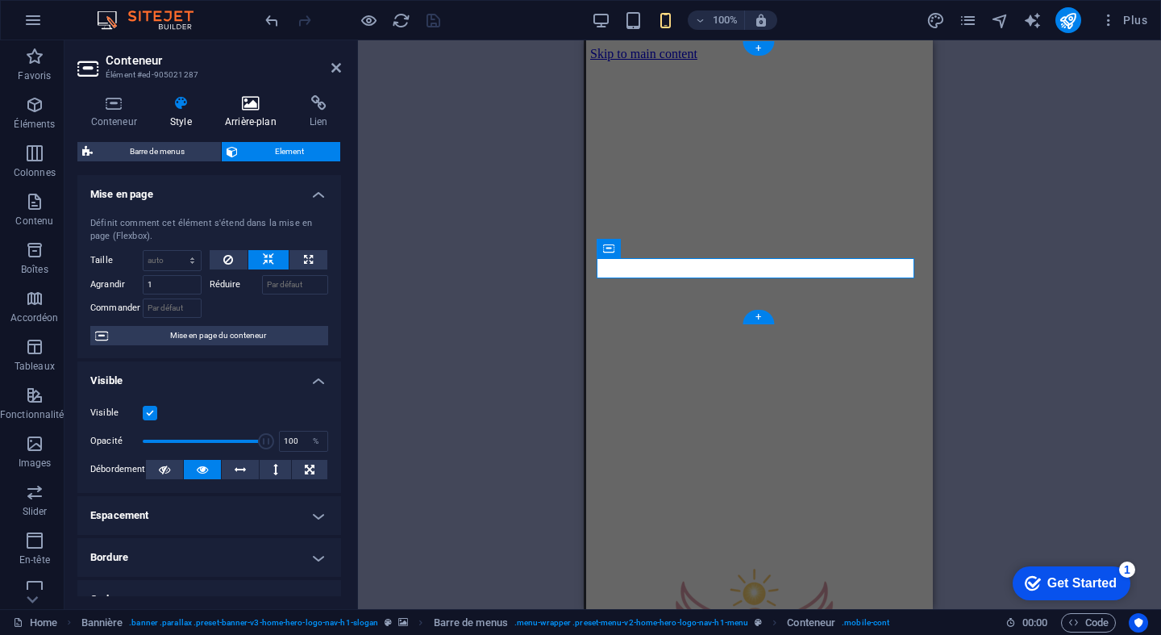
click at [245, 110] on icon at bounding box center [250, 103] width 78 height 16
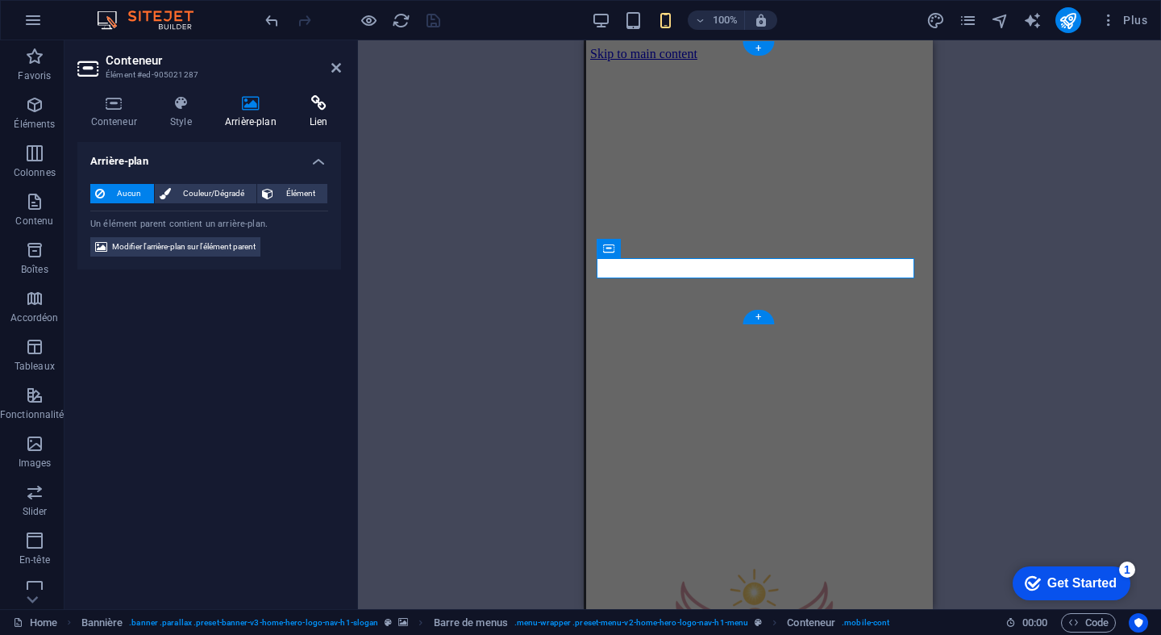
click at [307, 109] on icon at bounding box center [318, 103] width 45 height 16
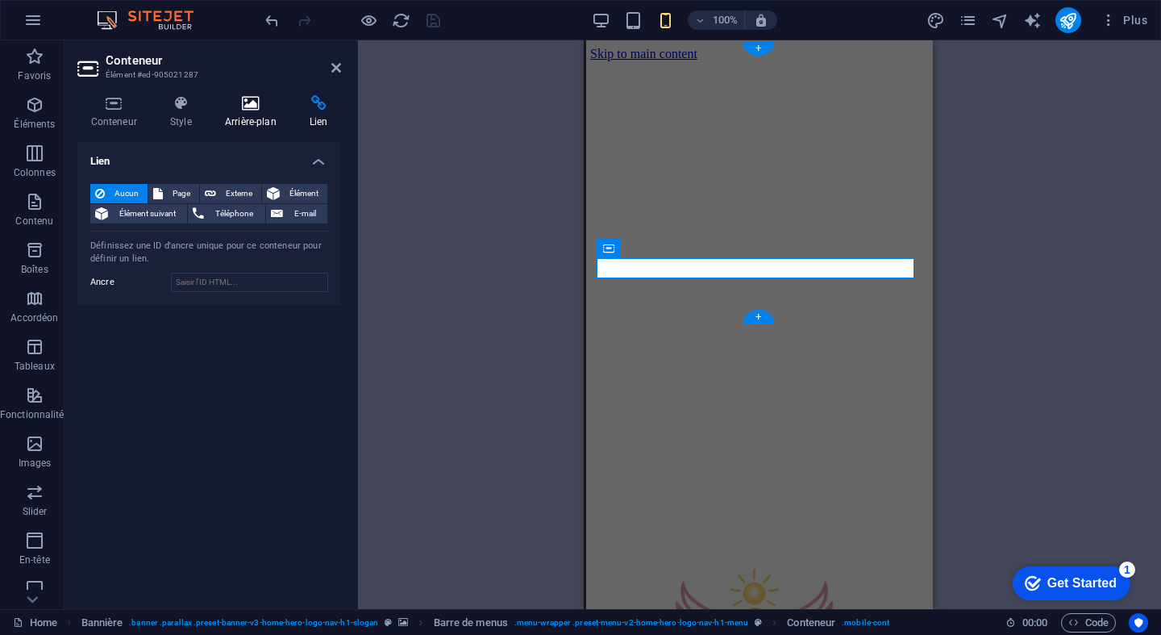
click at [253, 115] on h4 "Arrière-plan" at bounding box center [253, 112] width 85 height 34
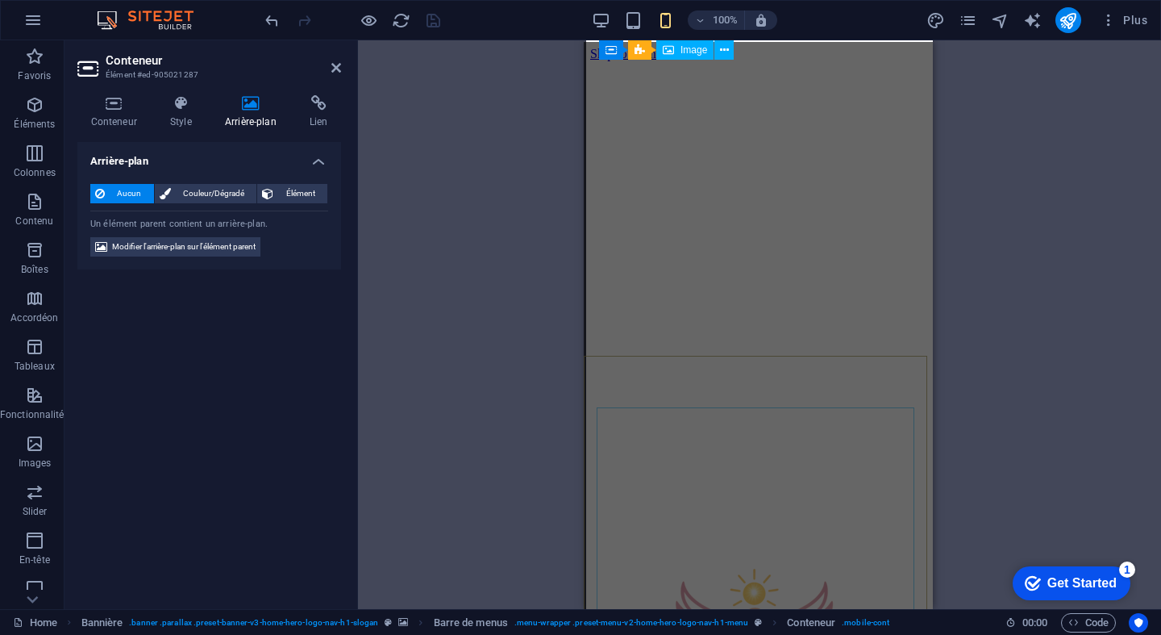
scroll to position [0, 2]
click at [481, 294] on div "Bannière Barre de menus Image Bannière Bannière Barre de menus Logo Image Image…" at bounding box center [759, 324] width 803 height 568
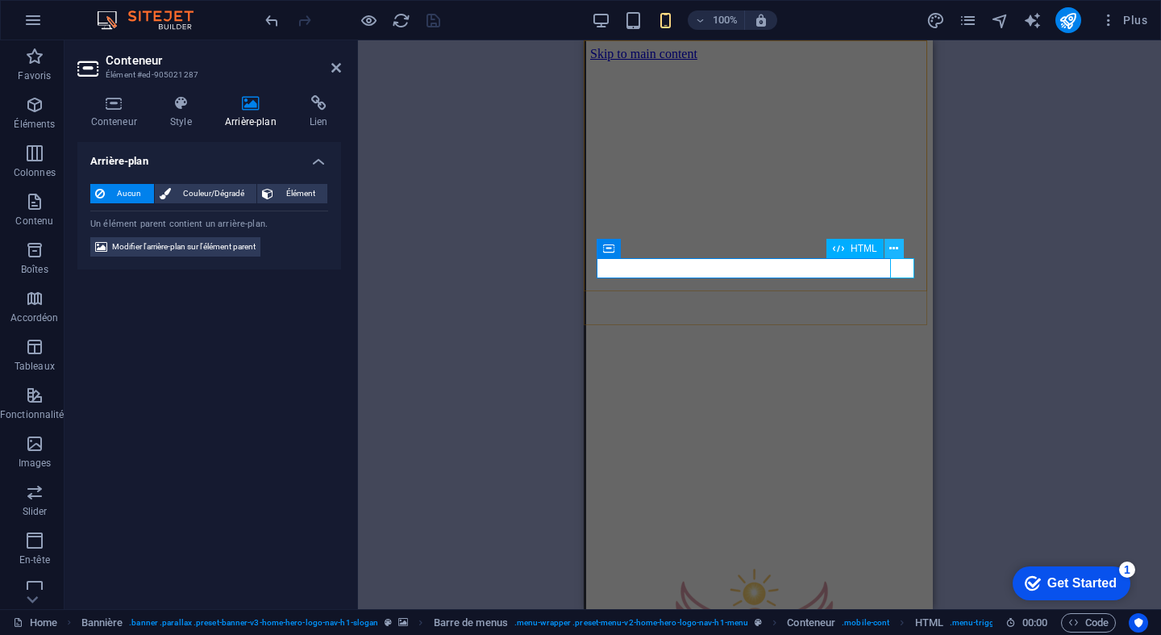
click at [893, 248] on icon at bounding box center [893, 248] width 9 height 17
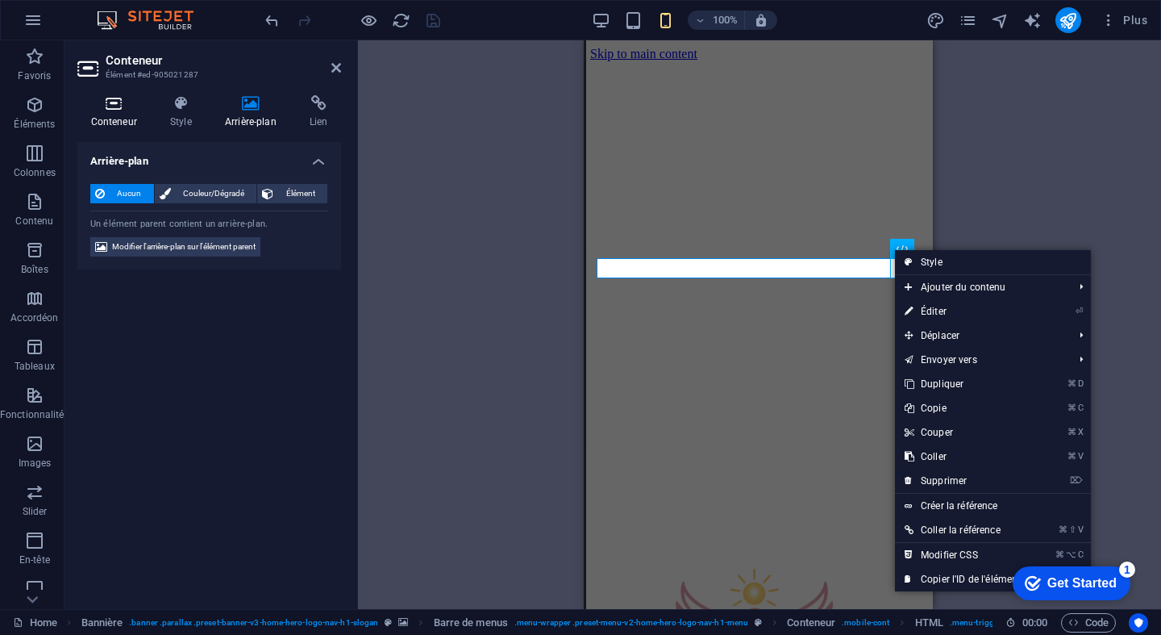
click at [115, 124] on h4 "Conteneur" at bounding box center [116, 112] width 79 height 34
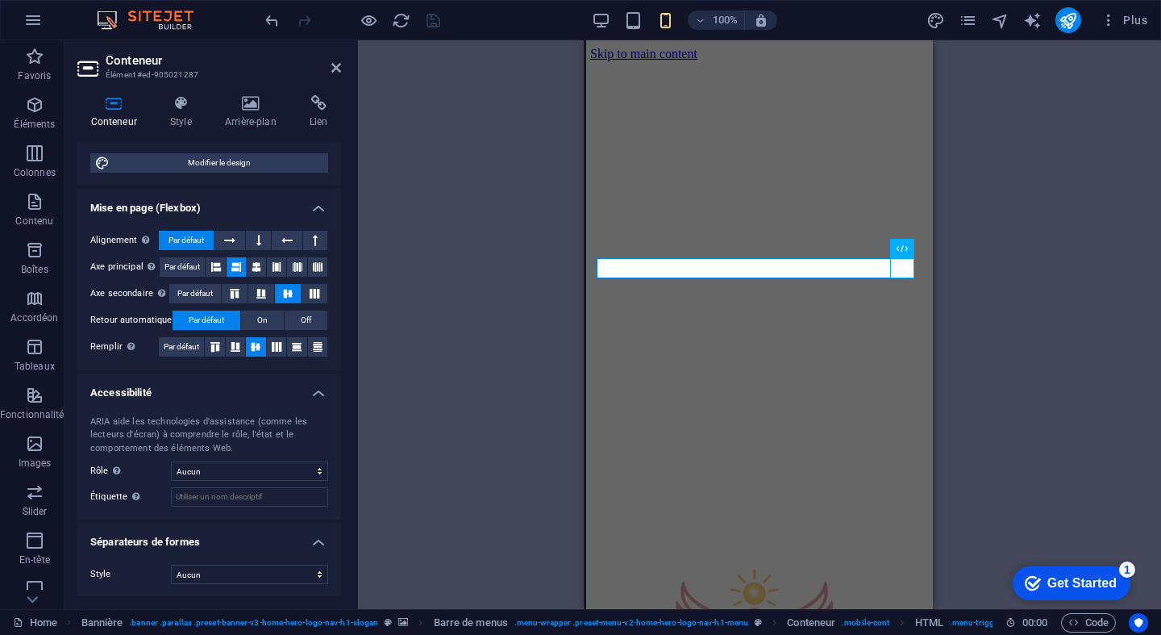
scroll to position [215, 0]
click at [254, 264] on icon at bounding box center [257, 268] width 10 height 19
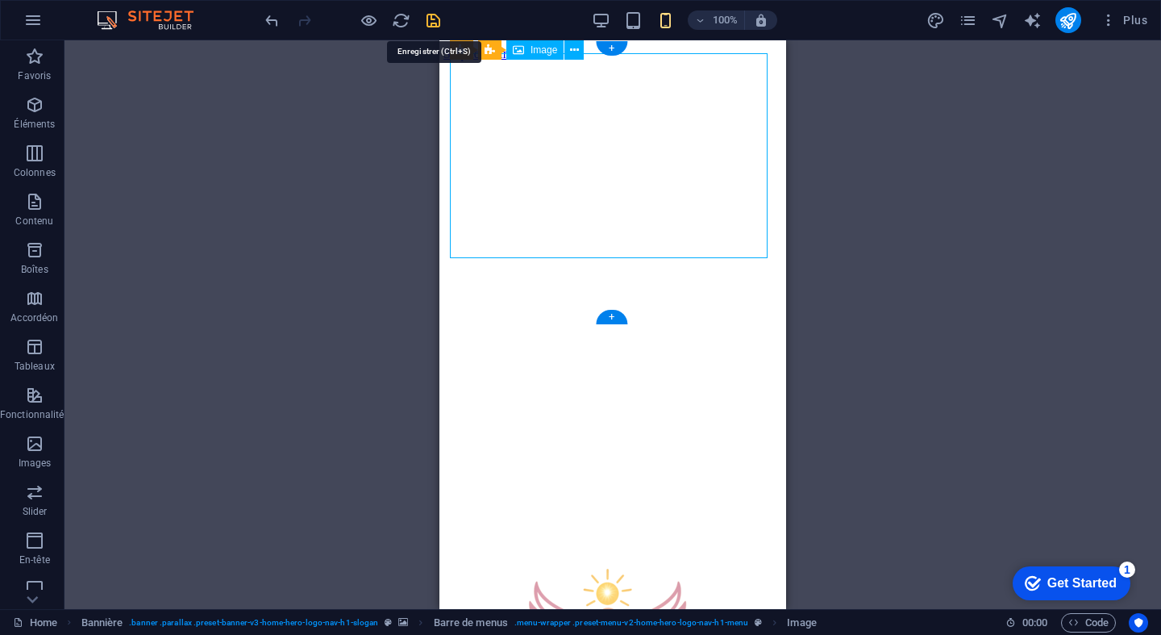
click at [435, 15] on icon "save" at bounding box center [433, 20] width 19 height 19
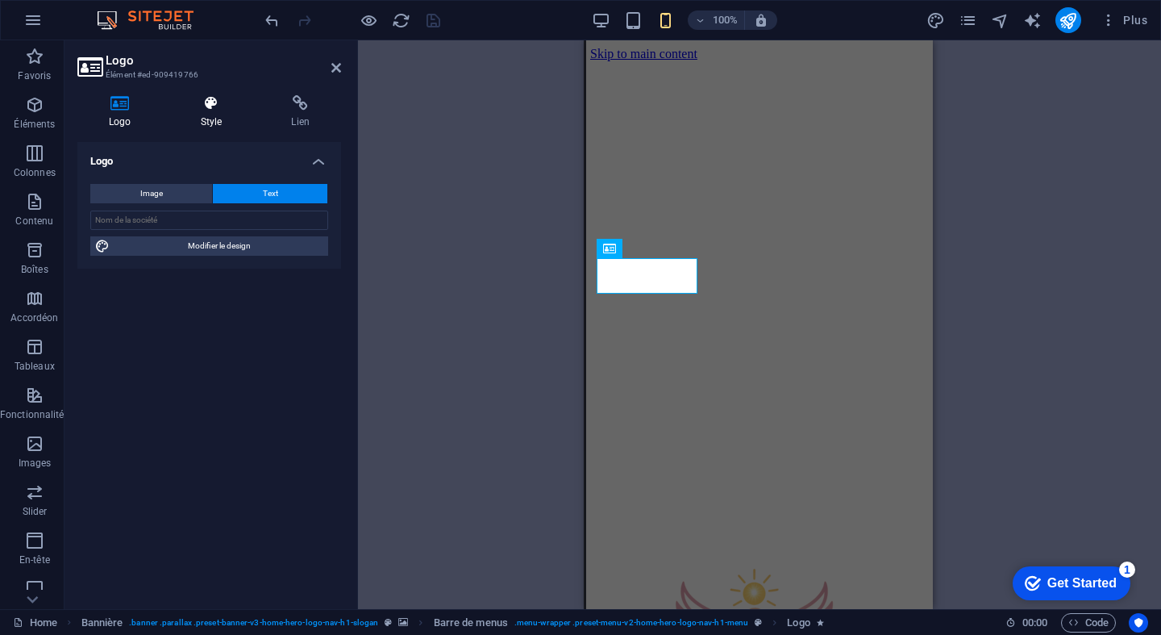
click at [212, 118] on h4 "Style" at bounding box center [214, 112] width 91 height 34
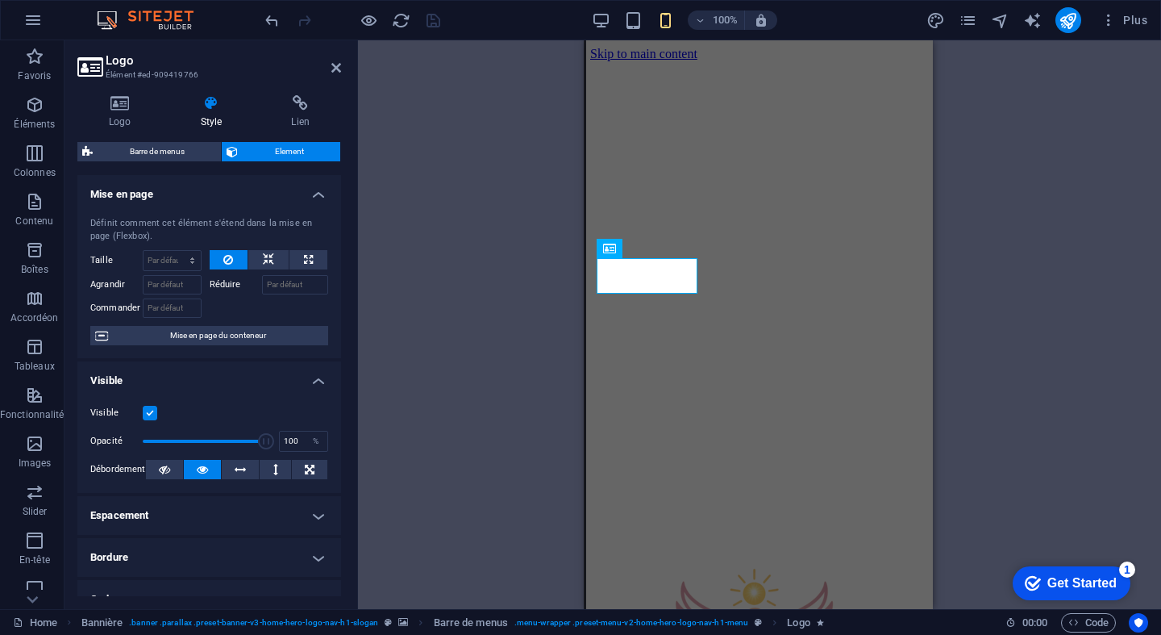
scroll to position [0, 0]
click at [305, 105] on icon at bounding box center [300, 103] width 81 height 16
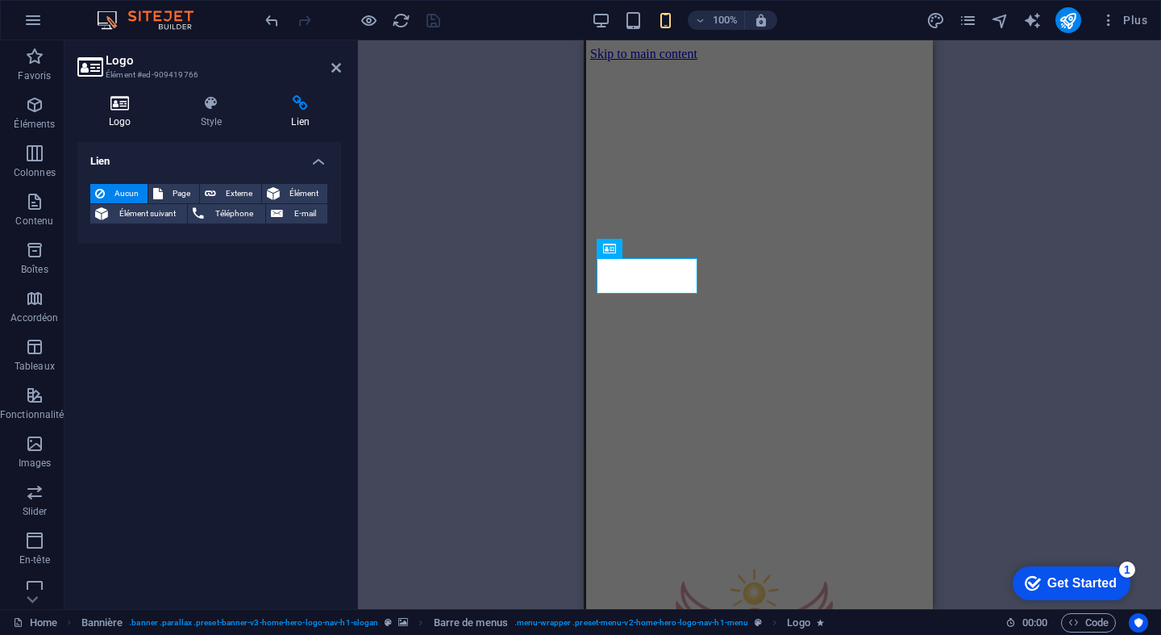
click at [123, 110] on icon at bounding box center [119, 103] width 85 height 16
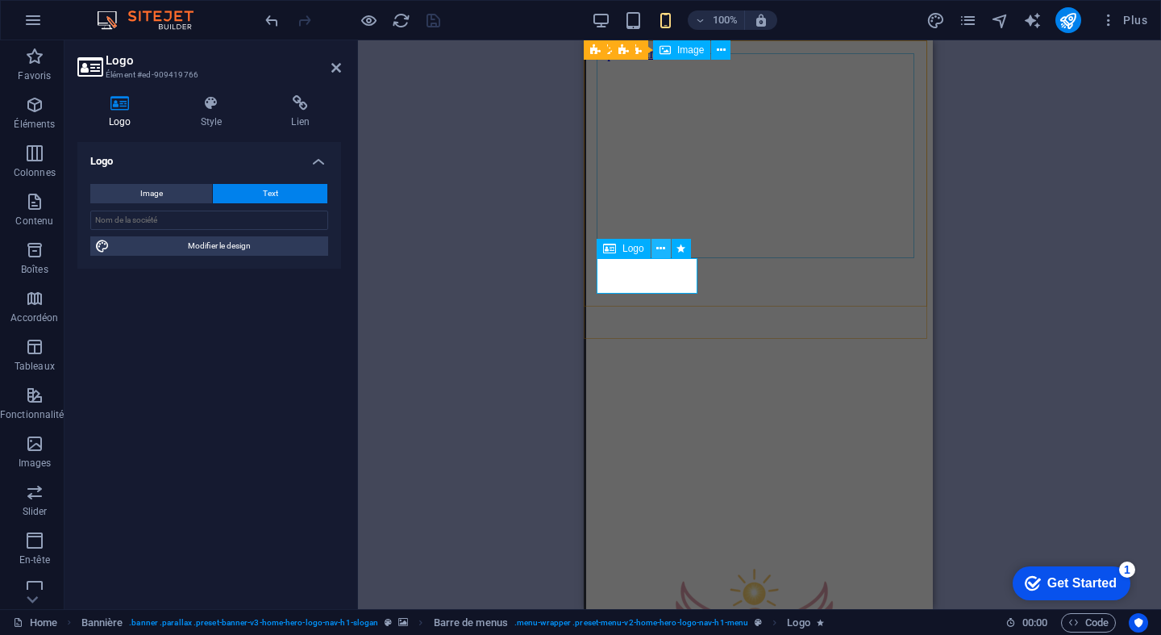
click at [658, 250] on icon at bounding box center [660, 248] width 9 height 17
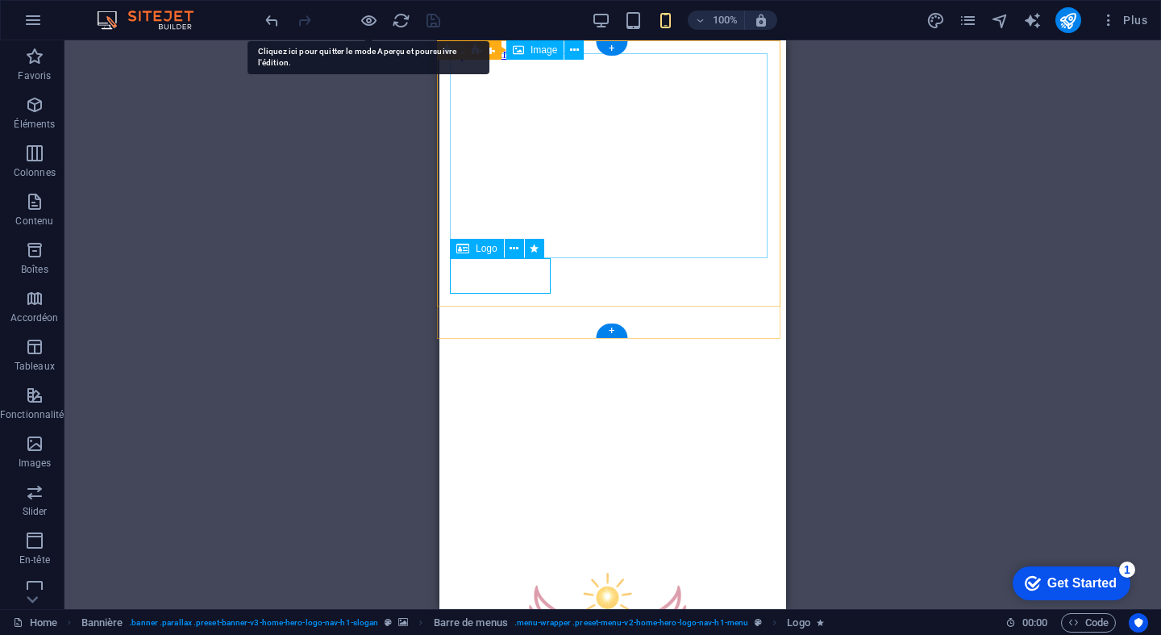
click at [464, 248] on icon at bounding box center [462, 248] width 13 height 19
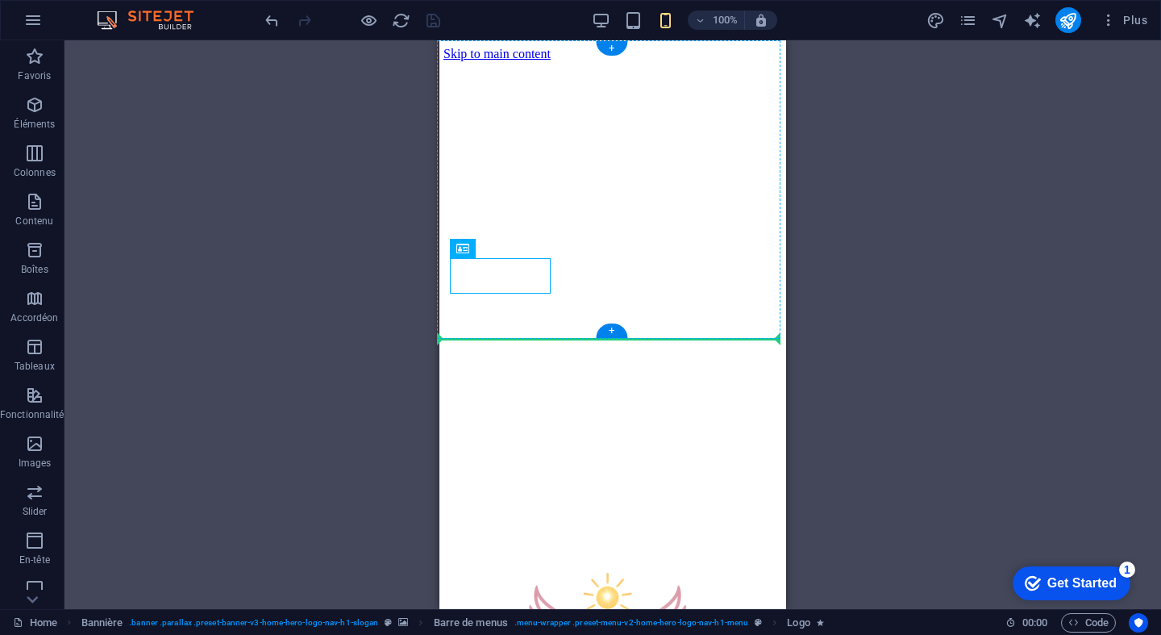
drag, startPoint x: 906, startPoint y: 289, endPoint x: 593, endPoint y: 301, distance: 313.1
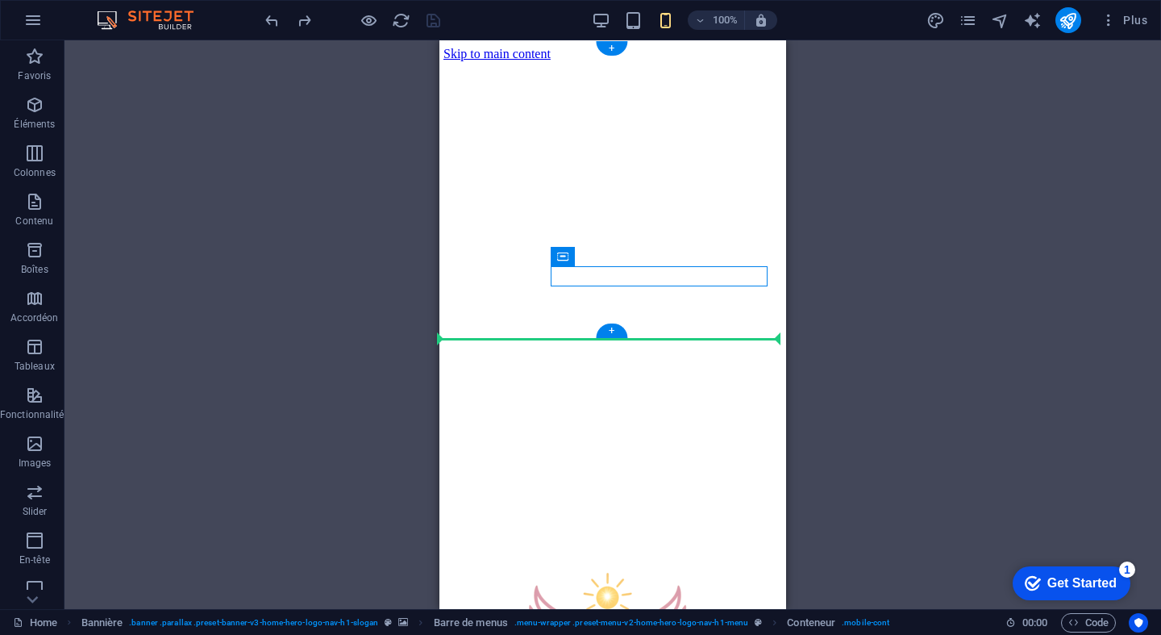
drag, startPoint x: 1043, startPoint y: 303, endPoint x: 579, endPoint y: 328, distance: 464.3
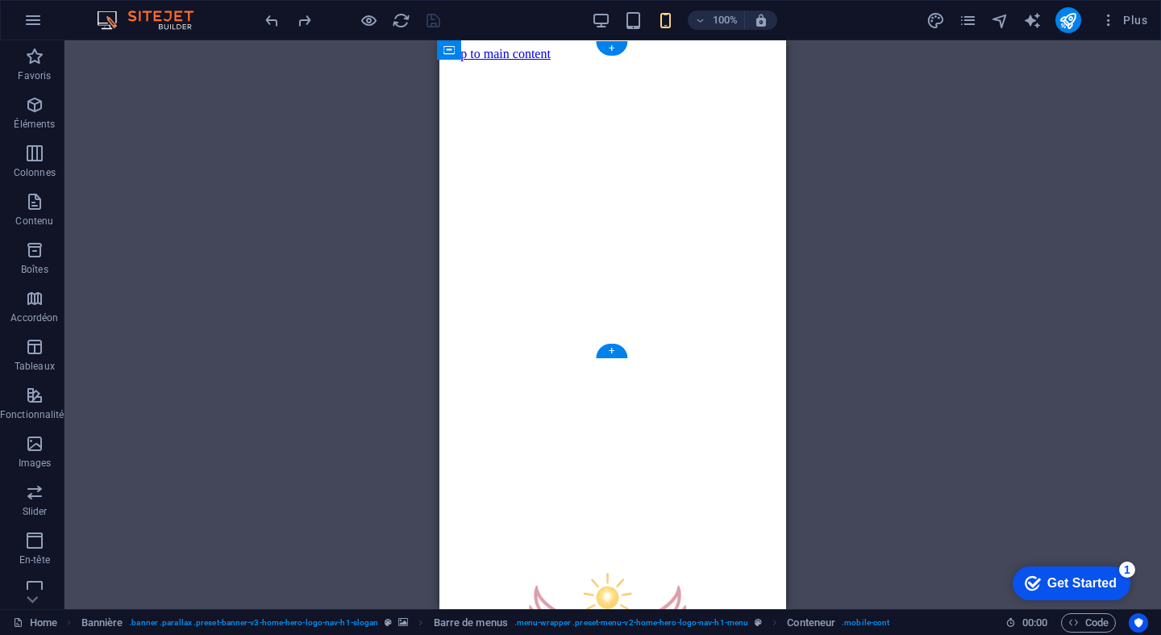
drag, startPoint x: 1047, startPoint y: 300, endPoint x: 581, endPoint y: 198, distance: 477.0
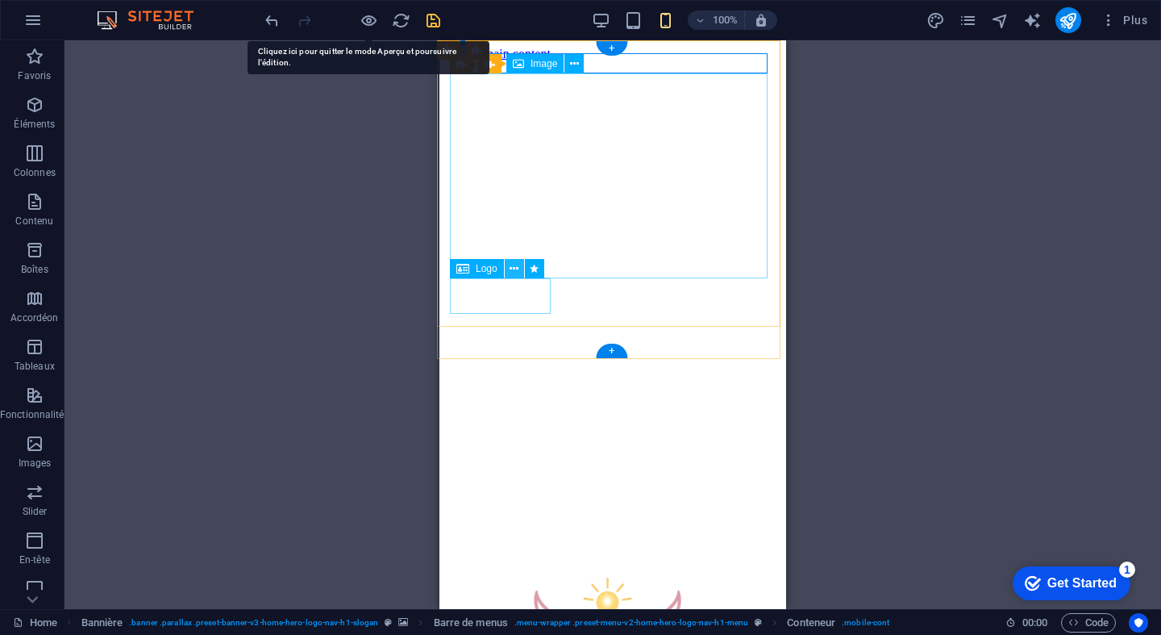
click at [517, 269] on icon at bounding box center [514, 268] width 9 height 17
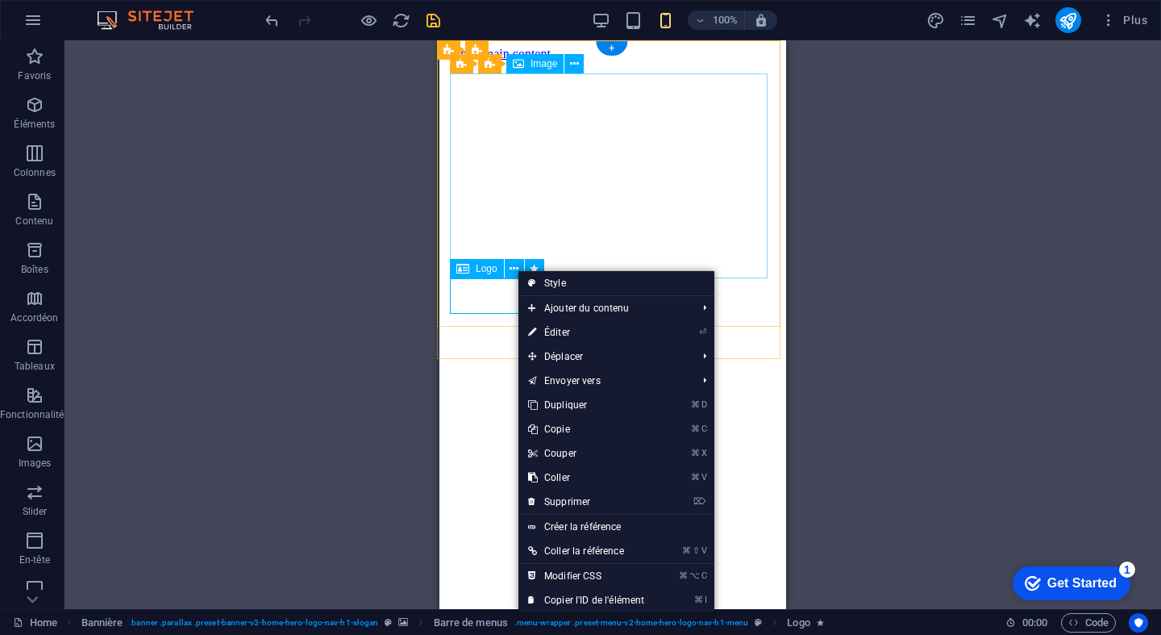
click at [472, 270] on div "Logo" at bounding box center [477, 268] width 54 height 19
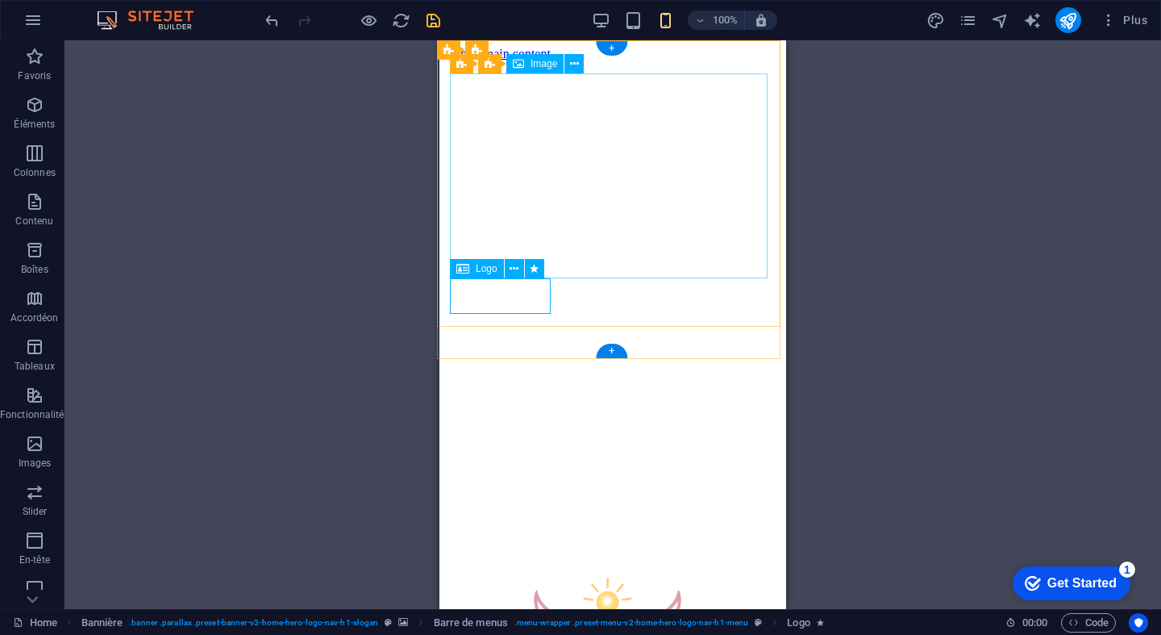
click at [472, 270] on div "Logo" at bounding box center [477, 268] width 54 height 19
select select "px"
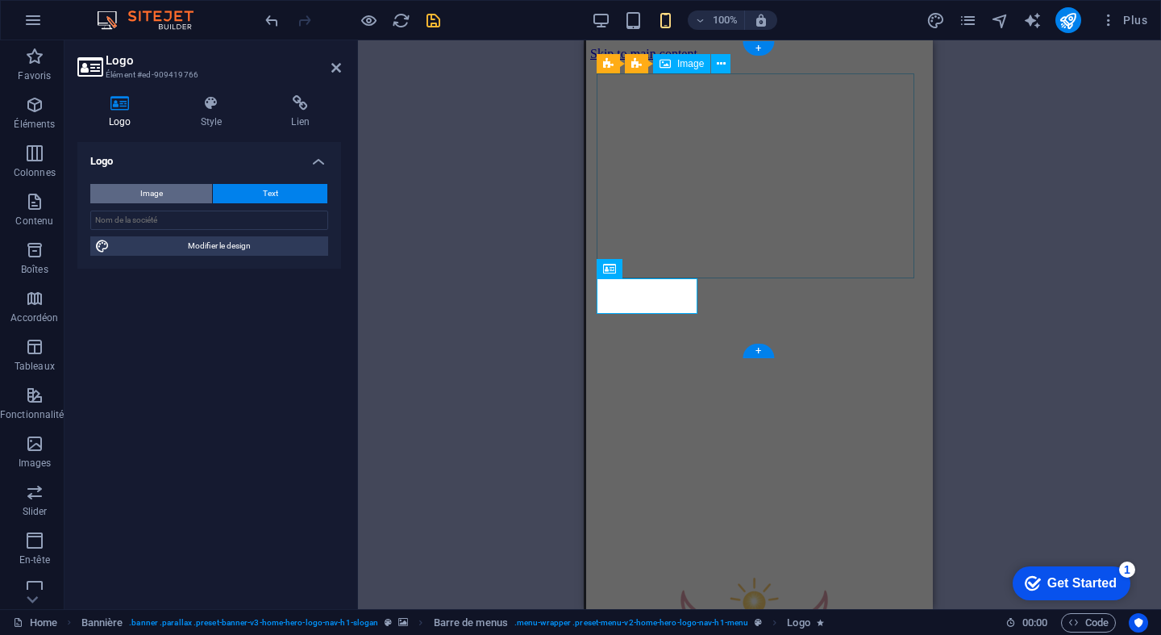
click at [157, 185] on span "Image" at bounding box center [151, 193] width 23 height 19
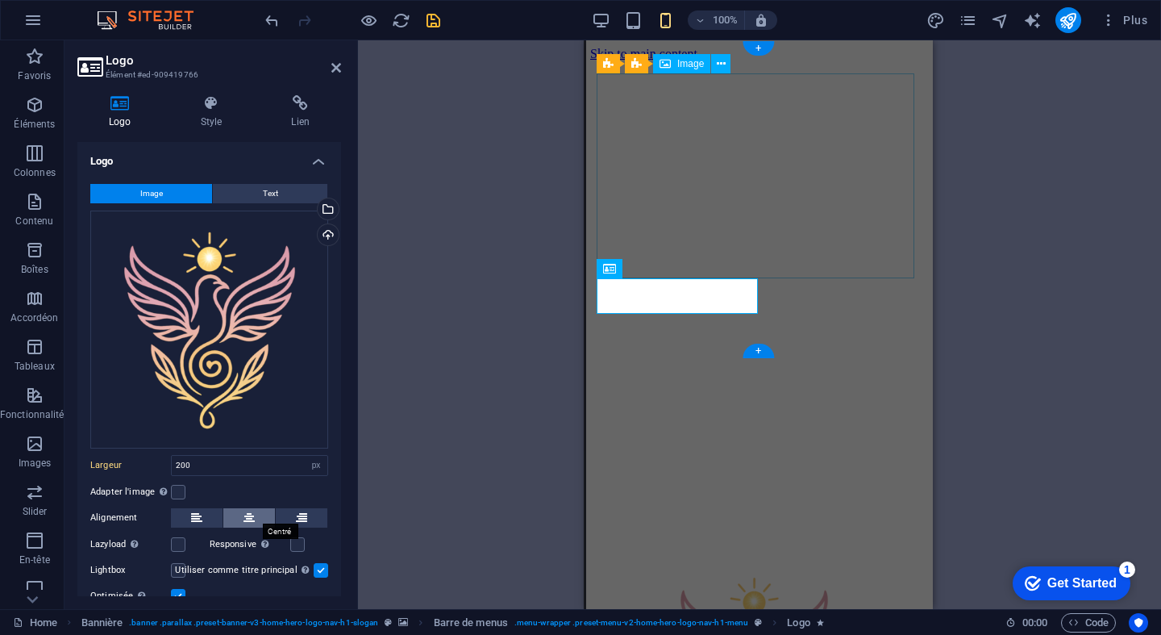
click at [241, 509] on button at bounding box center [249, 517] width 52 height 19
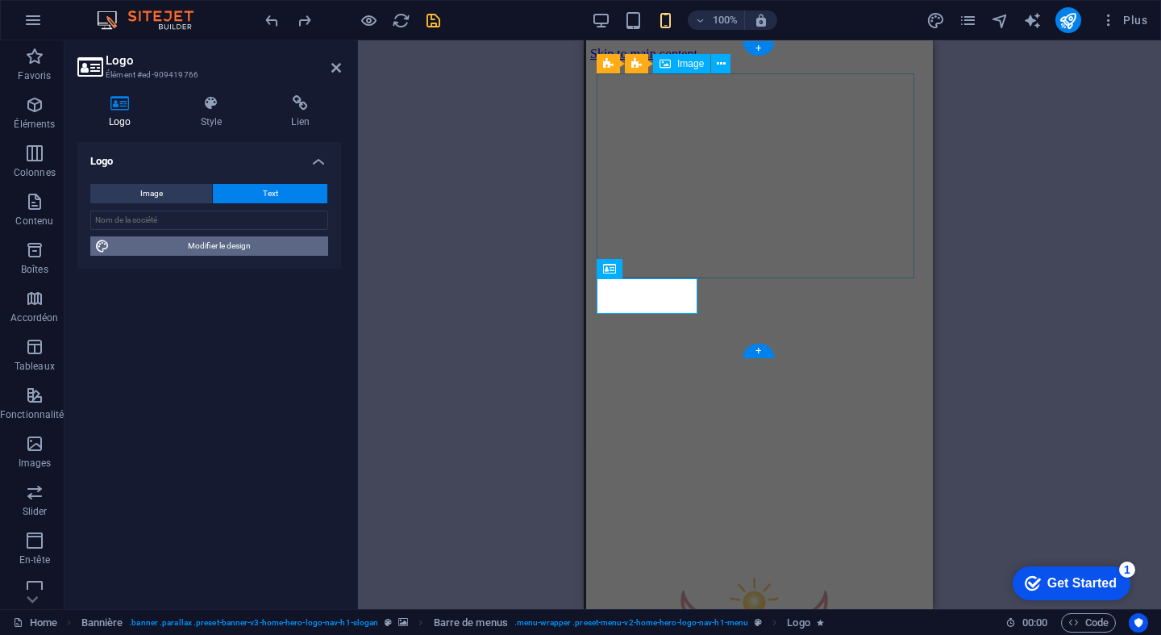
click at [186, 241] on span "Modifier le design" at bounding box center [218, 245] width 209 height 19
select select "rem"
select select "200"
select select "px"
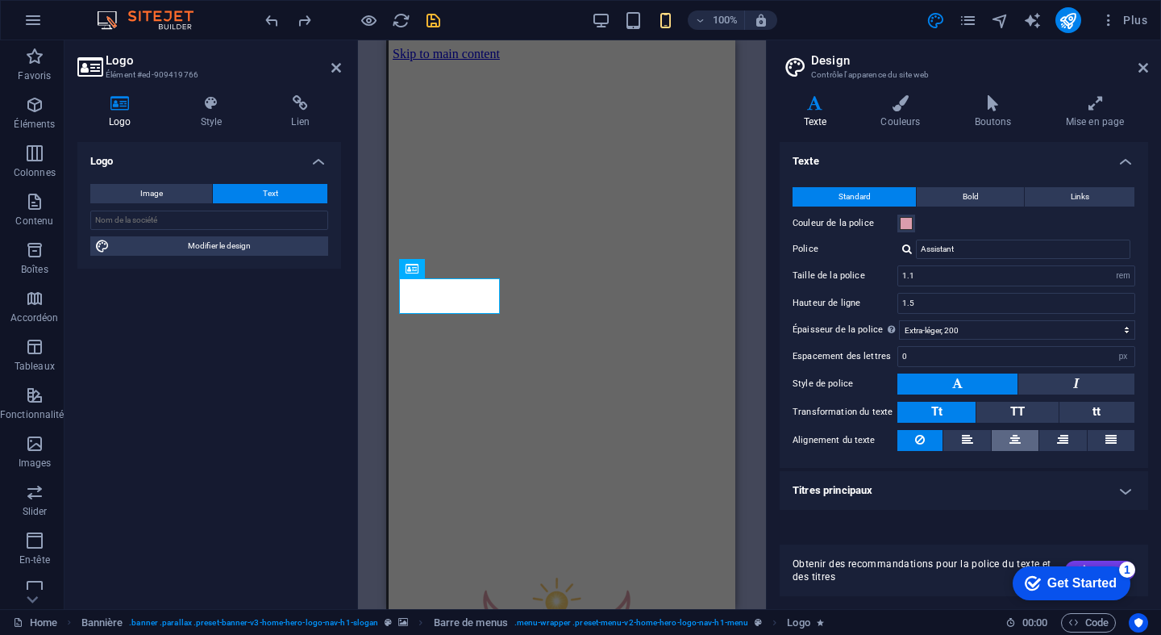
click at [1013, 437] on icon at bounding box center [1015, 439] width 11 height 19
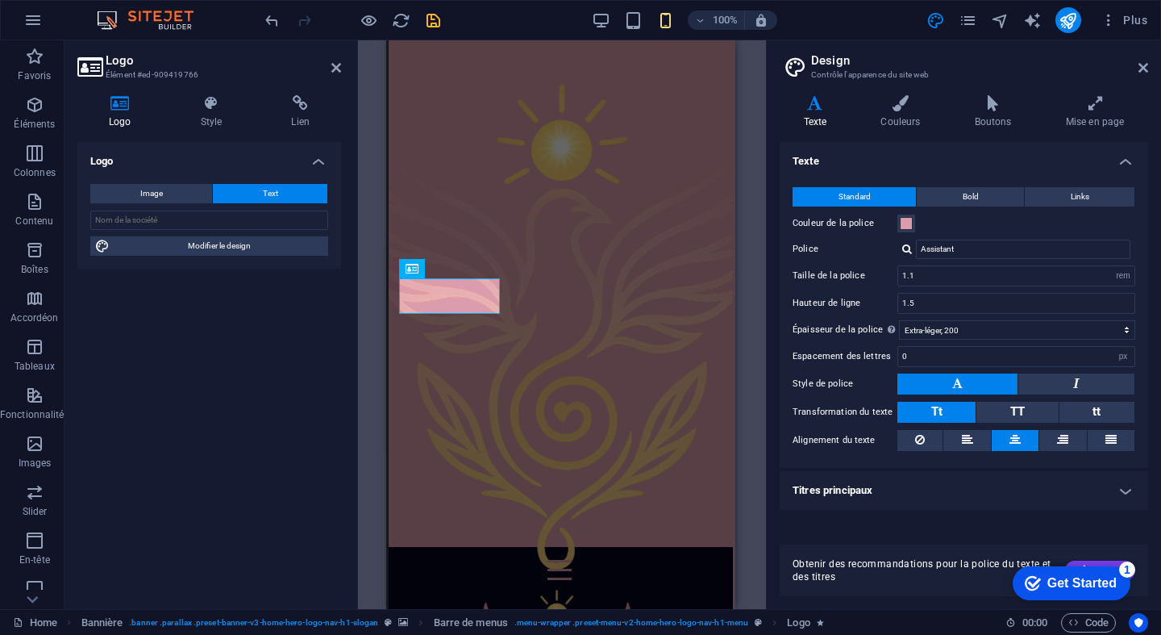
click at [1022, 443] on button at bounding box center [1015, 440] width 47 height 21
click at [467, 264] on icon at bounding box center [463, 268] width 9 height 17
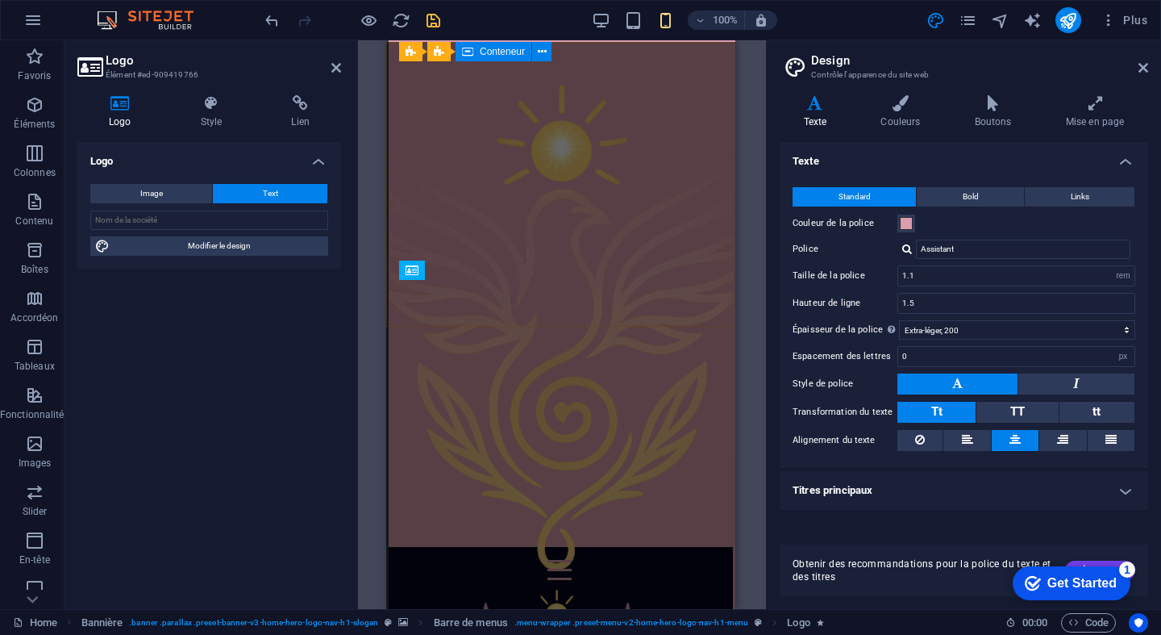
scroll to position [0, 2]
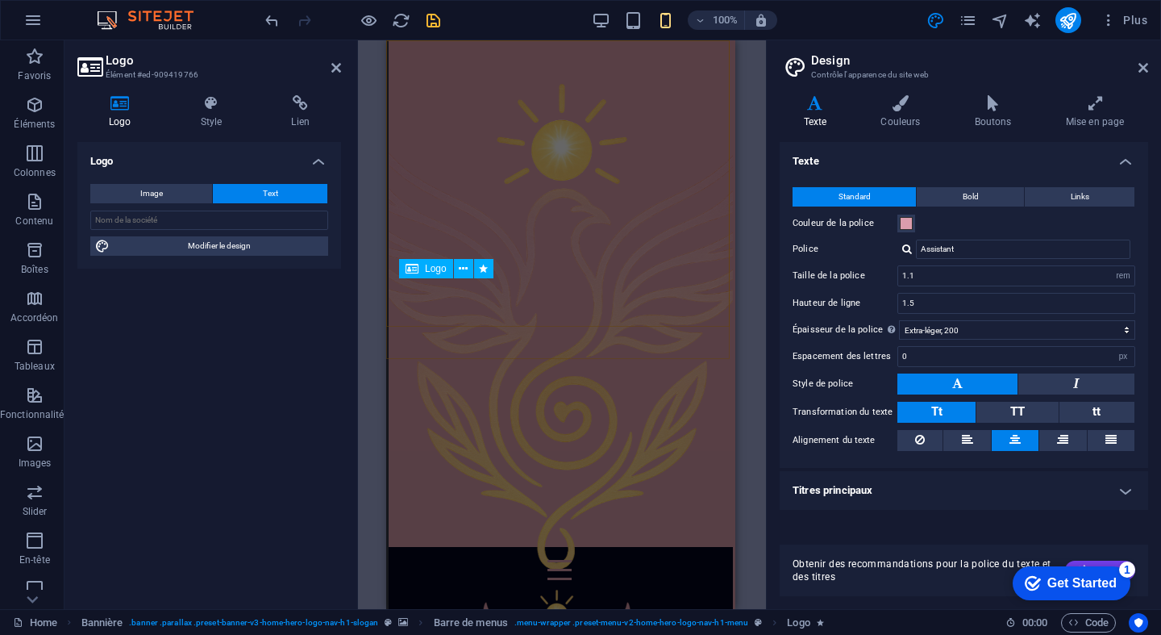
click at [211, 109] on icon at bounding box center [211, 103] width 85 height 16
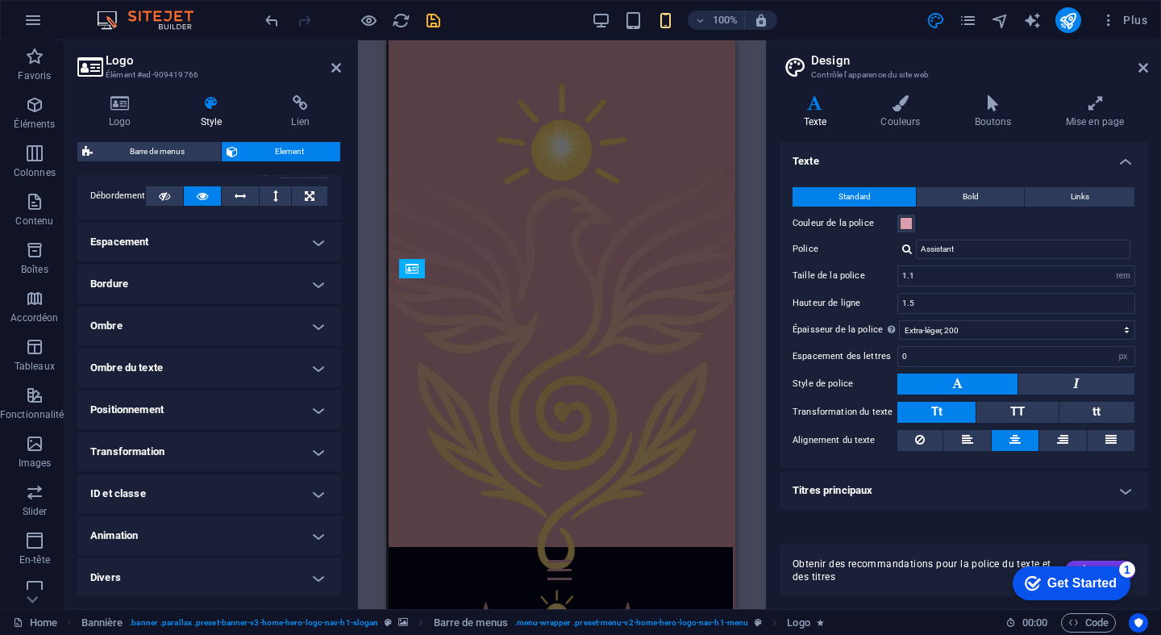
scroll to position [273, 0]
click at [194, 410] on h4 "Positionnement" at bounding box center [209, 410] width 264 height 39
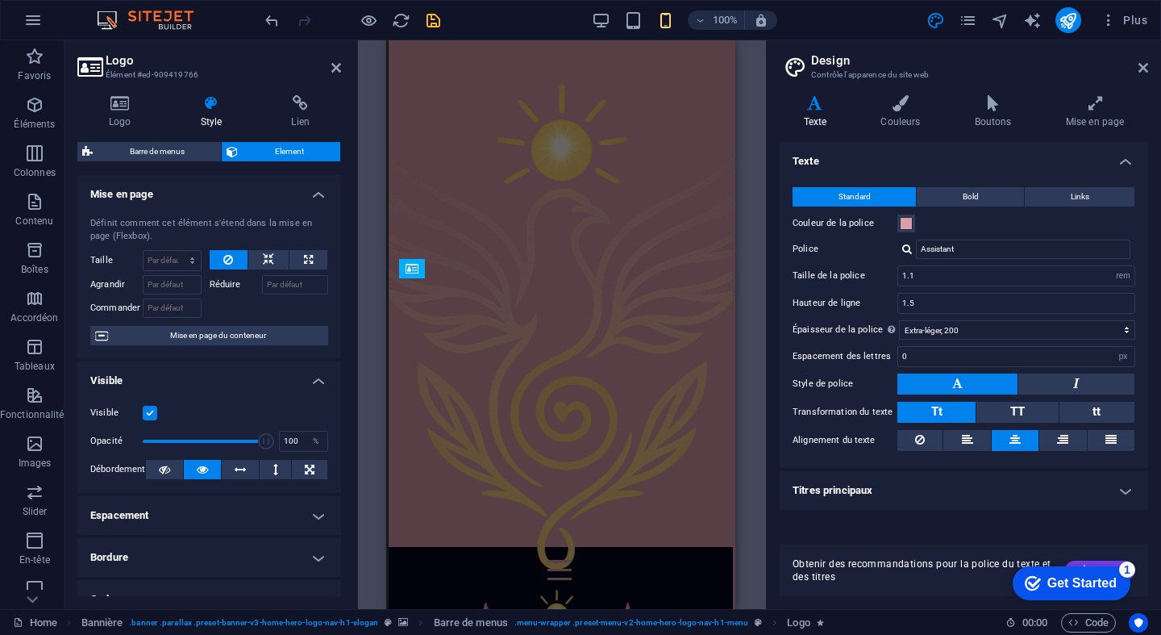
scroll to position [0, 0]
click at [310, 103] on icon at bounding box center [300, 103] width 81 height 16
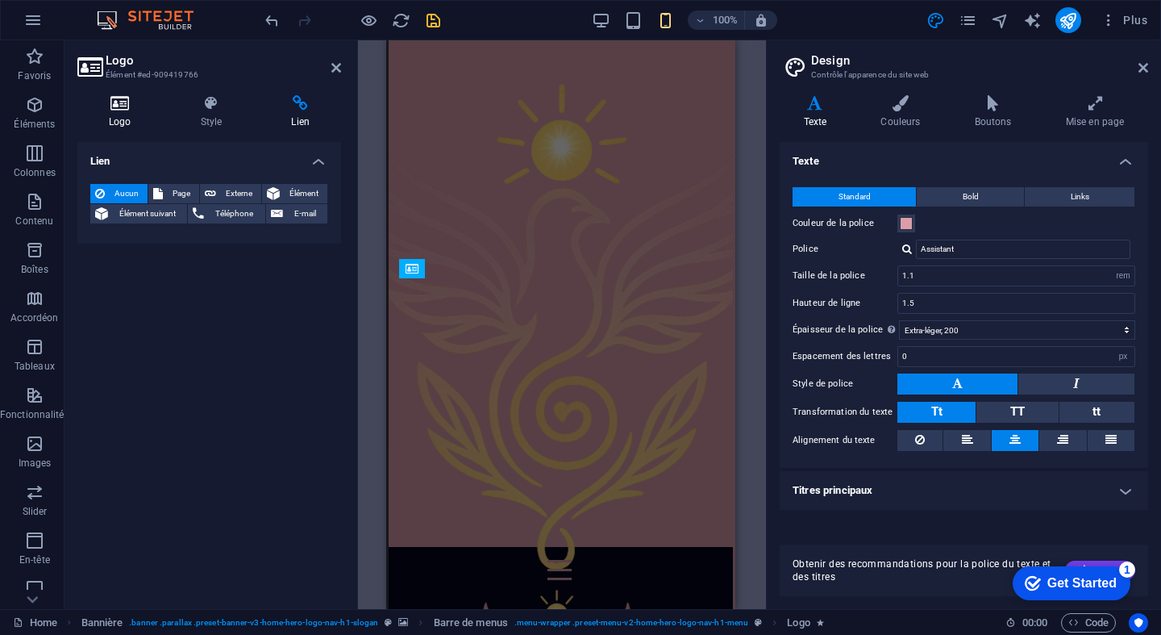
click at [137, 110] on icon at bounding box center [119, 103] width 85 height 16
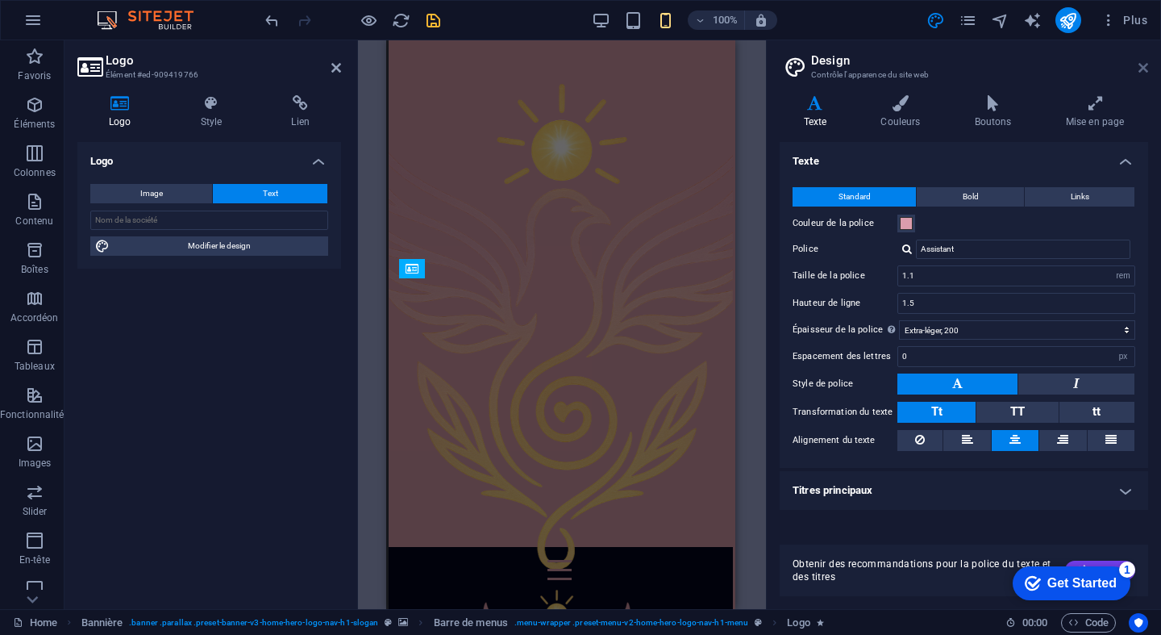
click at [1147, 64] on icon at bounding box center [1144, 67] width 10 height 13
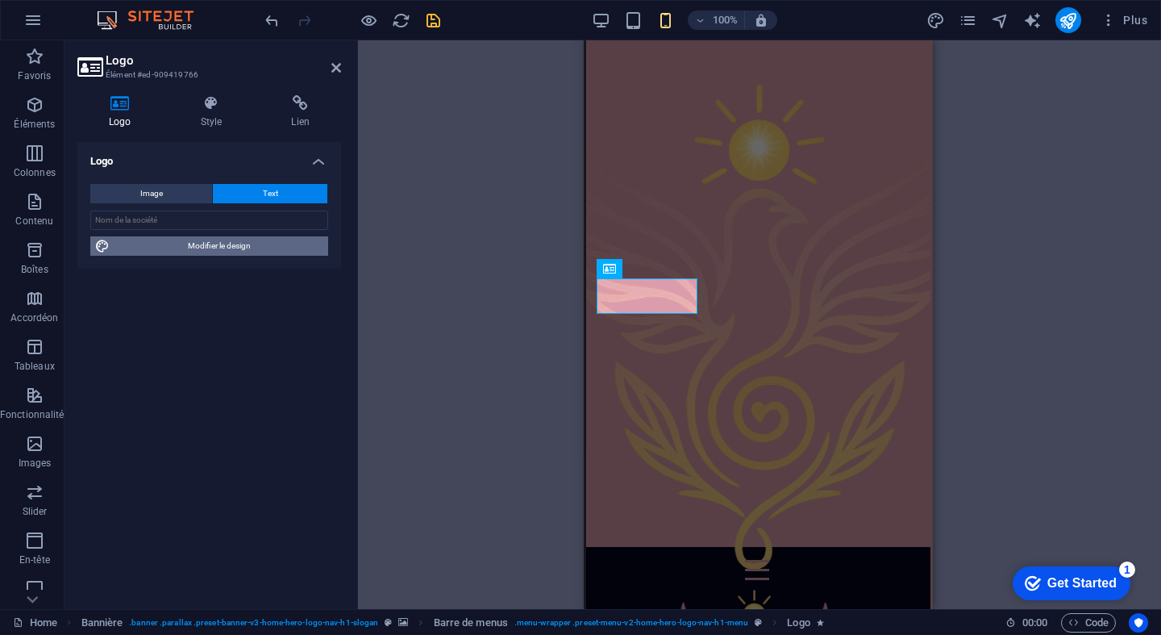
click at [246, 248] on span "Modifier le design" at bounding box center [218, 245] width 209 height 19
select select "rem"
select select "200"
select select "px"
select select "rem"
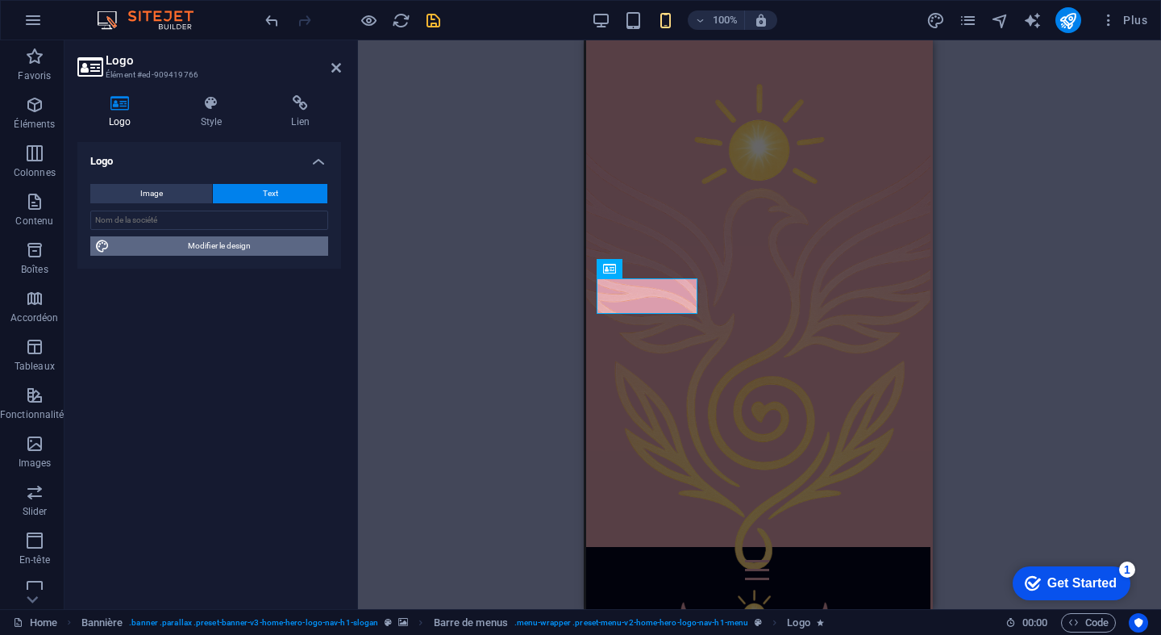
select select "ease-in-out"
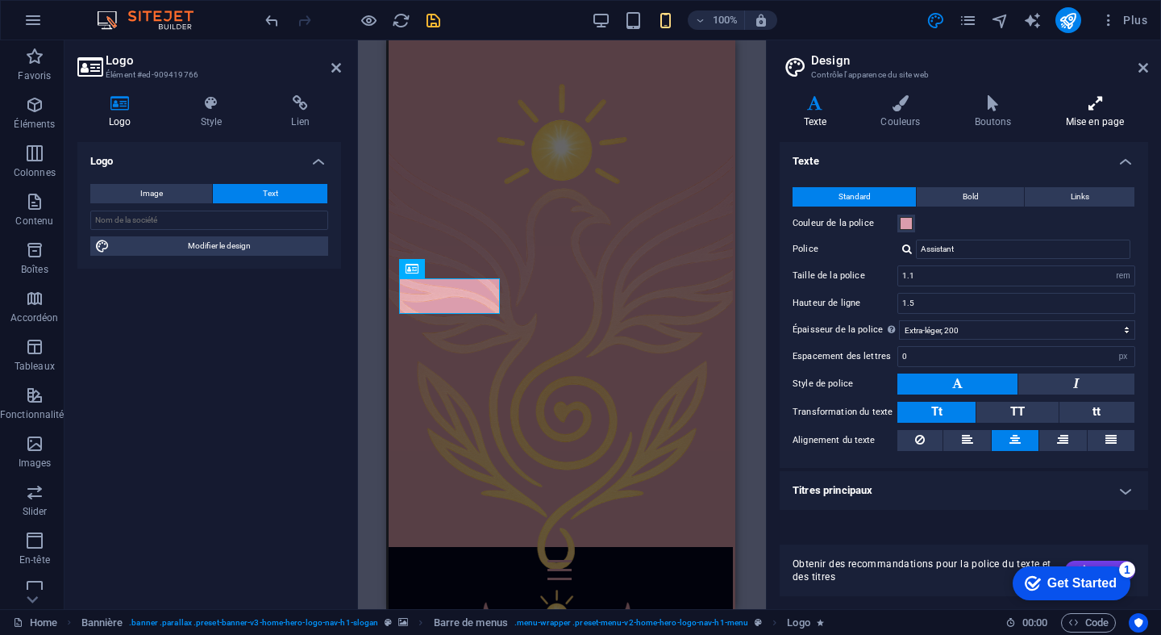
click at [1076, 113] on h4 "Mise en page" at bounding box center [1095, 112] width 106 height 34
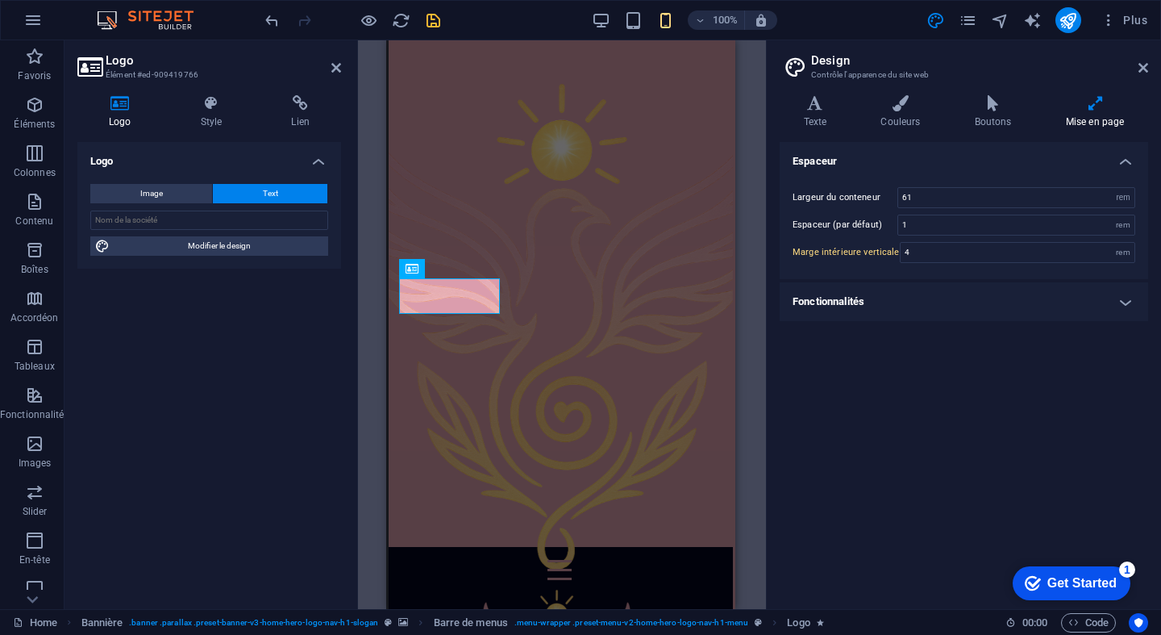
click at [953, 285] on h4 "Fonctionnalités" at bounding box center [964, 301] width 368 height 39
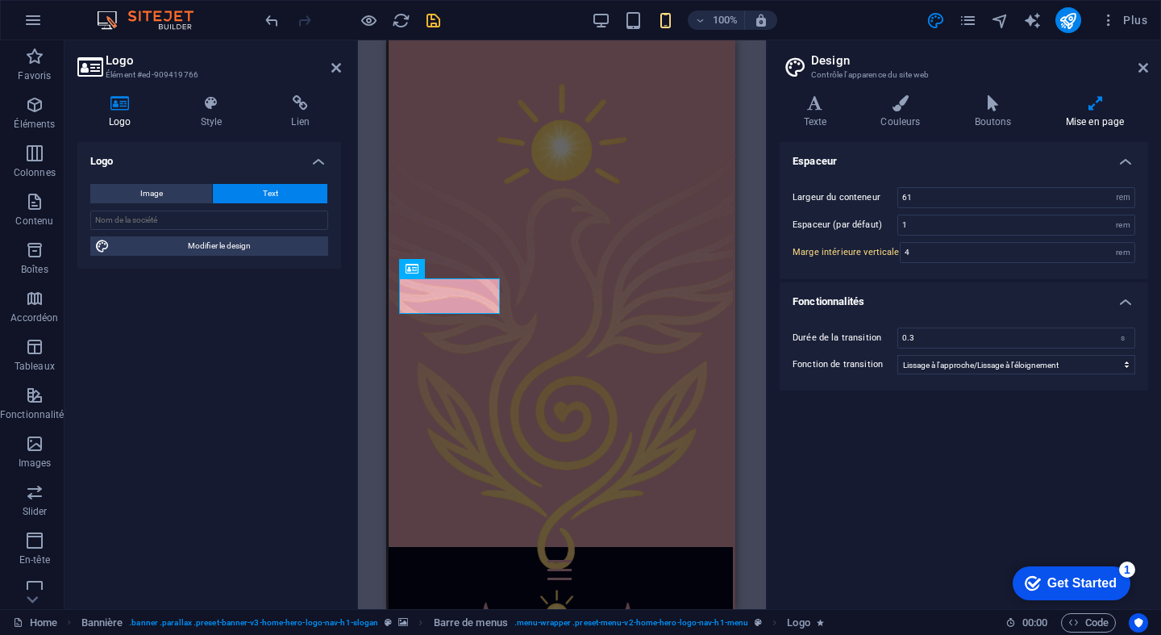
click at [315, 156] on h4 "Logo" at bounding box center [209, 156] width 264 height 29
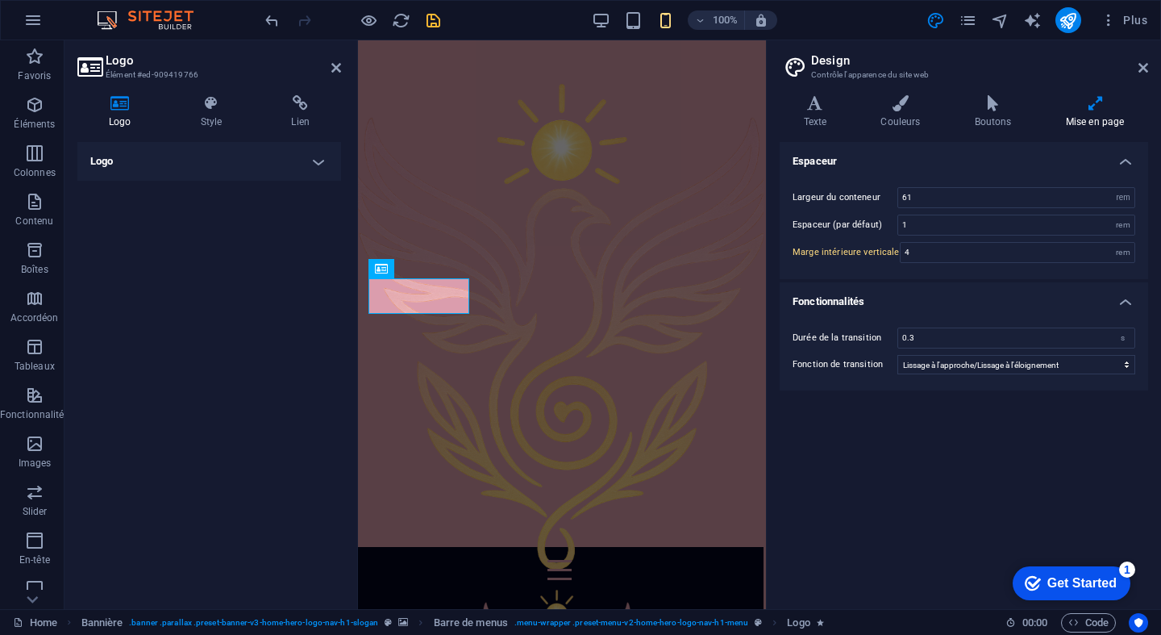
click at [1133, 69] on header "Design Contrôle l'apparence du site web" at bounding box center [965, 61] width 365 height 42
click at [1146, 68] on icon at bounding box center [1144, 67] width 10 height 13
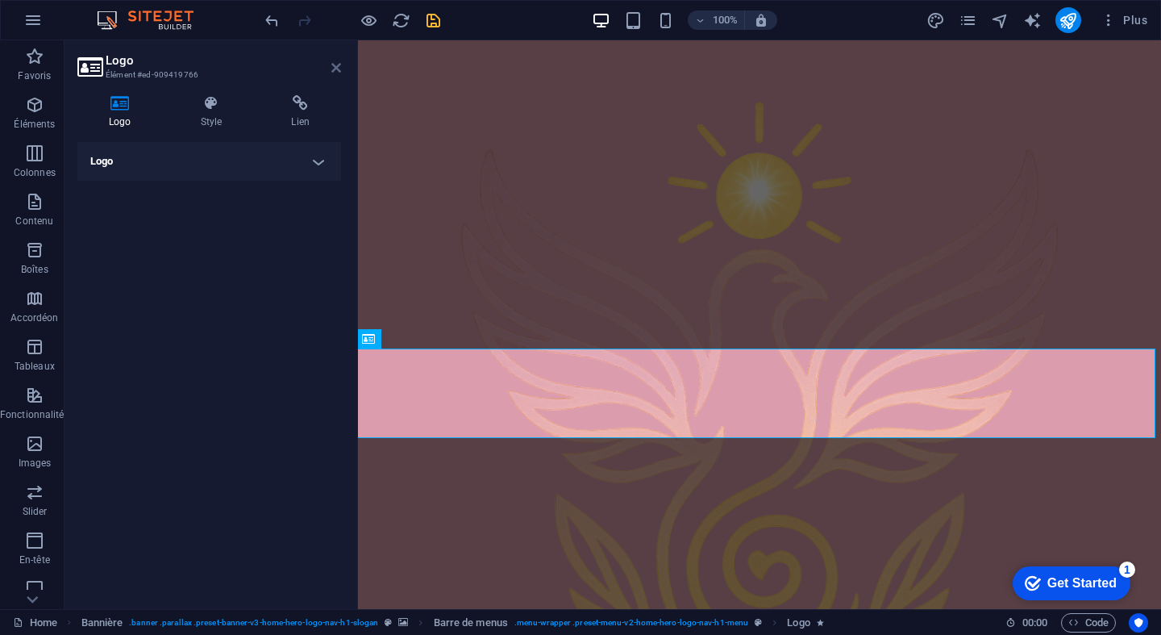
click at [339, 68] on icon at bounding box center [336, 67] width 10 height 13
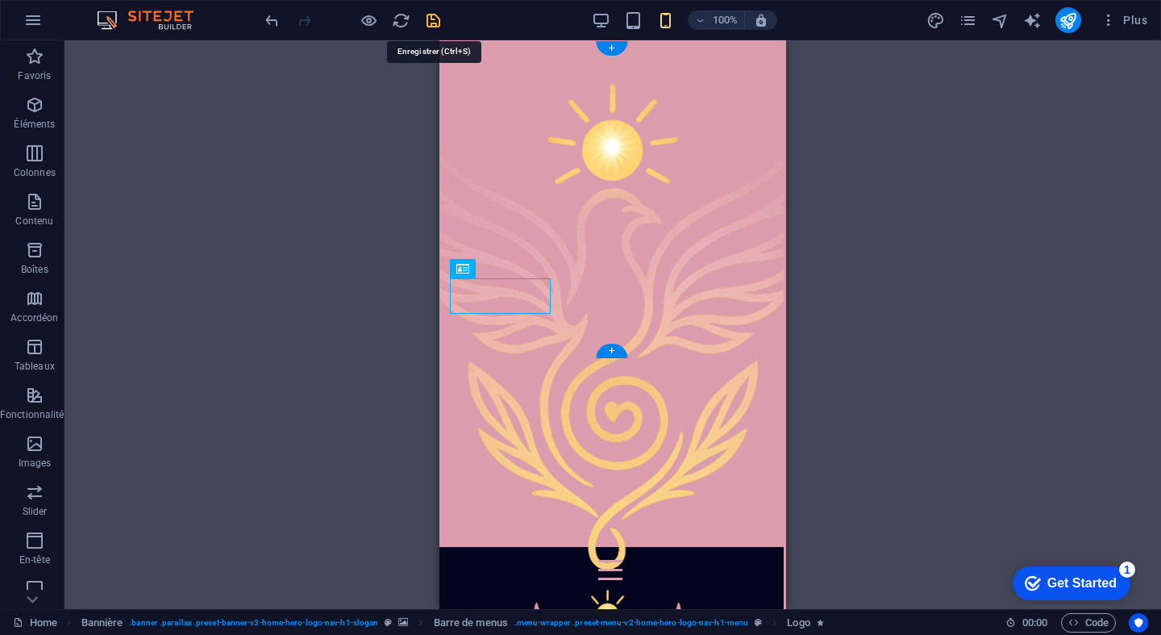
click at [434, 22] on icon "save" at bounding box center [433, 20] width 19 height 19
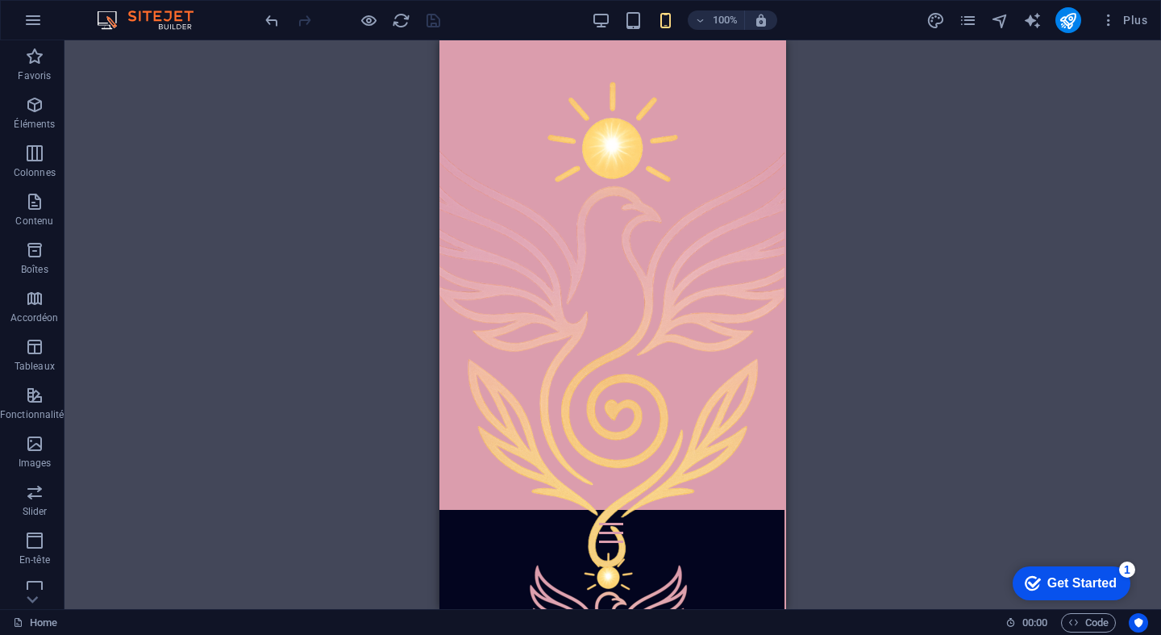
scroll to position [8, 2]
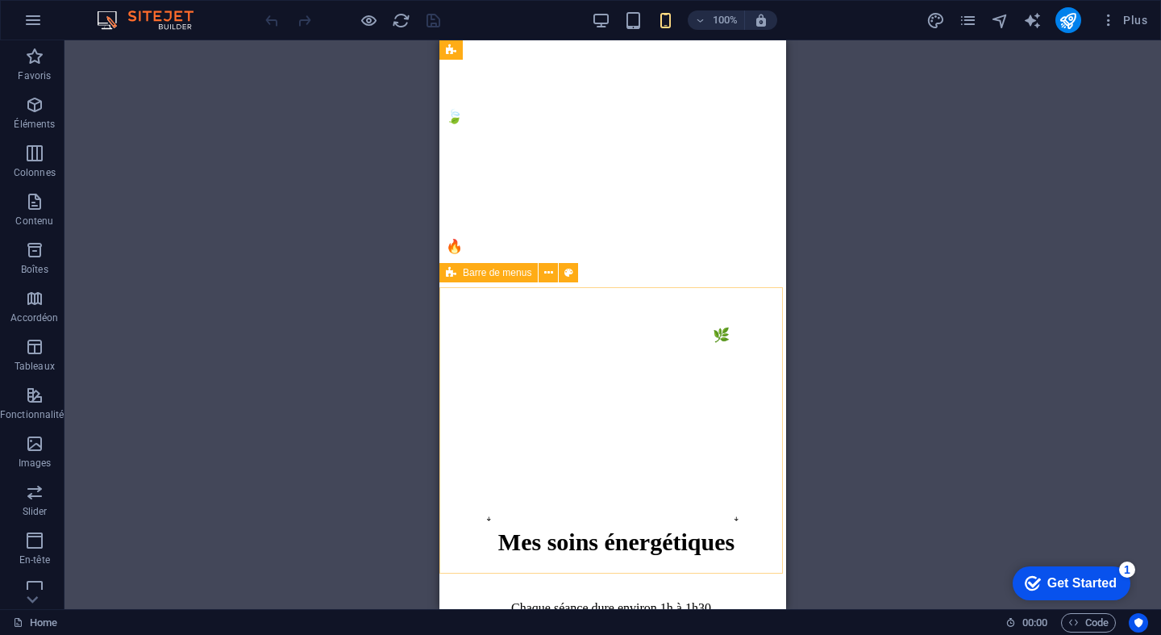
scroll to position [5477, 0]
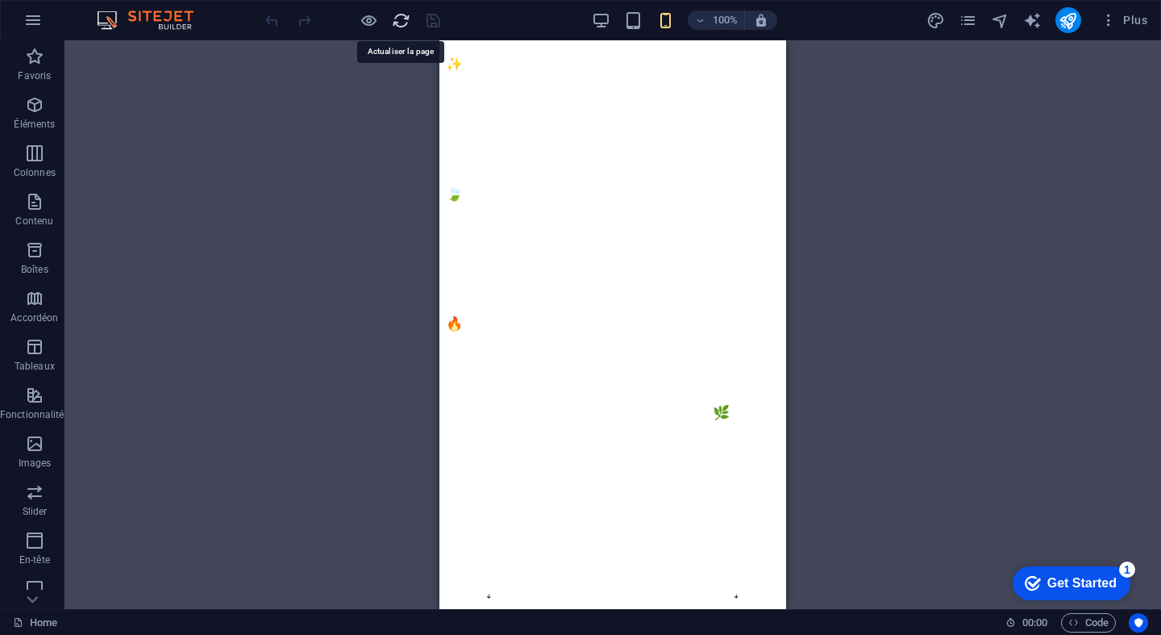
click at [6, 8] on icon "reload" at bounding box center [6, -1] width 0 height 17
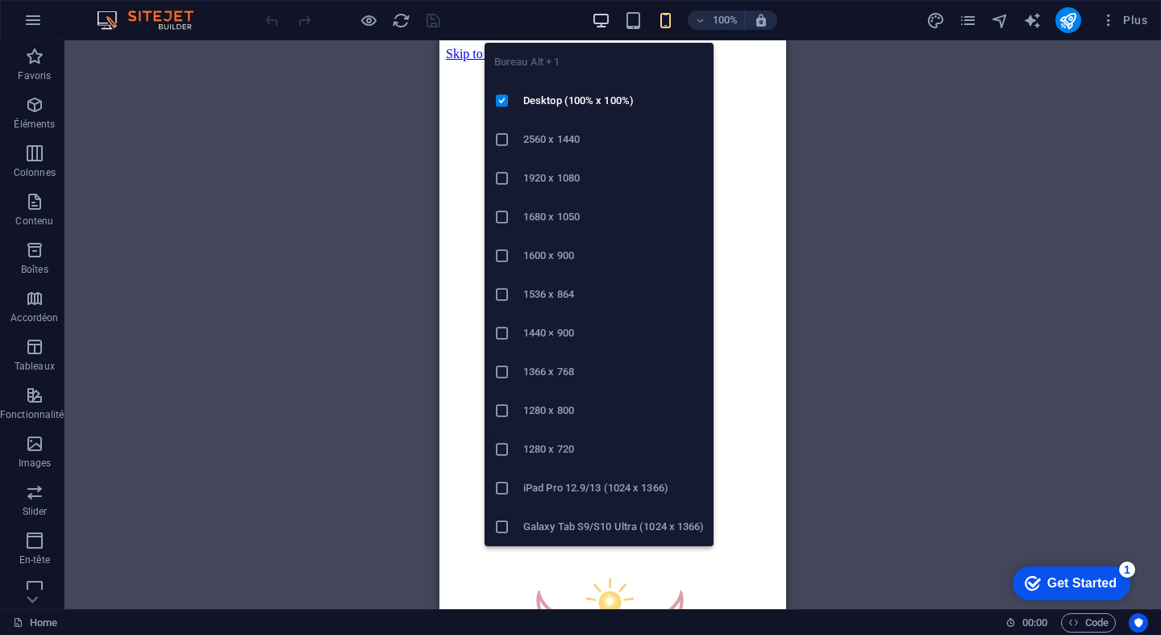
click at [607, 20] on icon "button" at bounding box center [601, 20] width 19 height 19
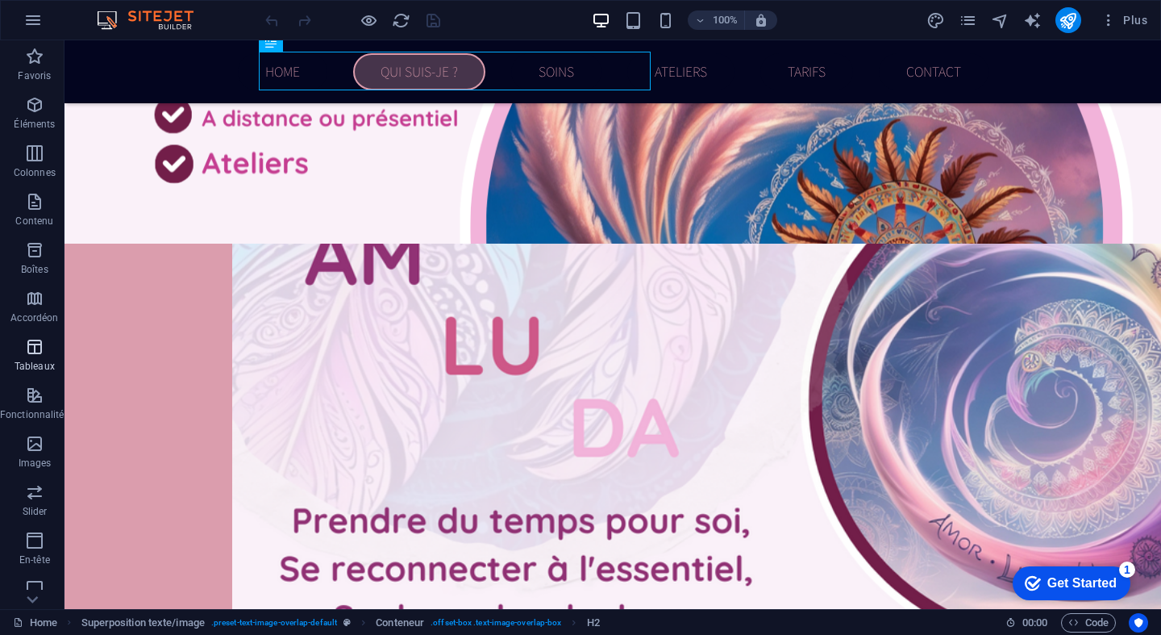
click at [31, 343] on icon "button" at bounding box center [34, 346] width 19 height 19
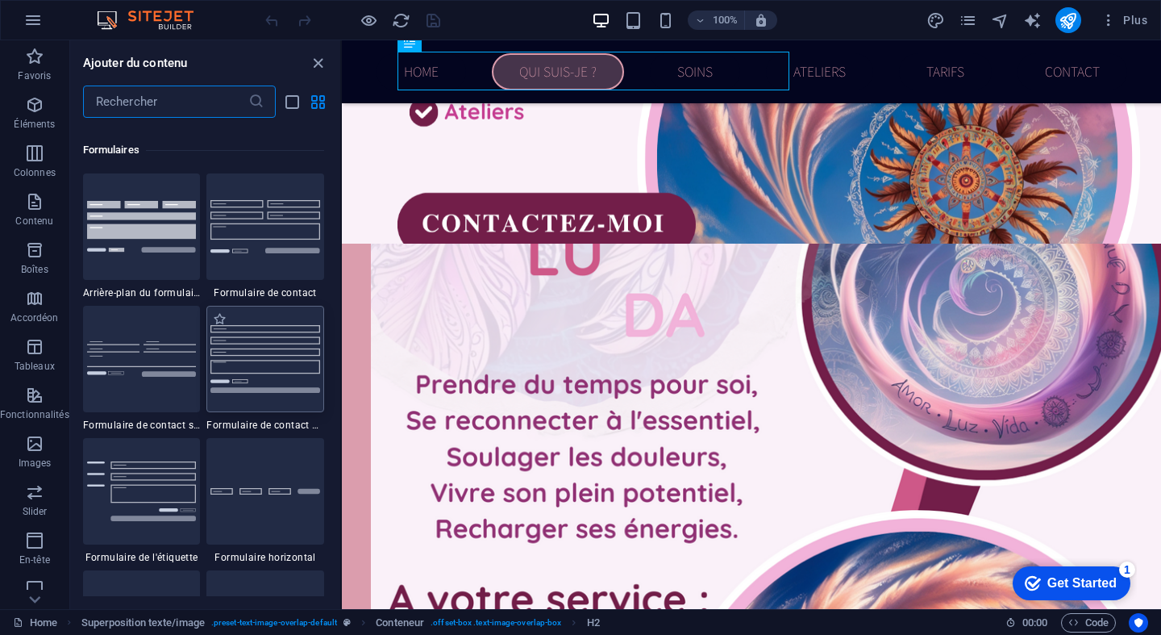
scroll to position [11767, 0]
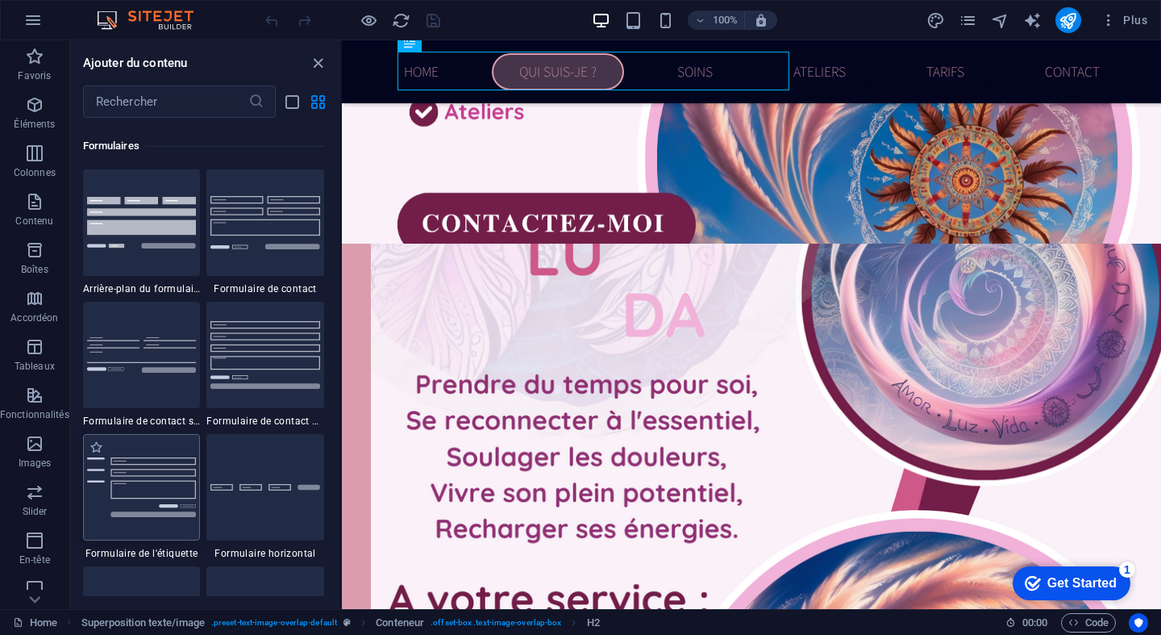
click at [171, 517] on img at bounding box center [142, 487] width 110 height 60
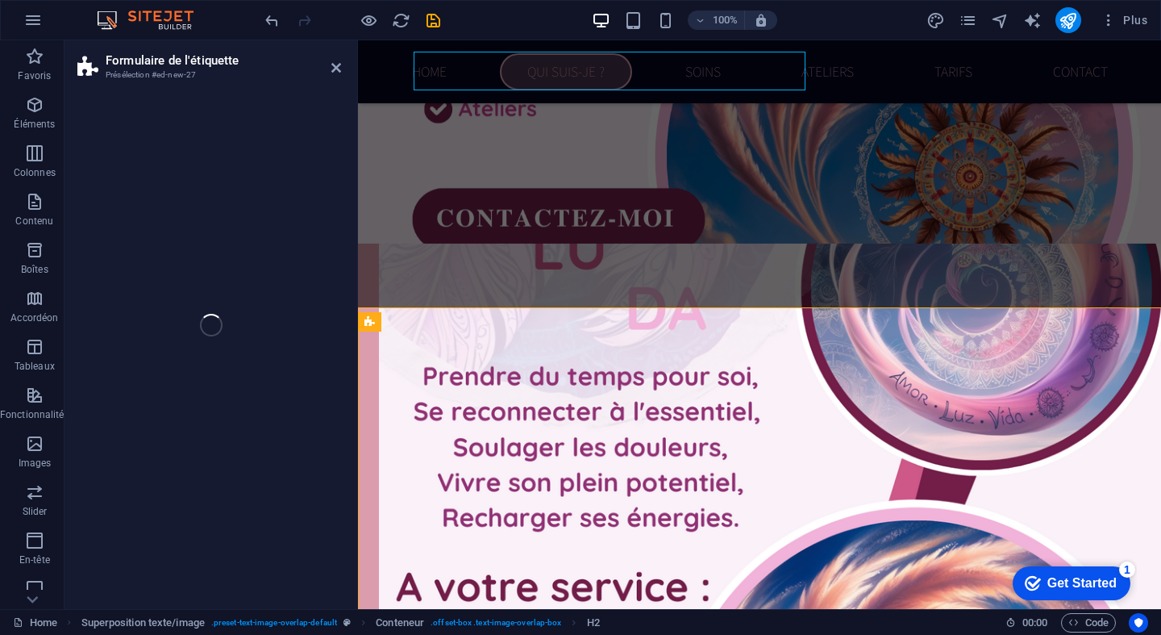
select select "rem"
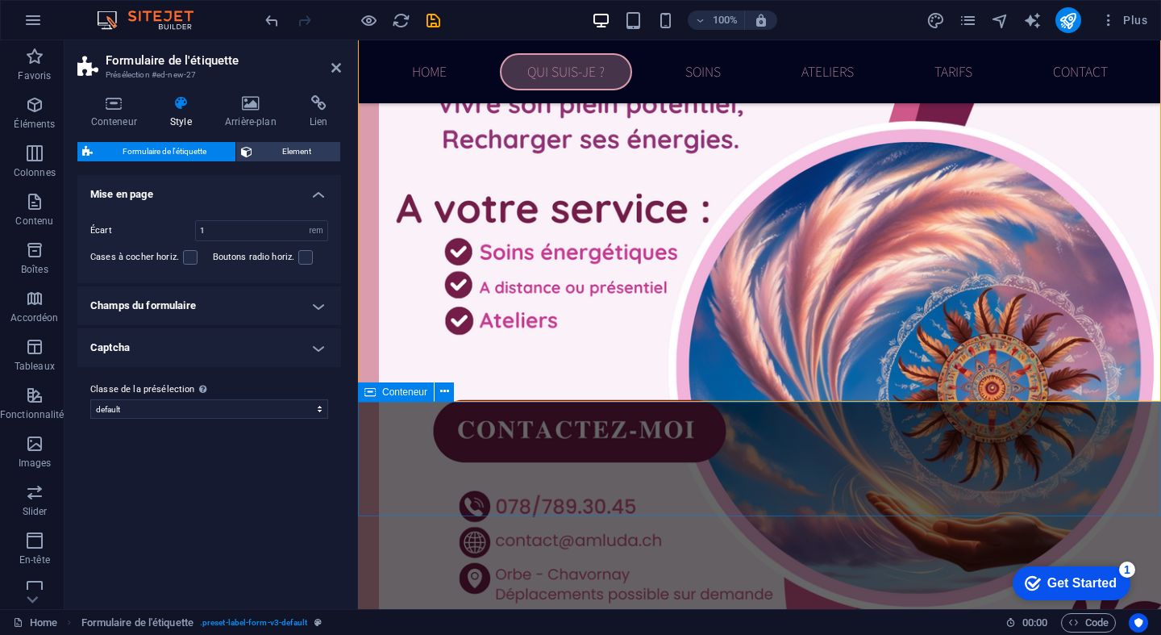
scroll to position [1393, 1]
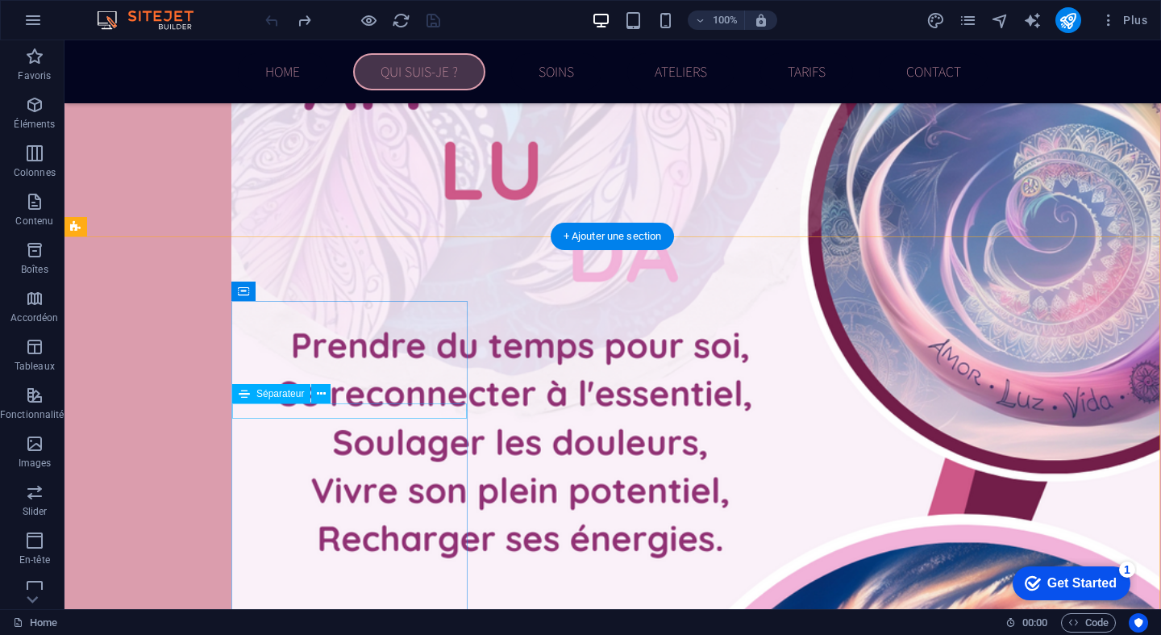
scroll to position [1206, 1]
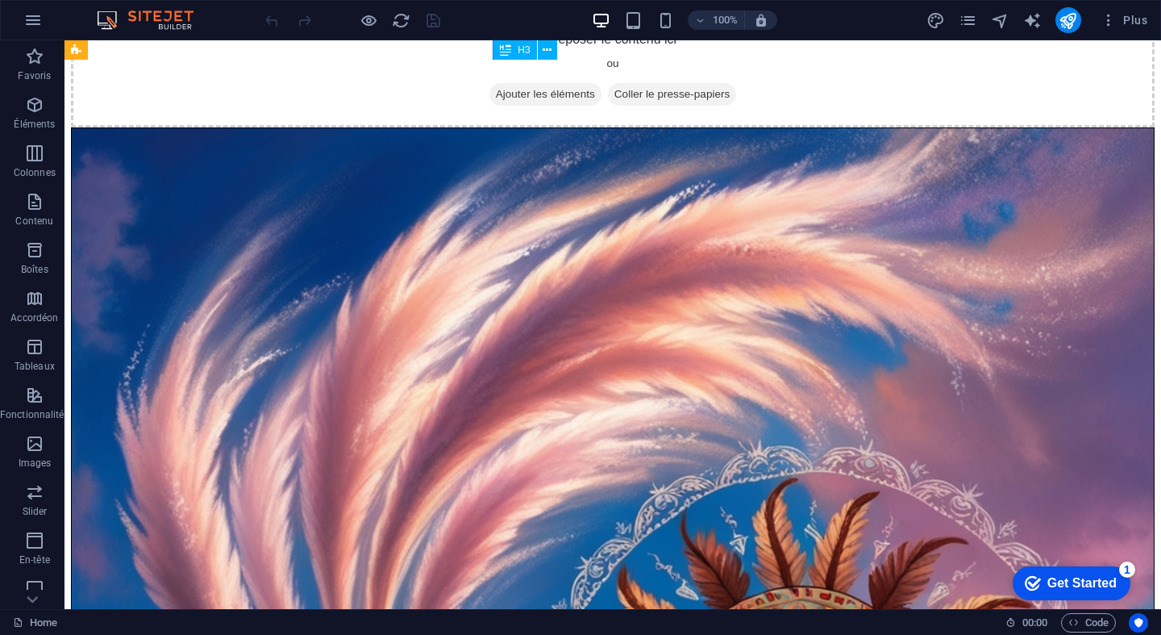
scroll to position [5126, 0]
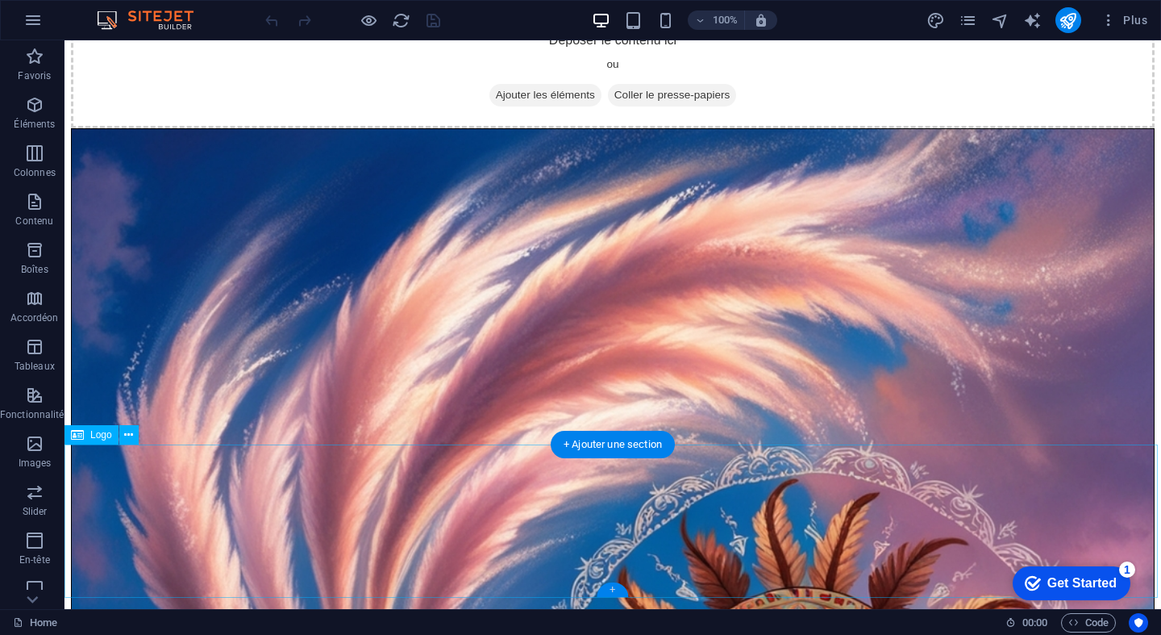
click at [618, 590] on div "+" at bounding box center [612, 589] width 31 height 15
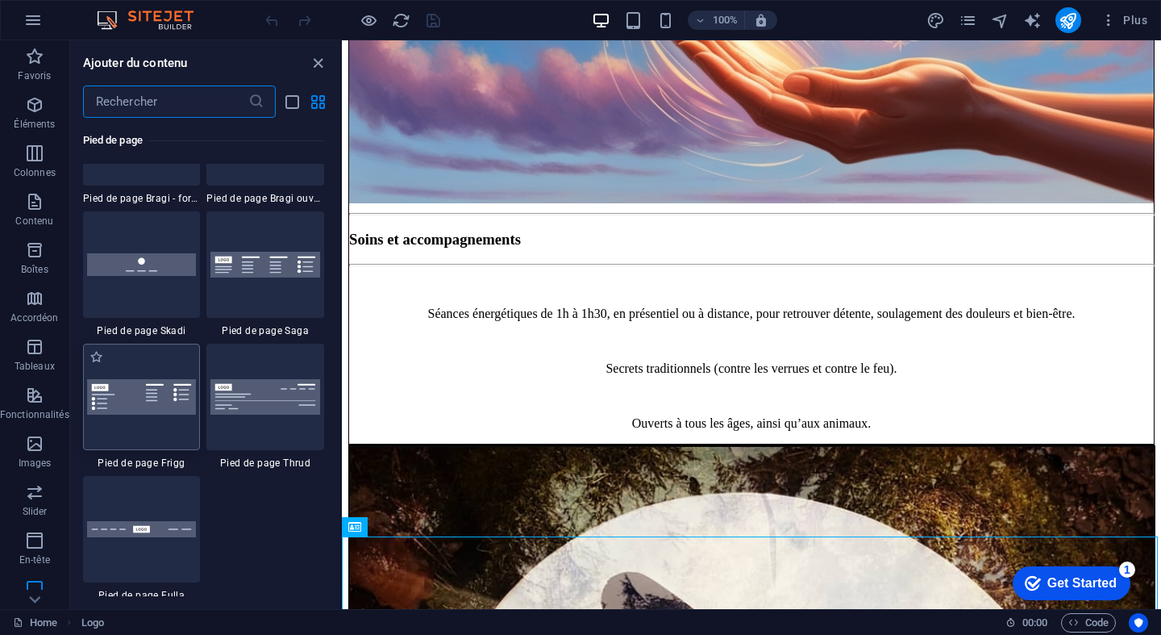
scroll to position [11300, 0]
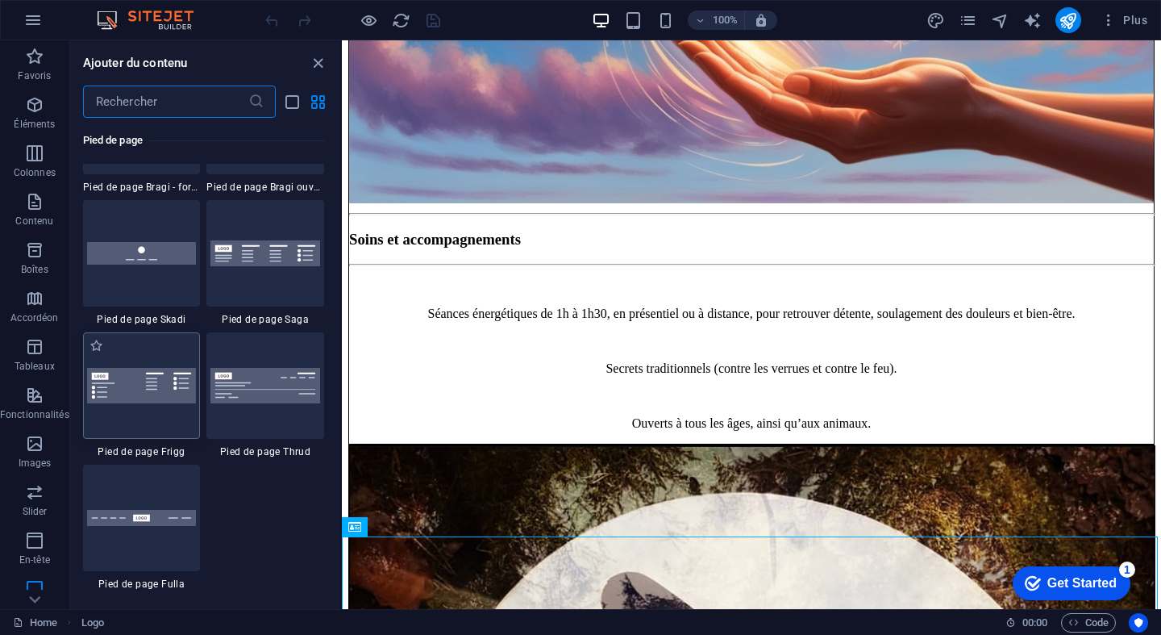
click at [133, 381] on img at bounding box center [142, 385] width 110 height 35
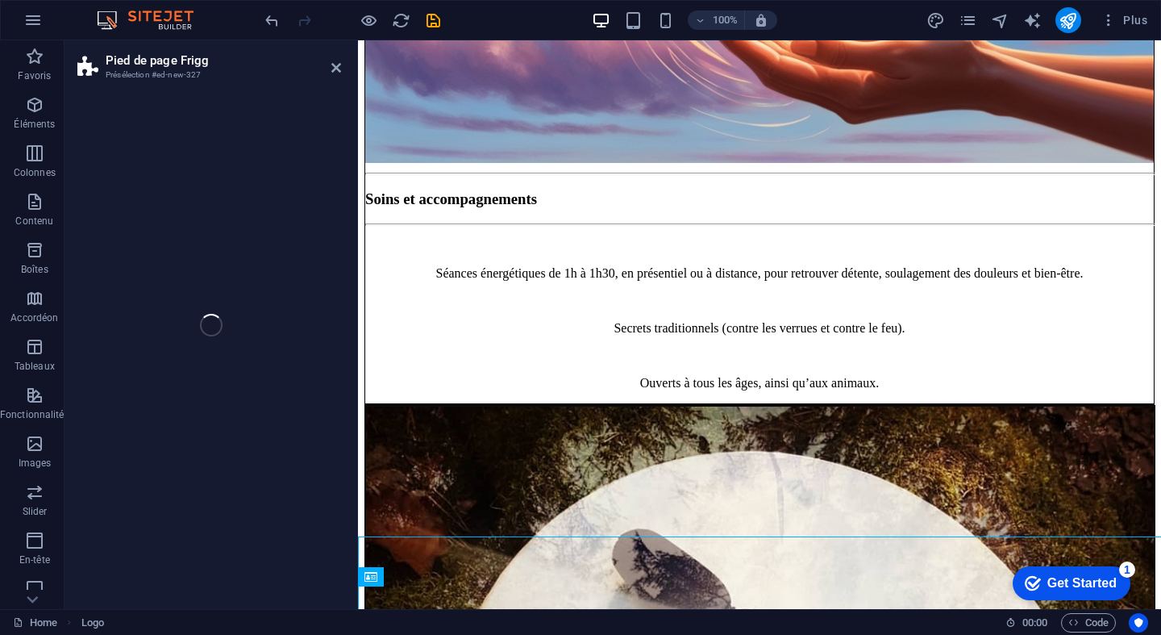
select select "rem"
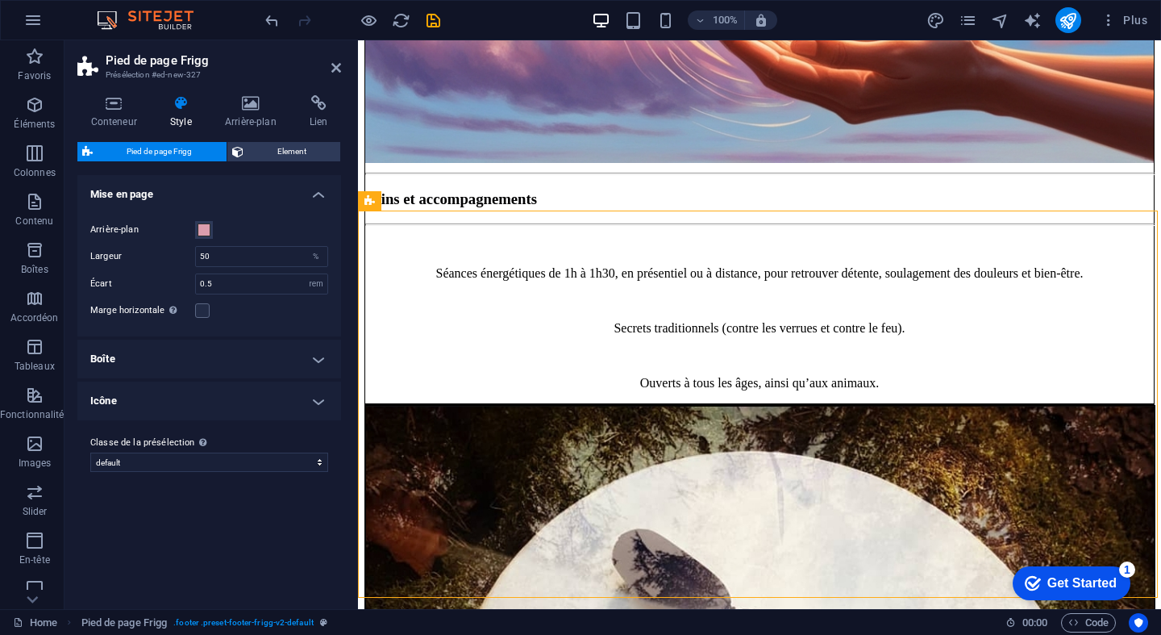
scroll to position [5626, 0]
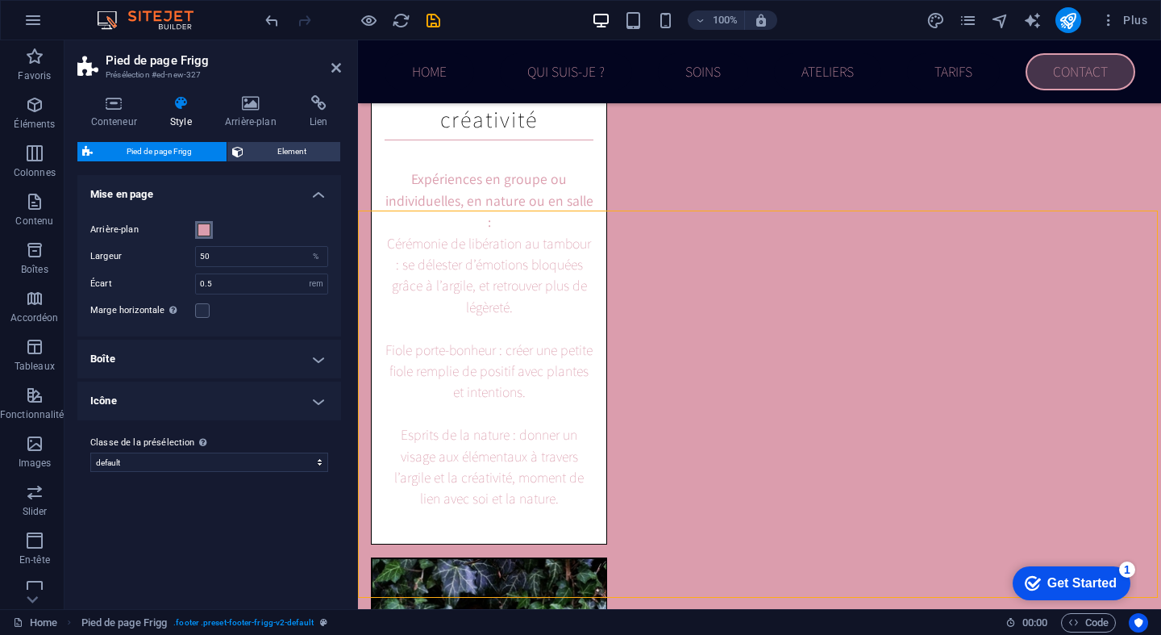
click at [202, 225] on span at bounding box center [204, 229] width 13 height 13
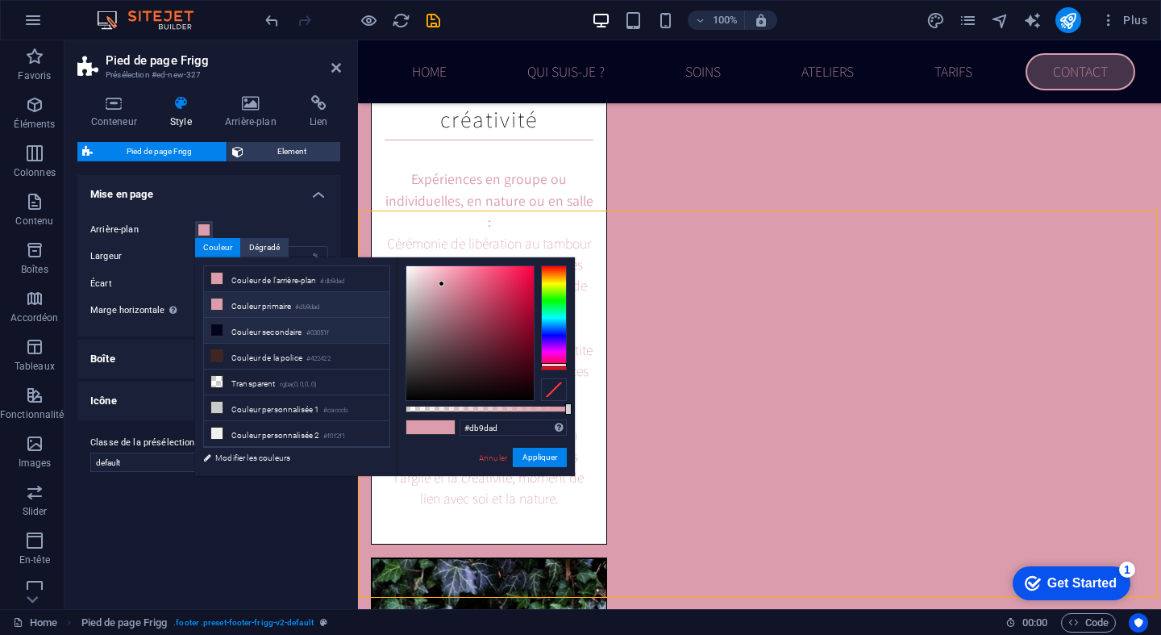
click at [264, 336] on li "Couleur secondaire #03051f" at bounding box center [296, 331] width 185 height 26
type input "#03051f"
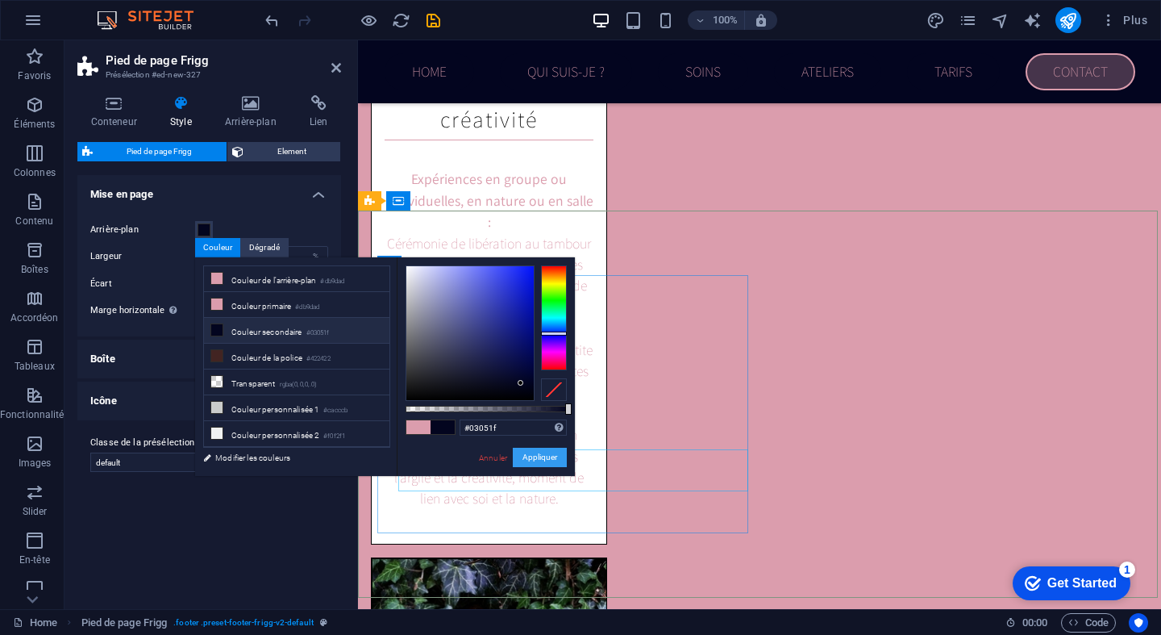
click at [556, 460] on button "Appliquer" at bounding box center [540, 457] width 54 height 19
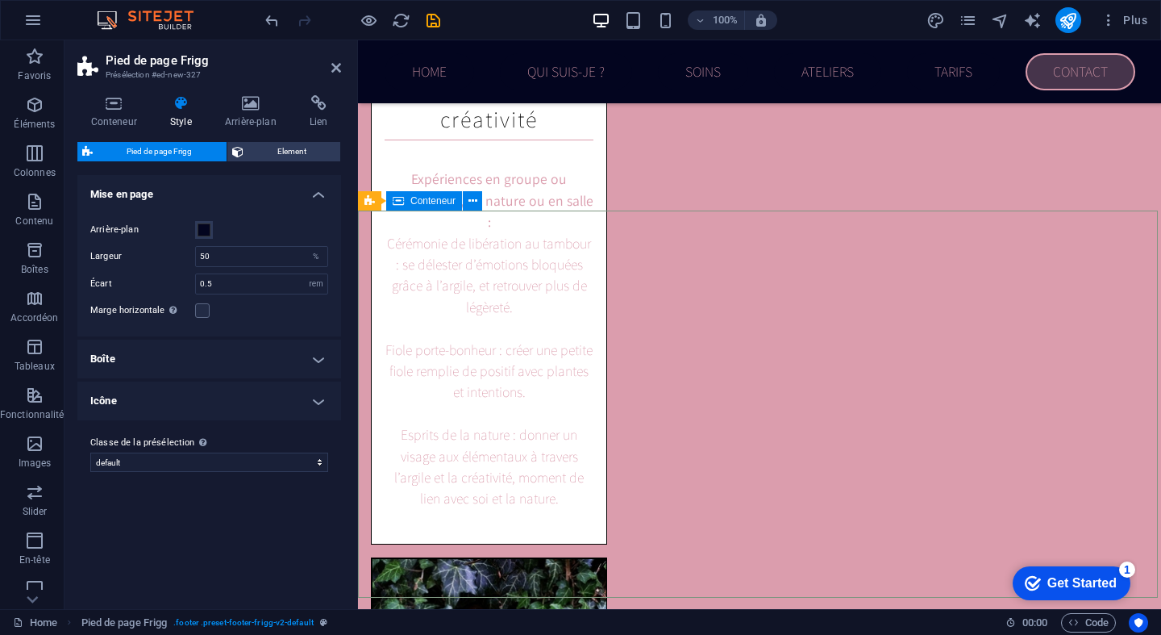
scroll to position [5513, 0]
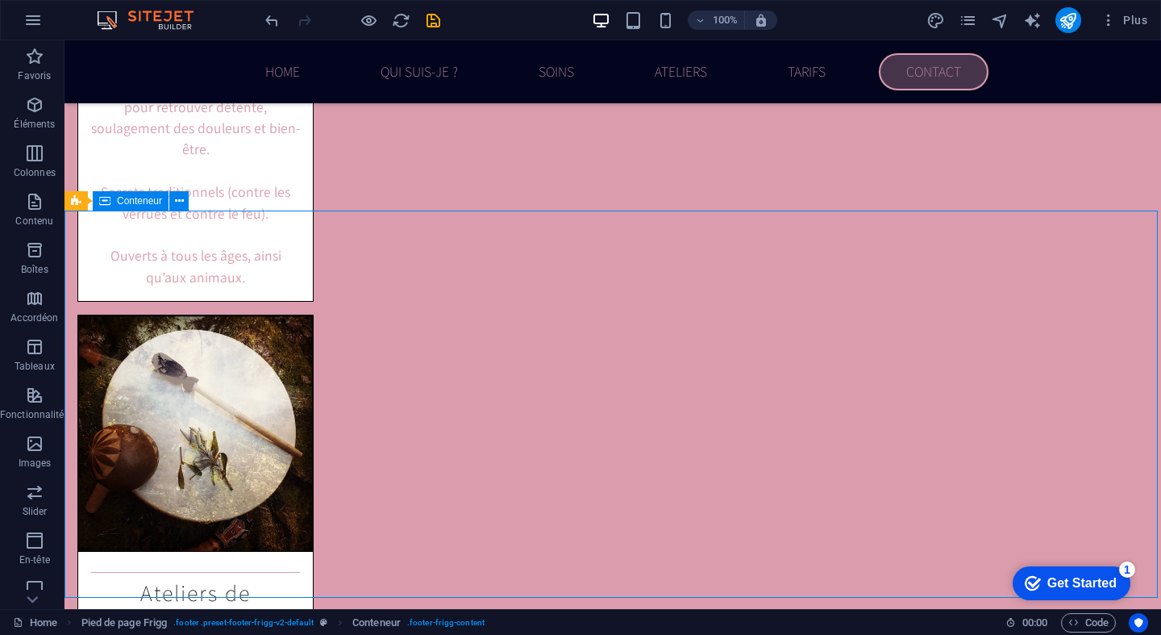
drag, startPoint x: 172, startPoint y: 548, endPoint x: 951, endPoint y: 556, distance: 779.8
drag, startPoint x: 937, startPoint y: 560, endPoint x: 384, endPoint y: 351, distance: 591.5
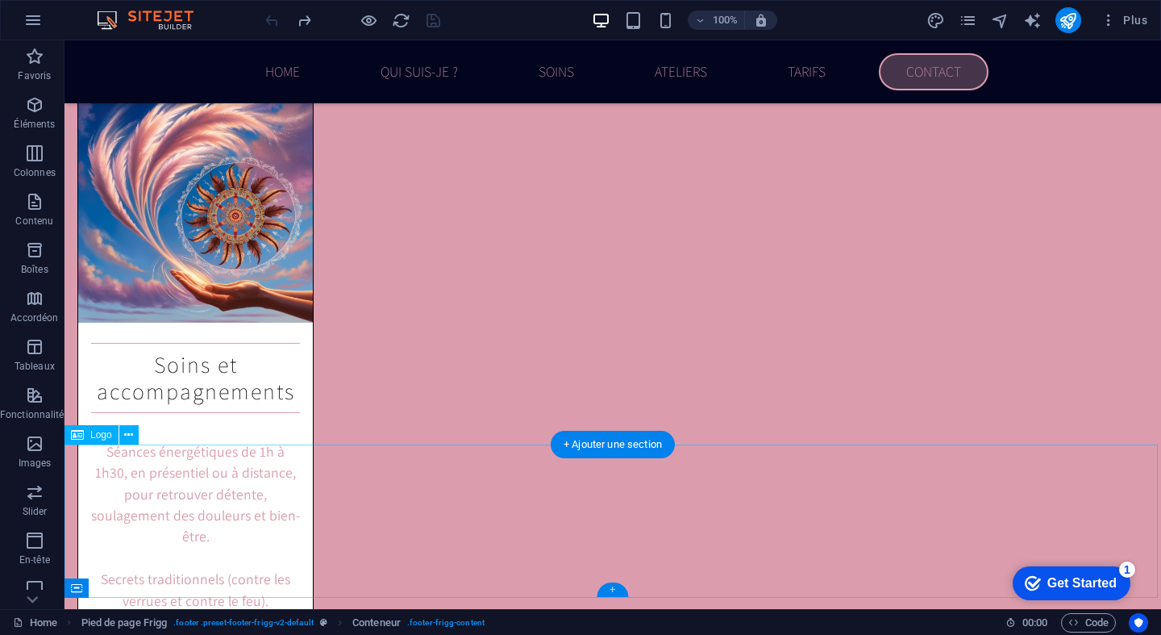
click at [616, 588] on div "+" at bounding box center [612, 589] width 31 height 15
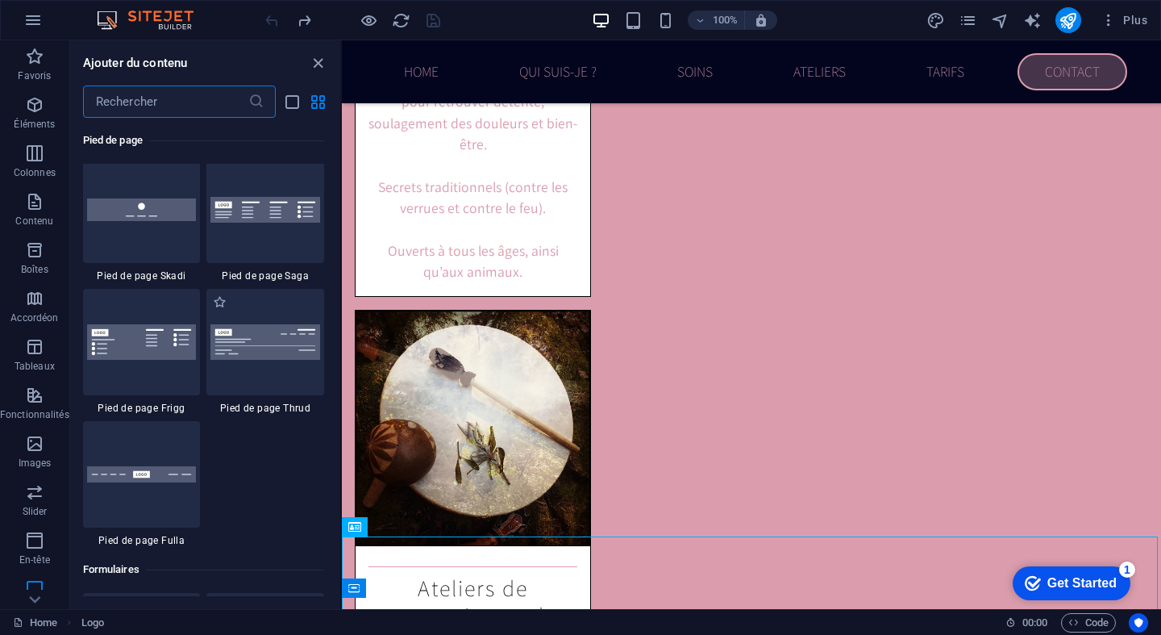
scroll to position [11342, 0]
click at [295, 335] on img at bounding box center [265, 344] width 110 height 36
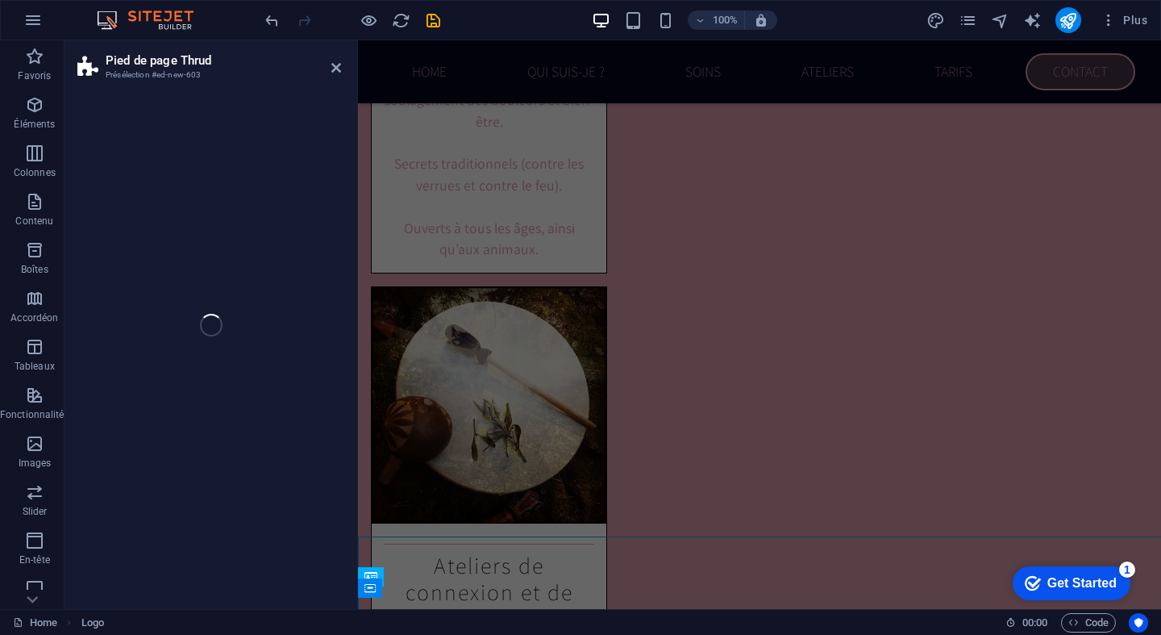
select select "rem"
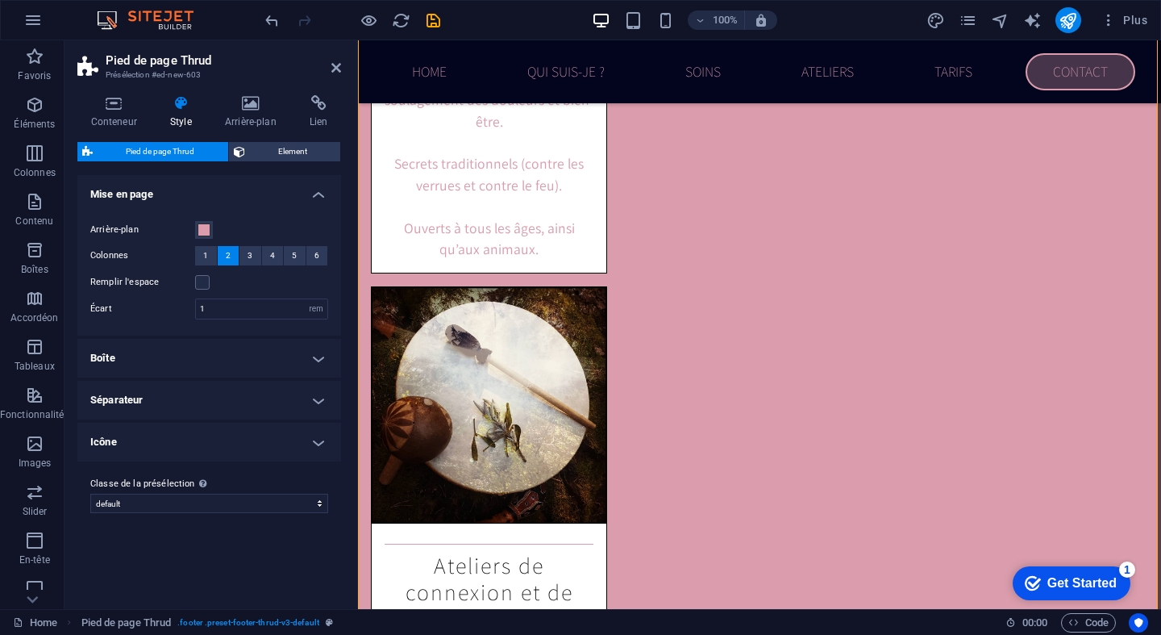
scroll to position [5837, 0]
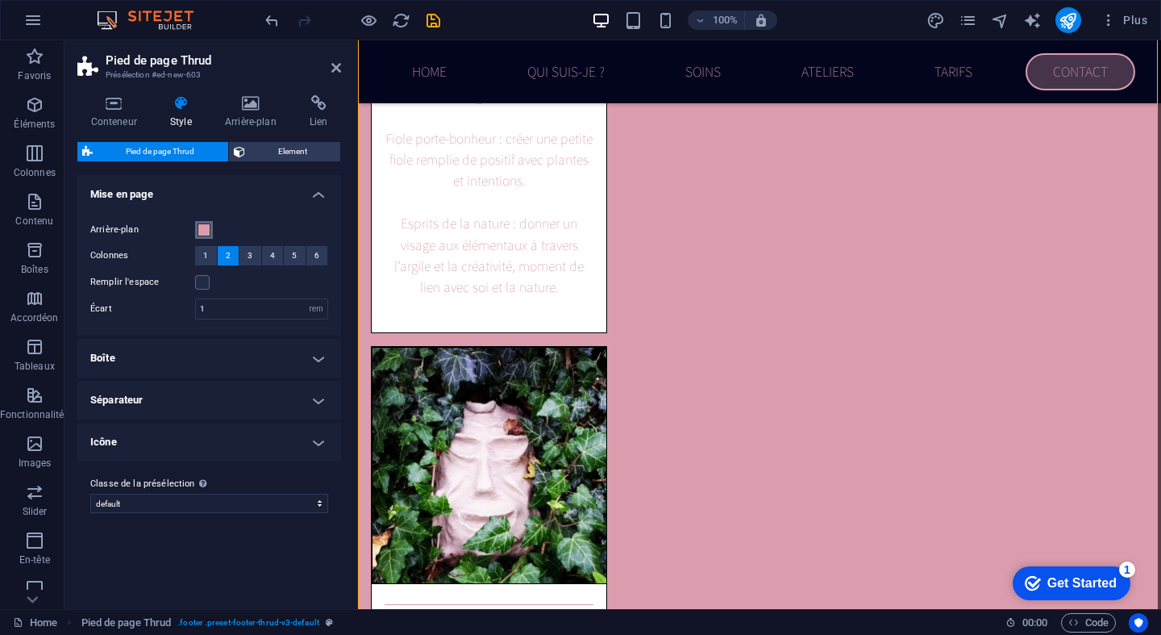
click at [206, 231] on span at bounding box center [204, 229] width 13 height 13
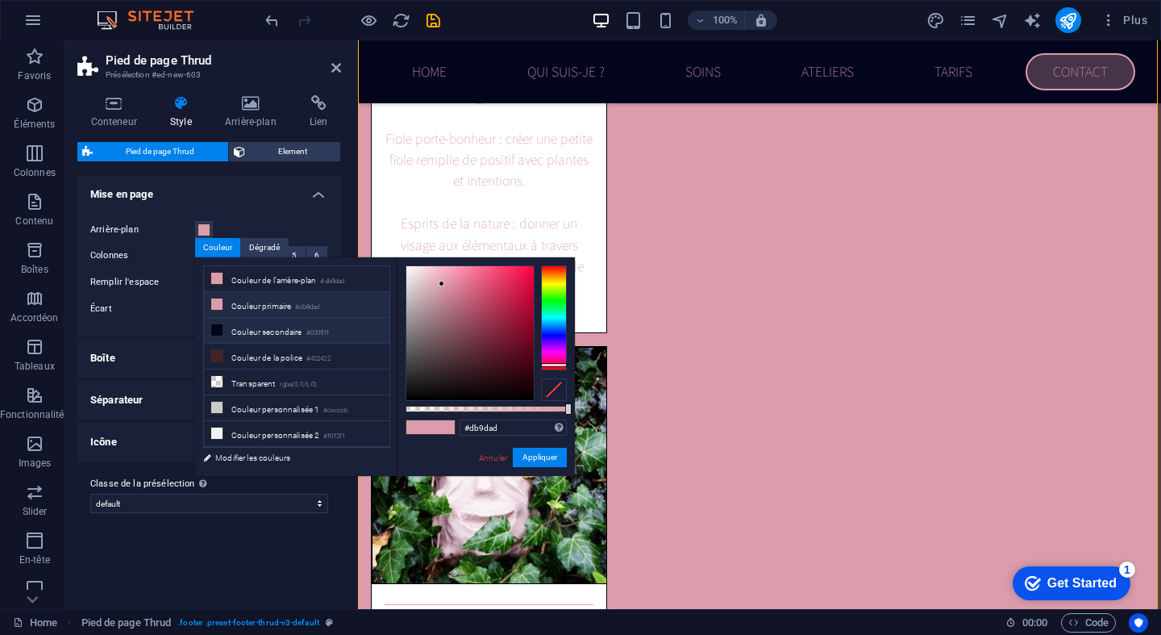
click at [252, 326] on li "Couleur secondaire #03051f" at bounding box center [296, 331] width 185 height 26
type input "#03051f"
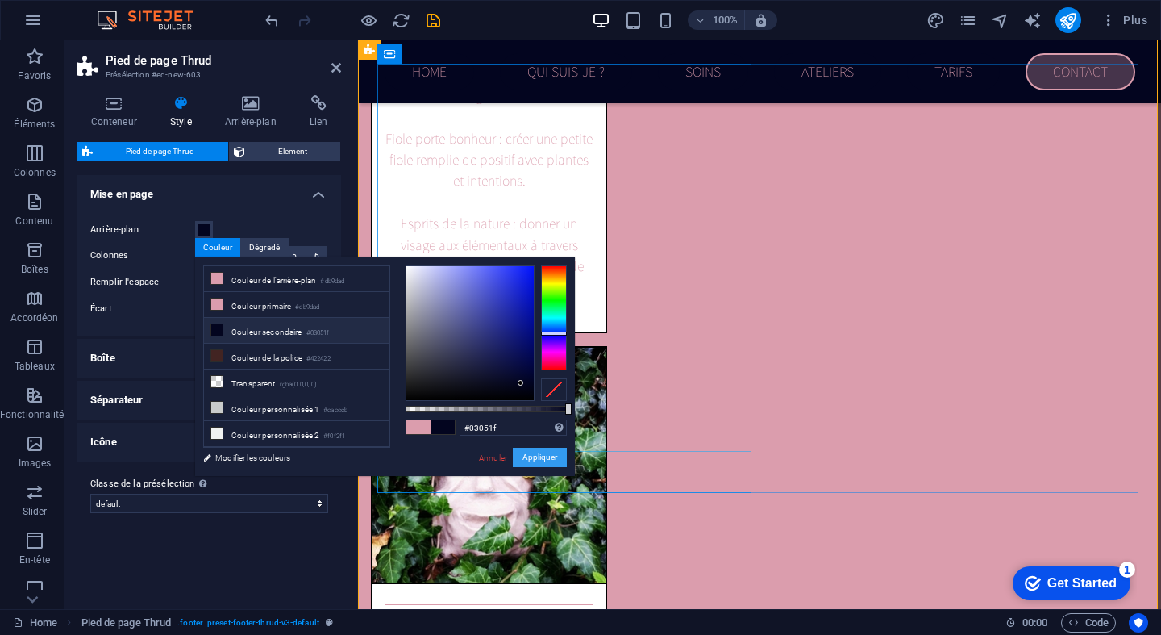
click at [540, 456] on button "Appliquer" at bounding box center [540, 457] width 54 height 19
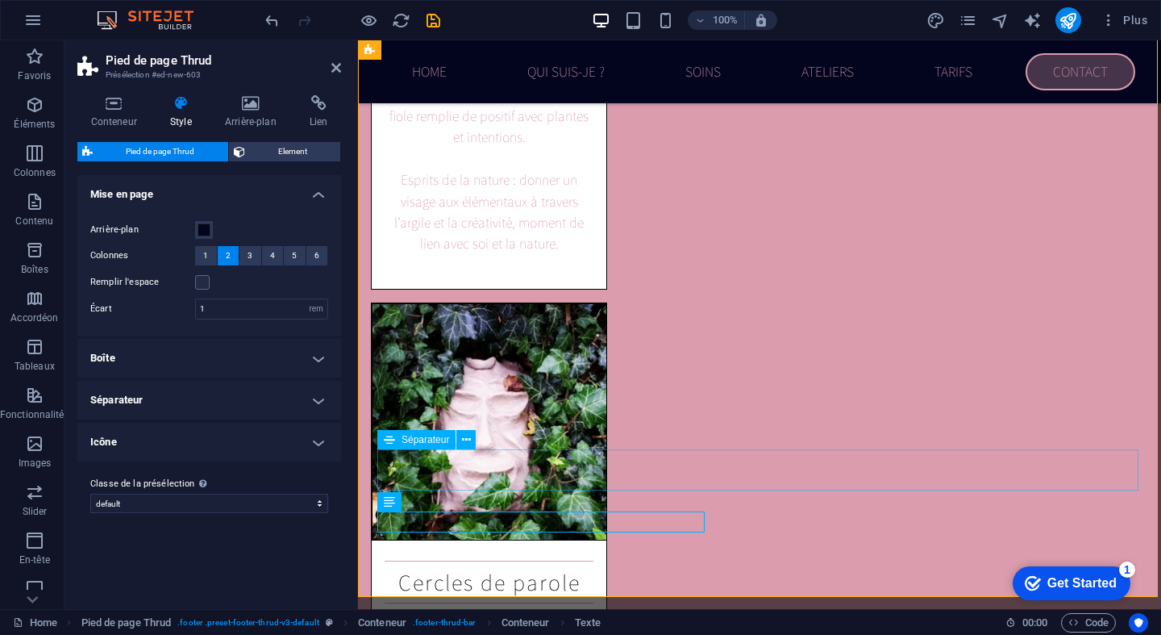
scroll to position [5880, 0]
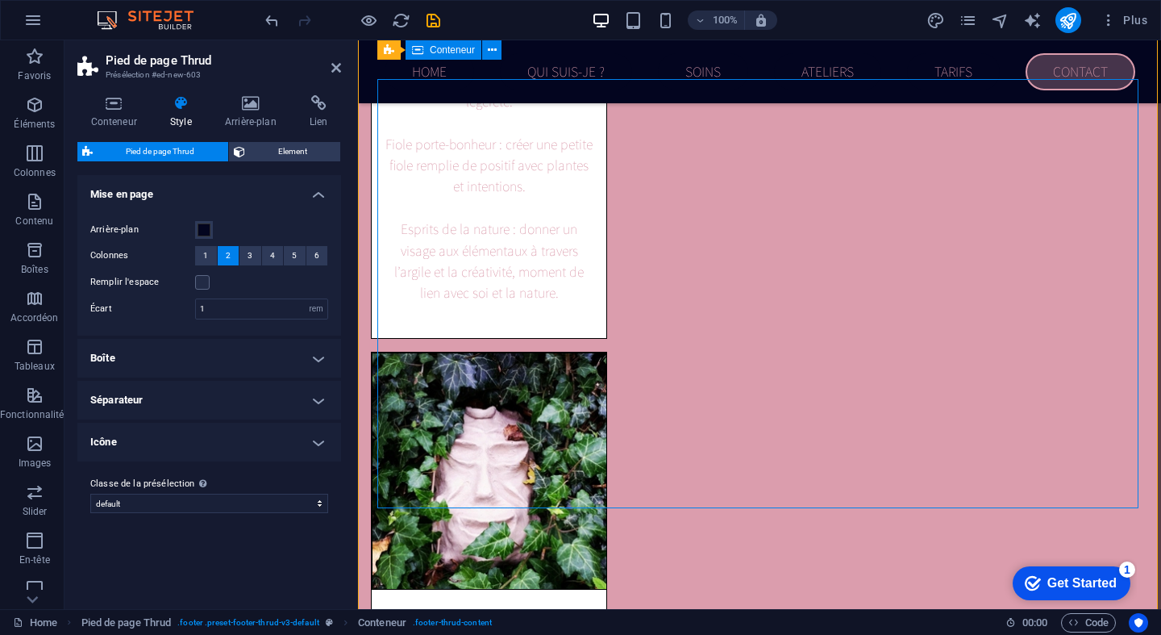
scroll to position [5820, 0]
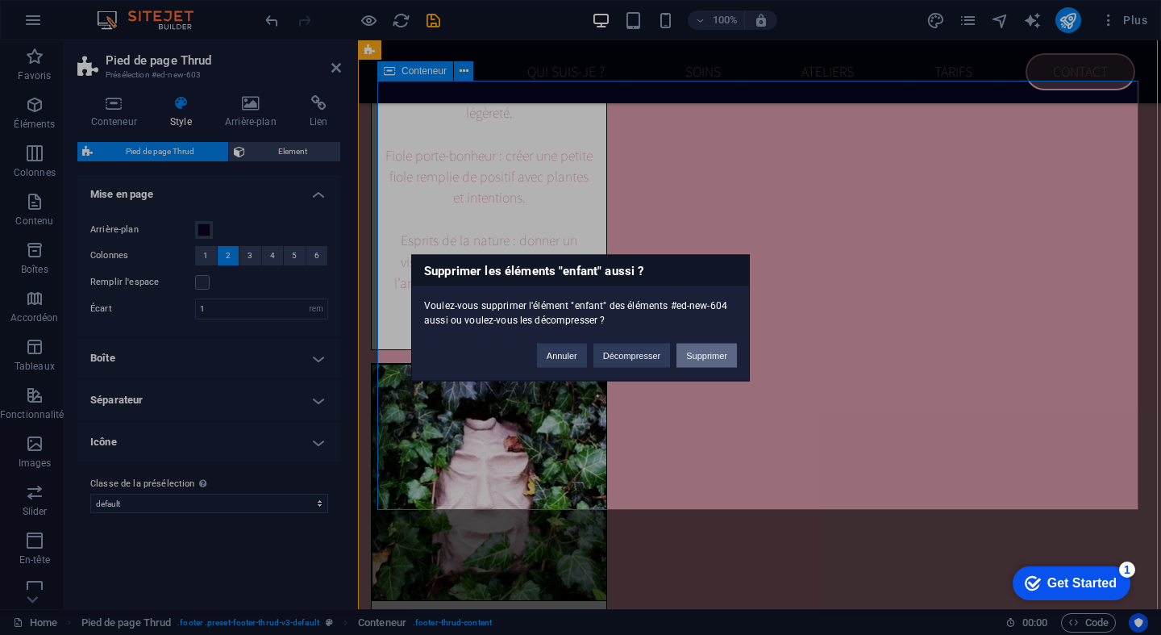
click at [701, 348] on button "Supprimer" at bounding box center [707, 355] width 60 height 24
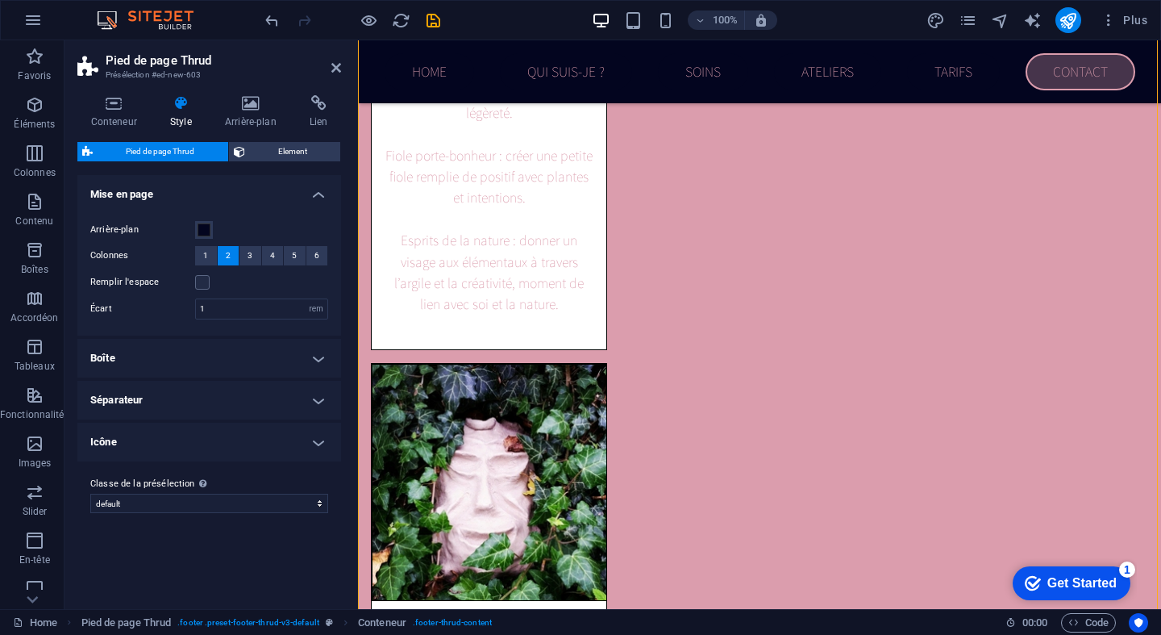
scroll to position [5451, 0]
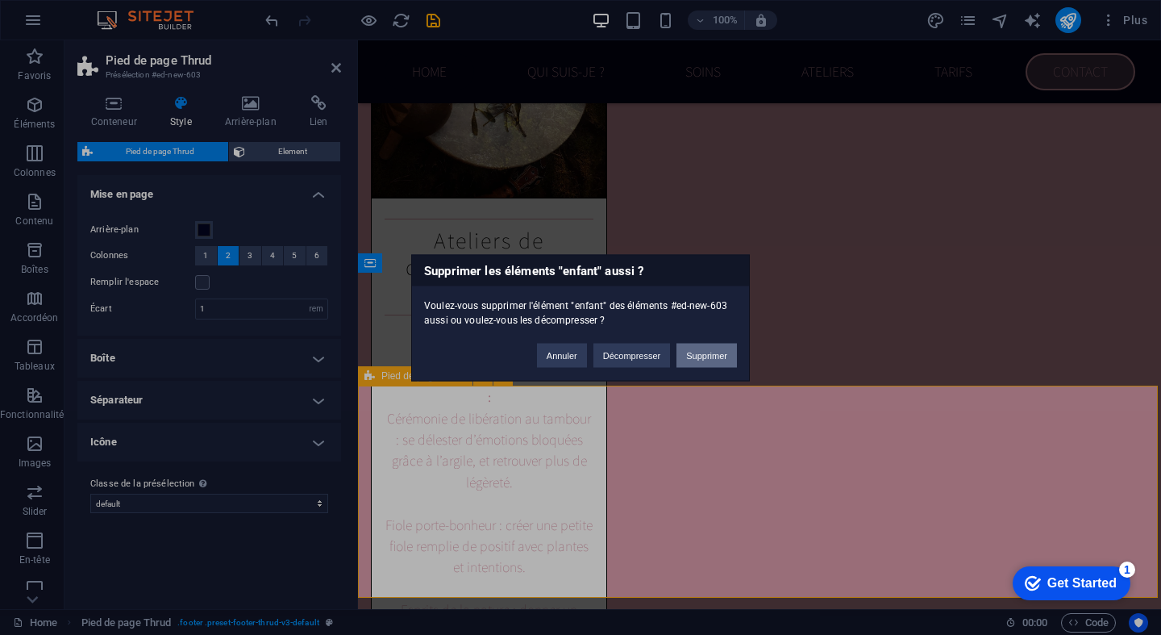
click at [716, 359] on button "Supprimer" at bounding box center [707, 355] width 60 height 24
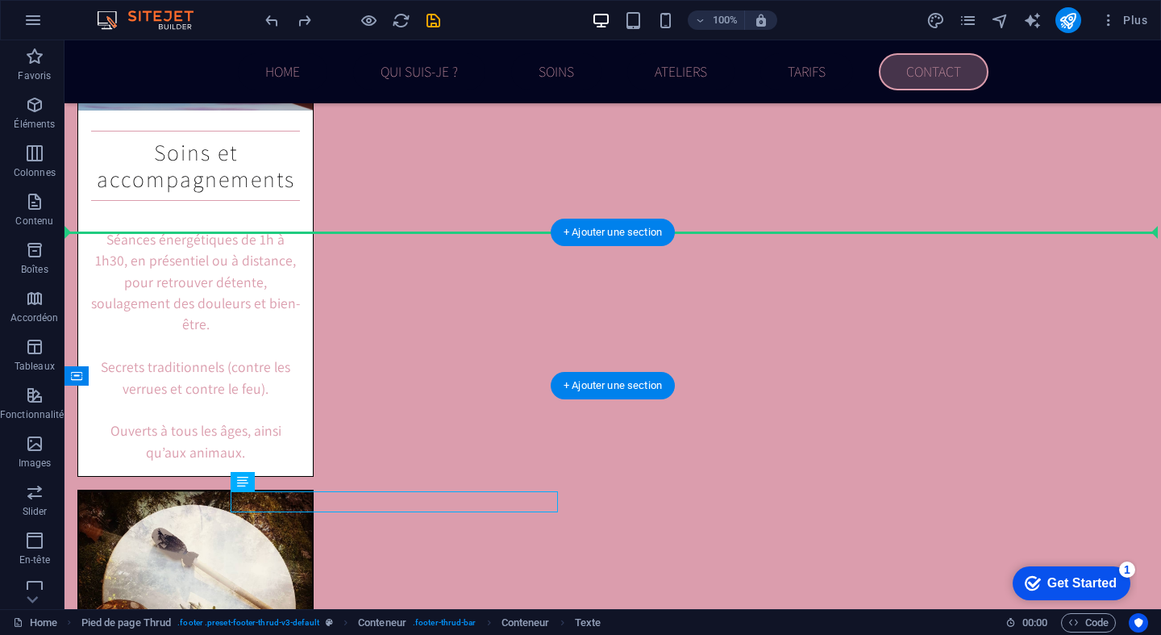
drag, startPoint x: 370, startPoint y: 523, endPoint x: 545, endPoint y: 279, distance: 300.5
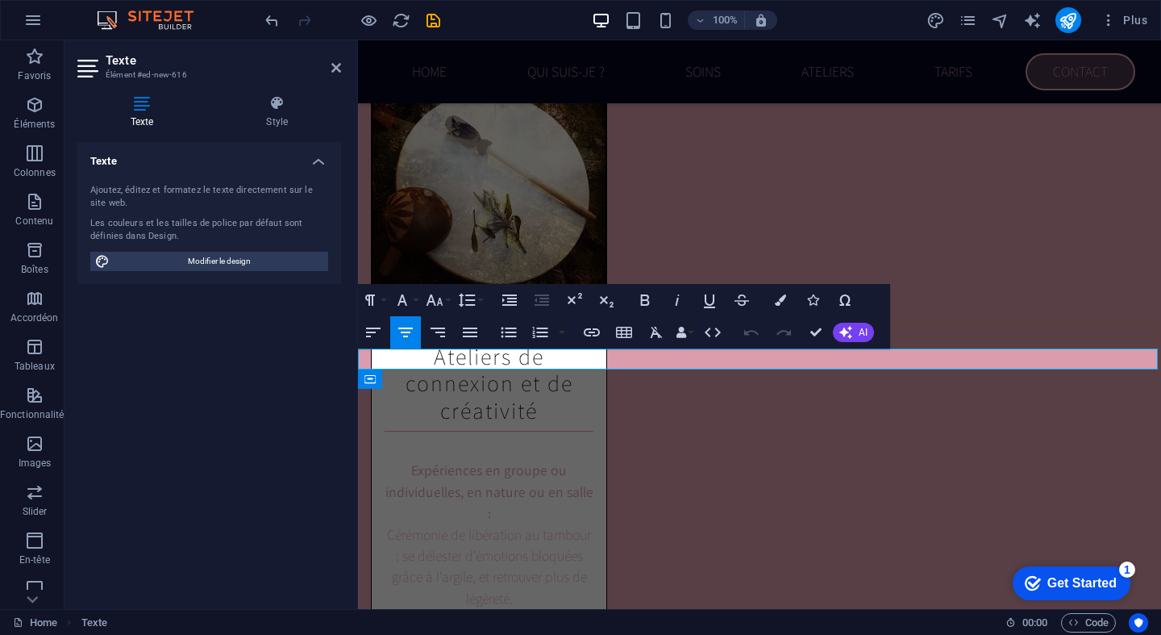
drag, startPoint x: 869, startPoint y: 364, endPoint x: 473, endPoint y: 348, distance: 396.3
click at [473, 348] on div "AmLuDa Home Qui suis-je ? Soins Ateliers Tarifs Contact Bienvenus - Bienvenidos…" at bounding box center [759, 186] width 803 height 10961
click at [446, 294] on button "Font Size" at bounding box center [438, 300] width 31 height 32
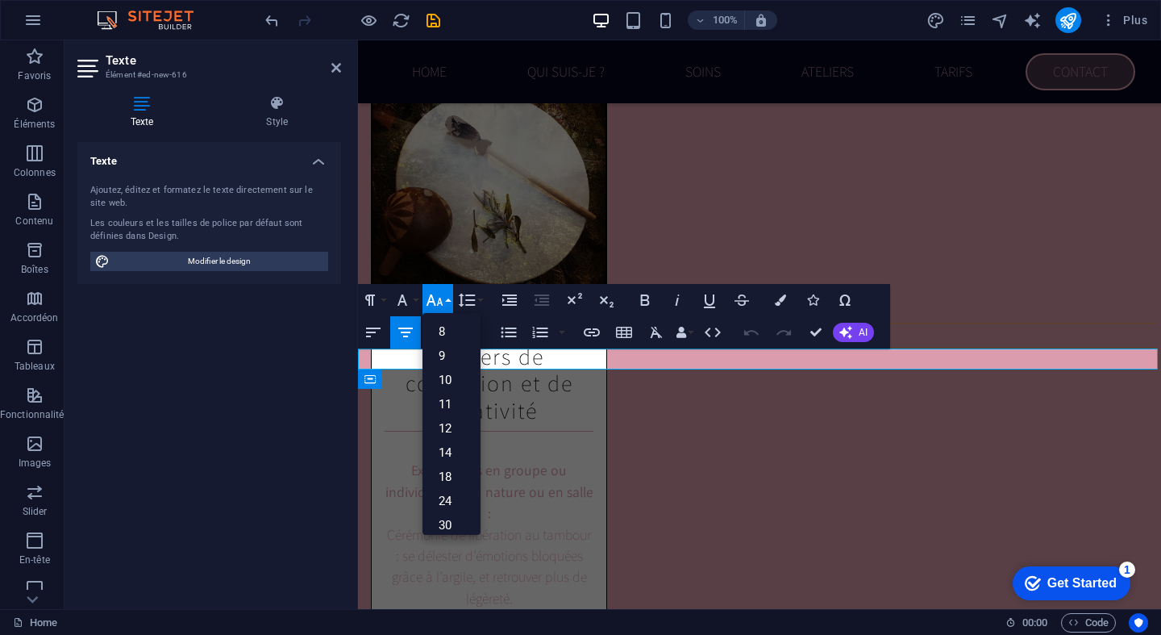
click at [446, 298] on button "Font Size" at bounding box center [438, 300] width 31 height 32
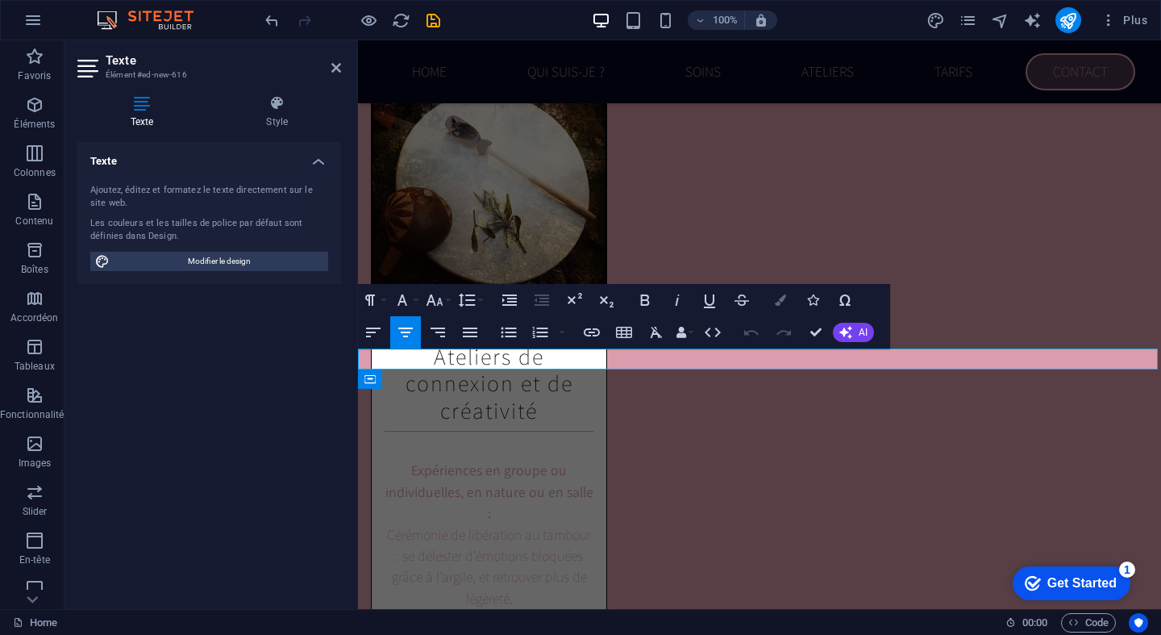
click at [782, 299] on icon "button" at bounding box center [780, 299] width 11 height 11
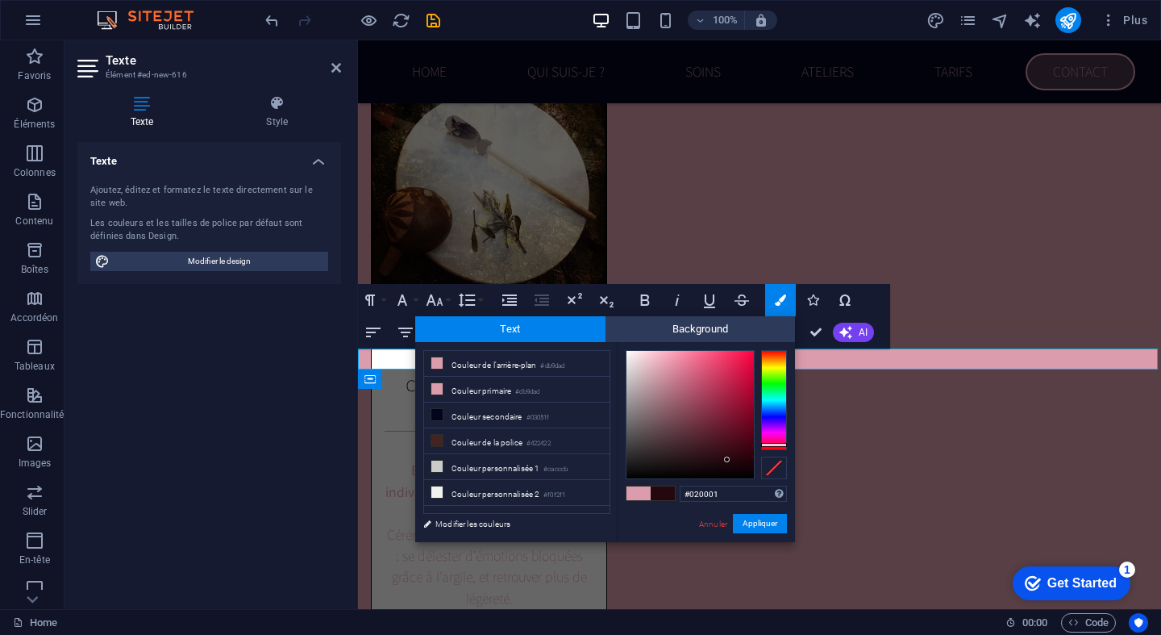
type input "#000000"
drag, startPoint x: 666, startPoint y: 406, endPoint x: 747, endPoint y: 481, distance: 110.1
click at [747, 481] on div "#000000 Formats pris en charge #0852ed rgb(8, 82, 237) rgba(8, 82, 237, 90%) hs…" at bounding box center [706, 559] width 178 height 434
click at [775, 533] on button "Appliquer" at bounding box center [760, 523] width 54 height 19
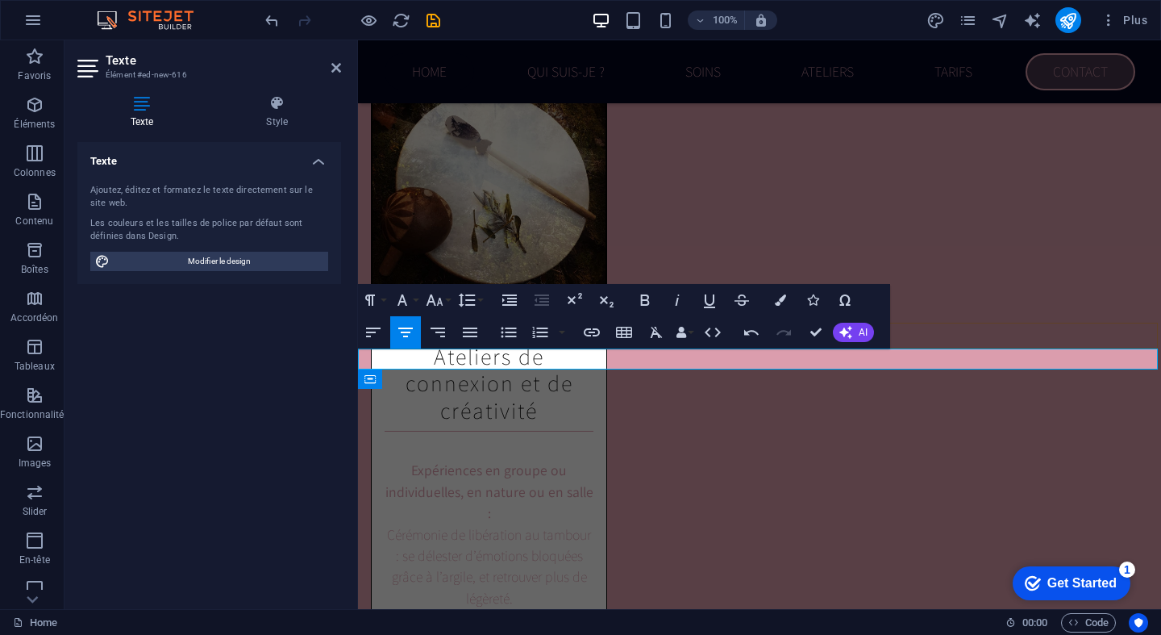
click at [865, 425] on div "Image Bannière Barre de menus Cartes Séparateur Conteneur Conteneur H3 Conteneu…" at bounding box center [759, 324] width 803 height 568
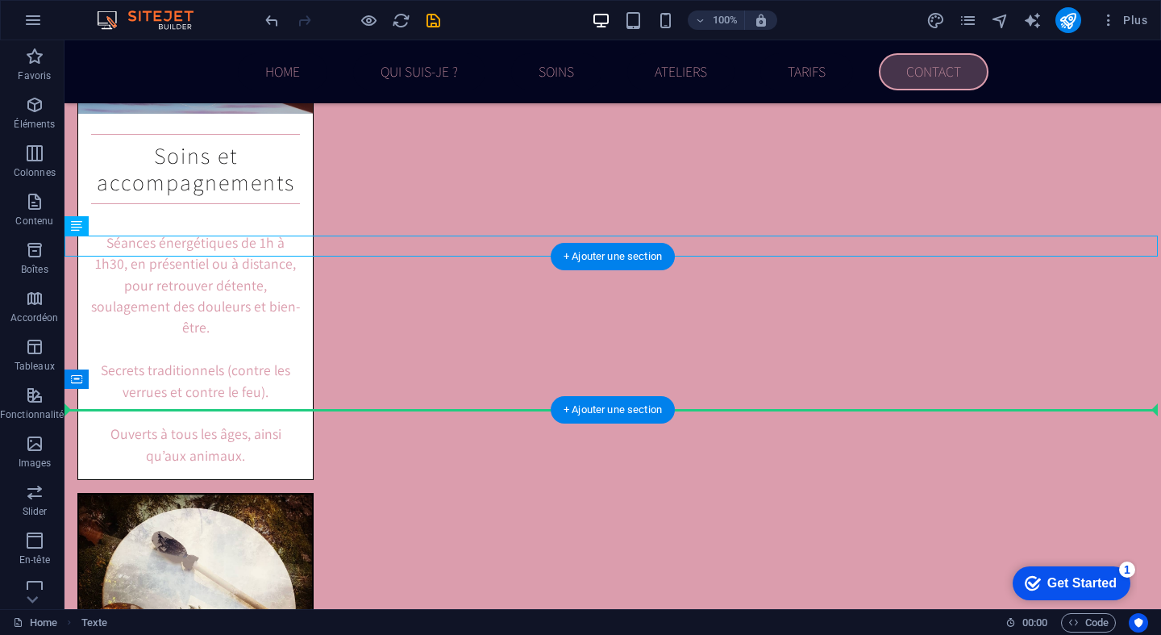
drag, startPoint x: 159, startPoint y: 269, endPoint x: 109, endPoint y: 382, distance: 124.2
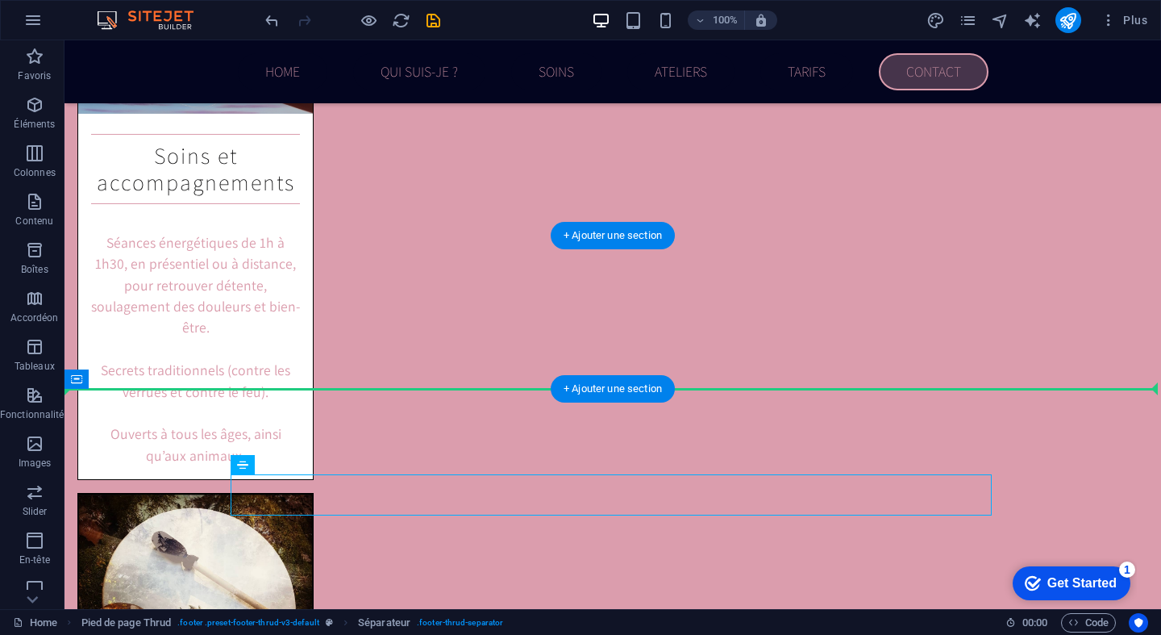
drag, startPoint x: 865, startPoint y: 505, endPoint x: 908, endPoint y: 377, distance: 134.4
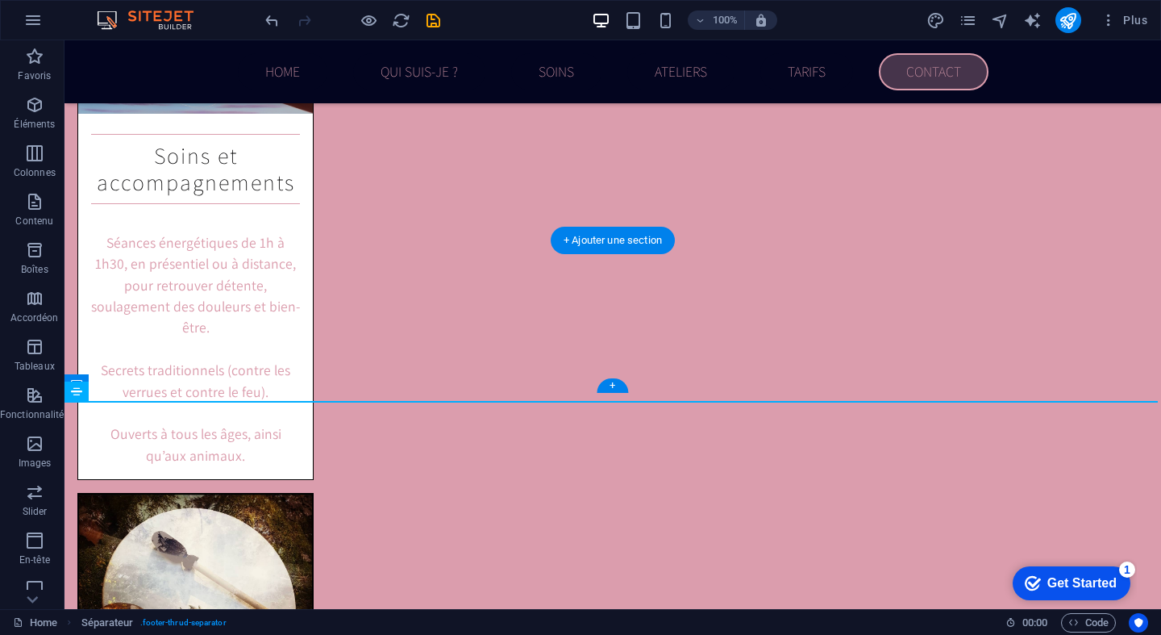
scroll to position [5330, 0]
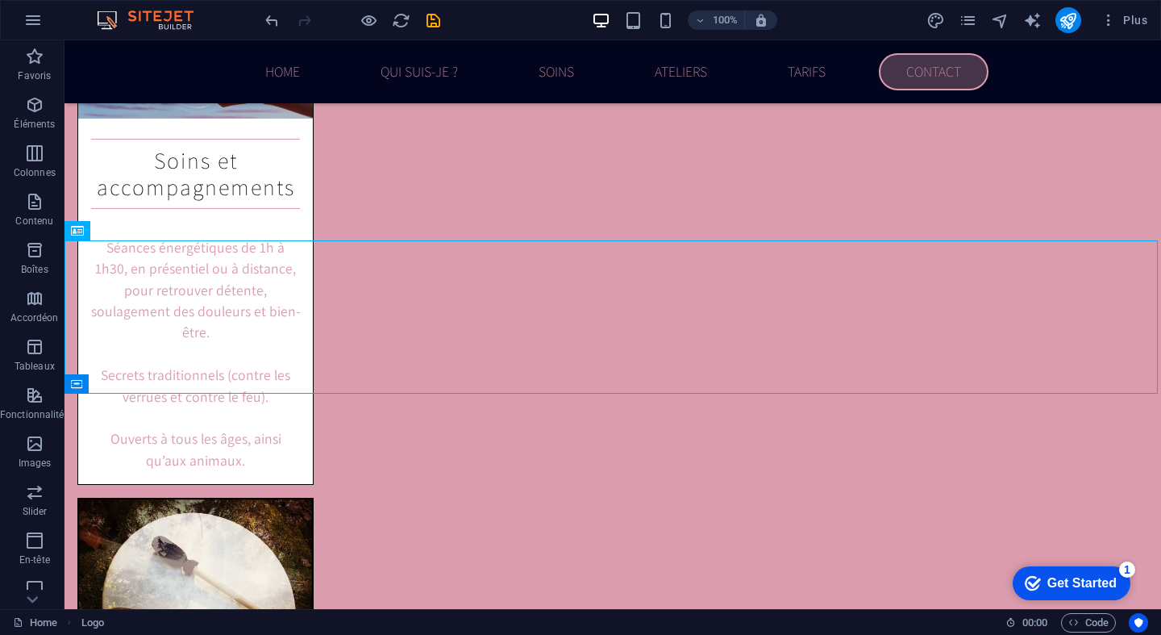
click at [827, 402] on div "AmLuDa Home Qui suis-je ? Soins Ateliers Tarifs Contact Bienvenus - Bienvenidos…" at bounding box center [613, 357] width 1097 height 11294
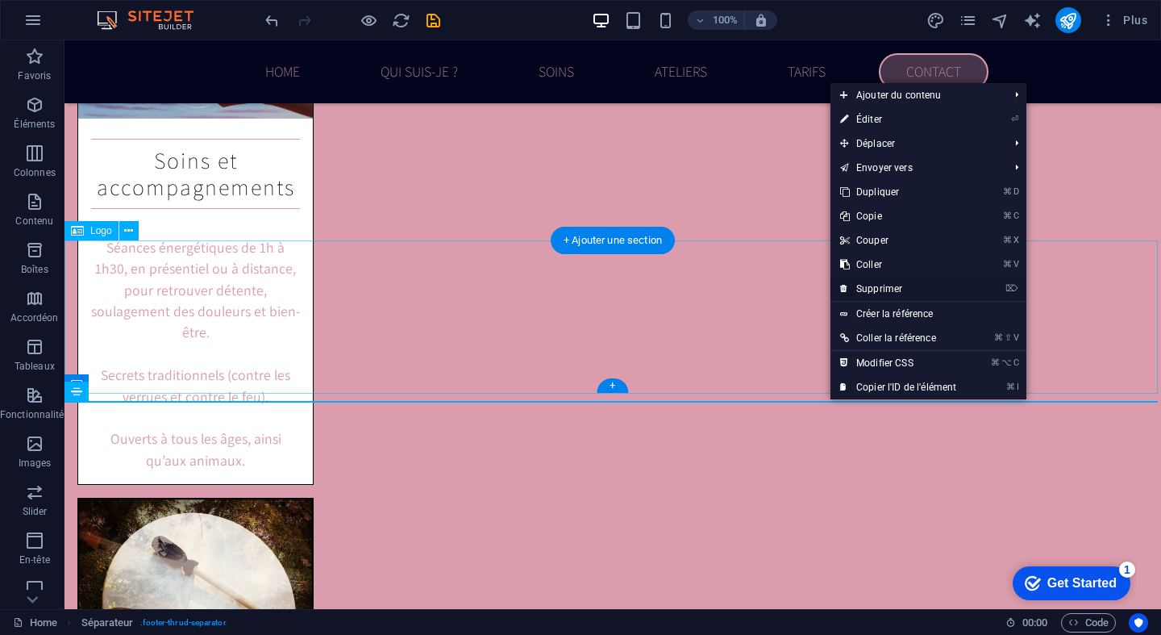
click at [908, 281] on link "⌦ Supprimer" at bounding box center [898, 289] width 135 height 24
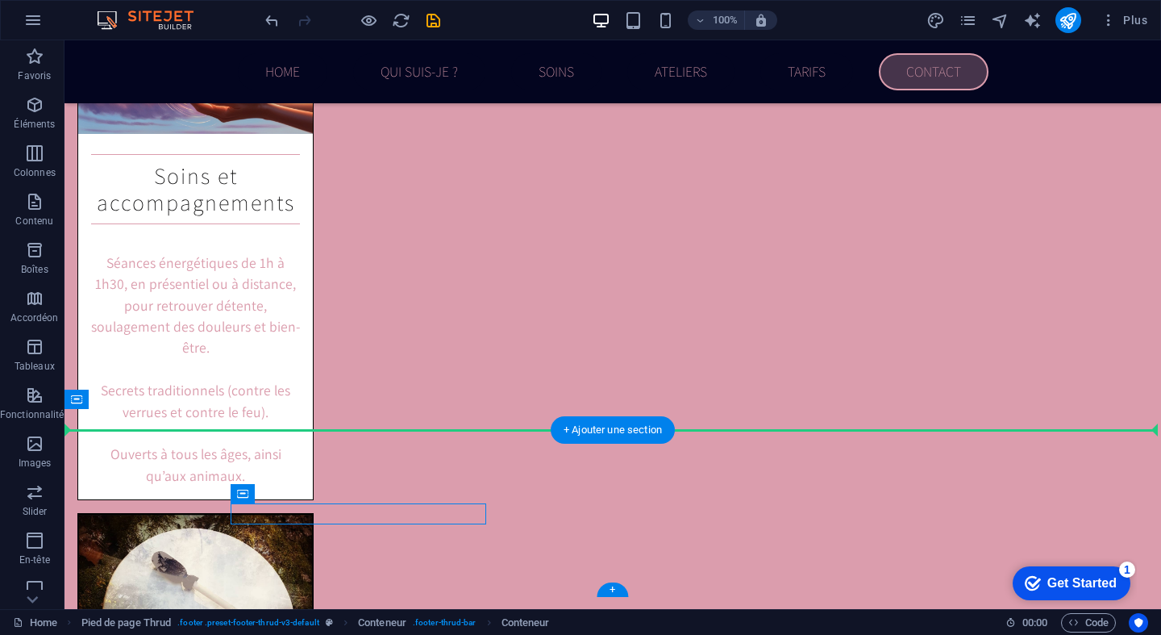
drag, startPoint x: 474, startPoint y: 523, endPoint x: 493, endPoint y: 456, distance: 69.4
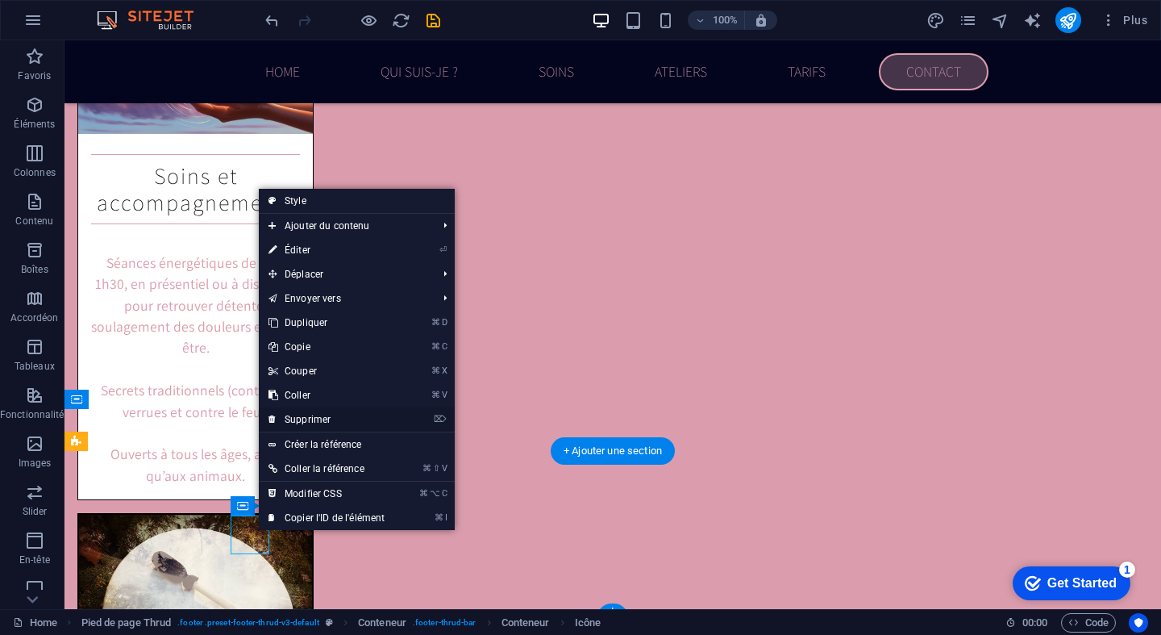
click at [321, 411] on link "⌦ Supprimer" at bounding box center [326, 419] width 135 height 24
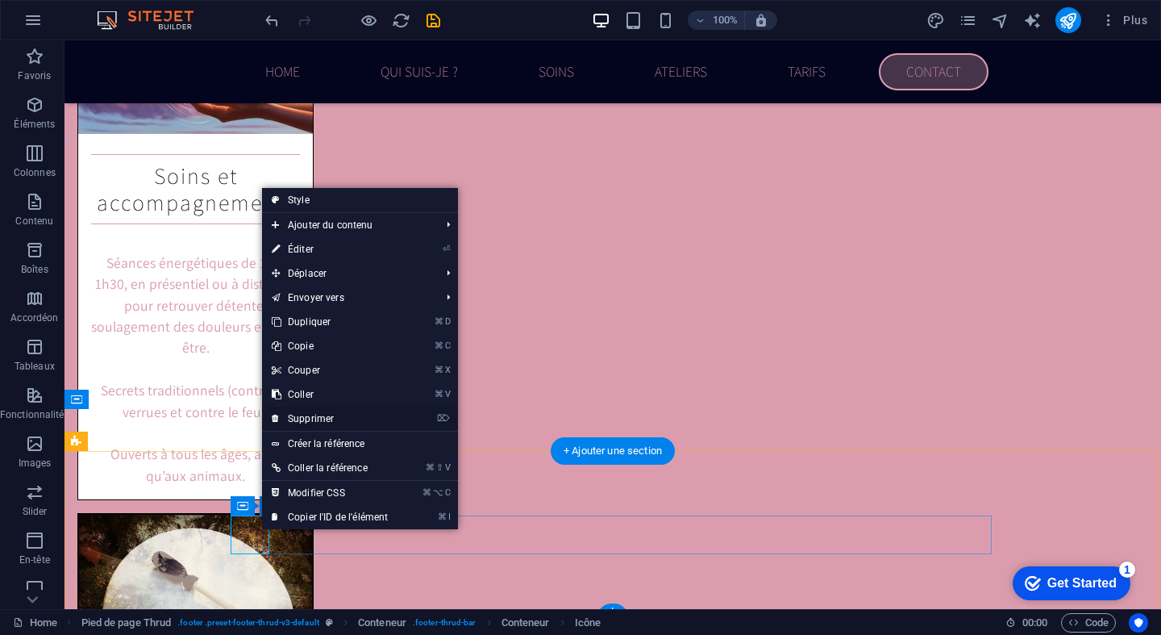
click at [312, 422] on link "⌦ Supprimer" at bounding box center [329, 418] width 135 height 24
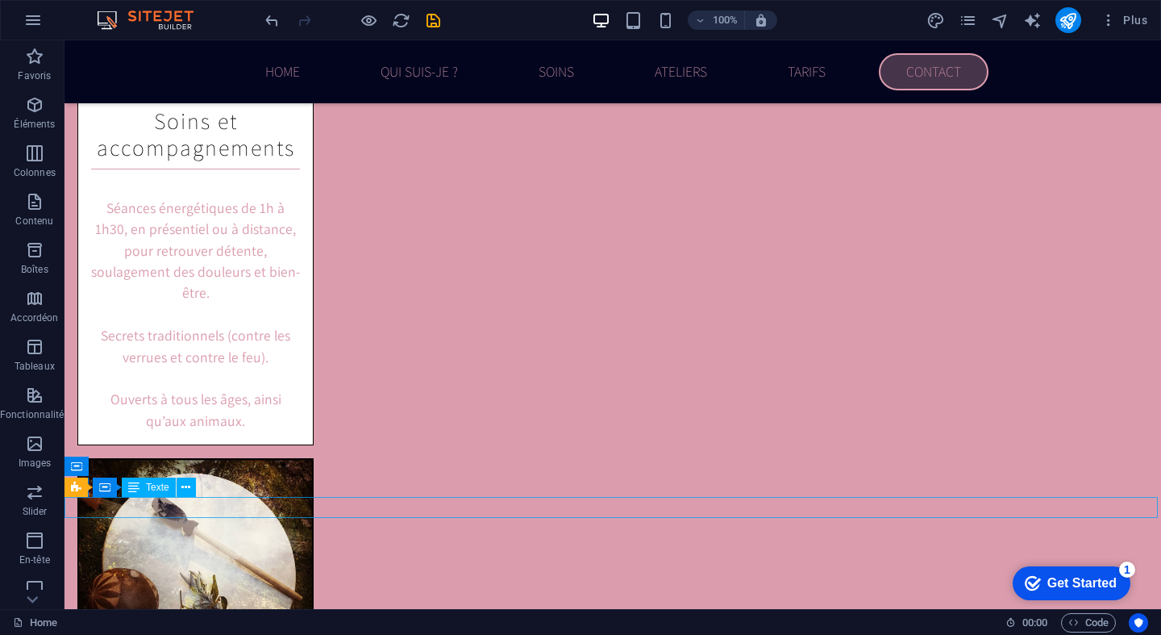
scroll to position [5412, 0]
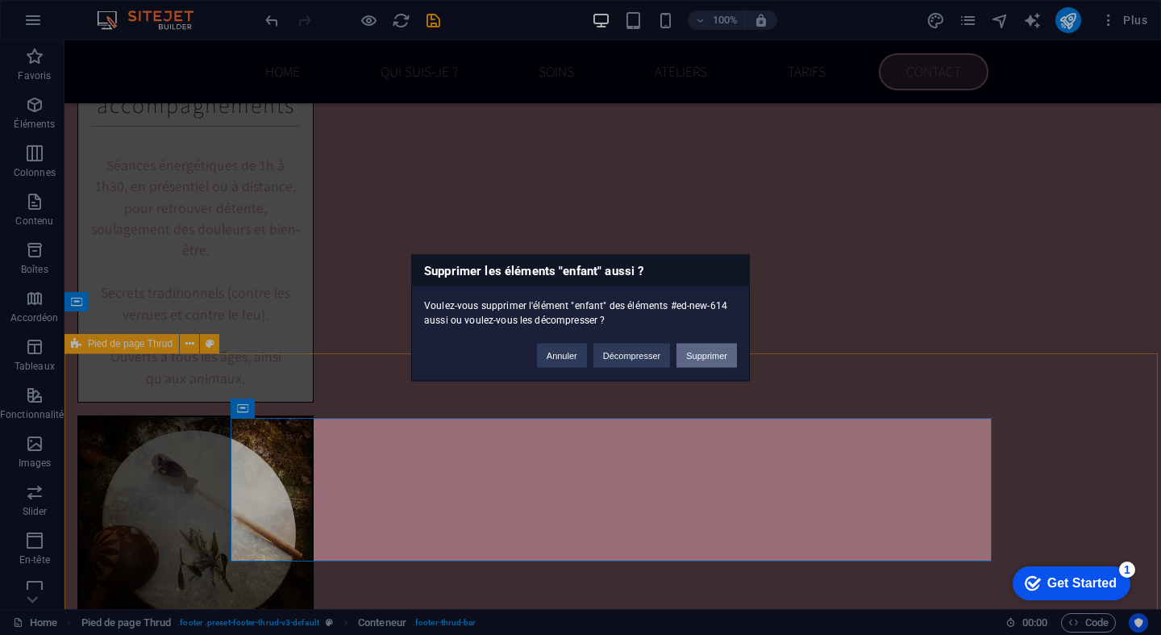
click at [710, 351] on button "Supprimer" at bounding box center [707, 355] width 60 height 24
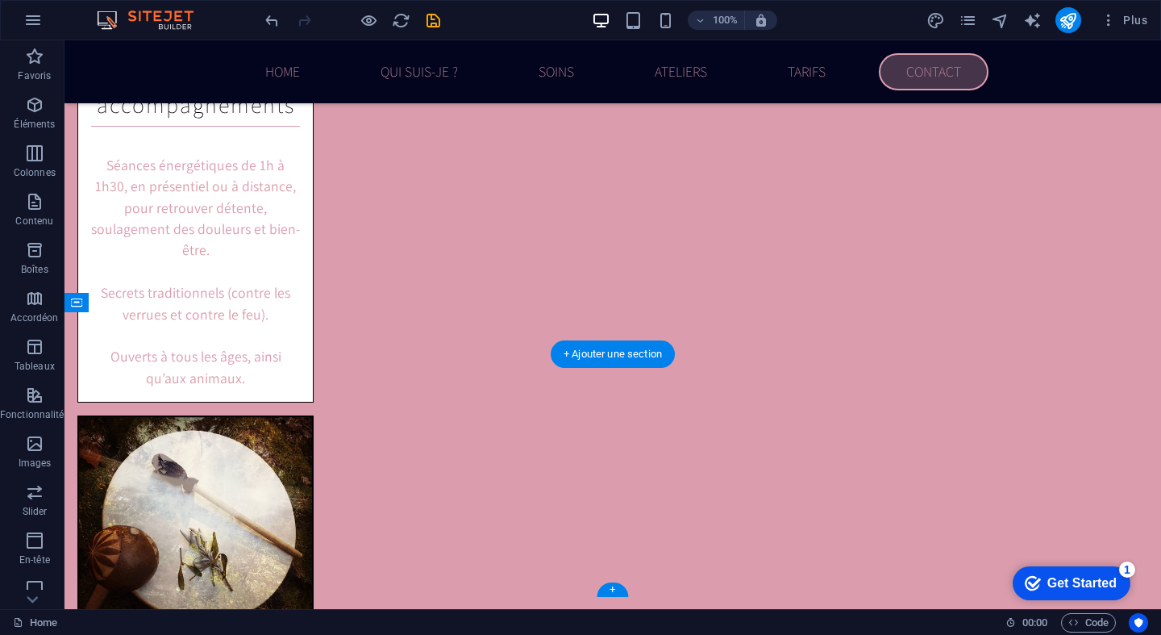
scroll to position [5411, 0]
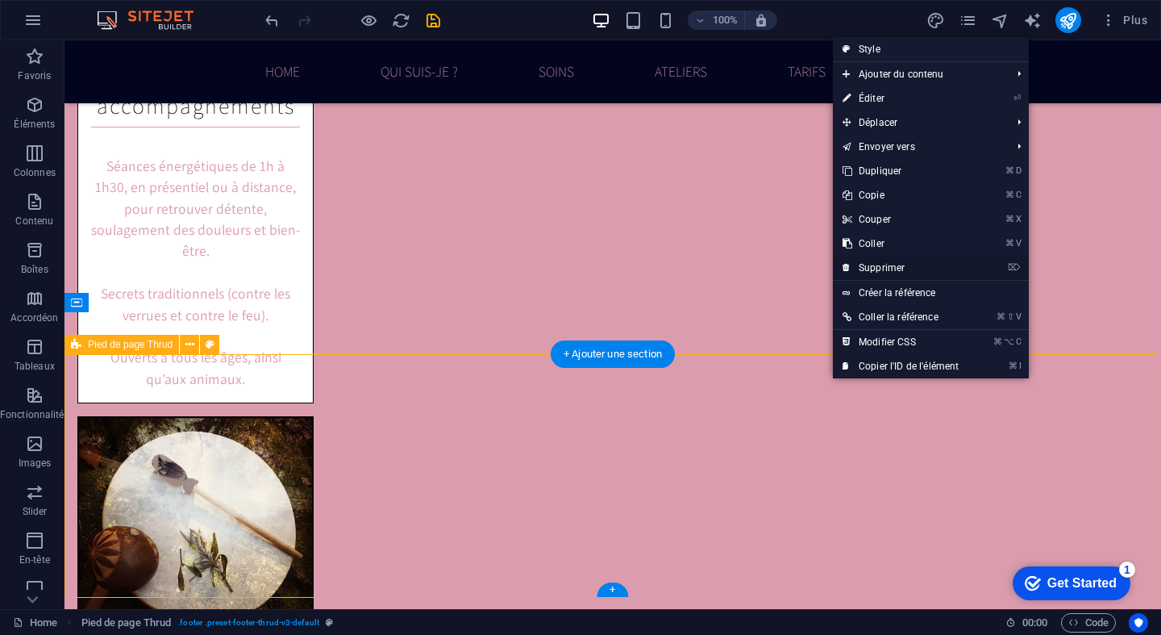
click at [875, 264] on link "⌦ Supprimer" at bounding box center [900, 268] width 135 height 24
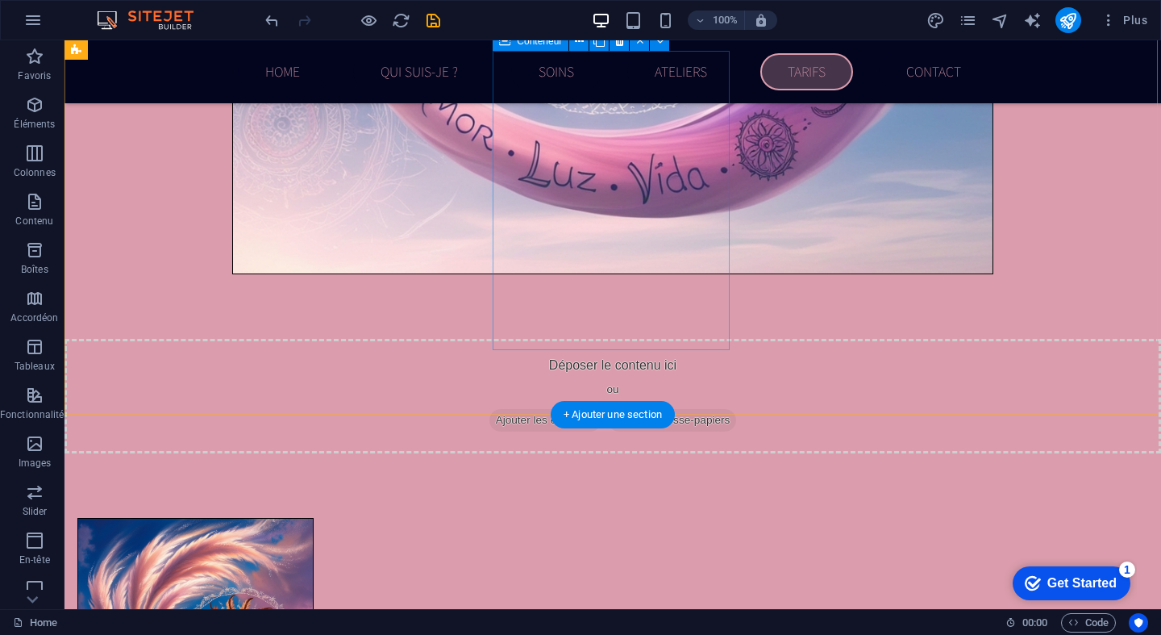
scroll to position [4686, 0]
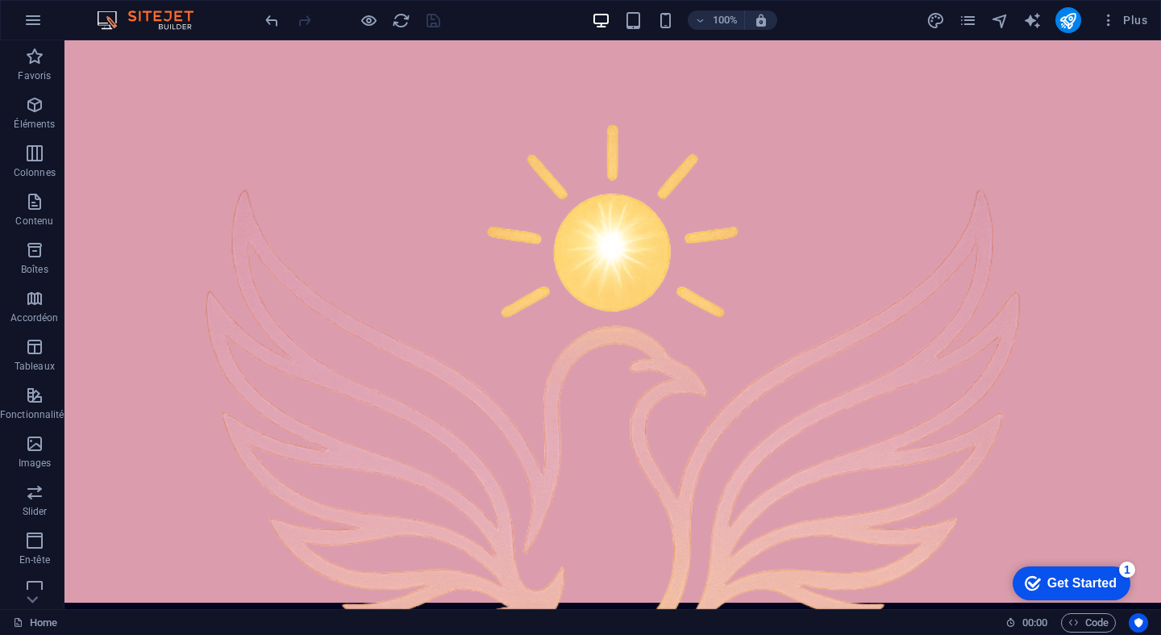
scroll to position [0, 0]
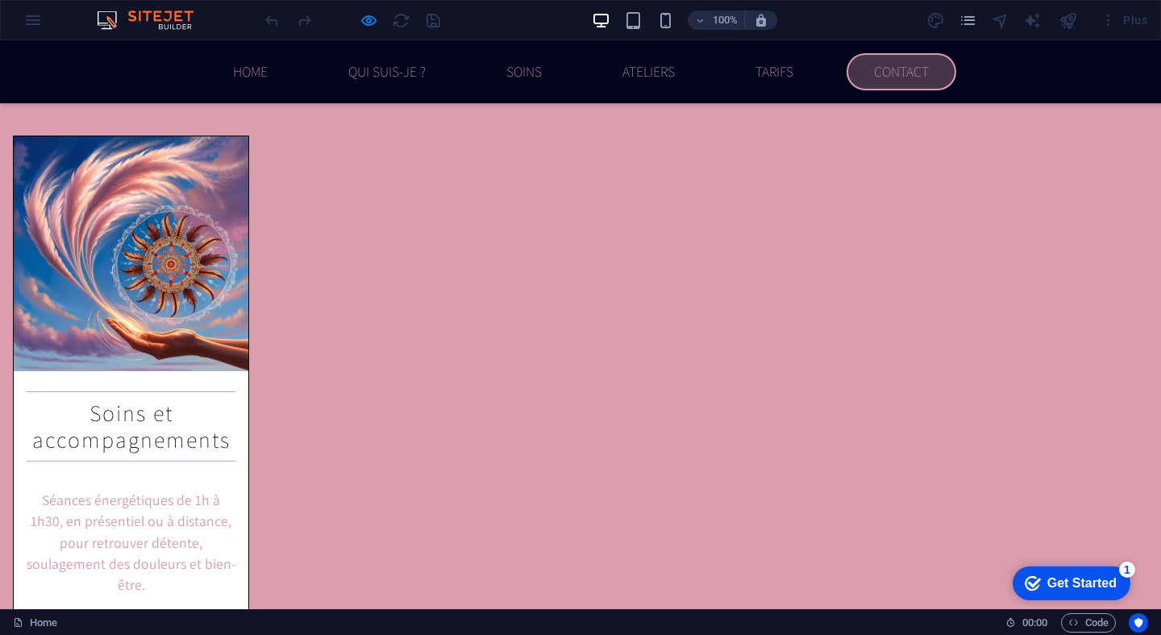
scroll to position [4939, 0]
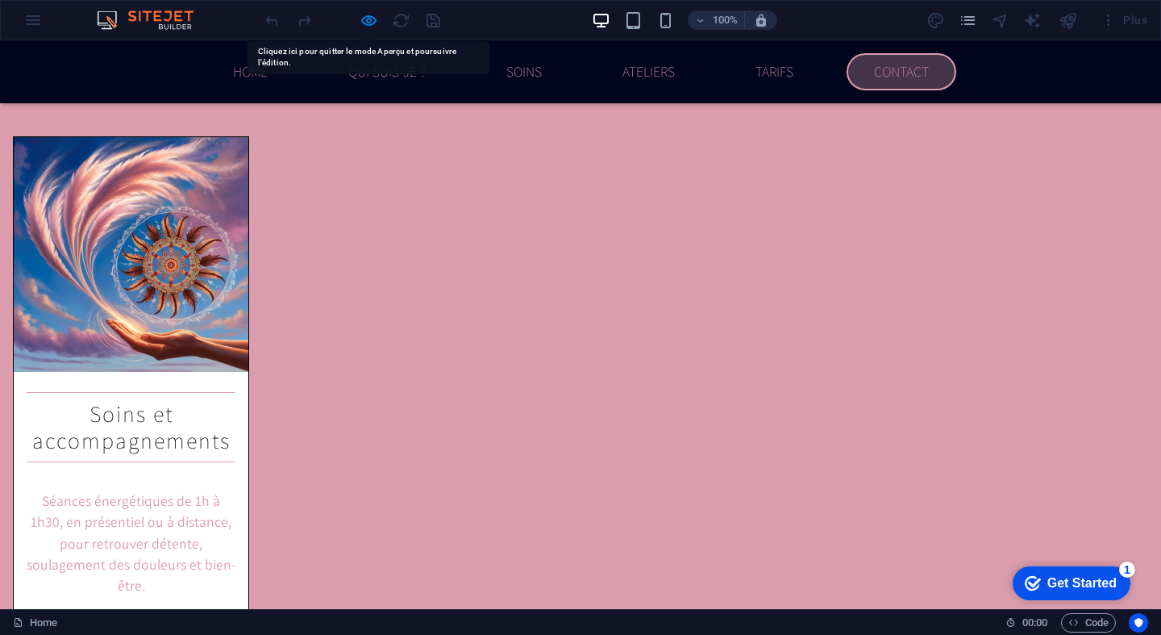
drag, startPoint x: 611, startPoint y: 567, endPoint x: 546, endPoint y: 567, distance: 65.3
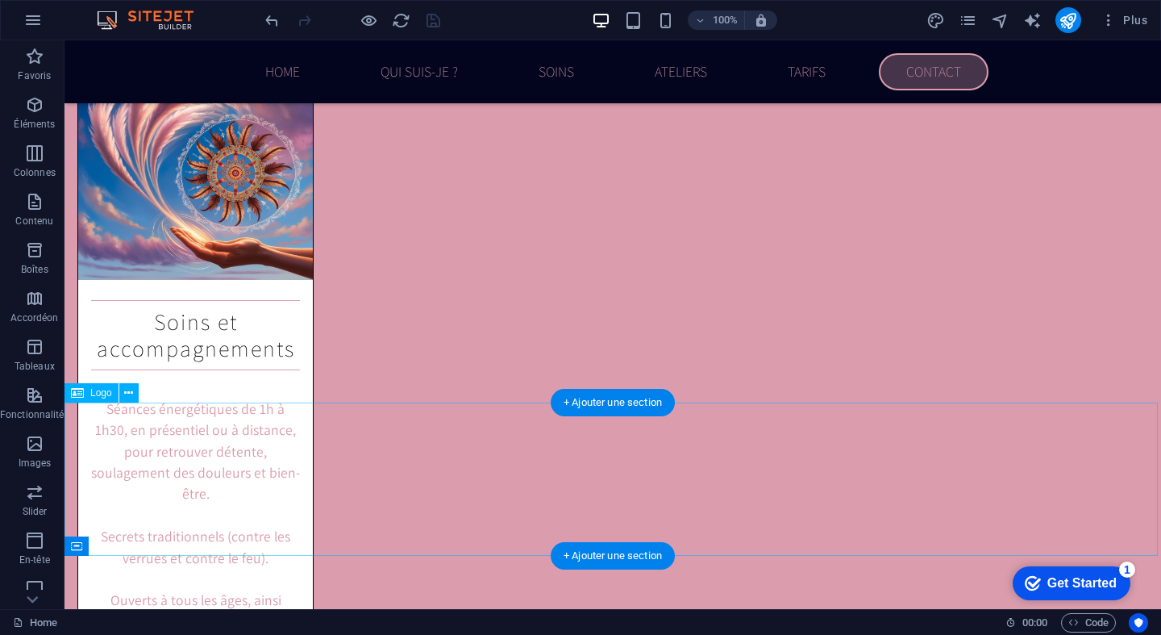
scroll to position [5168, 0]
click at [623, 569] on div "+ Ajouter une section" at bounding box center [613, 555] width 124 height 27
select select "px"
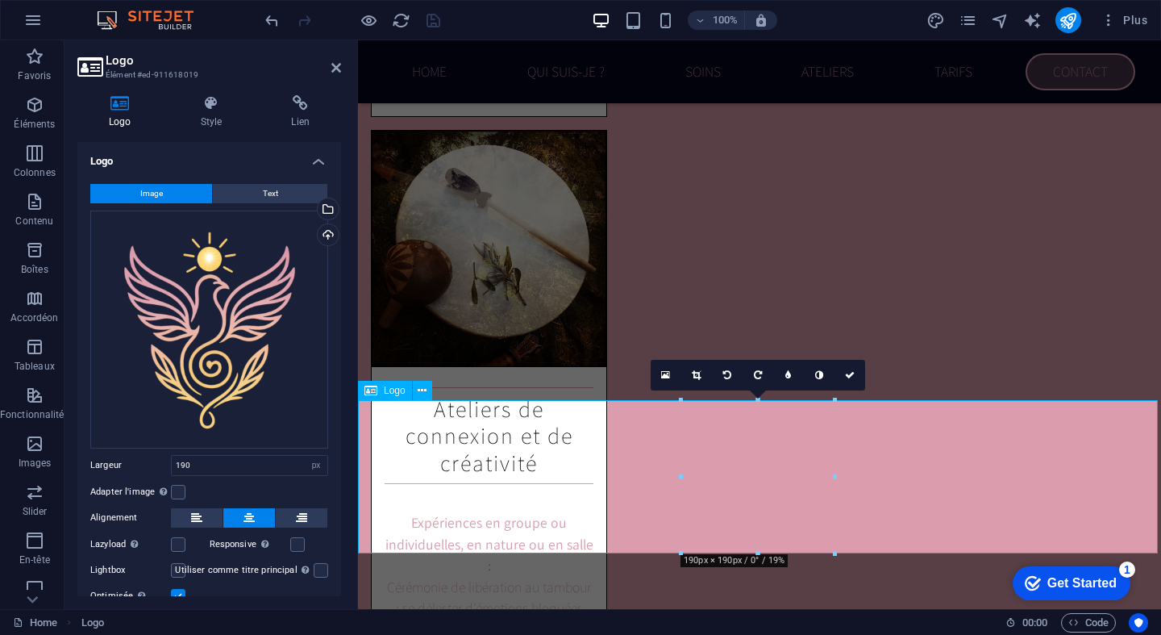
scroll to position [5281, 0]
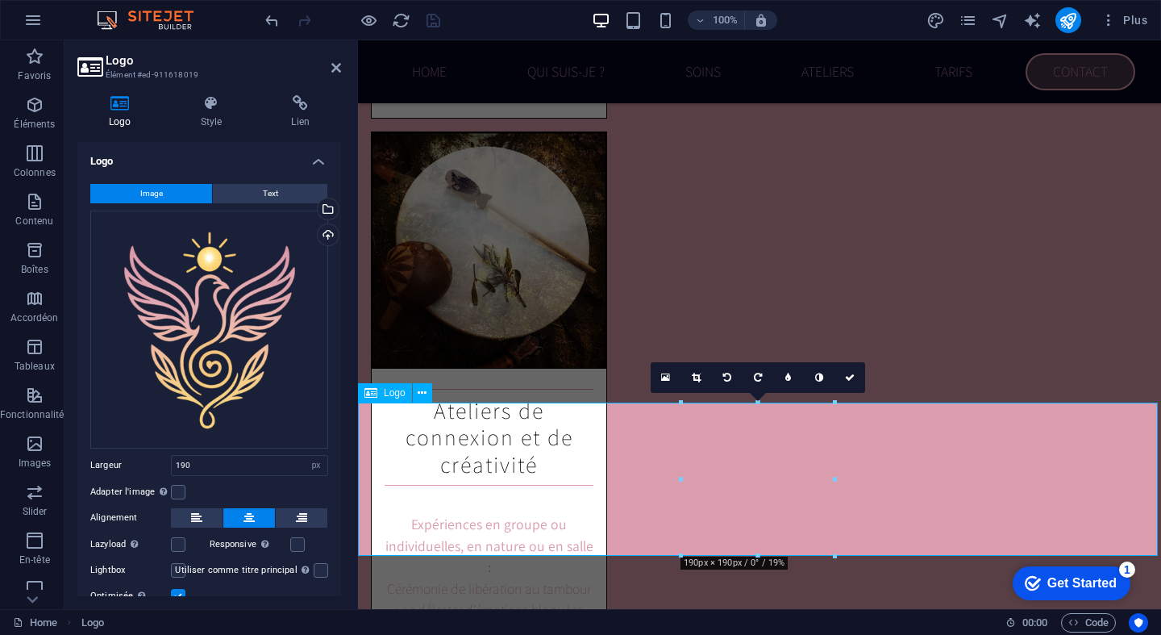
click at [851, 377] on icon at bounding box center [850, 378] width 10 height 10
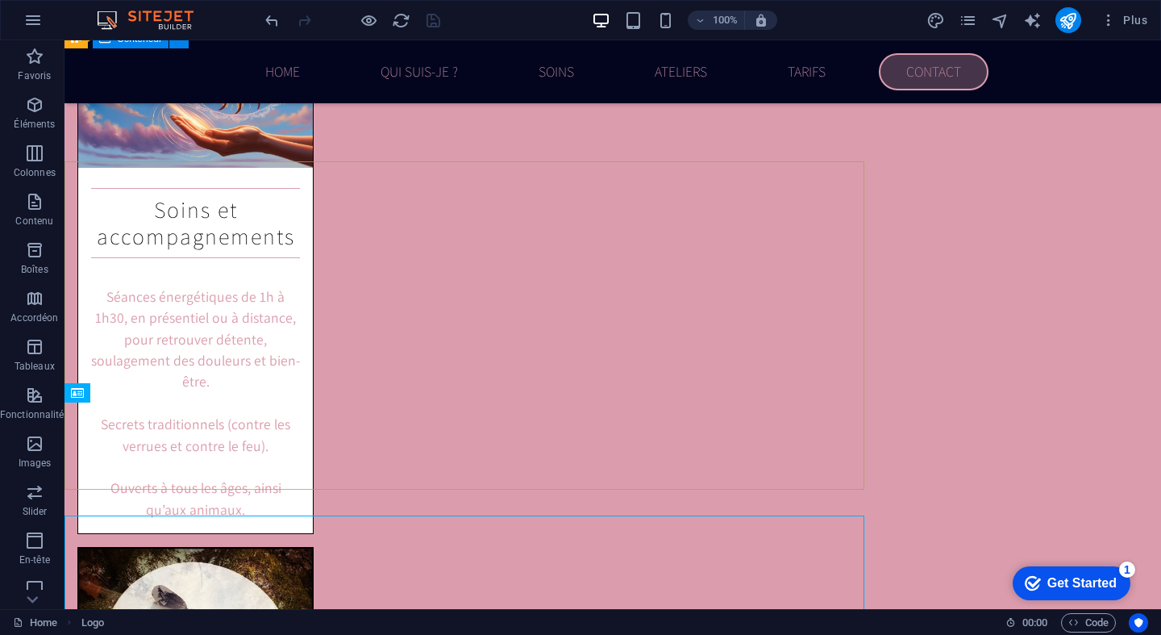
scroll to position [5168, 0]
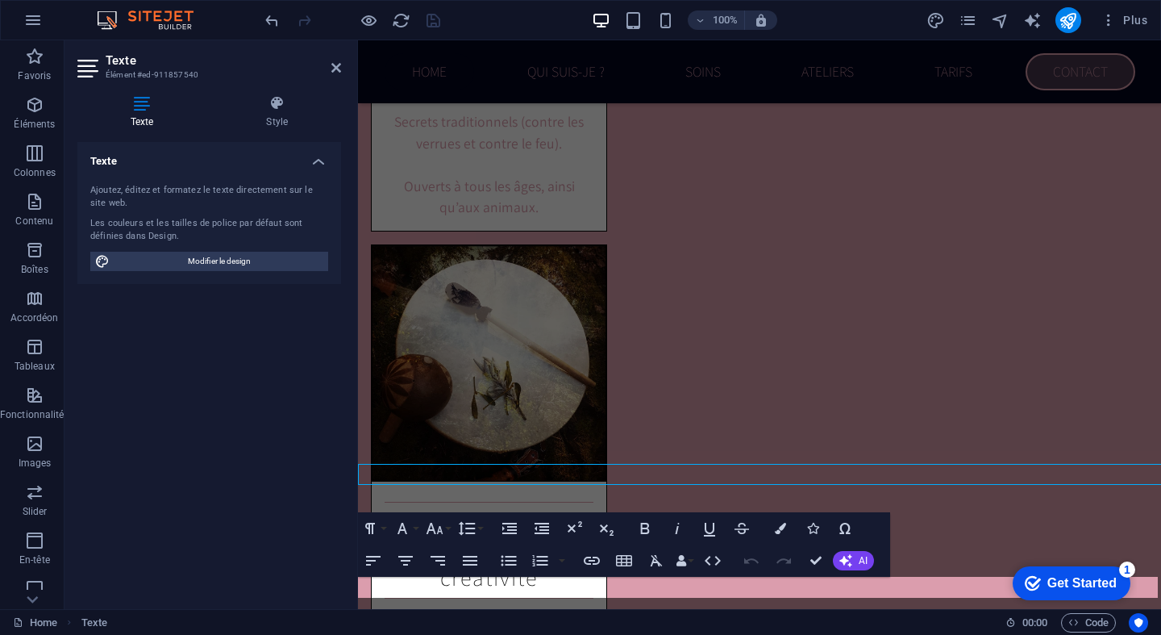
scroll to position [5260, 0]
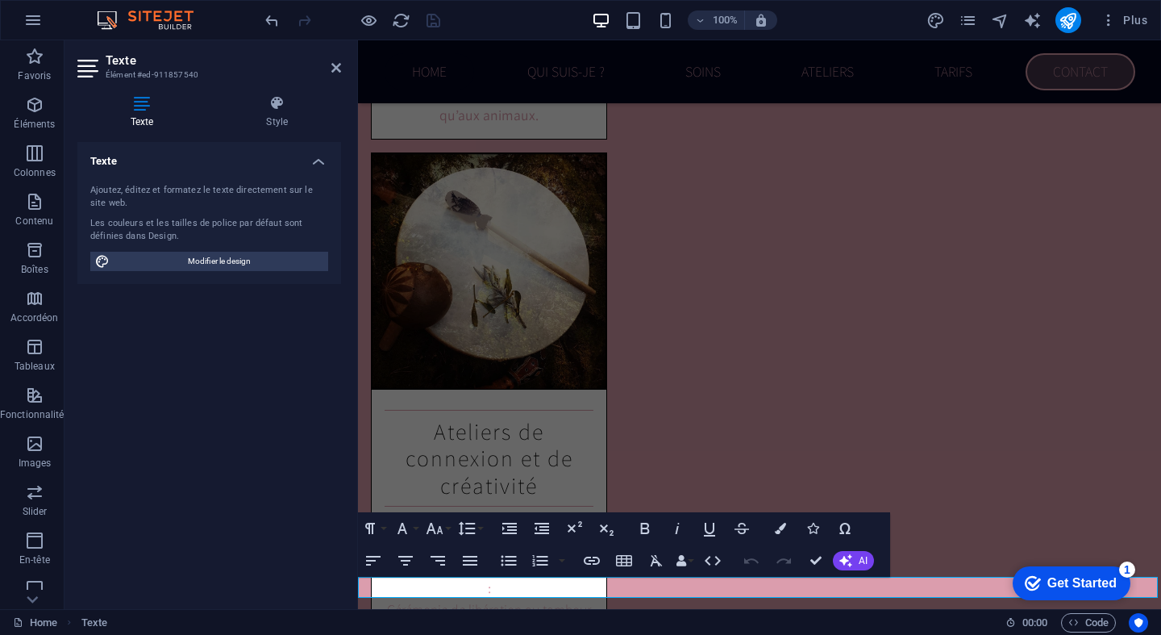
drag, startPoint x: 805, startPoint y: 587, endPoint x: 732, endPoint y: 585, distance: 72.6
click at [638, 524] on icon "button" at bounding box center [644, 527] width 19 height 19
click at [647, 527] on icon "button" at bounding box center [645, 528] width 9 height 11
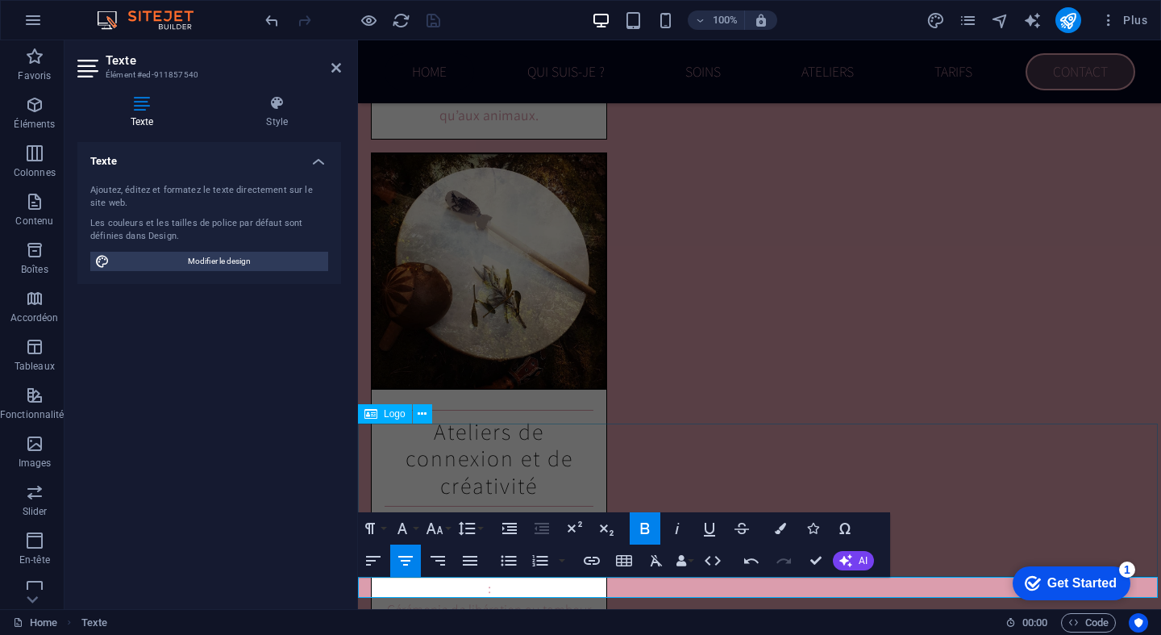
click at [647, 527] on icon "button" at bounding box center [645, 528] width 9 height 11
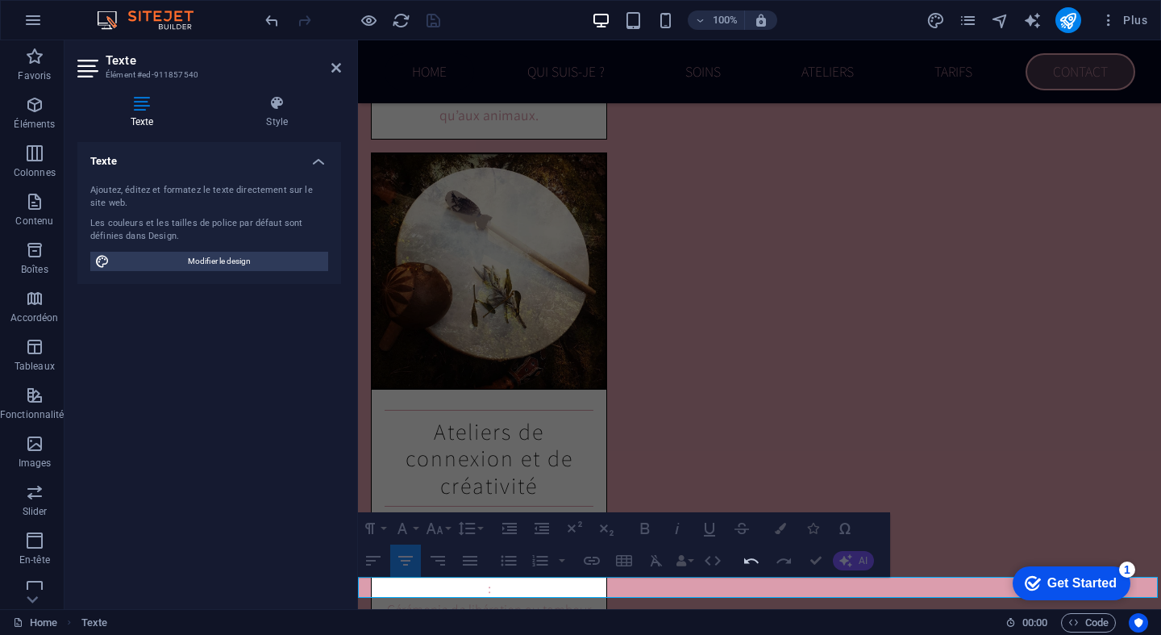
click at [805, 560] on button "Confirm (⌘+⏎)" at bounding box center [816, 560] width 31 height 32
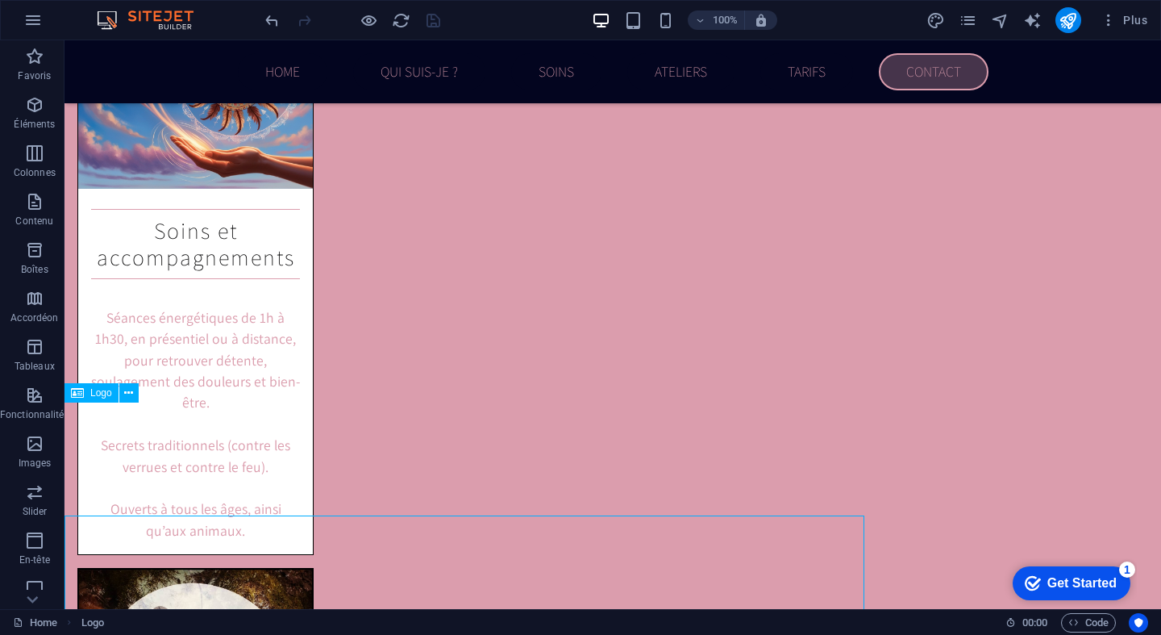
scroll to position [5168, 0]
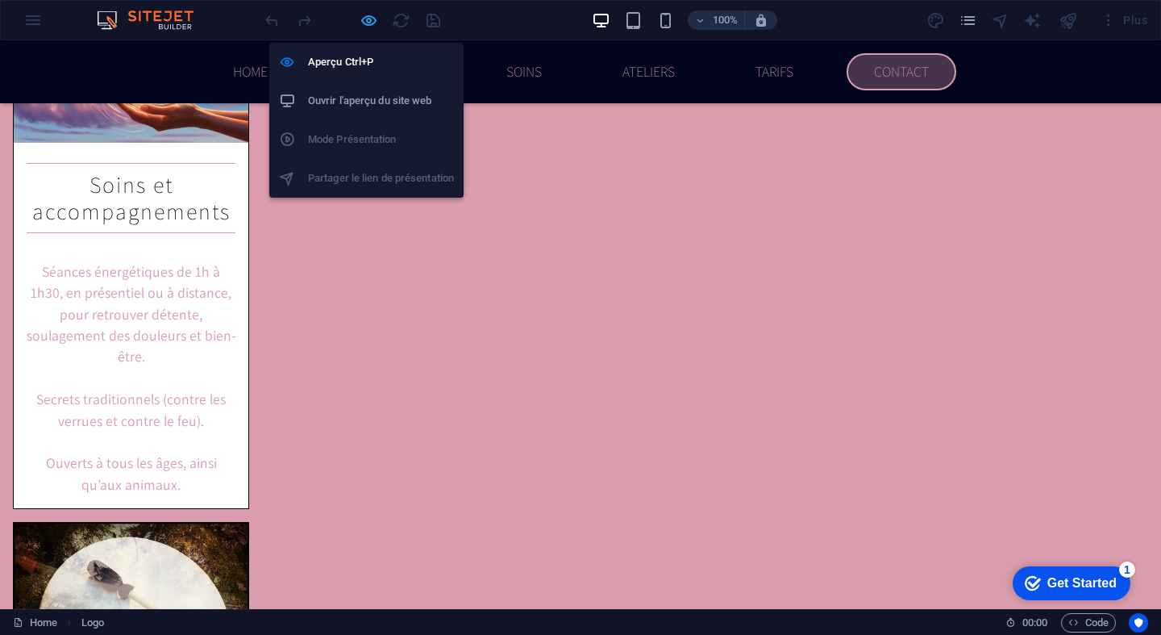
scroll to position [4939, 0]
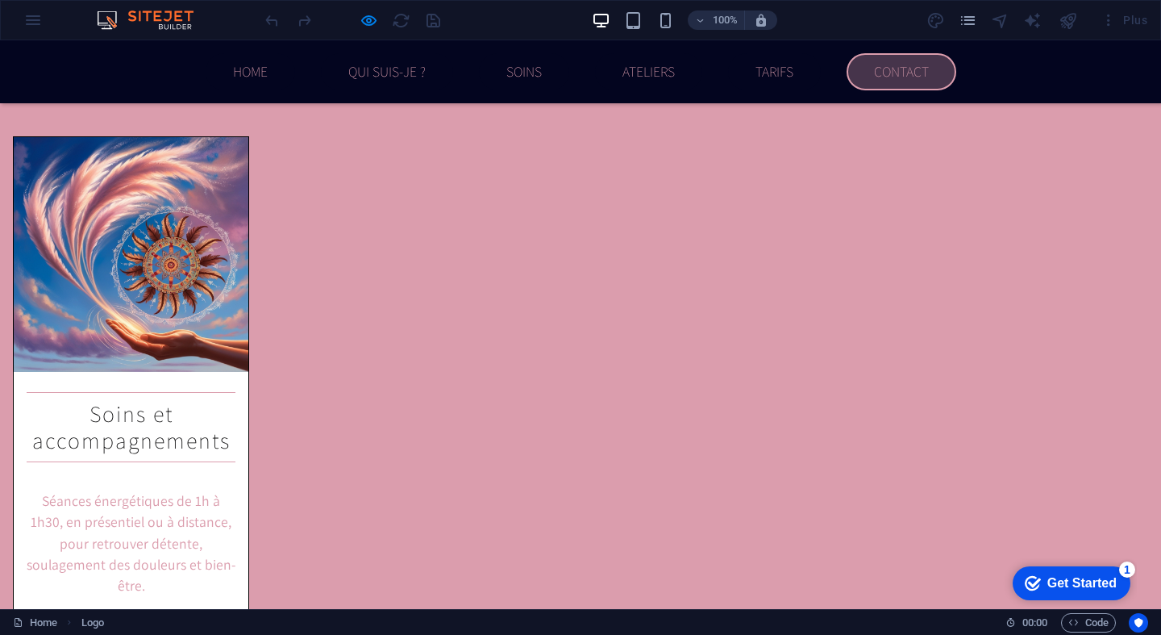
drag, startPoint x: 439, startPoint y: 590, endPoint x: 737, endPoint y: 588, distance: 298.4
drag, startPoint x: 351, startPoint y: 5, endPoint x: 368, endPoint y: 21, distance: 23.4
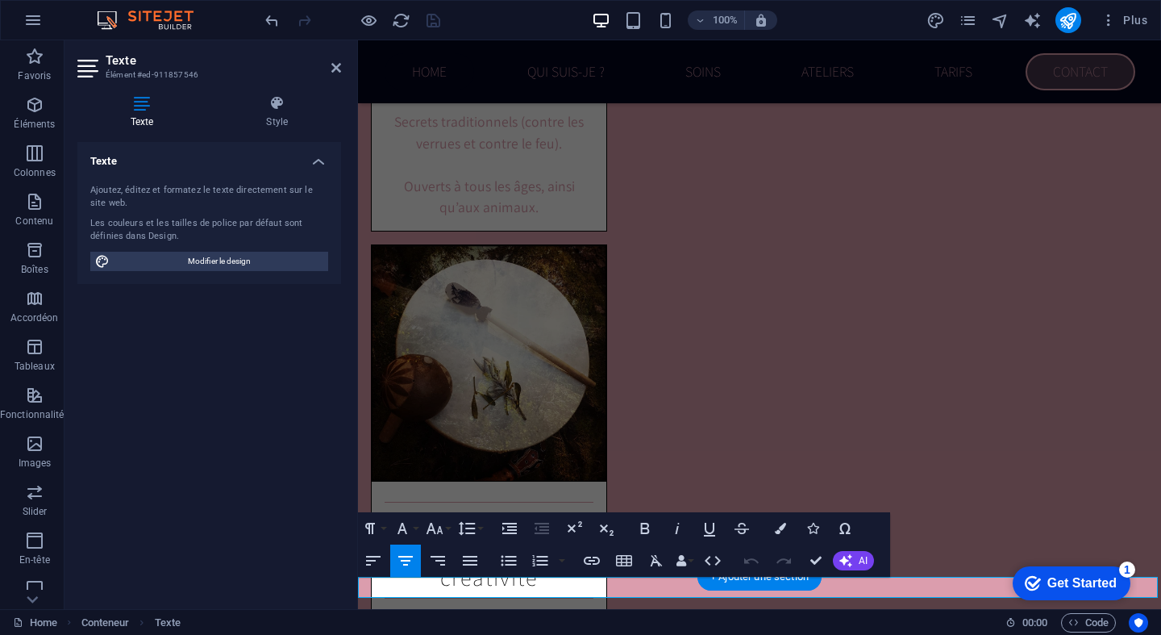
scroll to position [5281, 0]
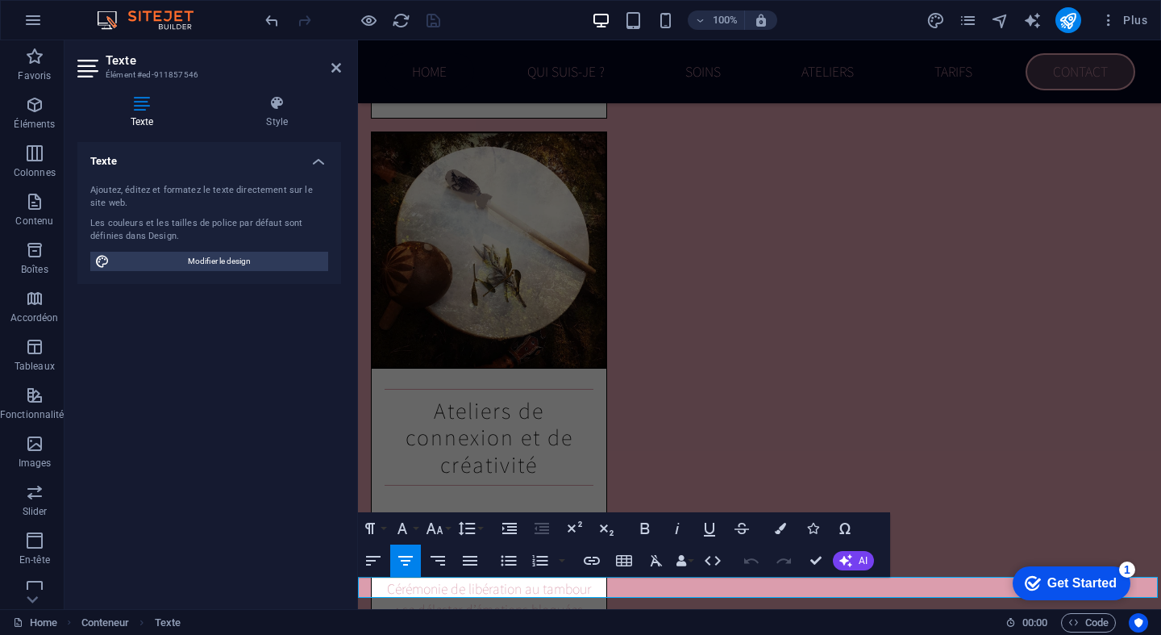
click at [146, 110] on icon at bounding box center [142, 103] width 130 height 16
click at [291, 117] on h4 "Style" at bounding box center [278, 112] width 128 height 34
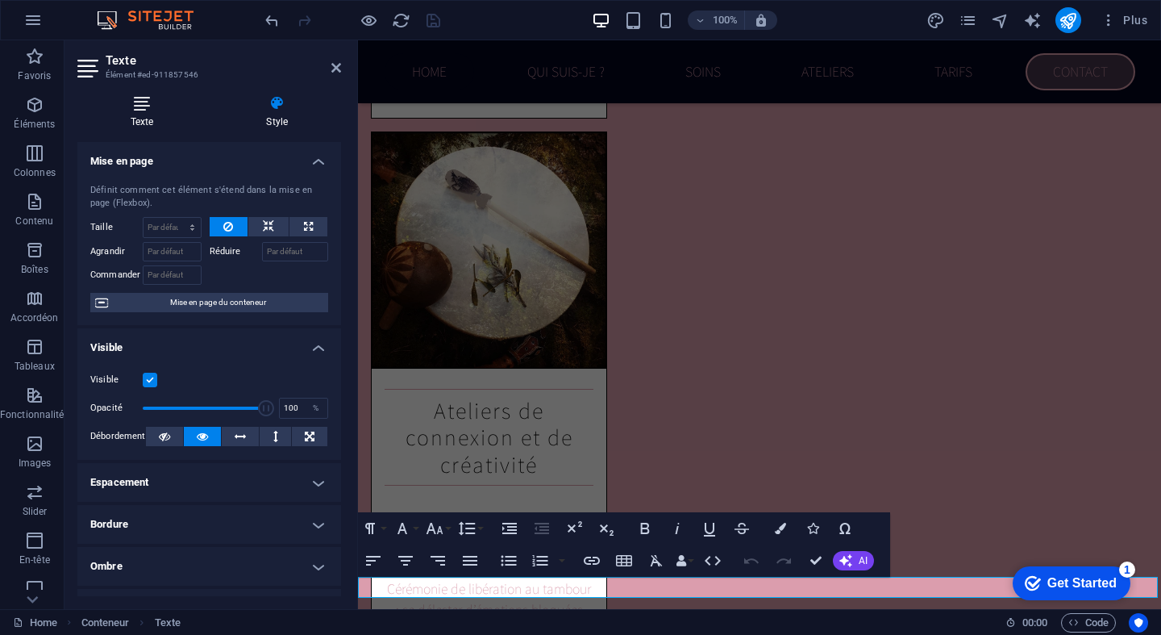
scroll to position [0, 0]
click at [143, 110] on icon at bounding box center [142, 103] width 130 height 16
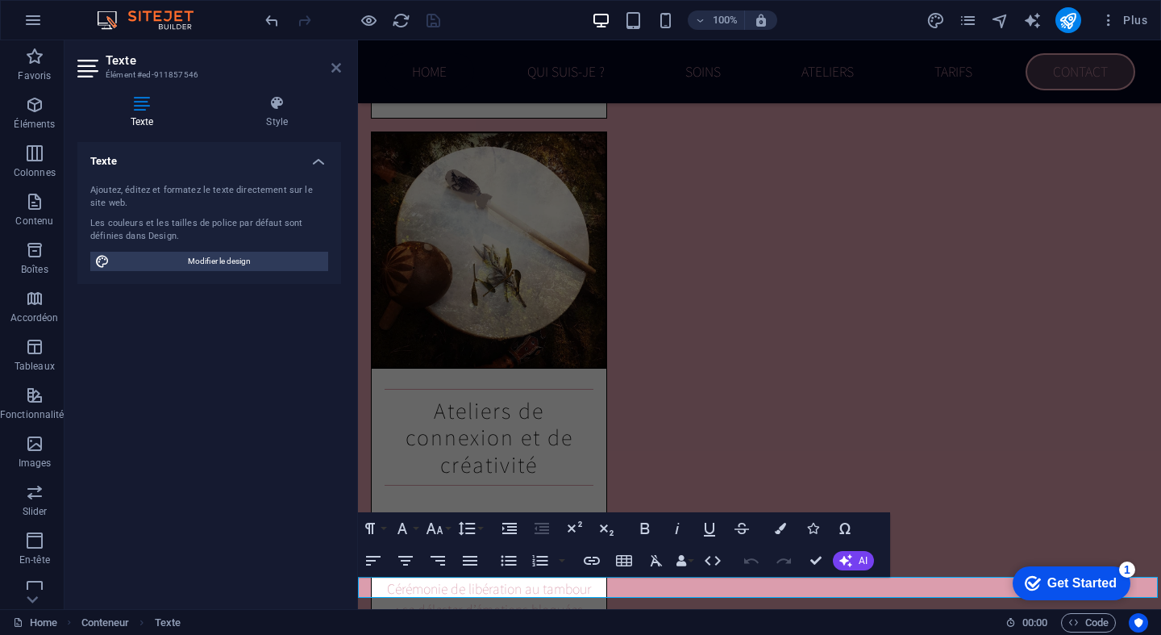
click at [332, 70] on icon at bounding box center [336, 67] width 10 height 13
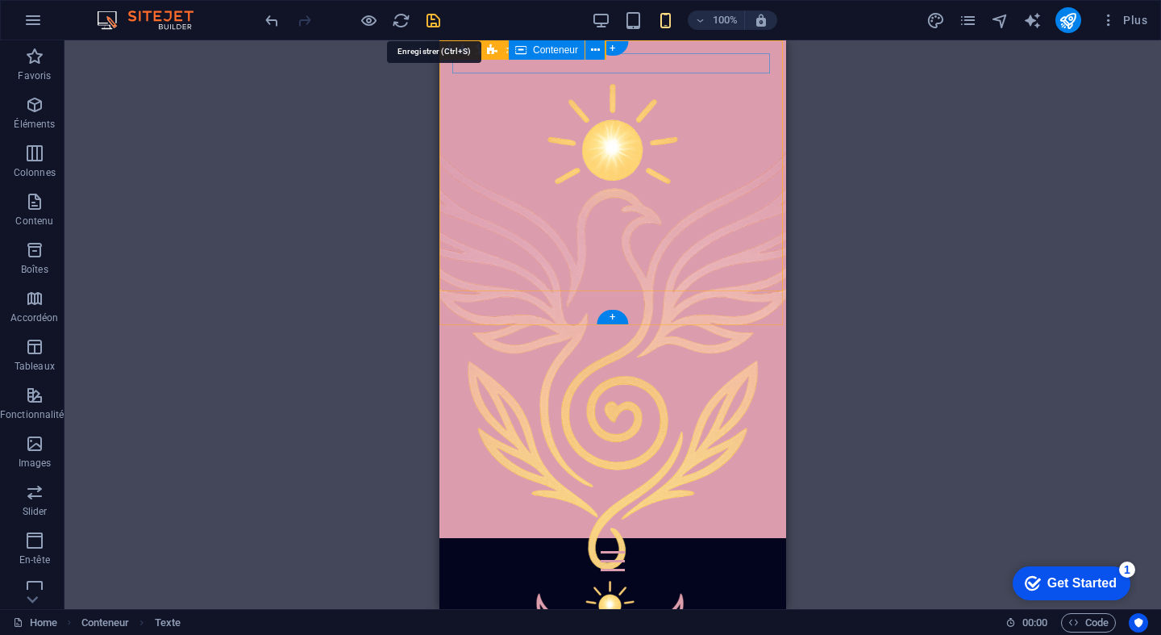
click at [428, 12] on icon "save" at bounding box center [433, 20] width 19 height 19
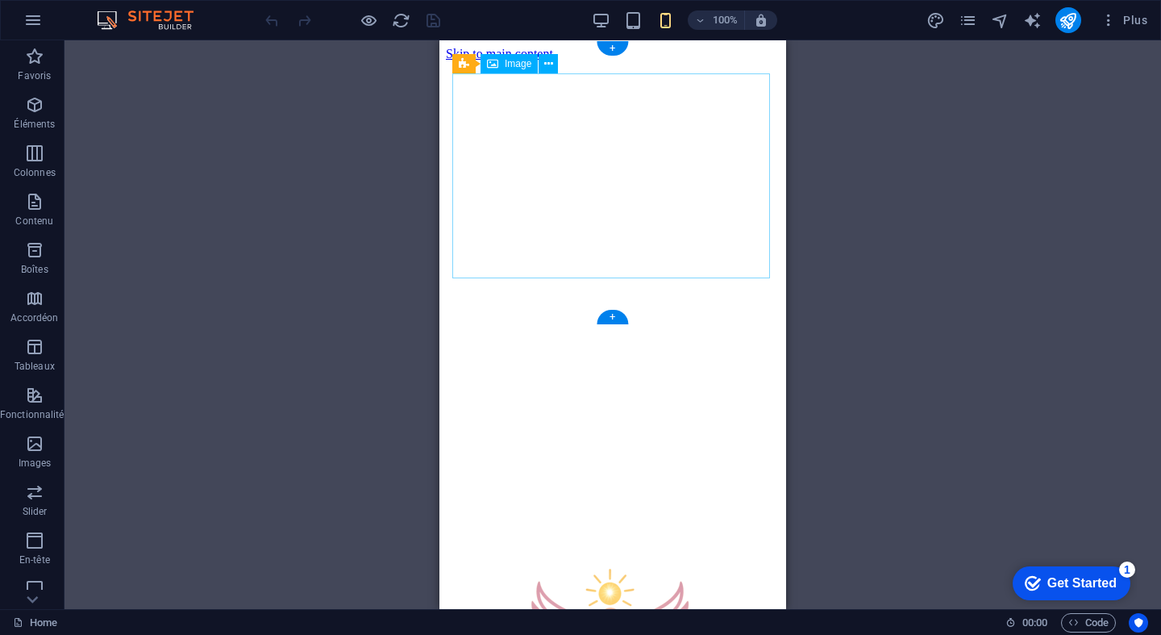
click at [554, 61] on figure at bounding box center [613, 61] width 334 height 0
select select "vh"
select select "header"
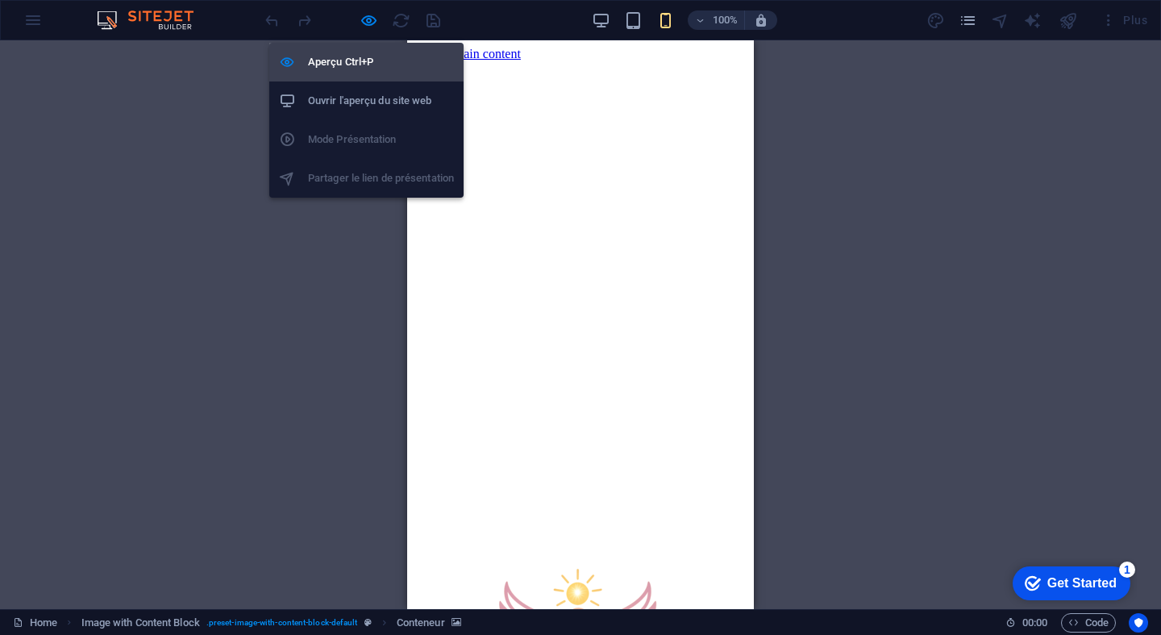
click at [366, 64] on h6 "Aperçu Ctrl+P" at bounding box center [381, 61] width 146 height 19
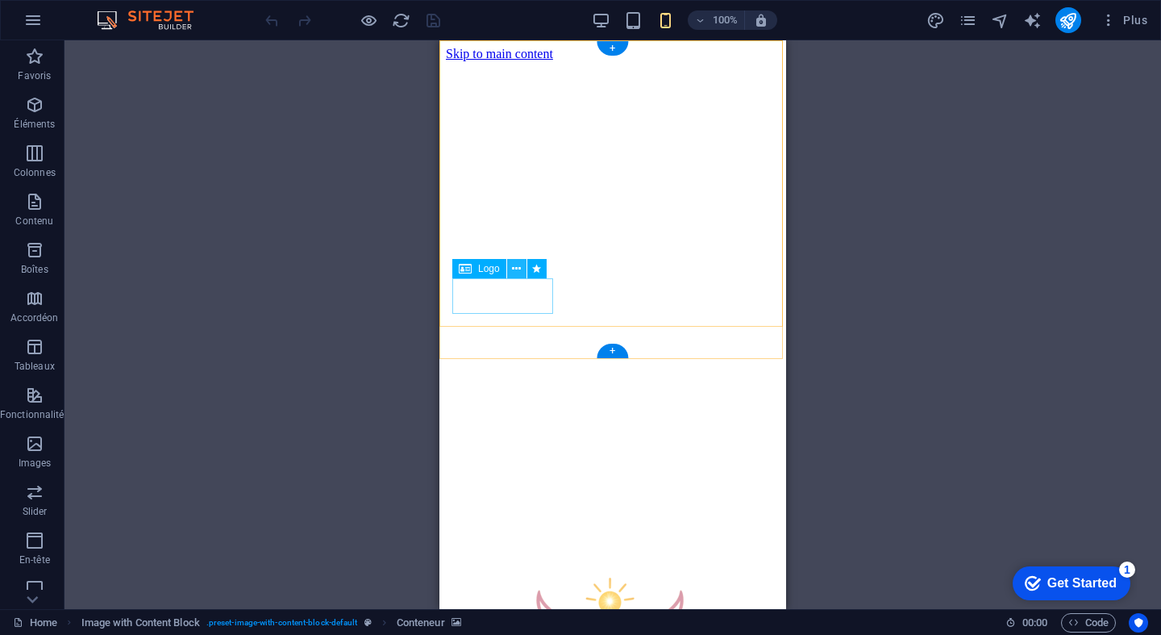
click at [516, 273] on icon at bounding box center [516, 268] width 9 height 17
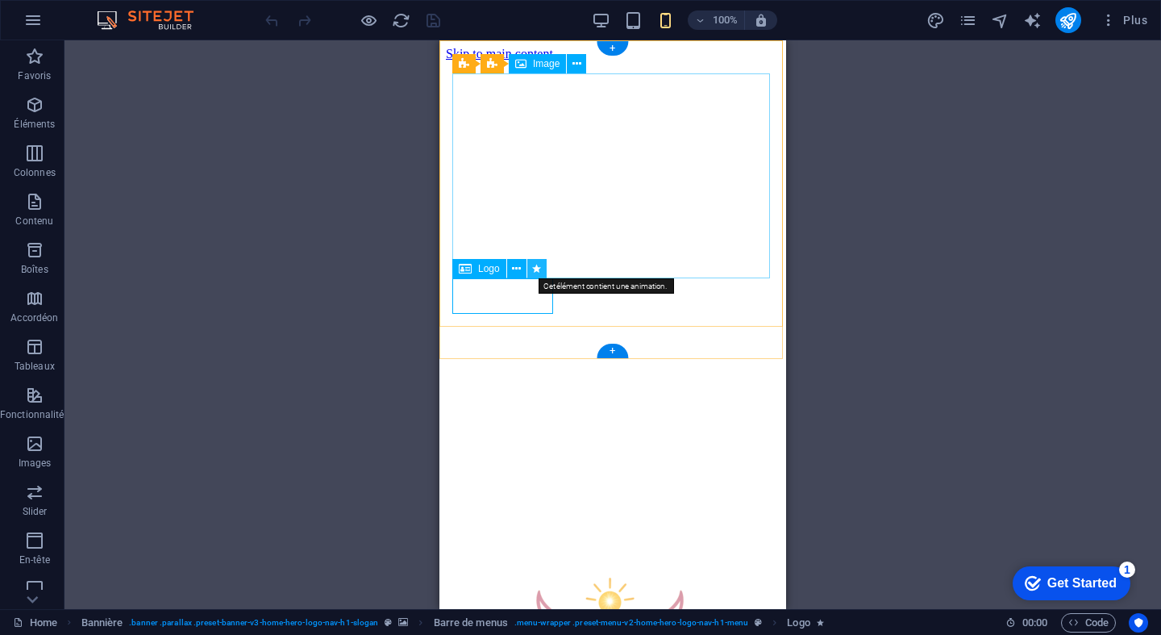
click at [540, 269] on icon at bounding box center [536, 268] width 9 height 17
select select "shrink"
select select "s"
select select "onload"
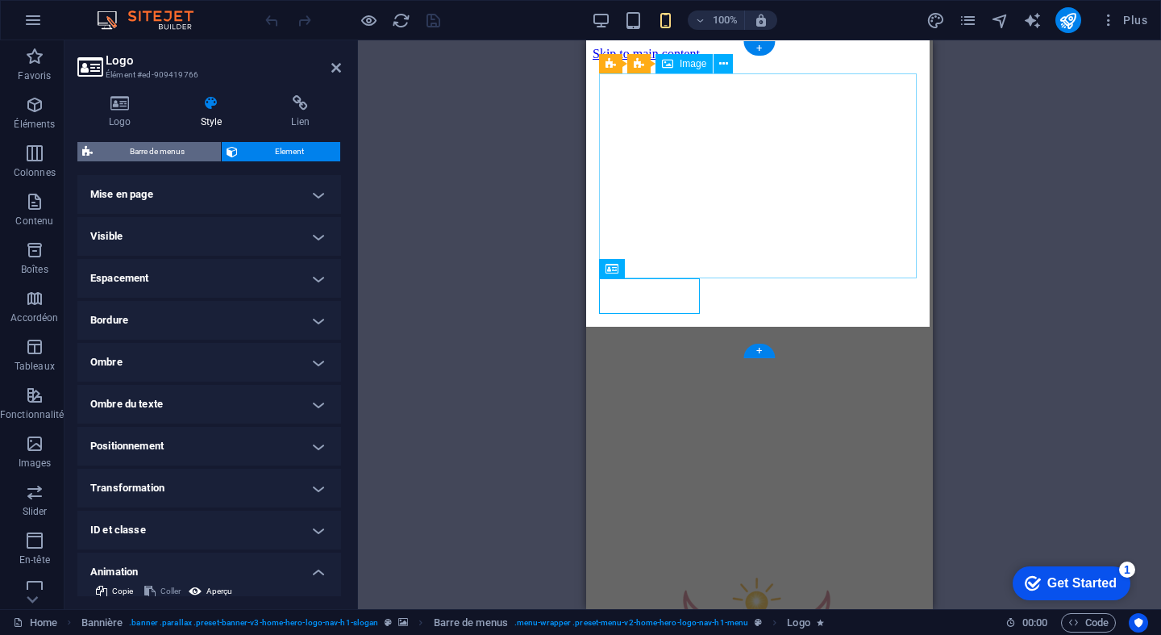
click at [160, 147] on span "Barre de menus" at bounding box center [157, 151] width 119 height 19
select select "rem"
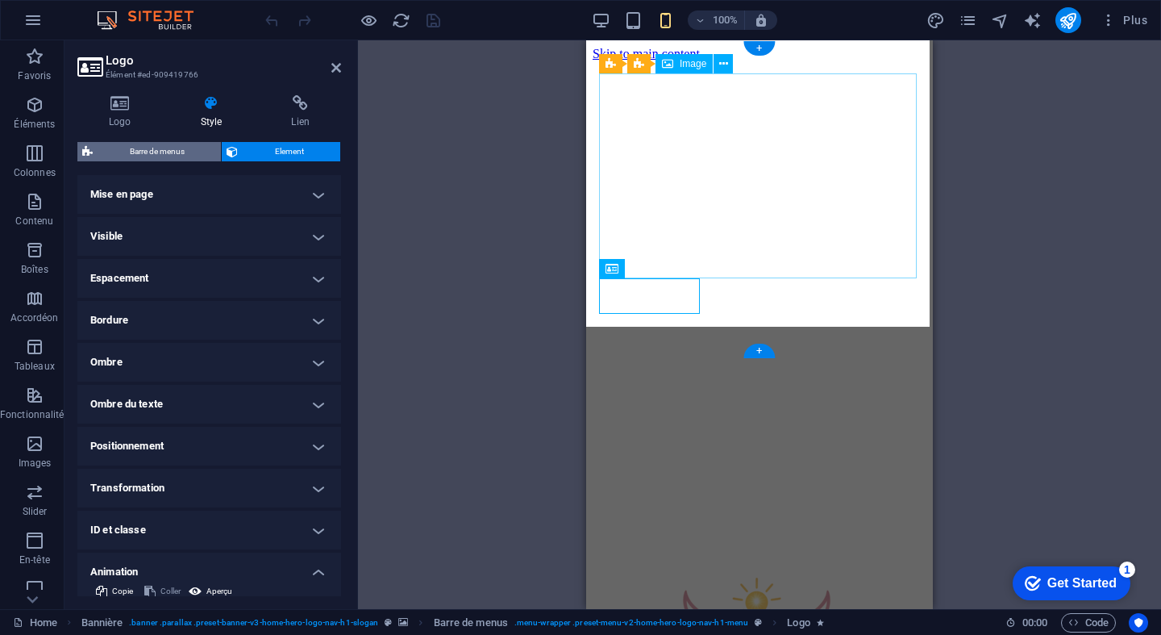
select select "rem"
select select "preset-menu-v2-home-hero-logo-nav-h1-menu"
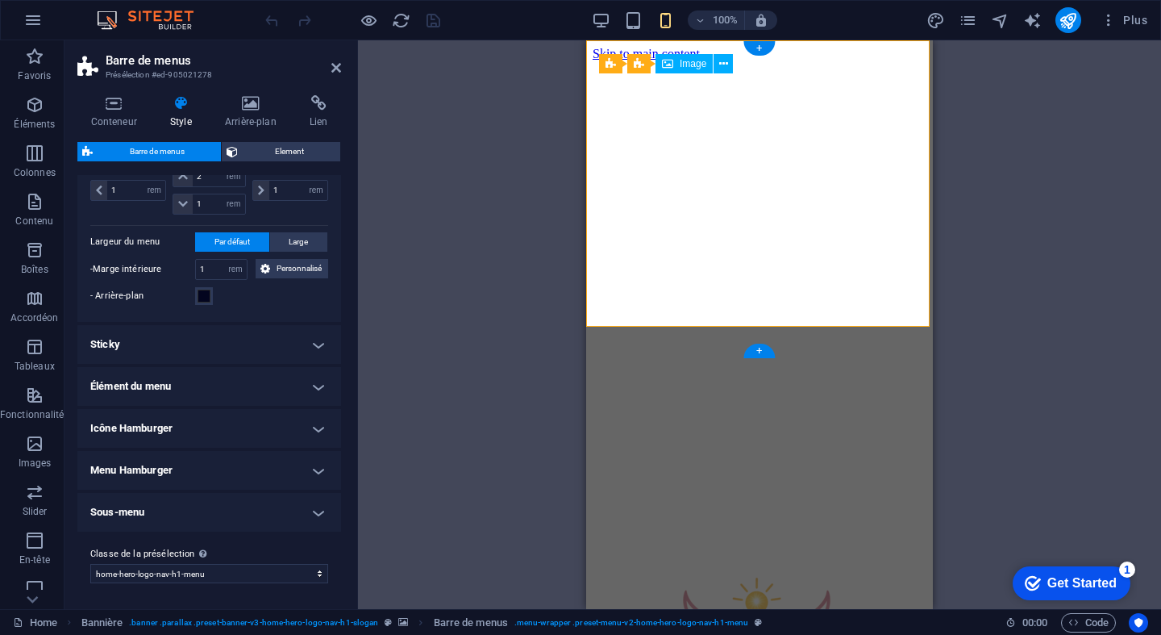
scroll to position [463, 0]
click at [245, 102] on icon at bounding box center [250, 103] width 78 height 16
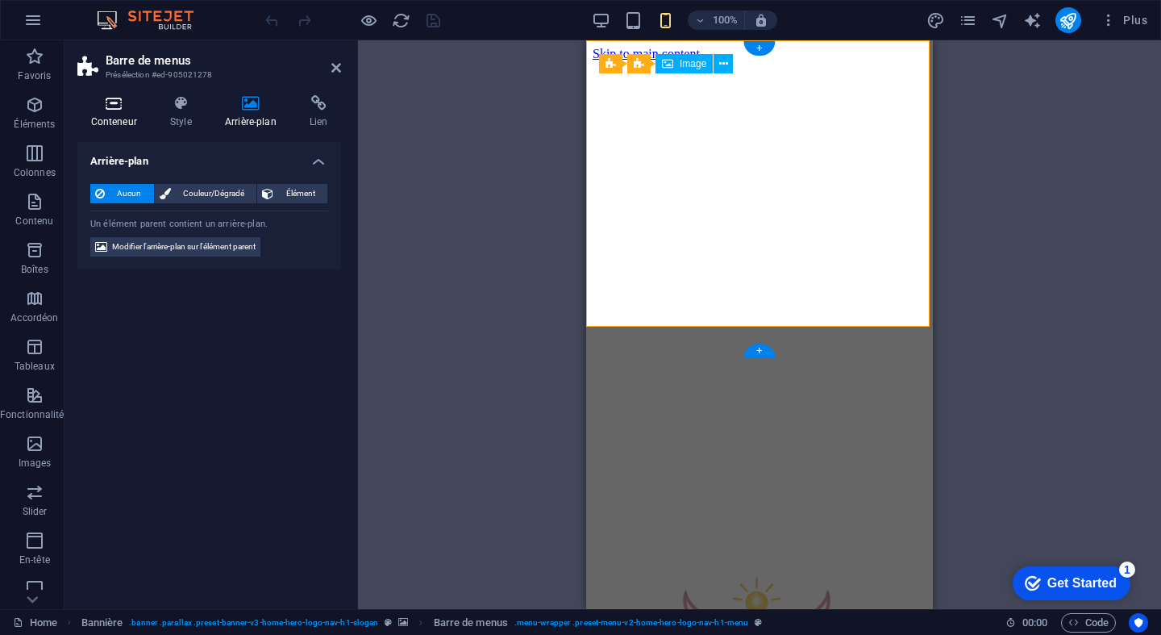
click at [119, 105] on icon at bounding box center [113, 103] width 73 height 16
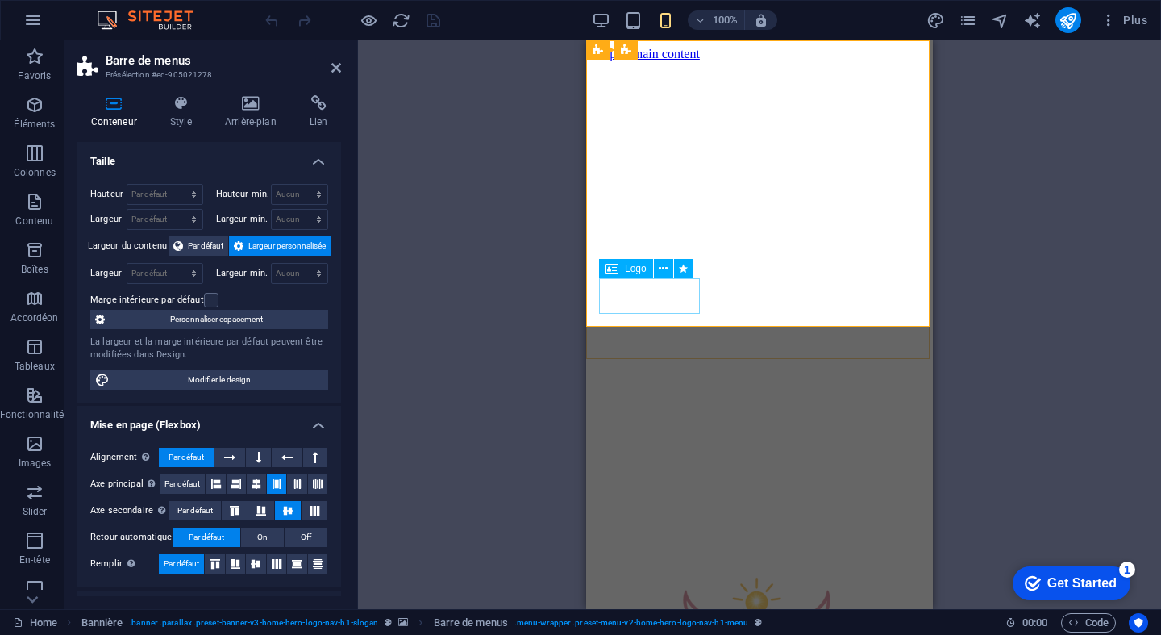
click at [338, 67] on icon at bounding box center [336, 67] width 10 height 13
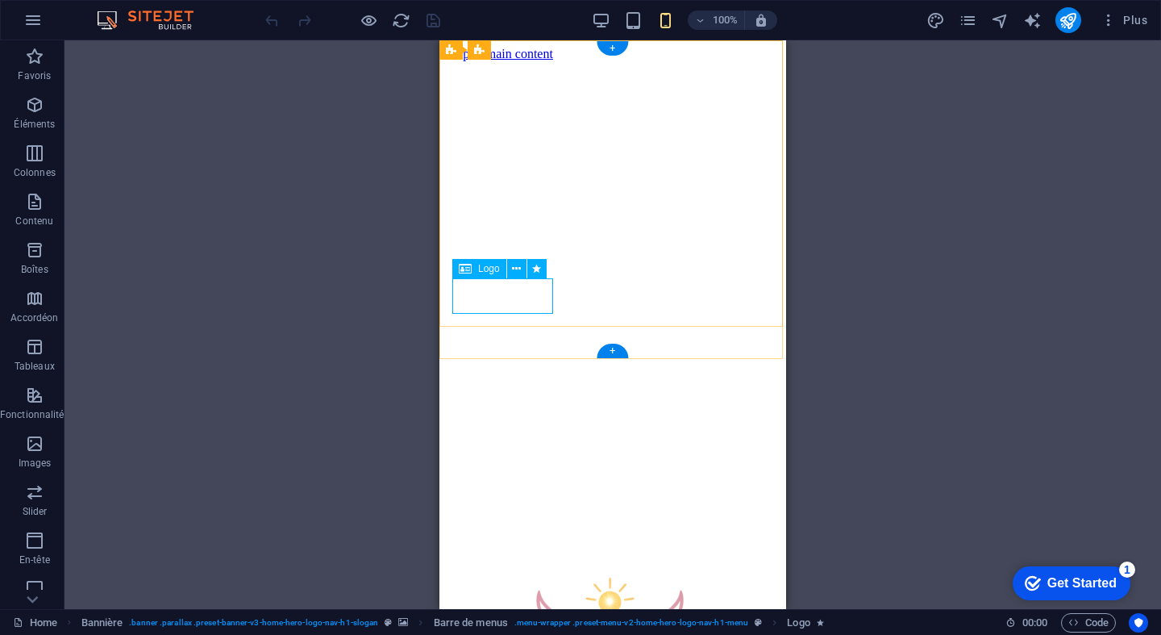
click at [476, 270] on div "Logo" at bounding box center [479, 268] width 54 height 19
click at [468, 273] on icon at bounding box center [465, 268] width 13 height 19
select select "shrink"
select select "s"
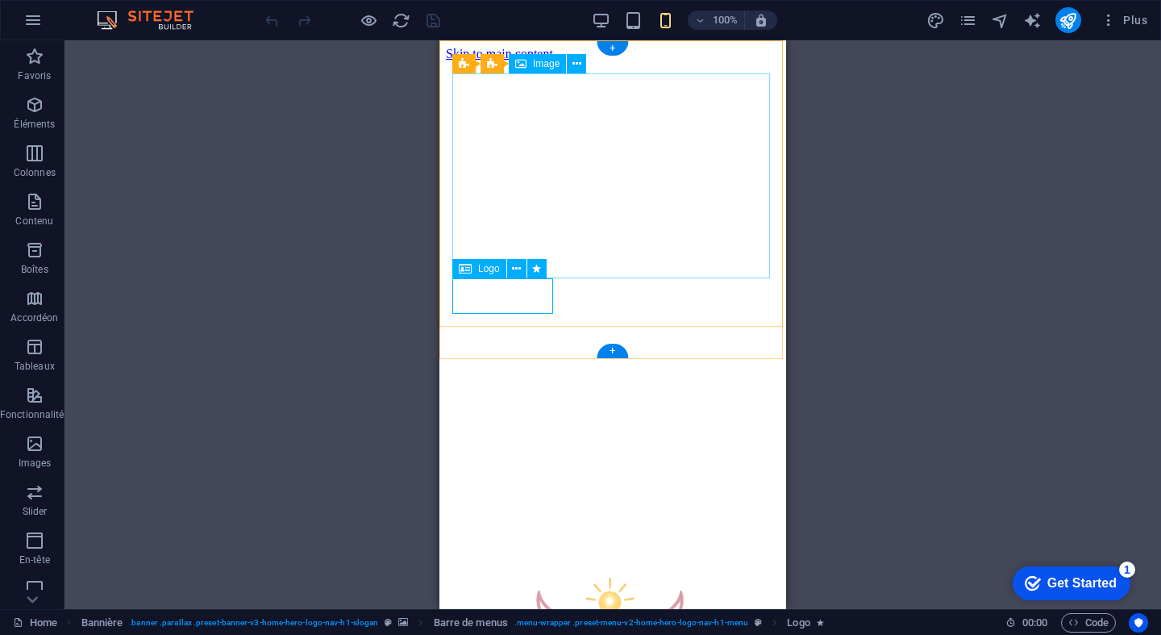
select select "s"
select select "onload"
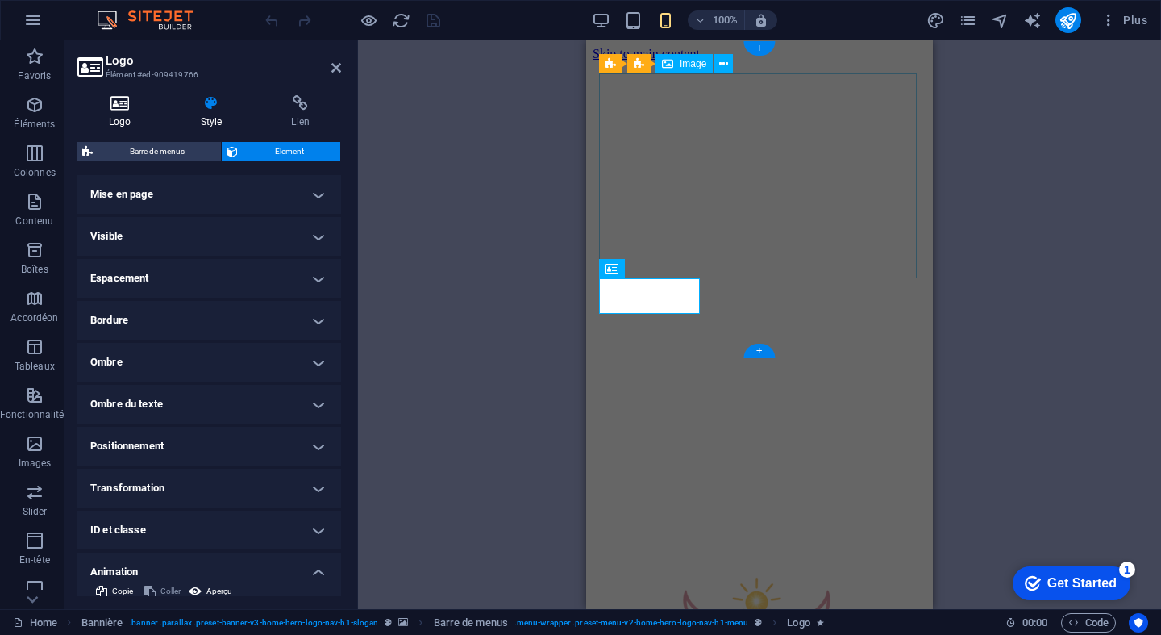
click at [122, 99] on icon at bounding box center [119, 103] width 85 height 16
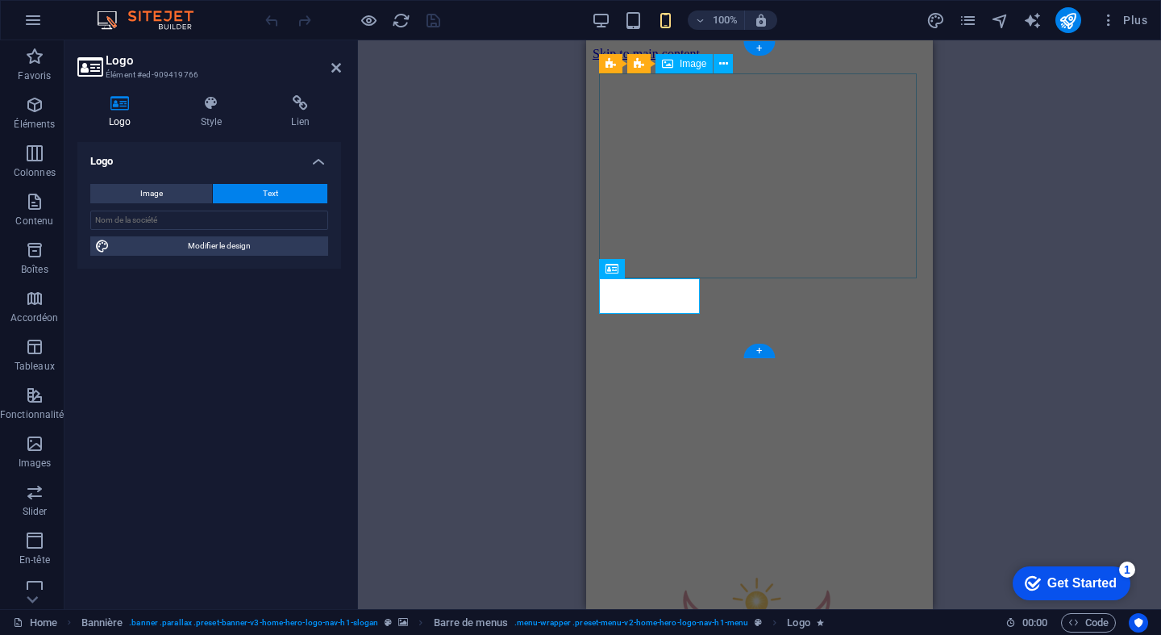
click at [316, 155] on h4 "Logo" at bounding box center [209, 156] width 264 height 29
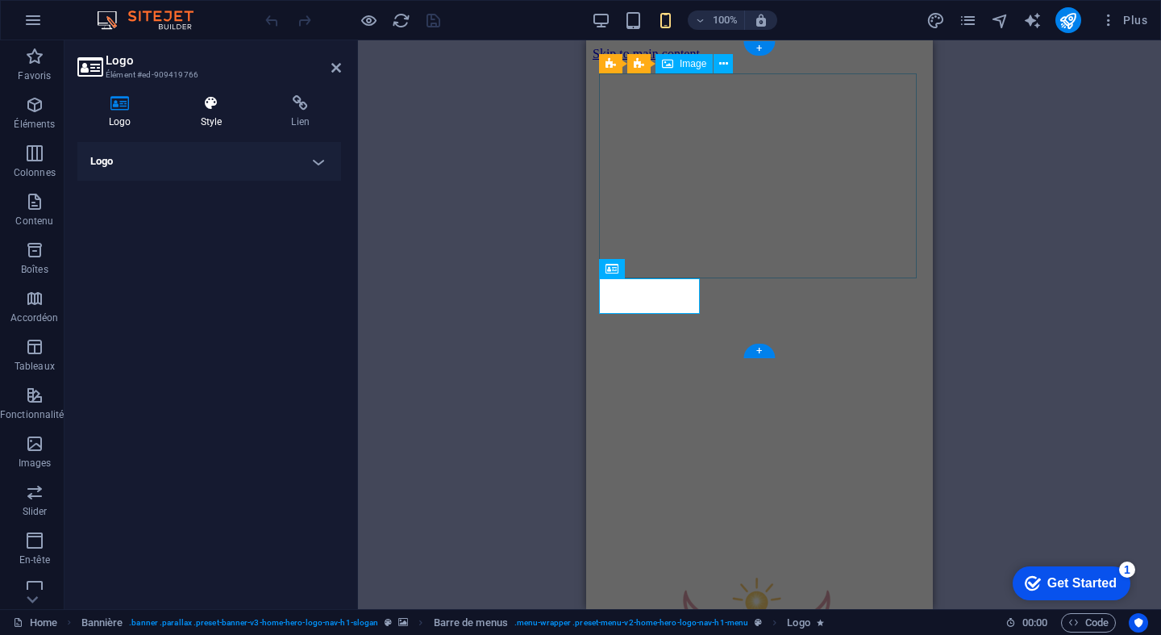
click at [221, 114] on h4 "Style" at bounding box center [214, 112] width 91 height 34
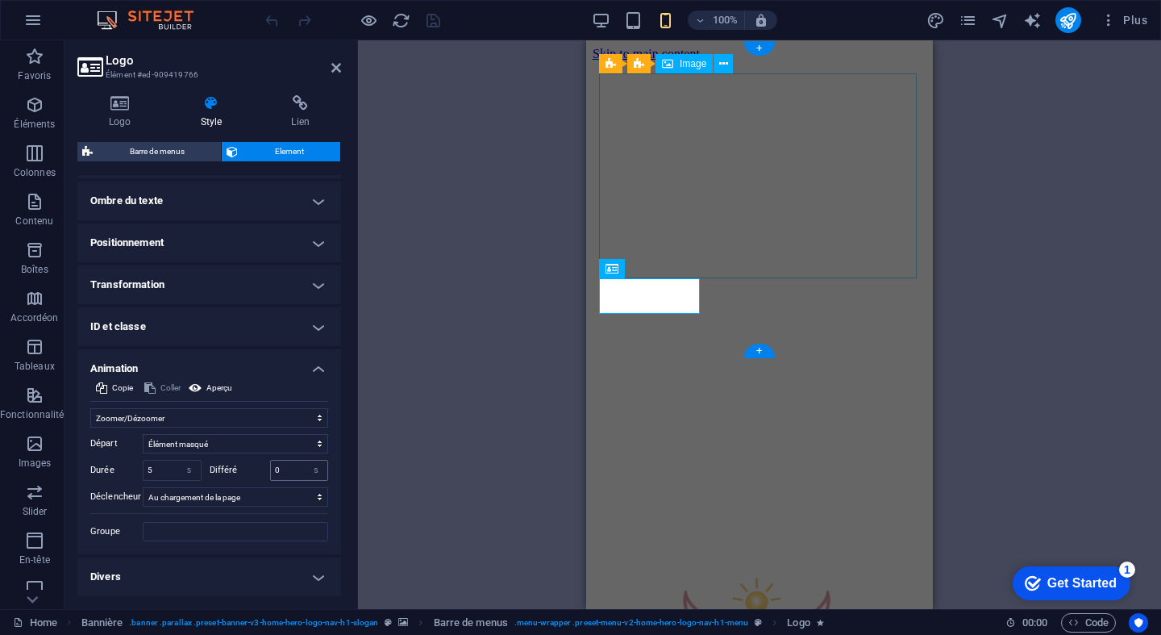
scroll to position [202, 0]
click at [150, 572] on h4 "Divers" at bounding box center [209, 577] width 264 height 39
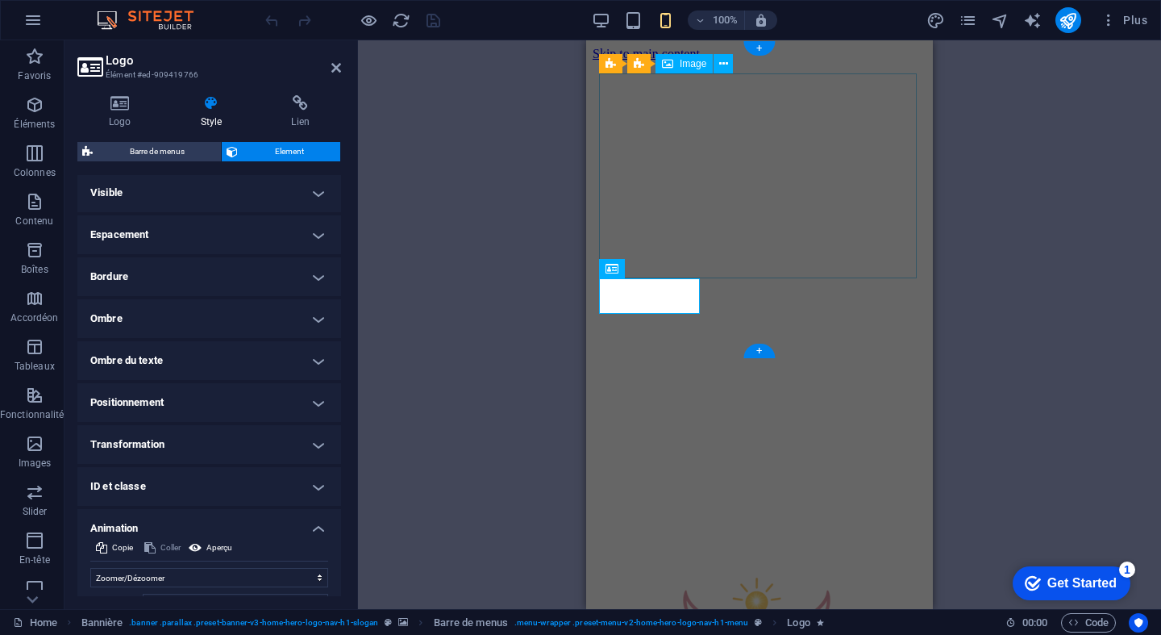
scroll to position [42, 0]
click at [284, 394] on h4 "Positionnement" at bounding box center [209, 404] width 264 height 39
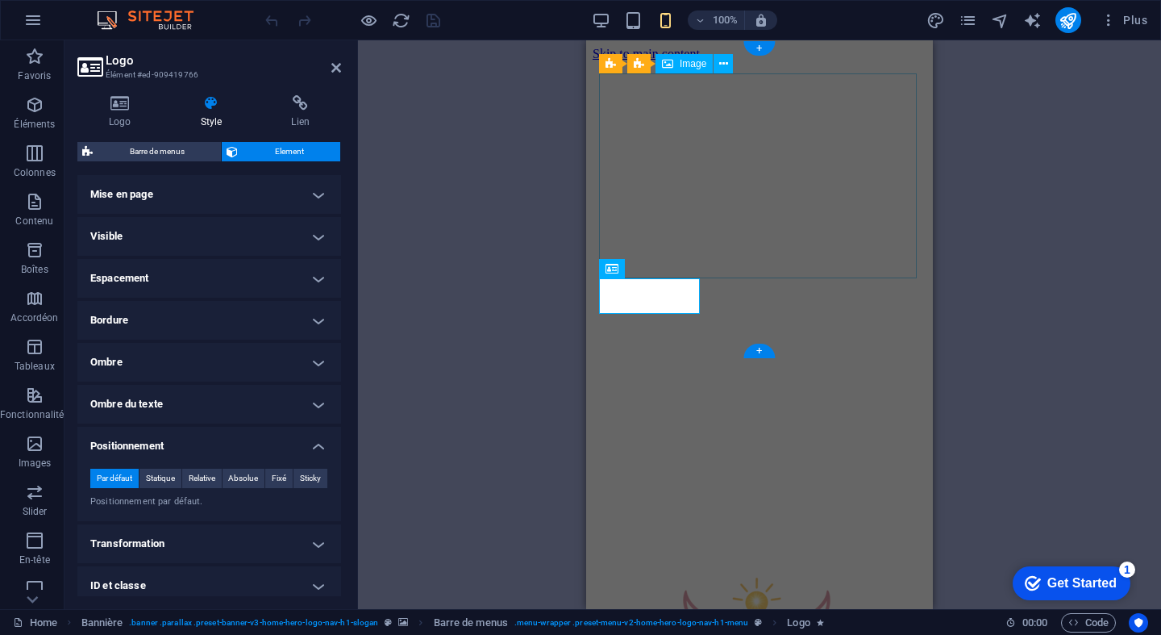
scroll to position [0, 0]
click at [336, 65] on icon at bounding box center [336, 67] width 10 height 13
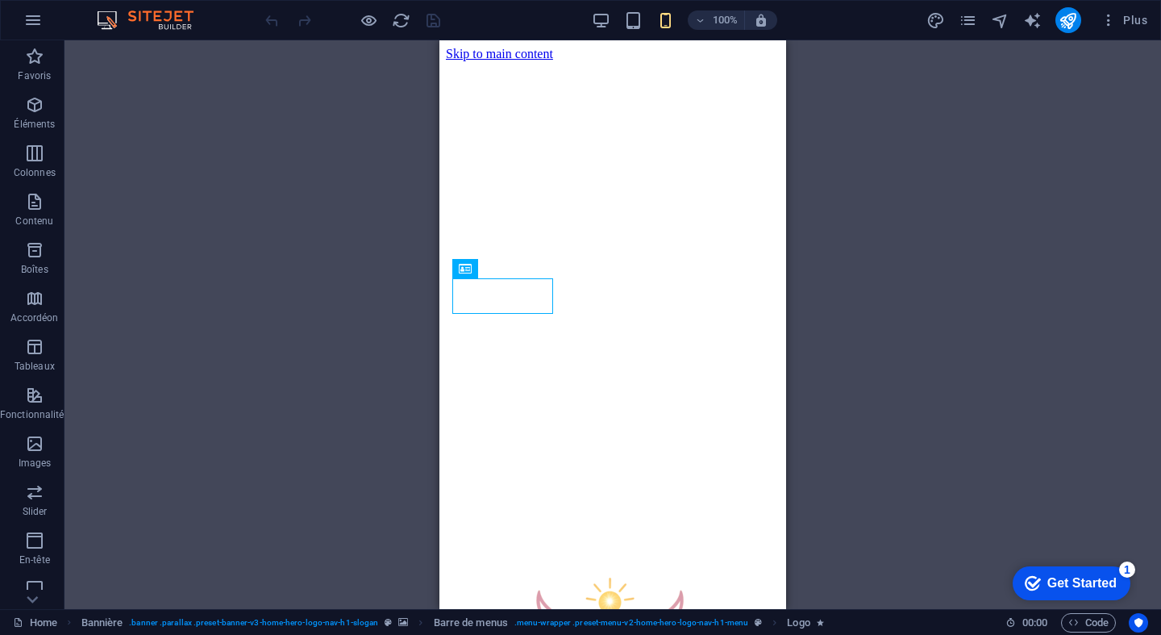
click at [138, 33] on div "100% Plus" at bounding box center [581, 20] width 1160 height 39
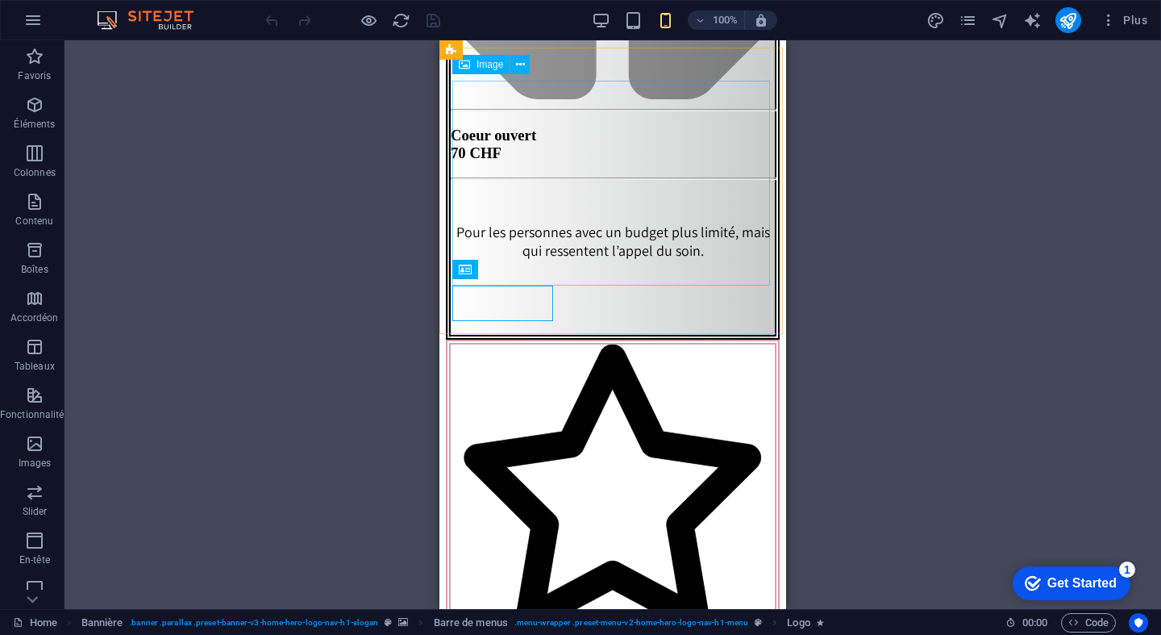
scroll to position [6538, 0]
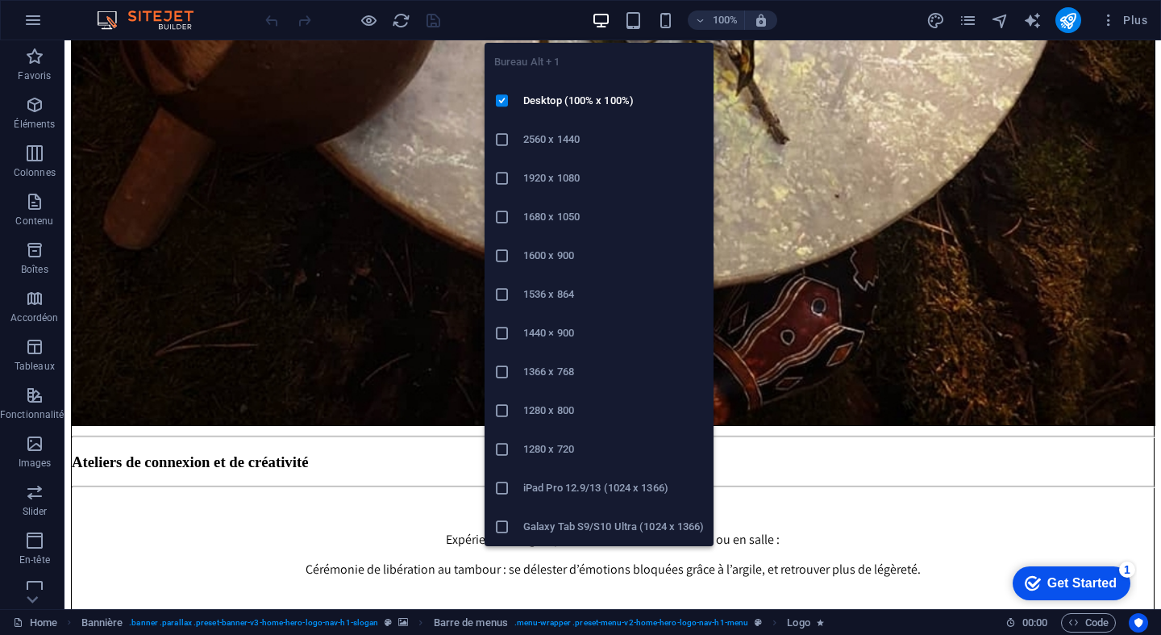
scroll to position [4582, 0]
